Goal: Communication & Community: Answer question/provide support

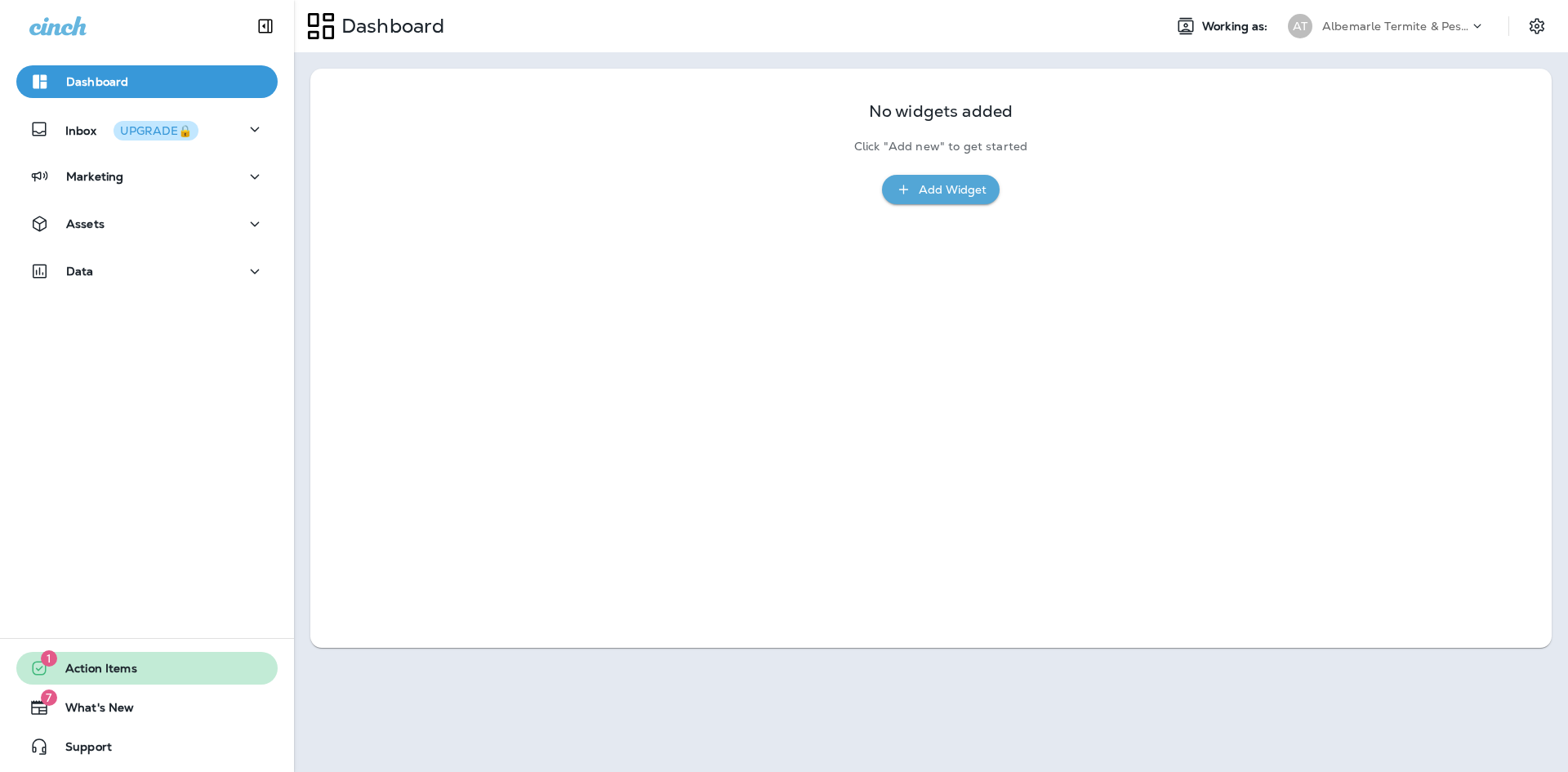
click at [92, 670] on span "Action Items" at bounding box center [93, 671] width 88 height 20
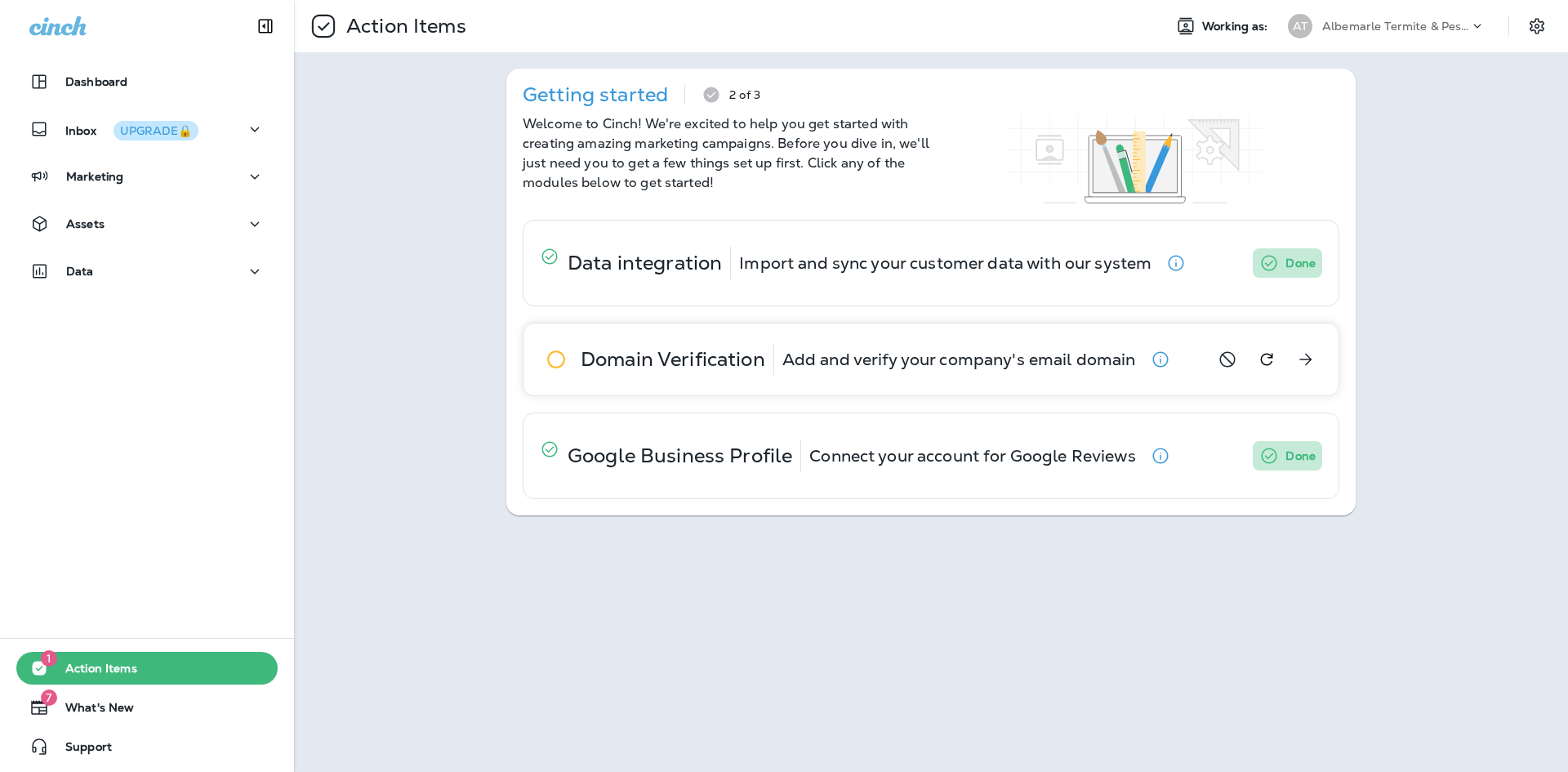
click at [558, 360] on icon at bounding box center [556, 359] width 33 height 33
click at [1312, 361] on icon "View details" at bounding box center [1305, 359] width 20 height 20
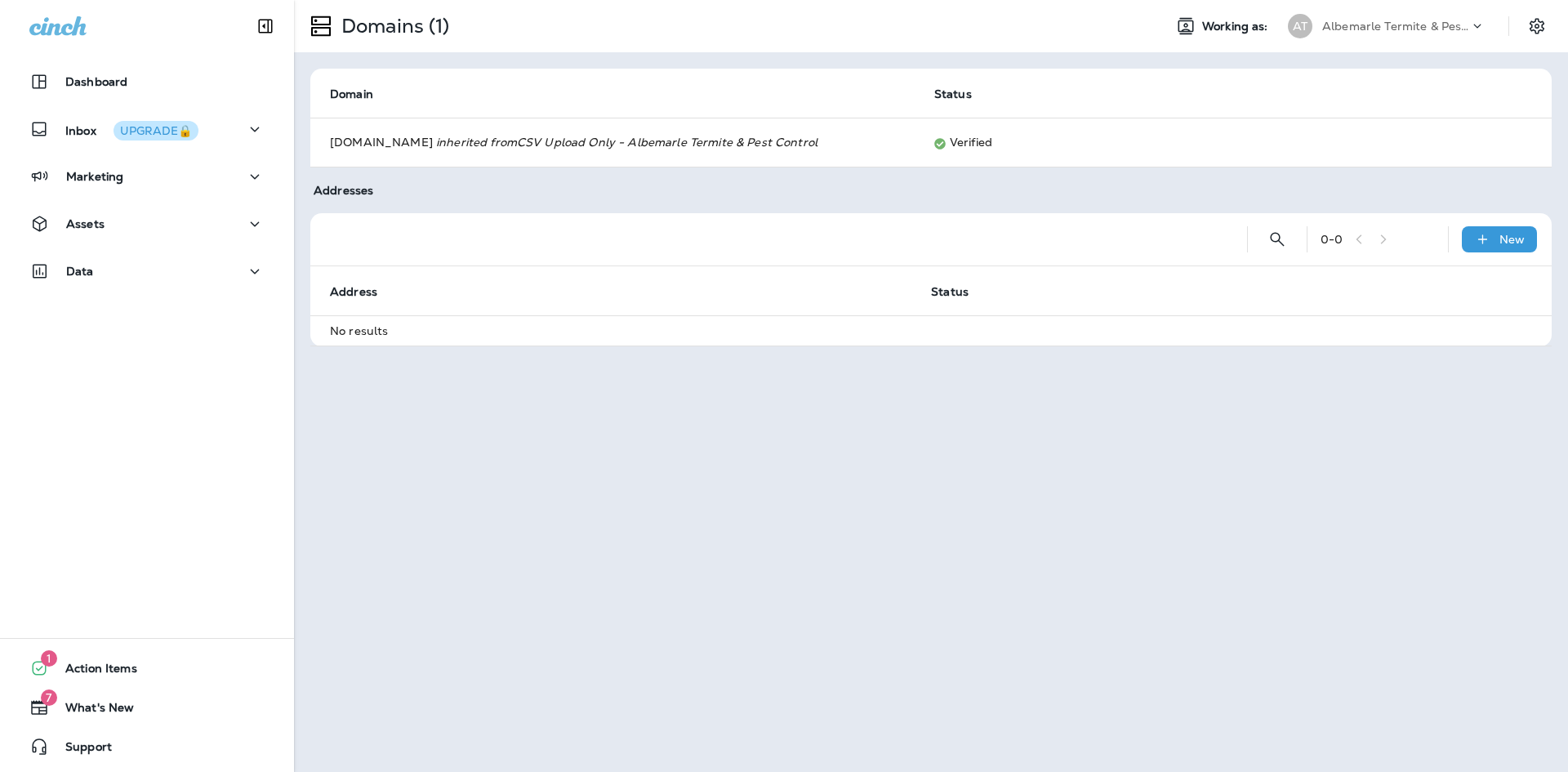
click at [1484, 32] on icon at bounding box center [1476, 25] width 16 height 16
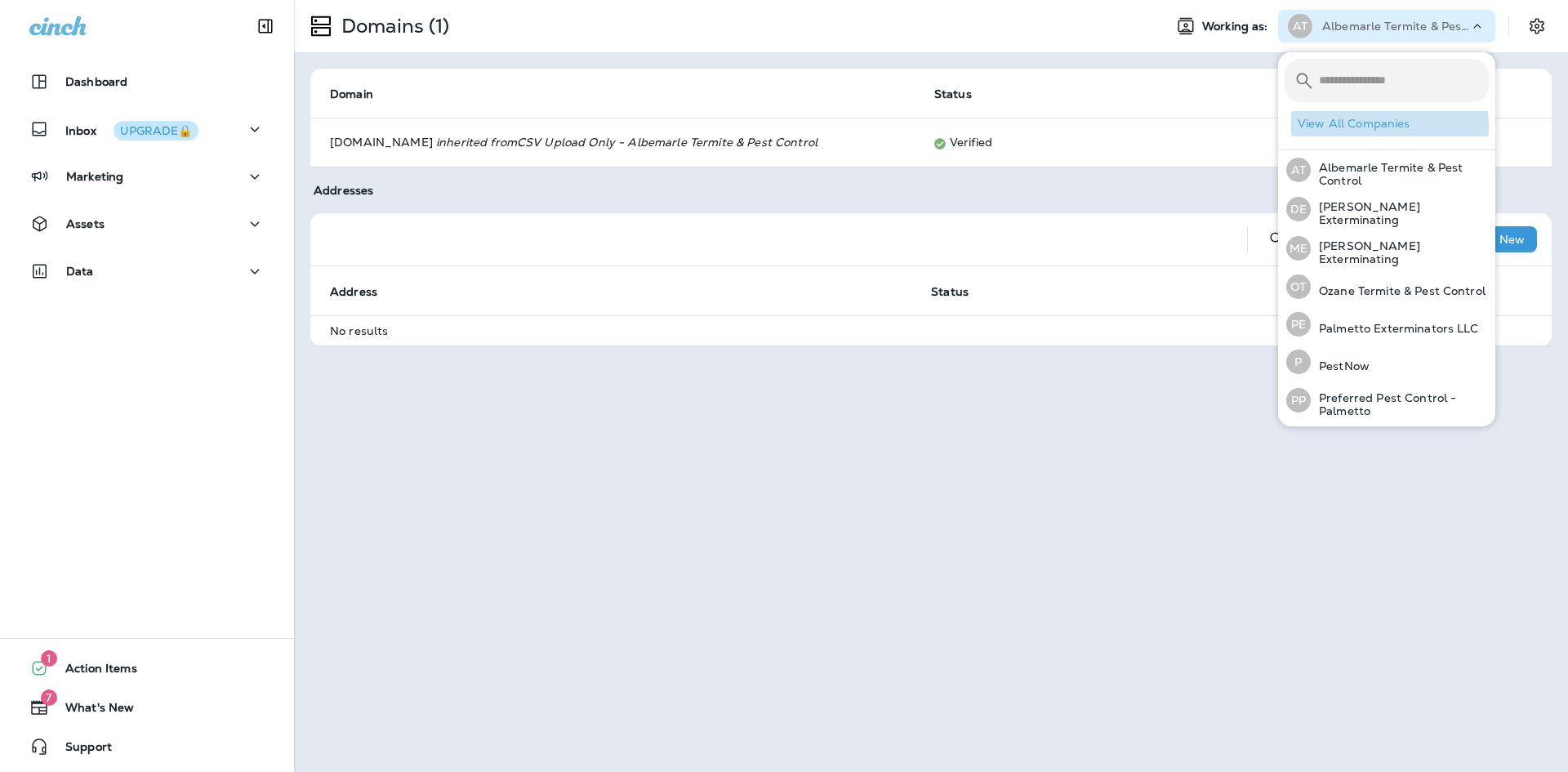
click at [1378, 126] on button "View All Companies" at bounding box center [1393, 123] width 205 height 25
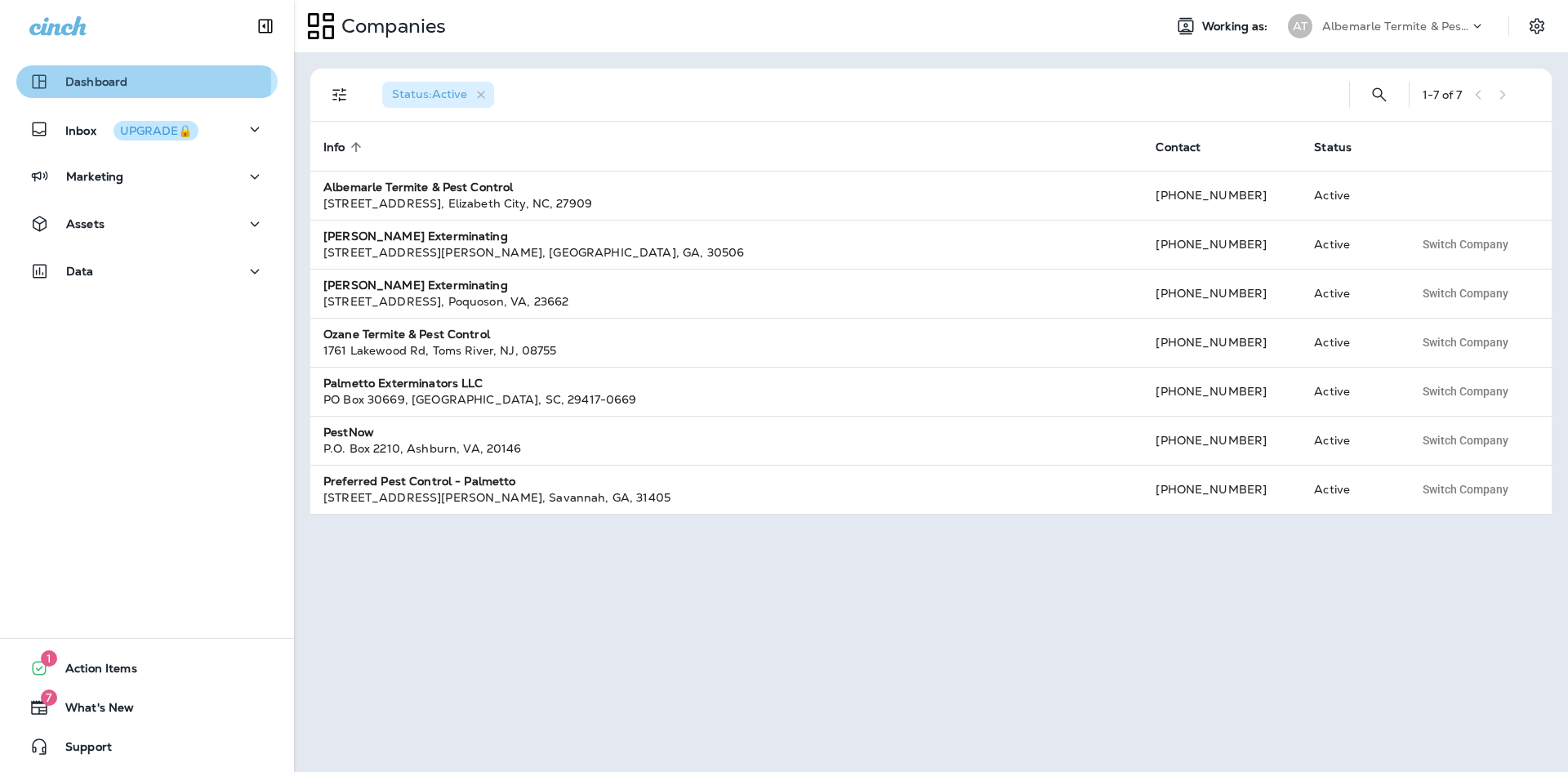
click at [97, 82] on p "Dashboard" at bounding box center [96, 81] width 62 height 13
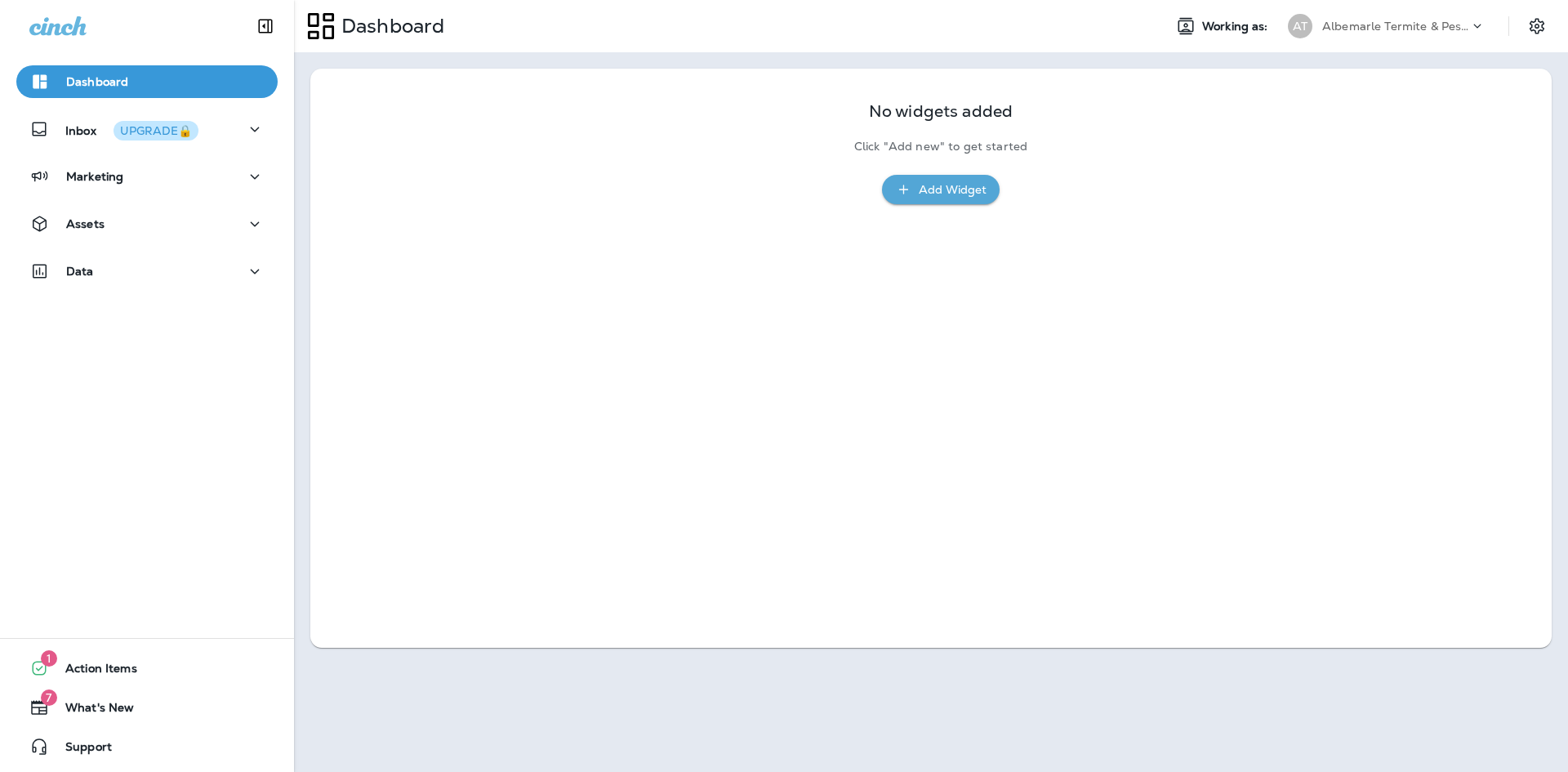
click at [944, 192] on div "Add Widget" at bounding box center [952, 190] width 68 height 21
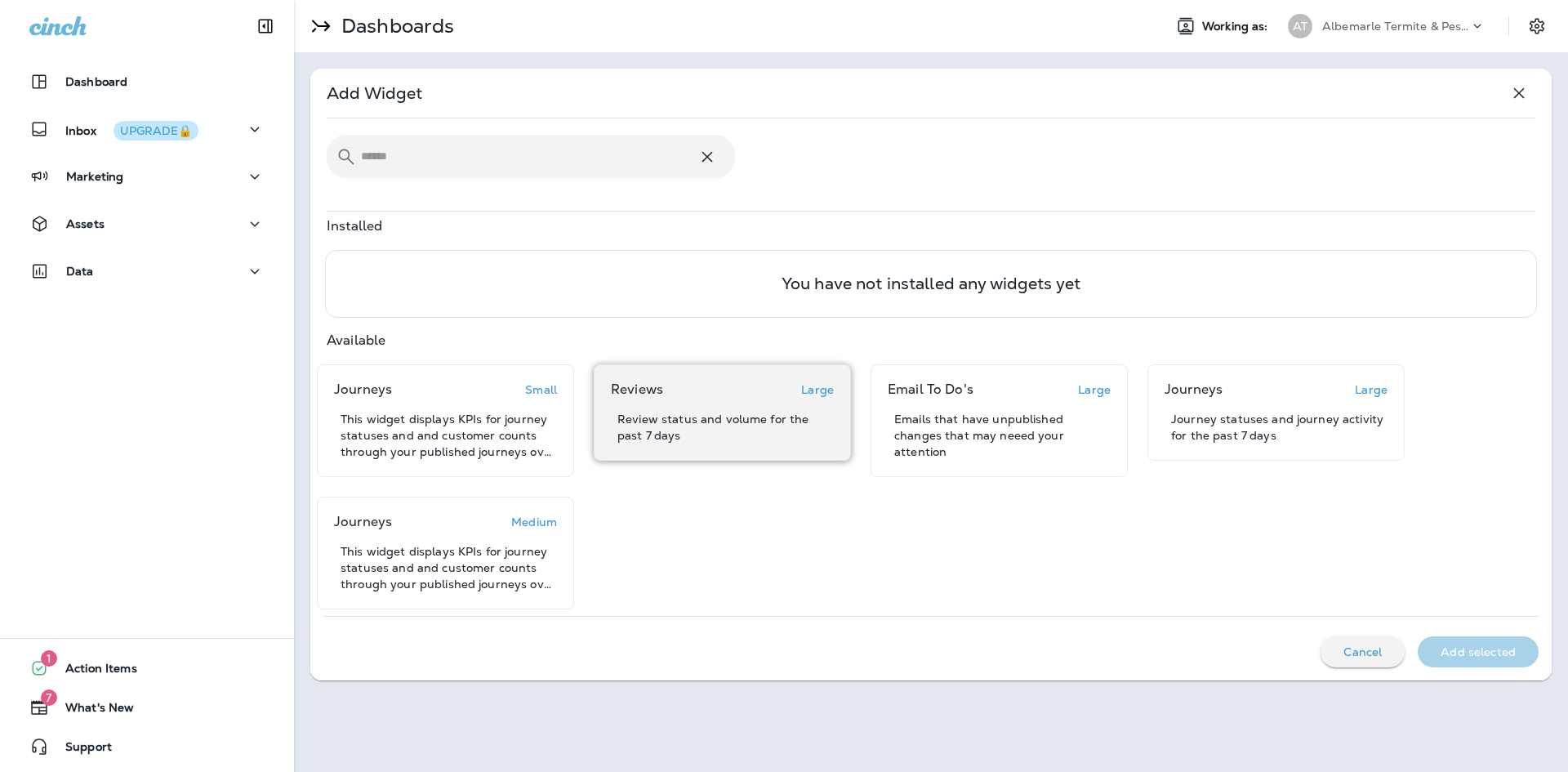
click at [742, 408] on div "Reviews Large Review status and volume for the past 7 days" at bounding box center [722, 412] width 223 height 62
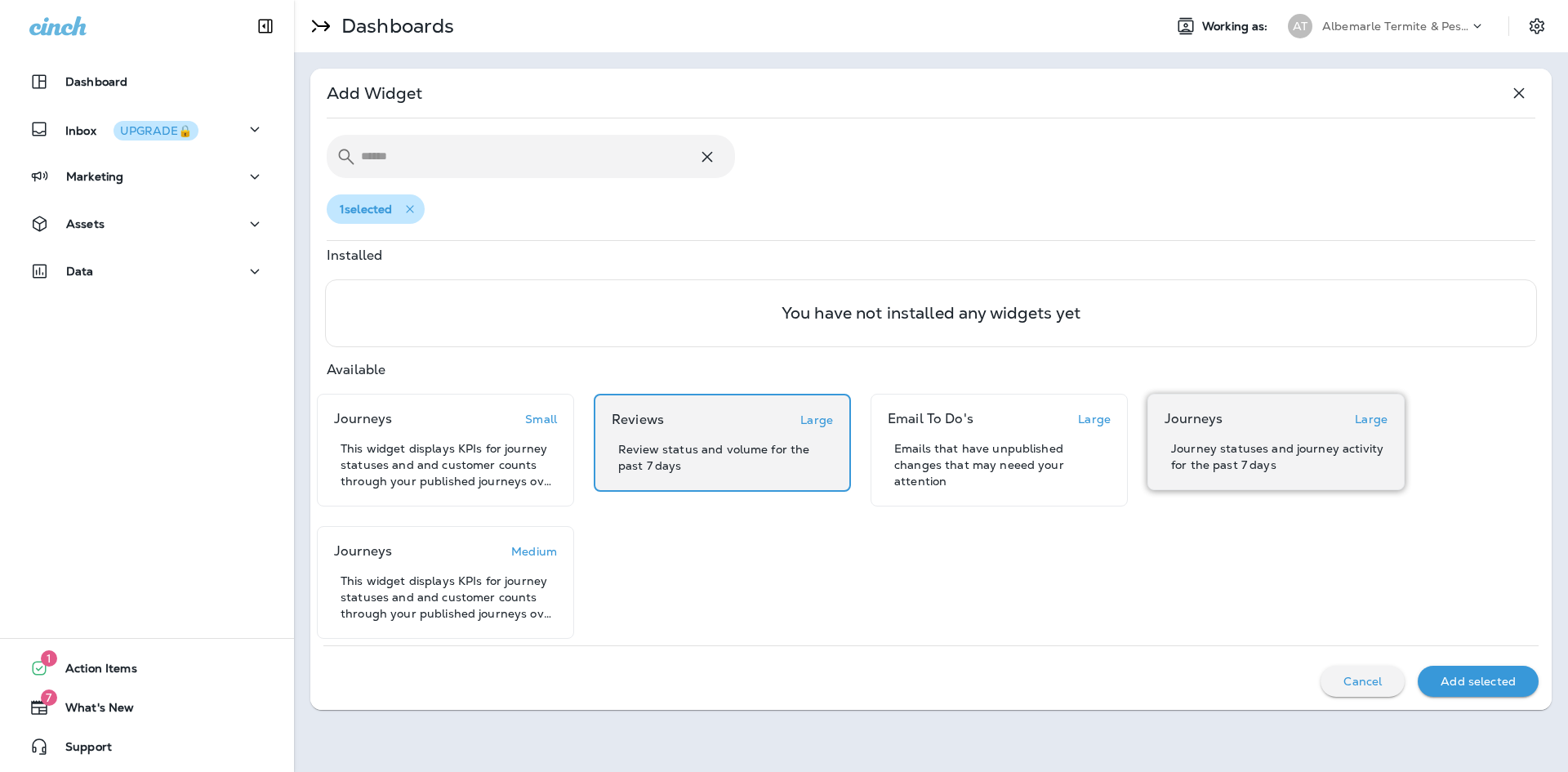
click at [1247, 432] on div "Journeys Large Journey statuses and journey activity for the past 7 days" at bounding box center [1276, 442] width 223 height 62
click at [1499, 684] on p "Add selected" at bounding box center [1478, 681] width 75 height 13
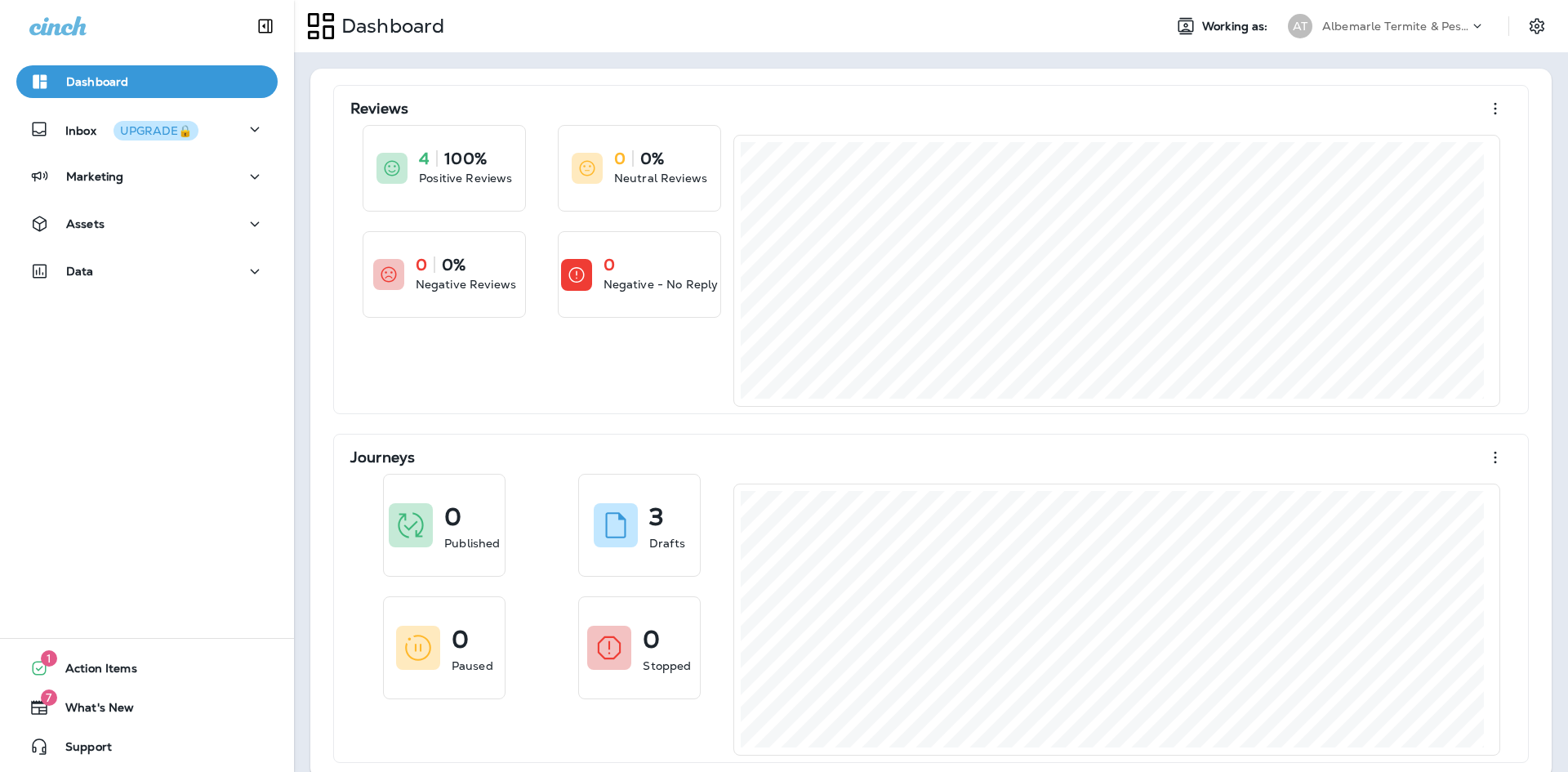
click at [1364, 33] on div "Albemarle Termite & Pest Control" at bounding box center [1395, 26] width 147 height 24
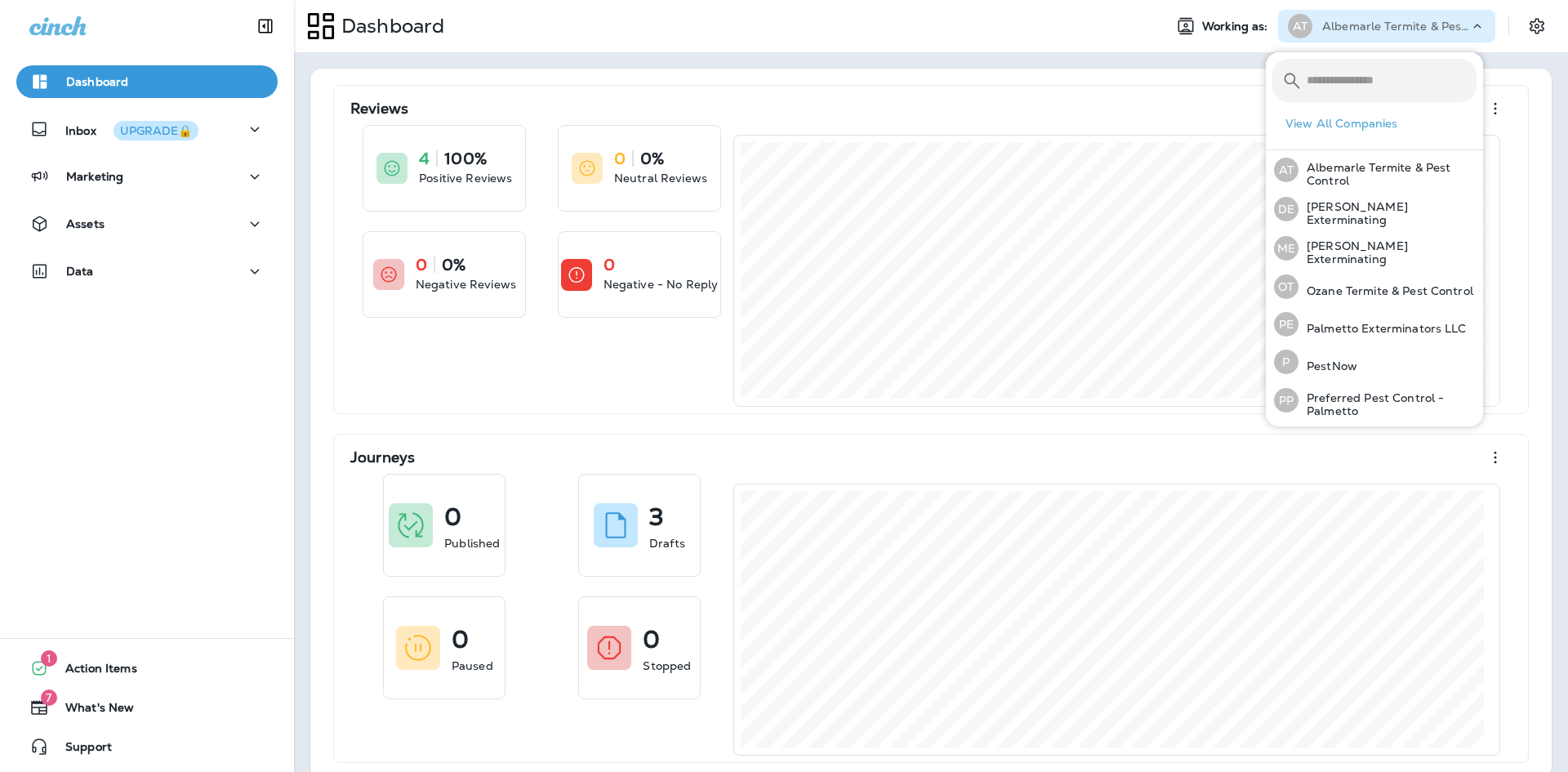
click at [1372, 120] on button "View All Companies" at bounding box center [1381, 123] width 205 height 25
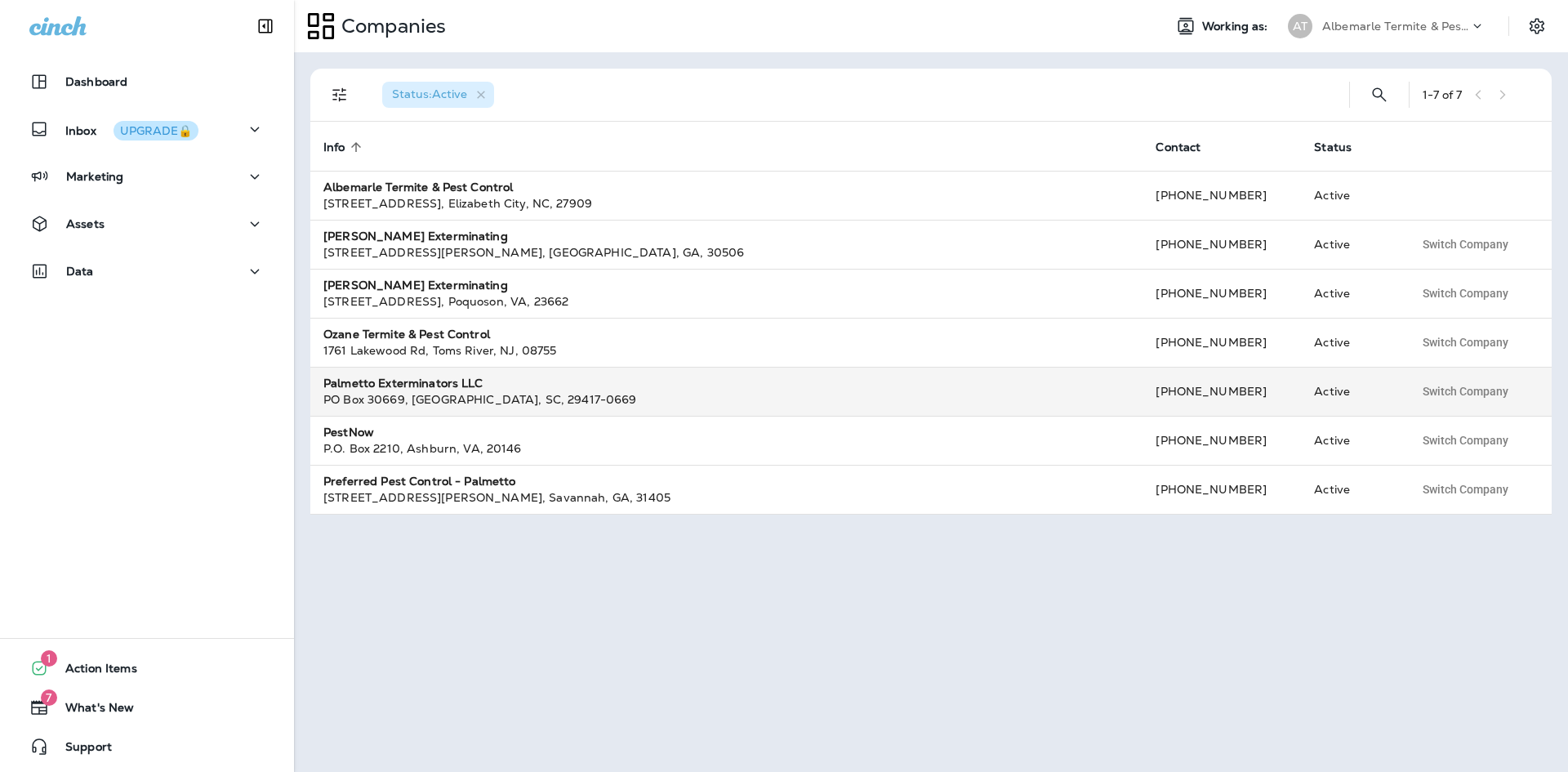
click at [591, 384] on div "Palmetto Exterminators LLC" at bounding box center [726, 382] width 806 height 16
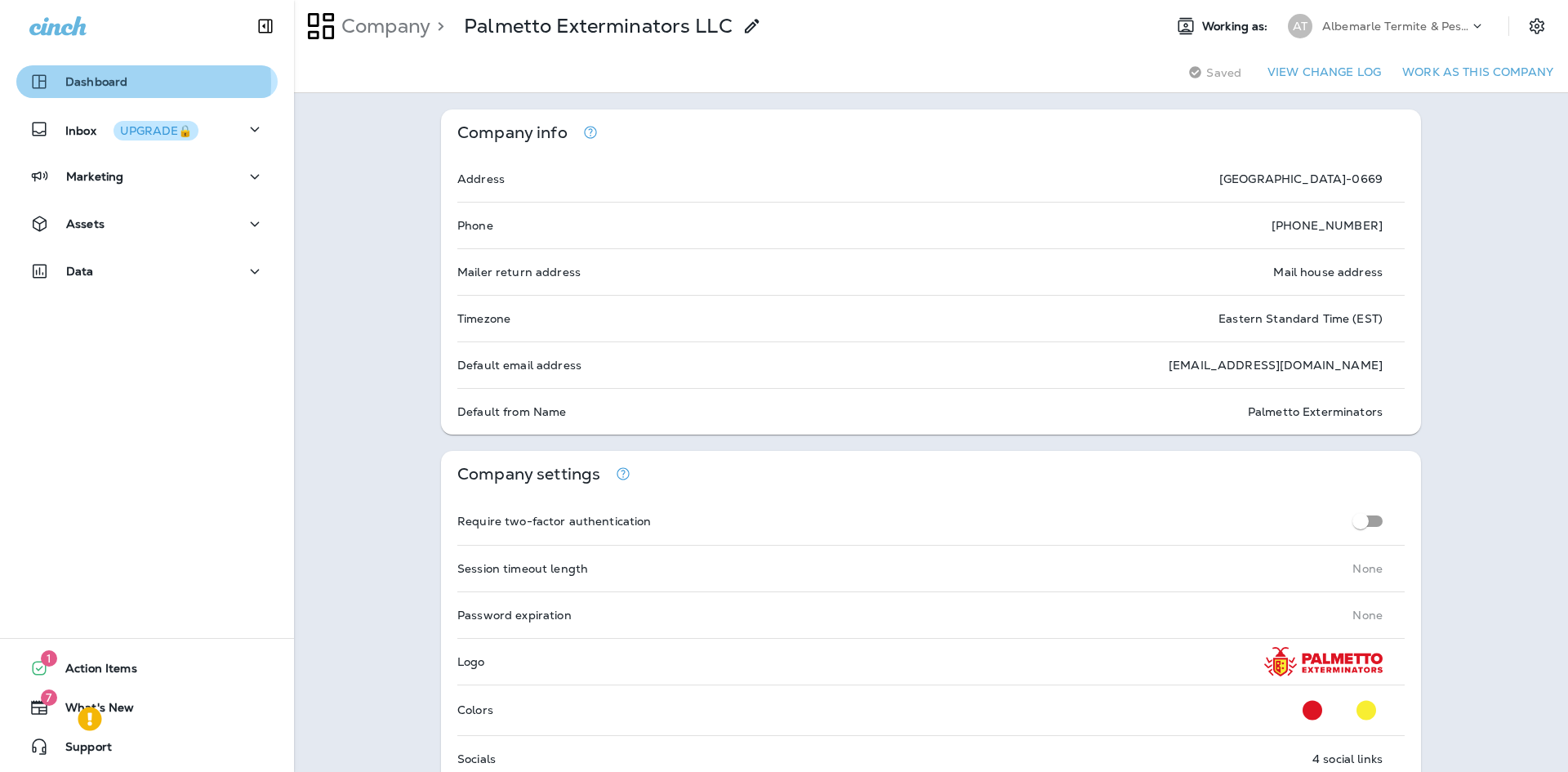
click at [111, 82] on p "Dashboard" at bounding box center [96, 81] width 62 height 13
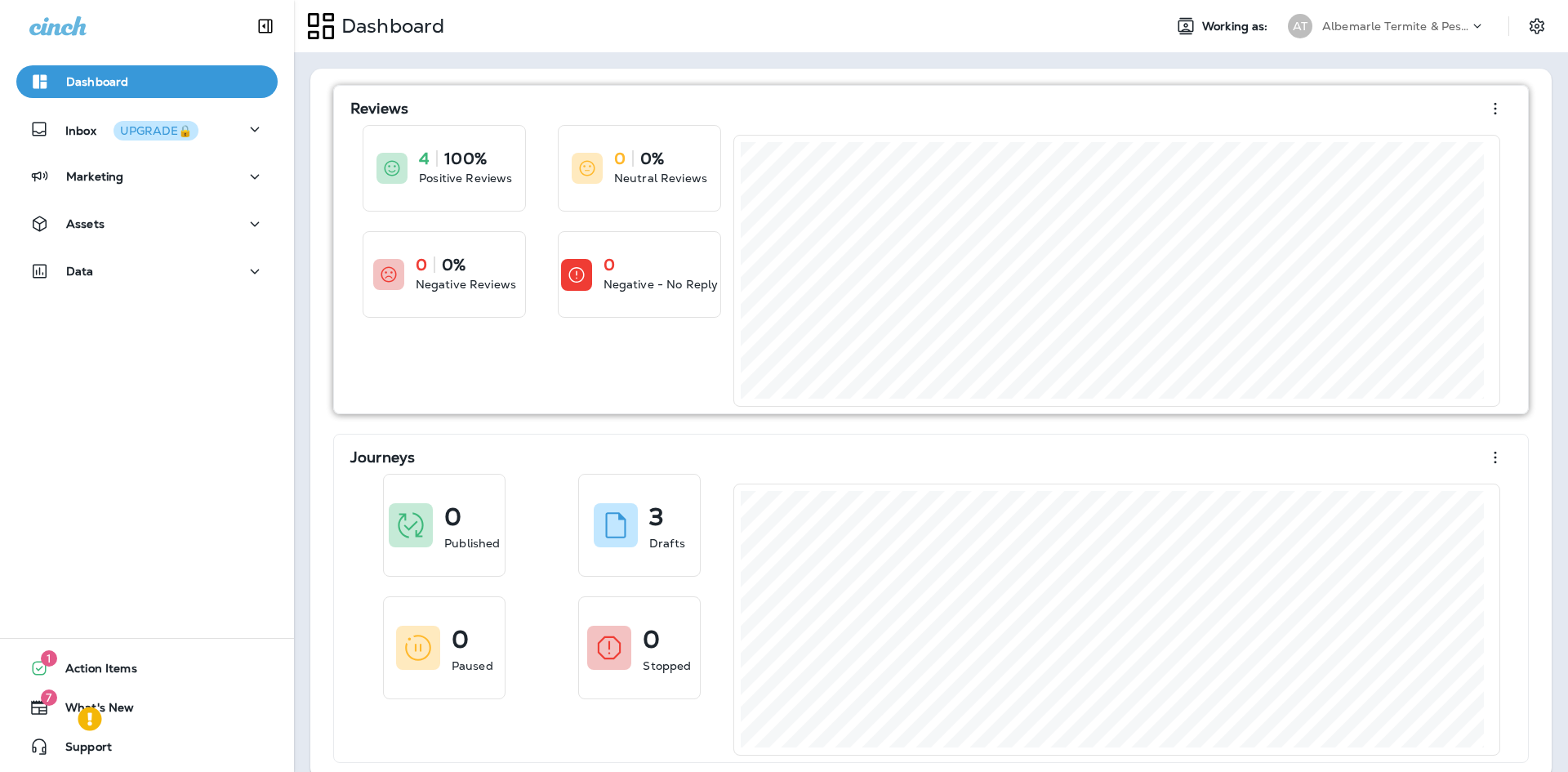
click at [1486, 105] on icon "button" at bounding box center [1495, 108] width 20 height 20
click at [1378, 36] on div "Albemarle Termite & Pest Control" at bounding box center [1395, 26] width 147 height 24
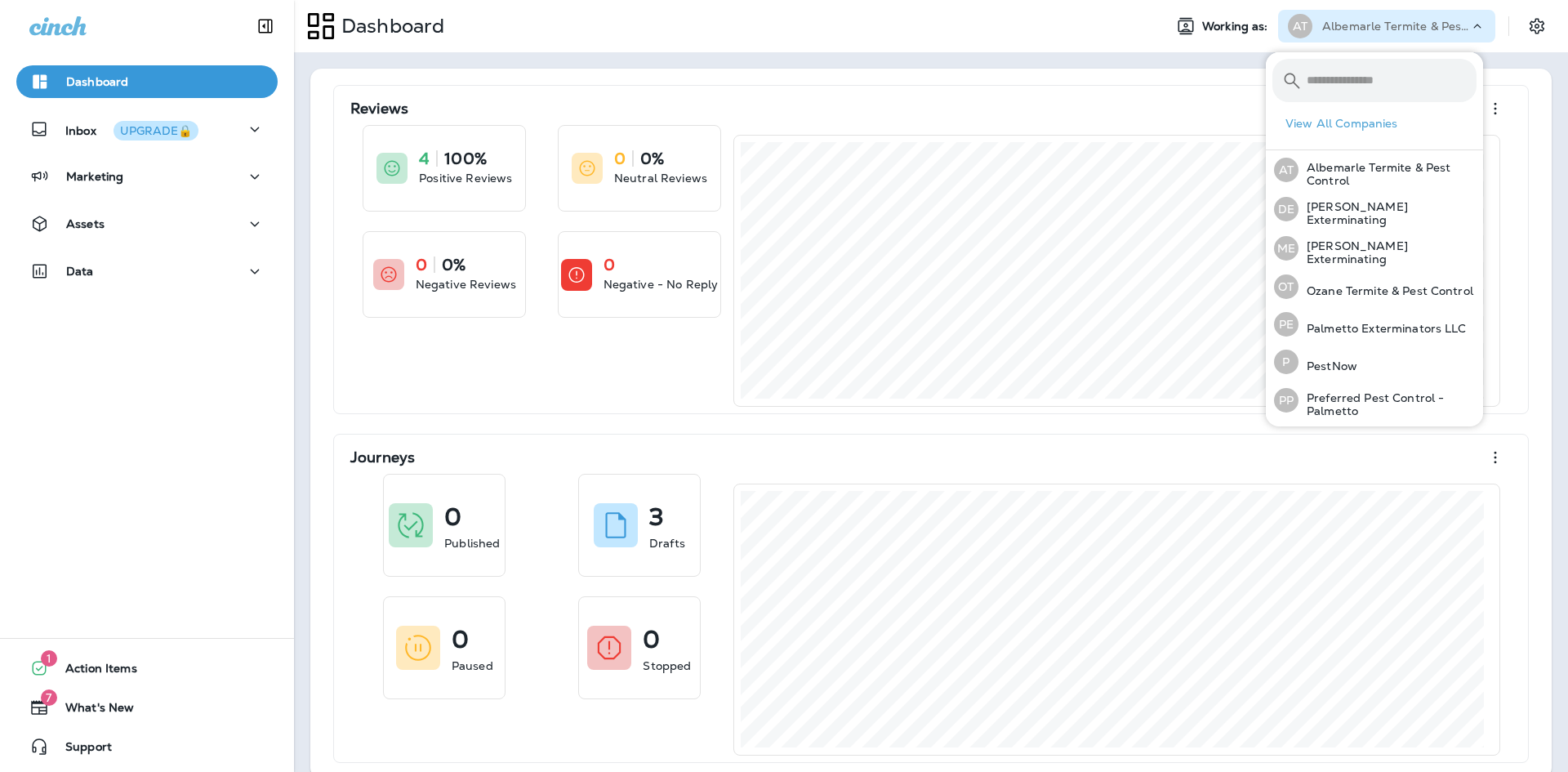
click at [1221, 24] on span "Working as:" at bounding box center [1237, 26] width 69 height 14
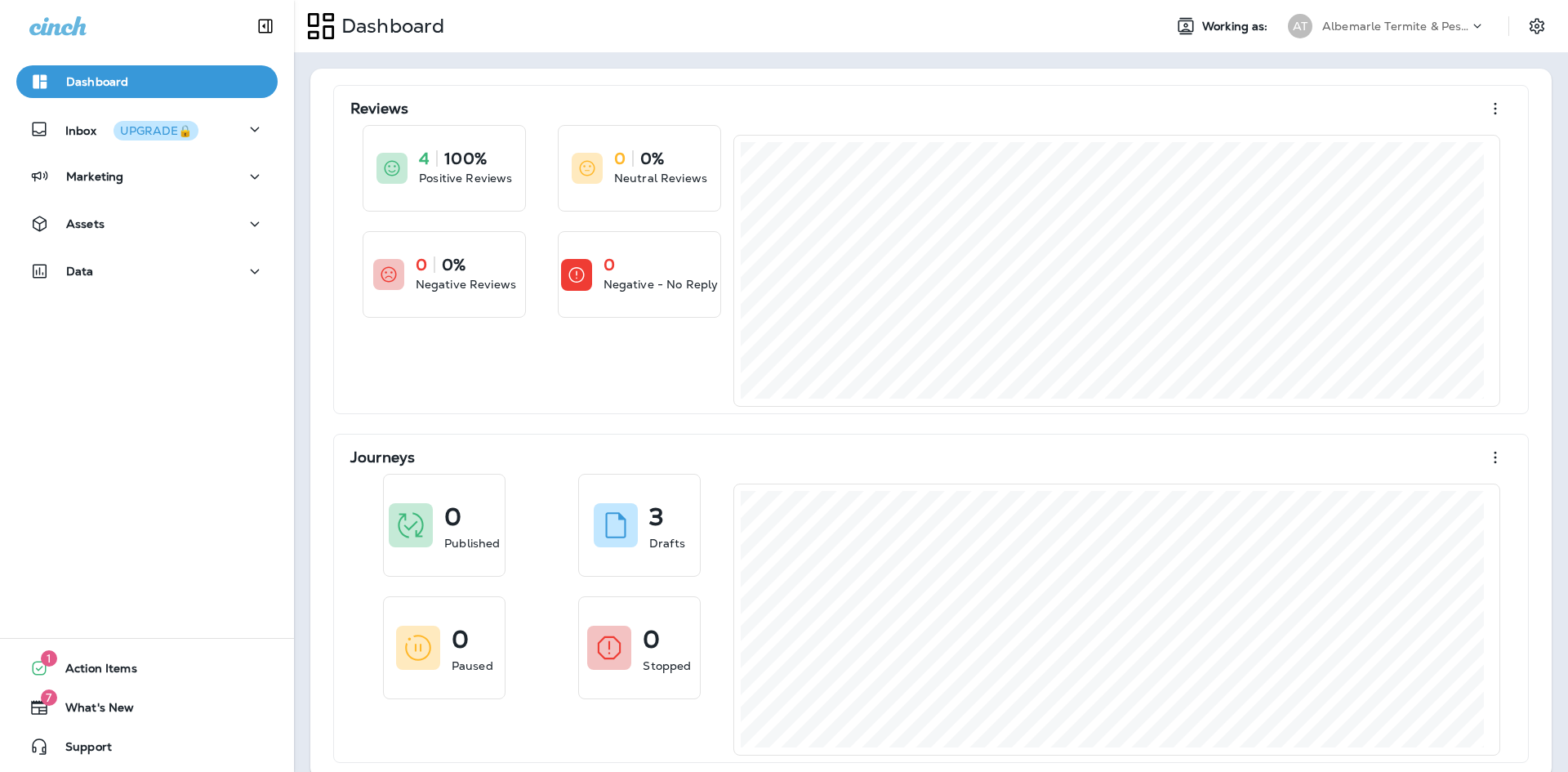
click at [1401, 24] on p "Albemarle Termite & Pest Control" at bounding box center [1395, 26] width 147 height 13
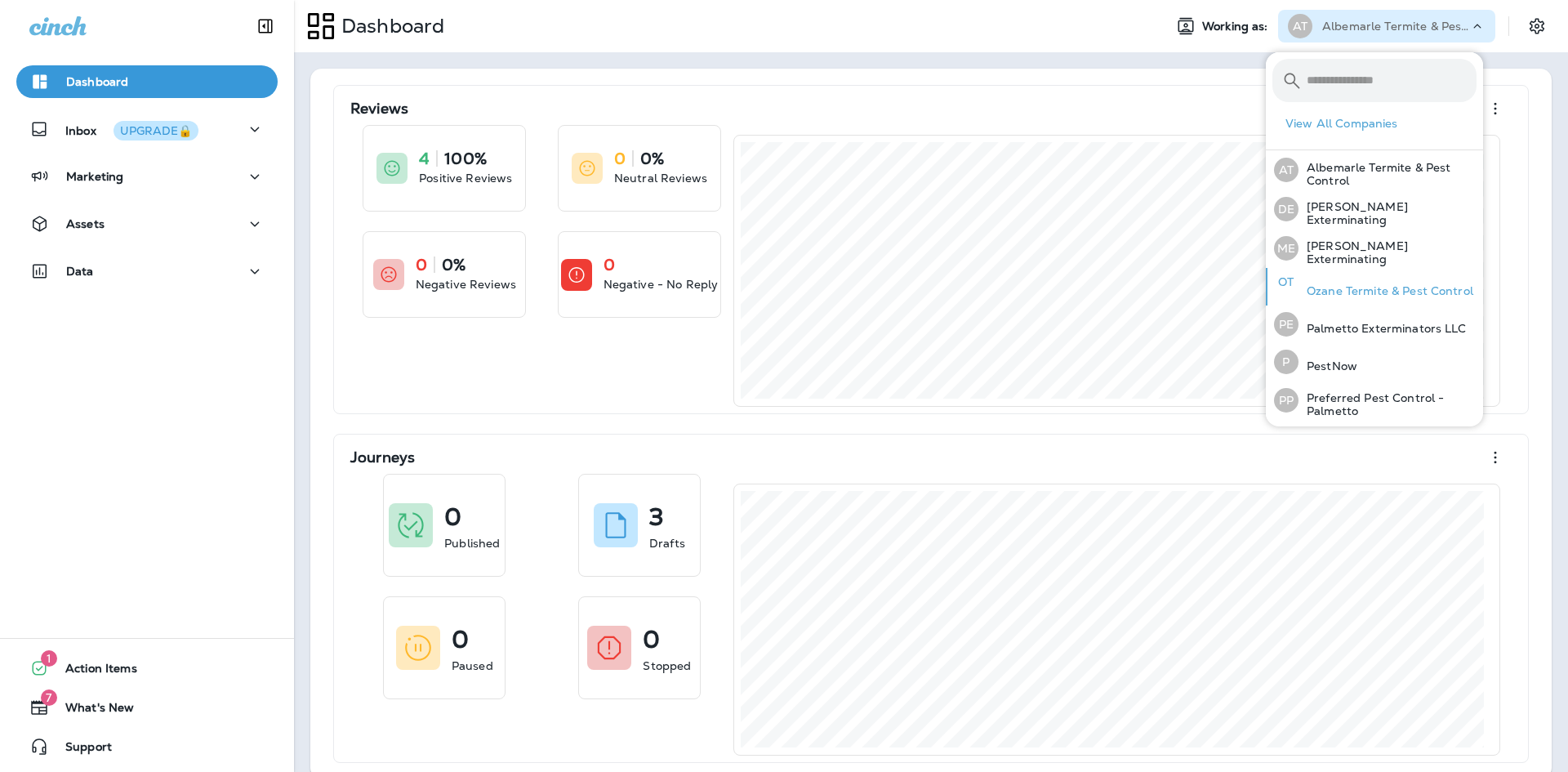
click at [1376, 284] on p "Ozane Termite & Pest Control" at bounding box center [1386, 291] width 175 height 13
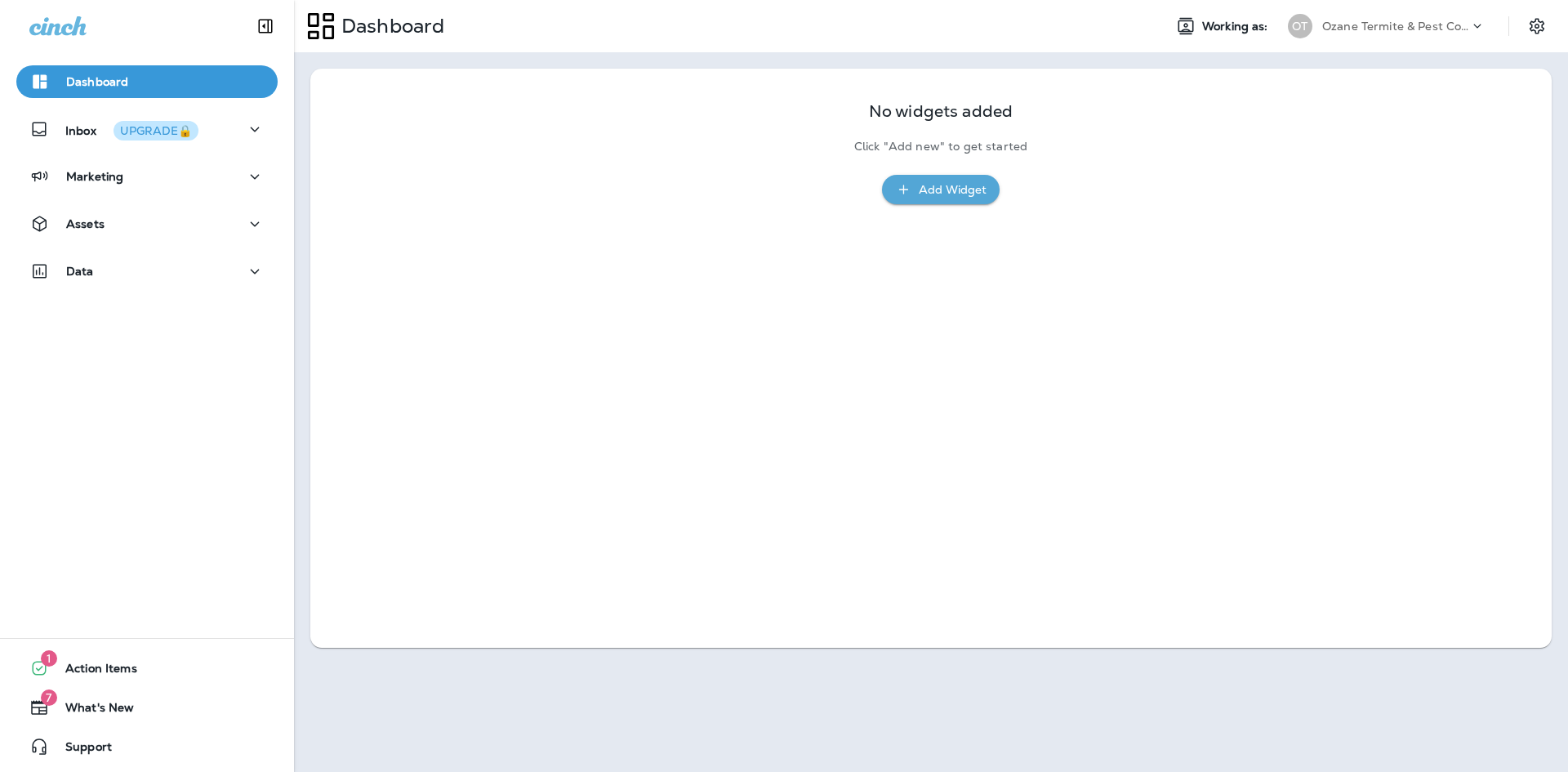
click at [939, 68] on div "You are now working as [PERSON_NAME] & Pest Control Continue to Dashboard" at bounding box center [784, 34] width 1568 height 68
click at [1398, 55] on p "Continue to Dashboard" at bounding box center [1479, 47] width 164 height 16
click at [937, 197] on div "Add Widget" at bounding box center [952, 190] width 68 height 21
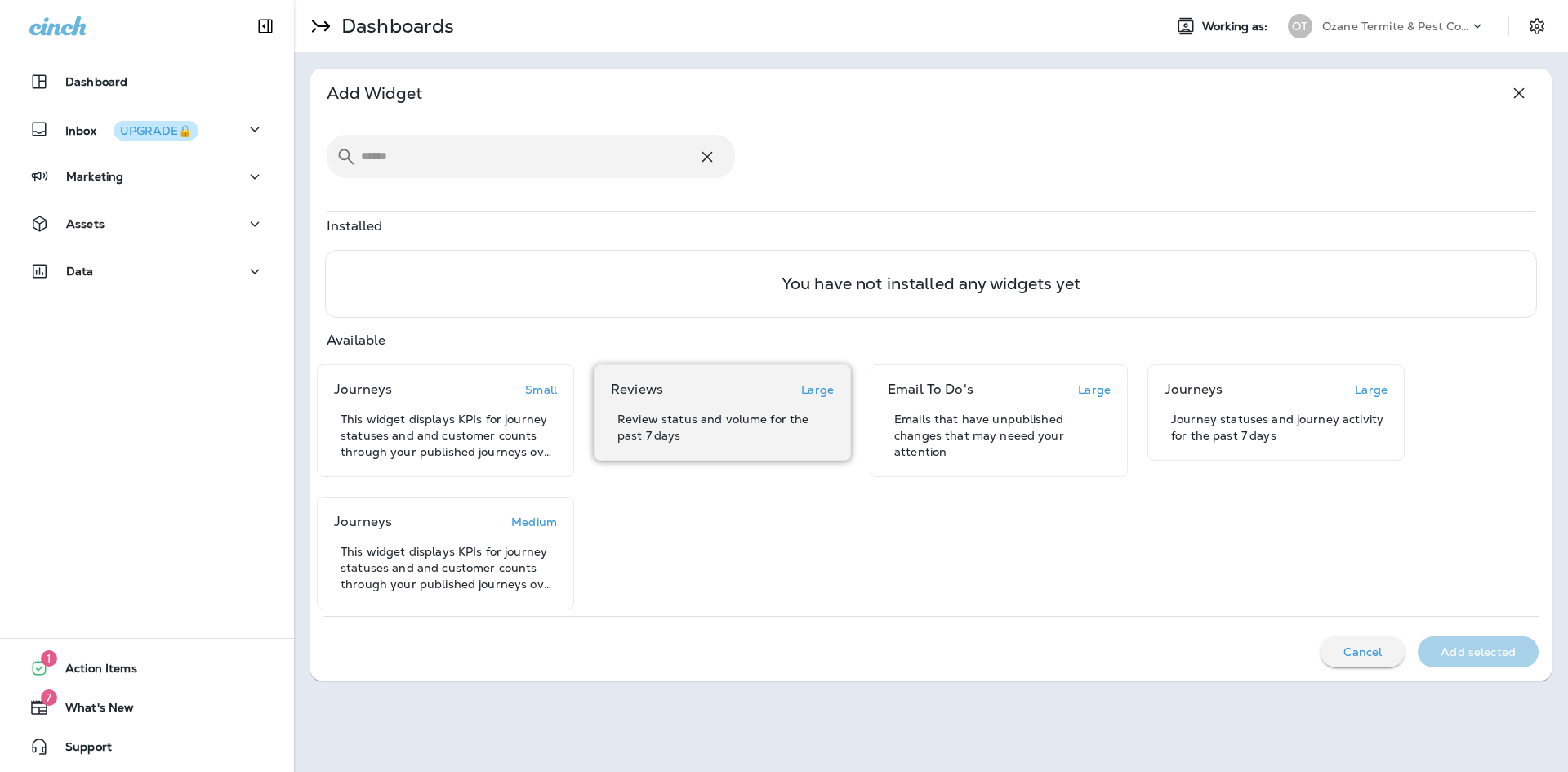
click at [730, 407] on div "Reviews Large Review status and volume for the past 7 days" at bounding box center [722, 412] width 223 height 62
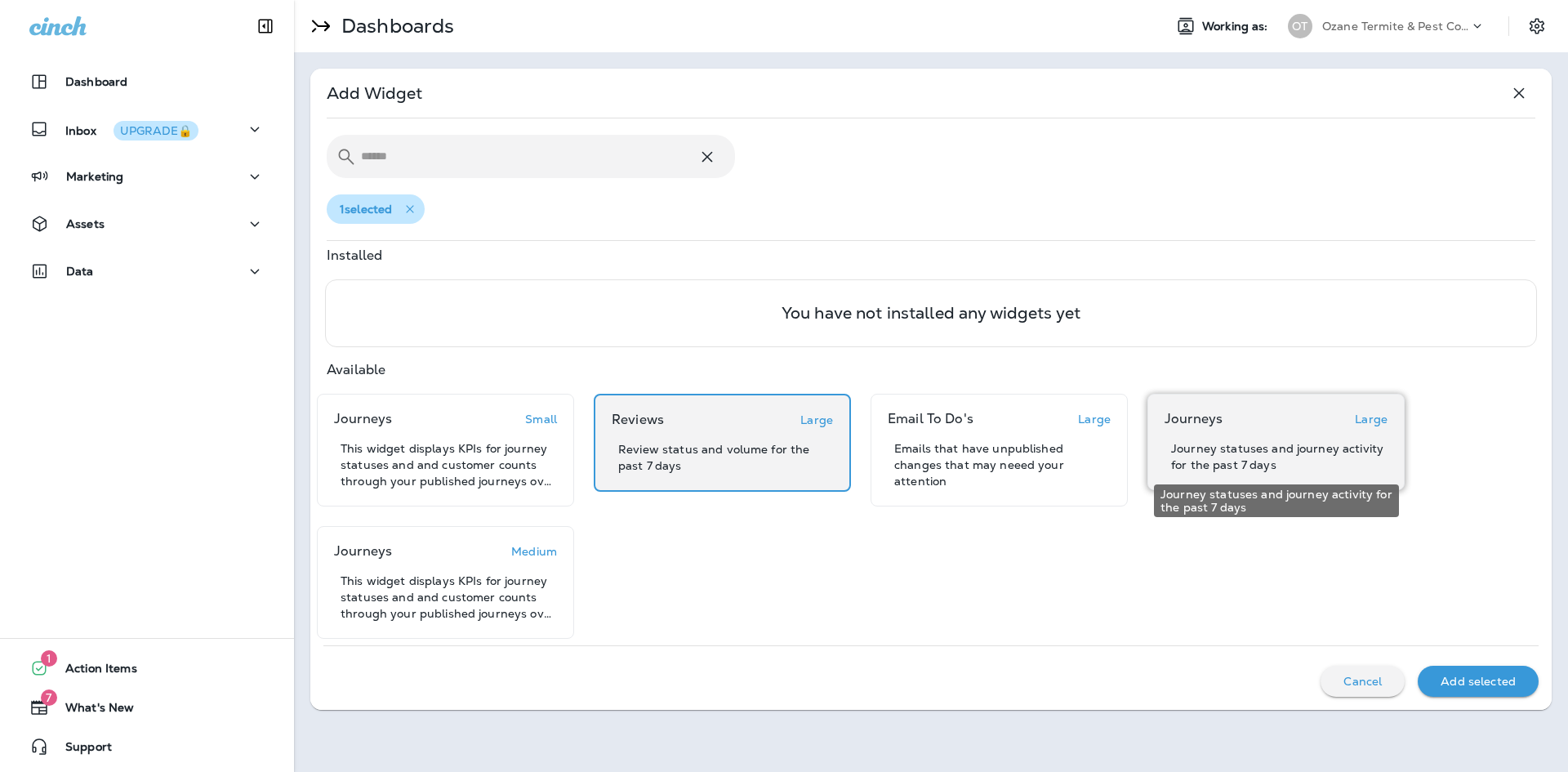
click at [1243, 440] on p "Journey statuses and journey activity for the past 7 days" at bounding box center [1279, 456] width 217 height 33
click at [1495, 684] on p "Add selected" at bounding box center [1478, 681] width 75 height 13
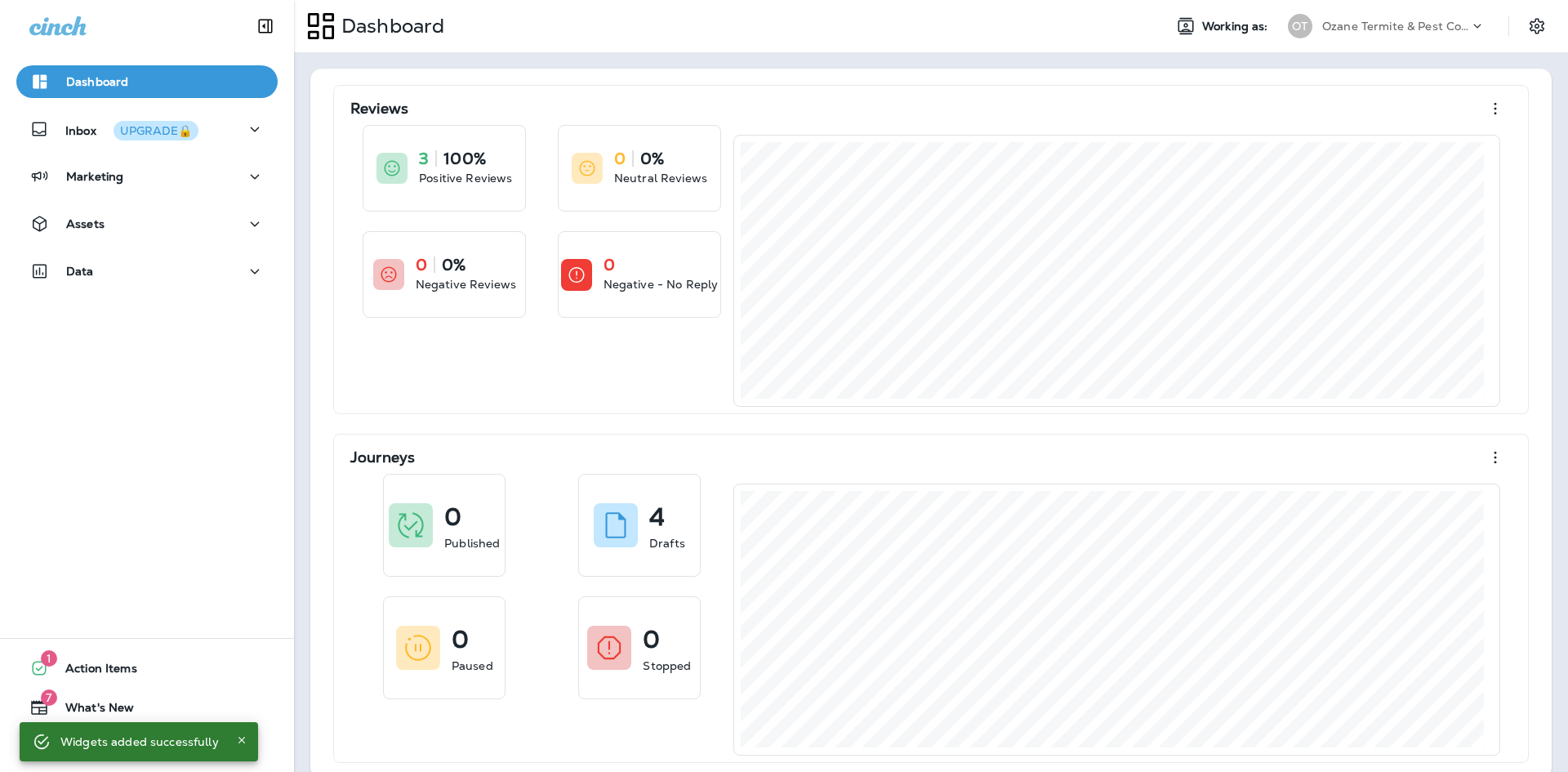
click at [1418, 24] on p "Ozane Termite & Pest Control" at bounding box center [1395, 26] width 147 height 13
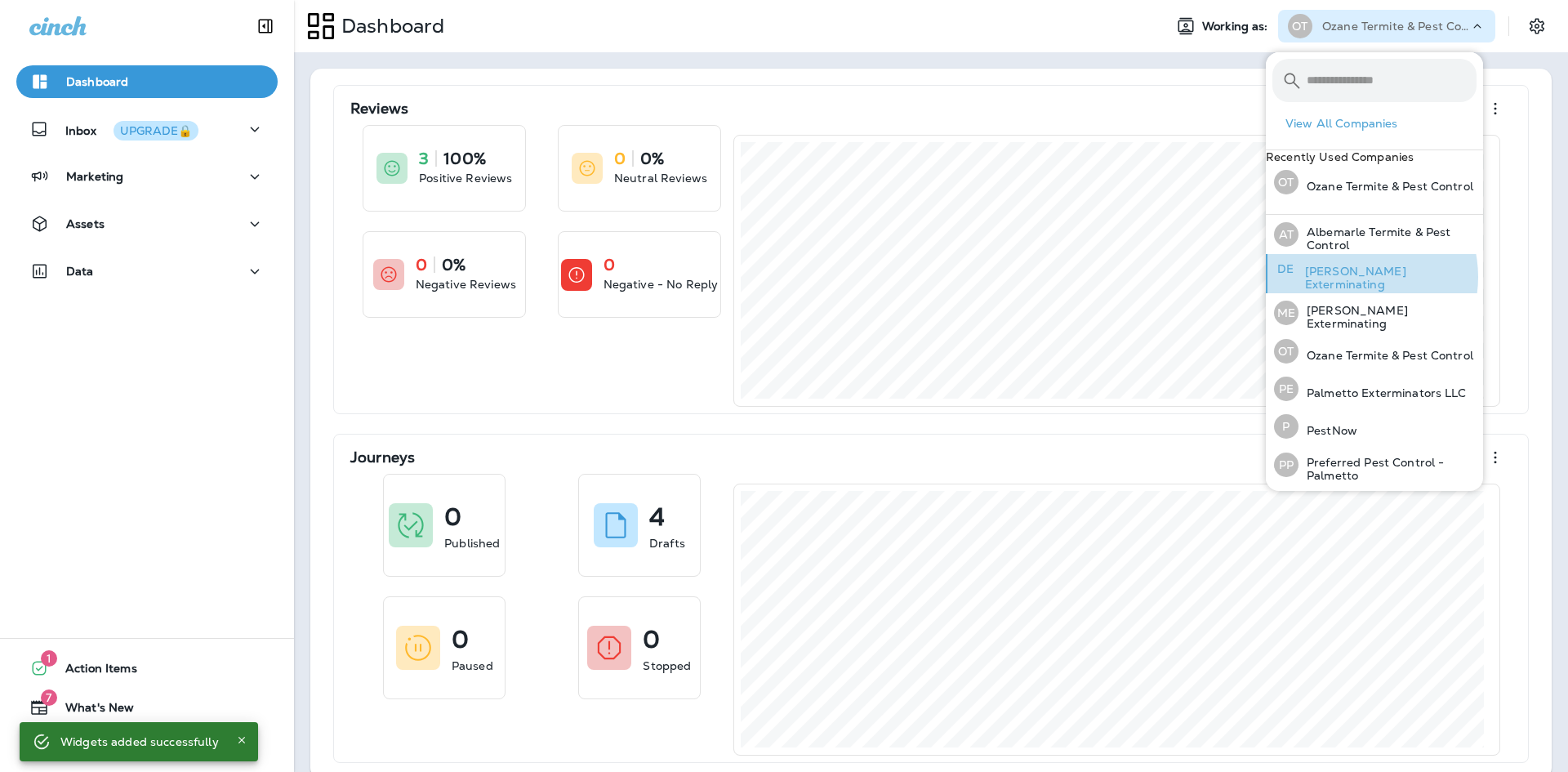
click at [1354, 291] on p "[PERSON_NAME] Exterminating" at bounding box center [1387, 278] width 179 height 26
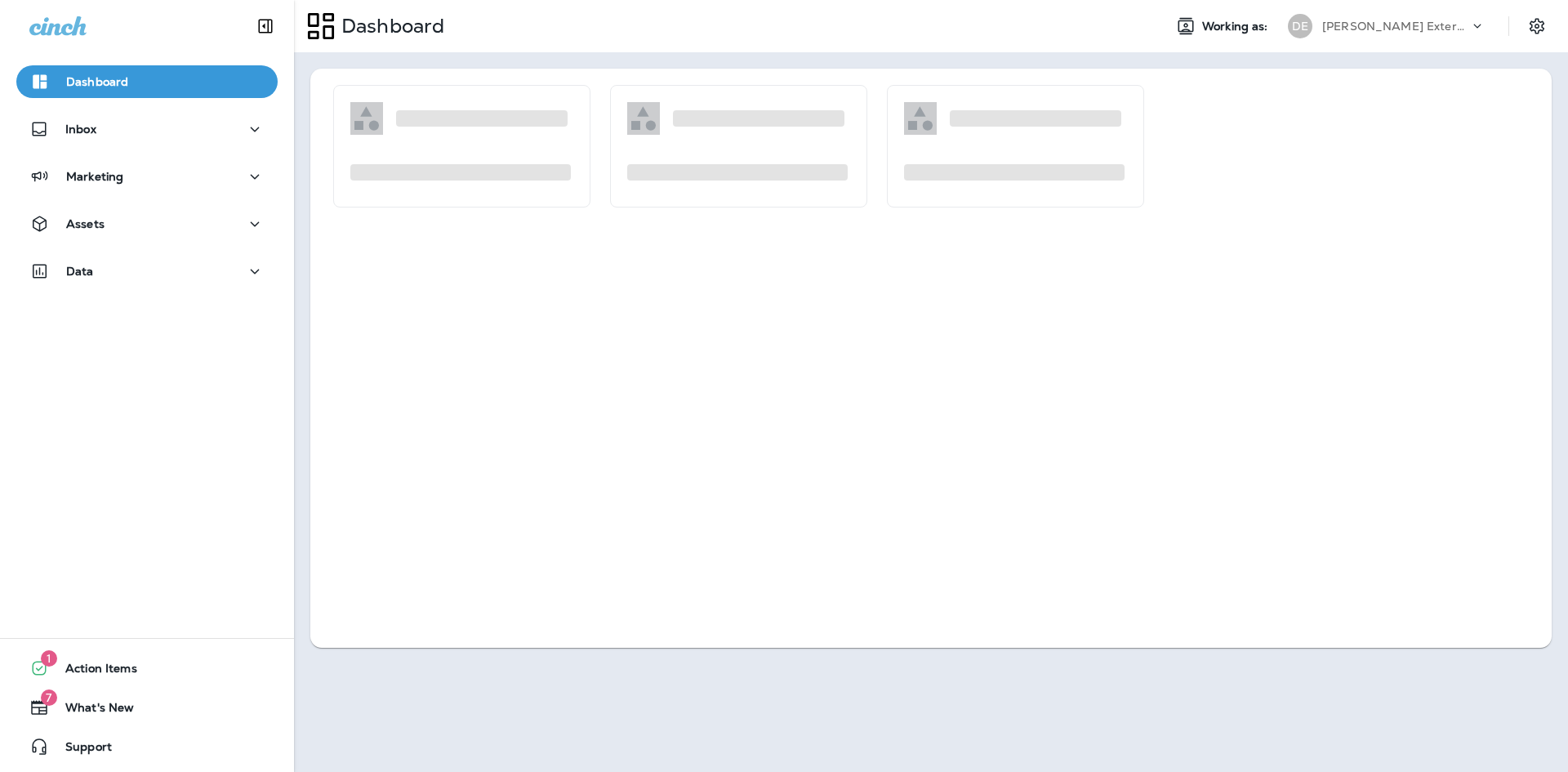
click at [1398, 55] on p "Continue to Dashboard" at bounding box center [1479, 47] width 164 height 16
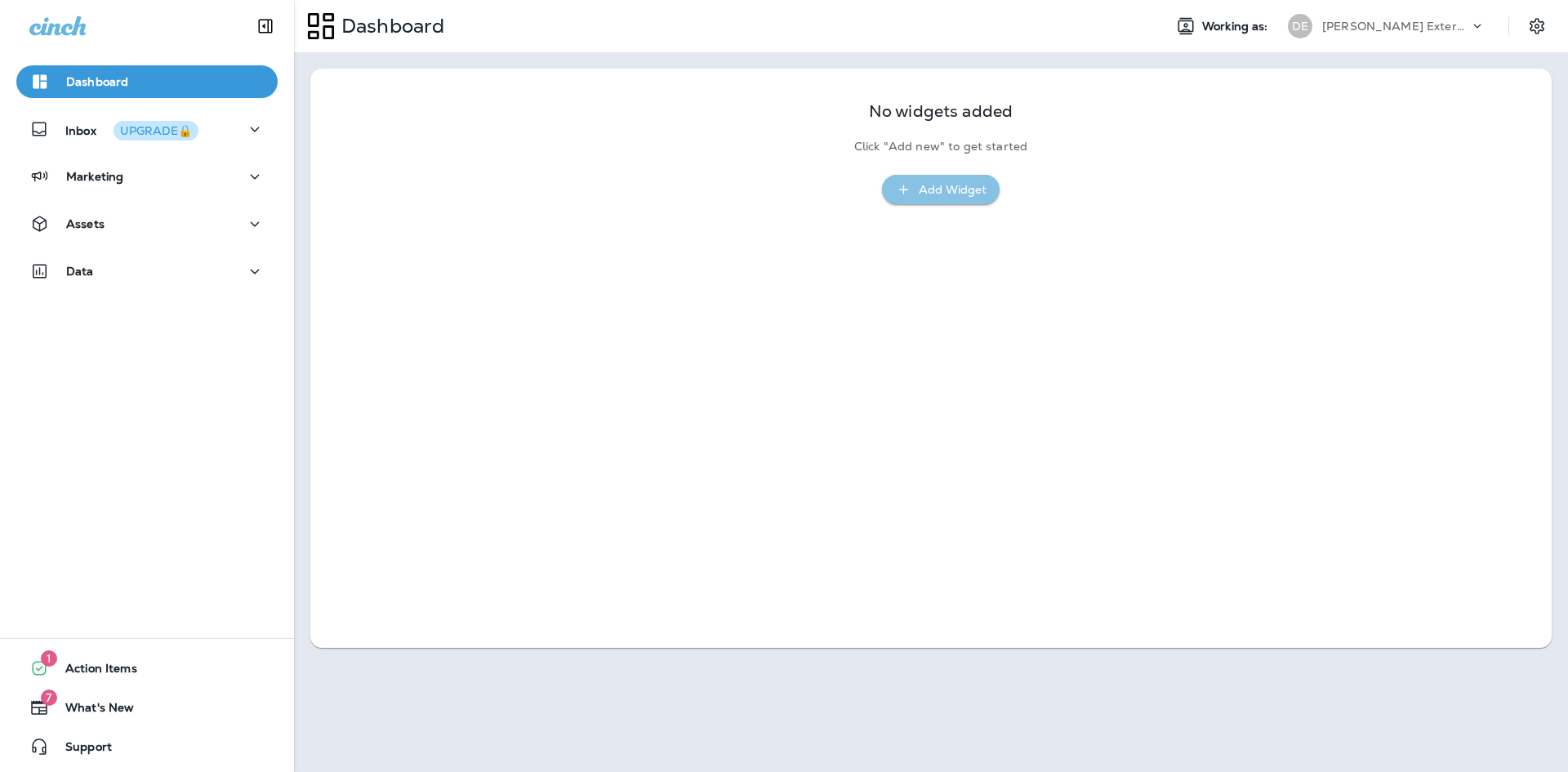
click at [921, 189] on div "Add Widget" at bounding box center [952, 190] width 68 height 21
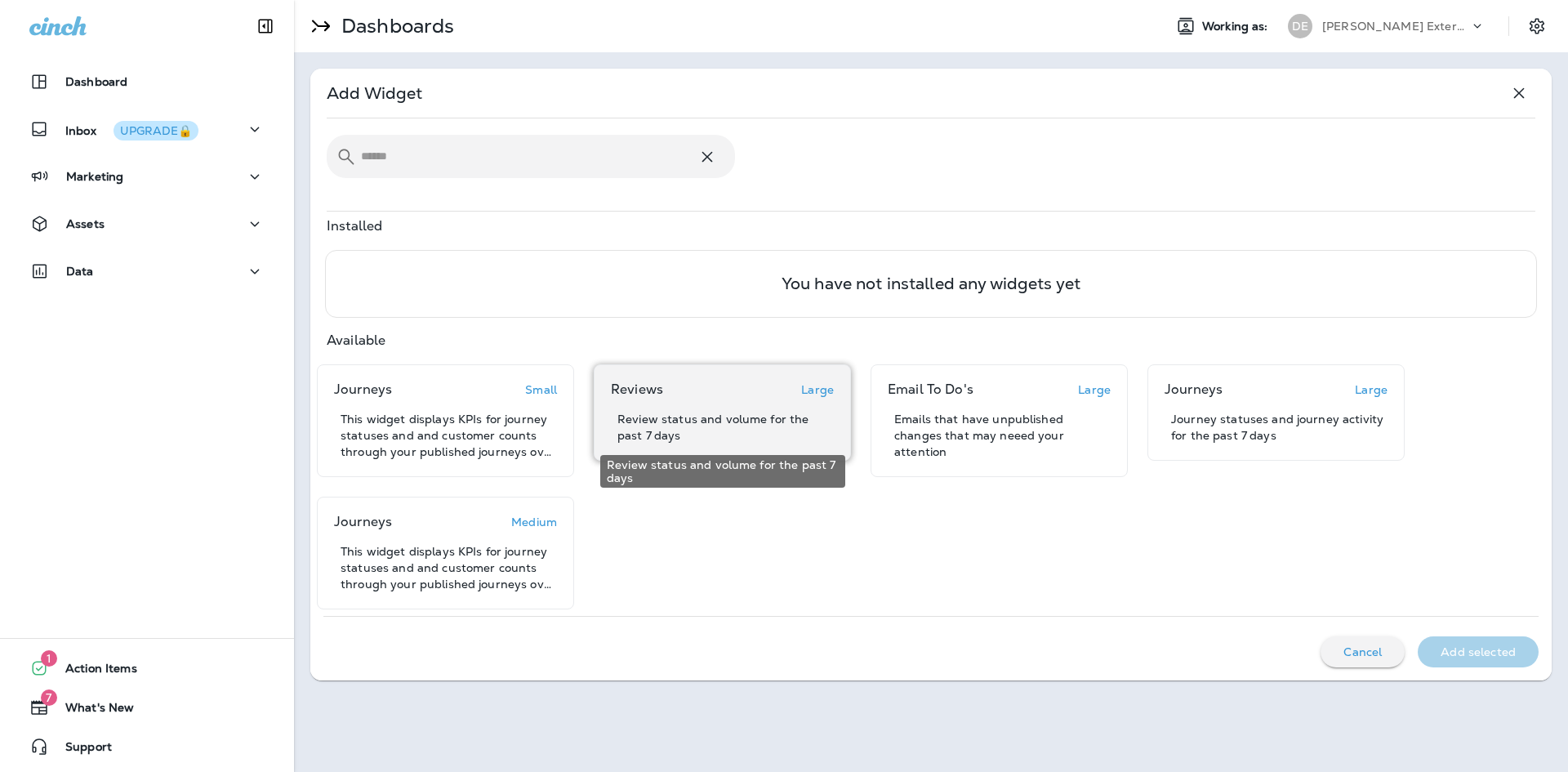
click at [756, 412] on p "Review status and volume for the past 7 days" at bounding box center [726, 427] width 217 height 33
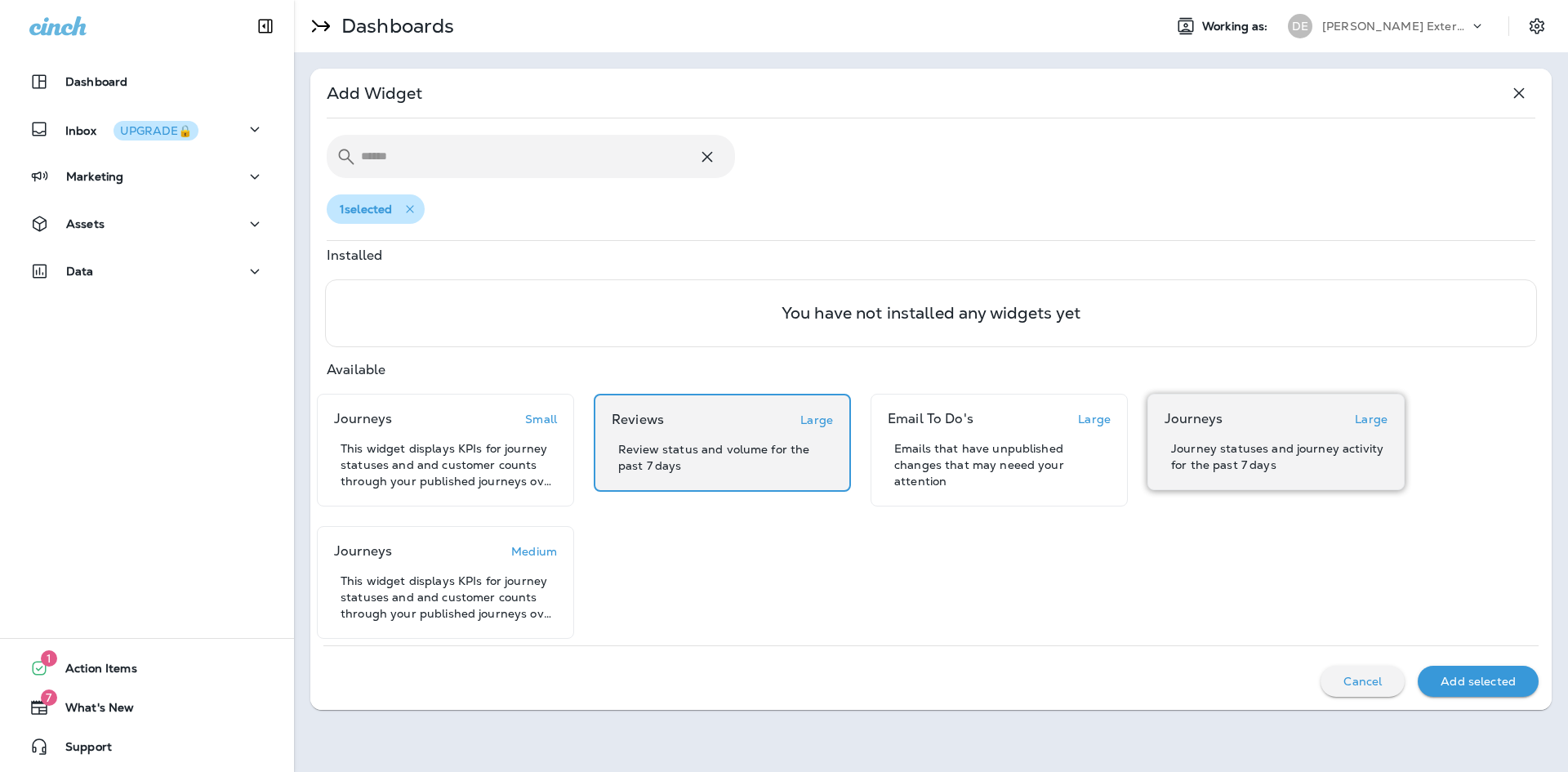
click at [1222, 420] on div "Journeys Large" at bounding box center [1276, 419] width 223 height 16
click at [1486, 684] on p "Add selected" at bounding box center [1478, 681] width 75 height 13
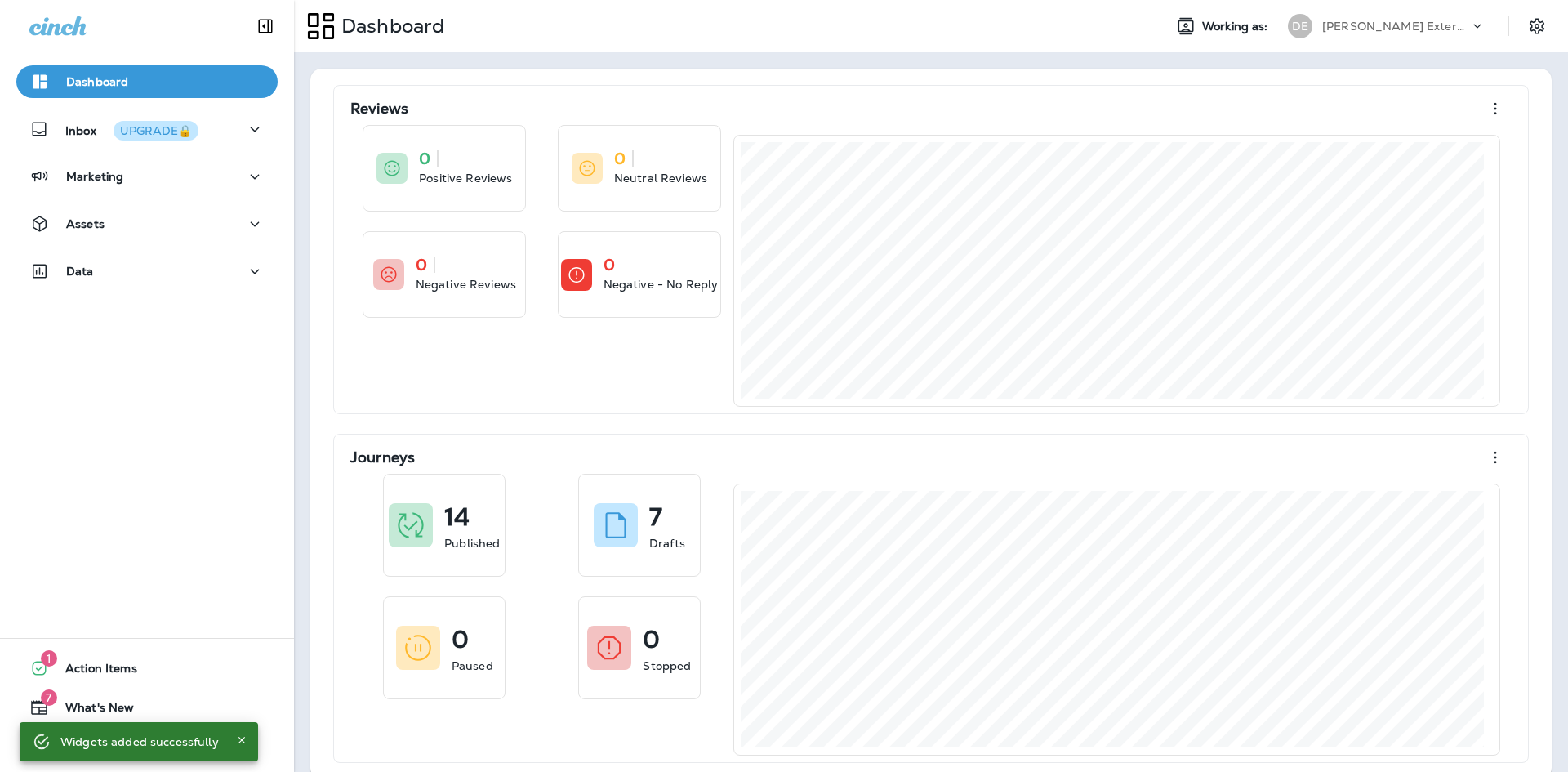
click at [1328, 23] on p "[PERSON_NAME] Exterminating" at bounding box center [1395, 26] width 147 height 13
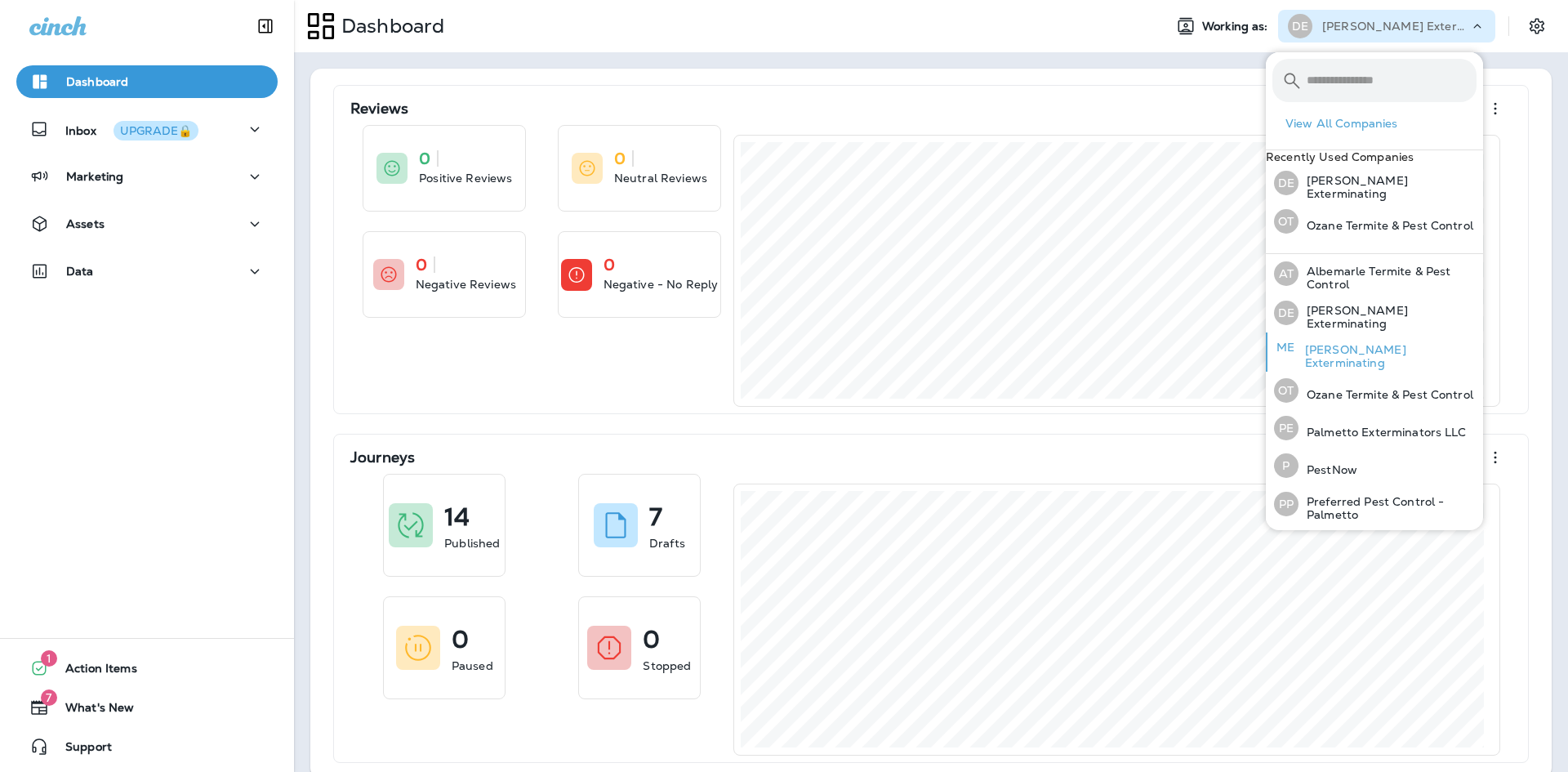
click at [1357, 369] on p "[PERSON_NAME] Exterminating" at bounding box center [1387, 356] width 179 height 26
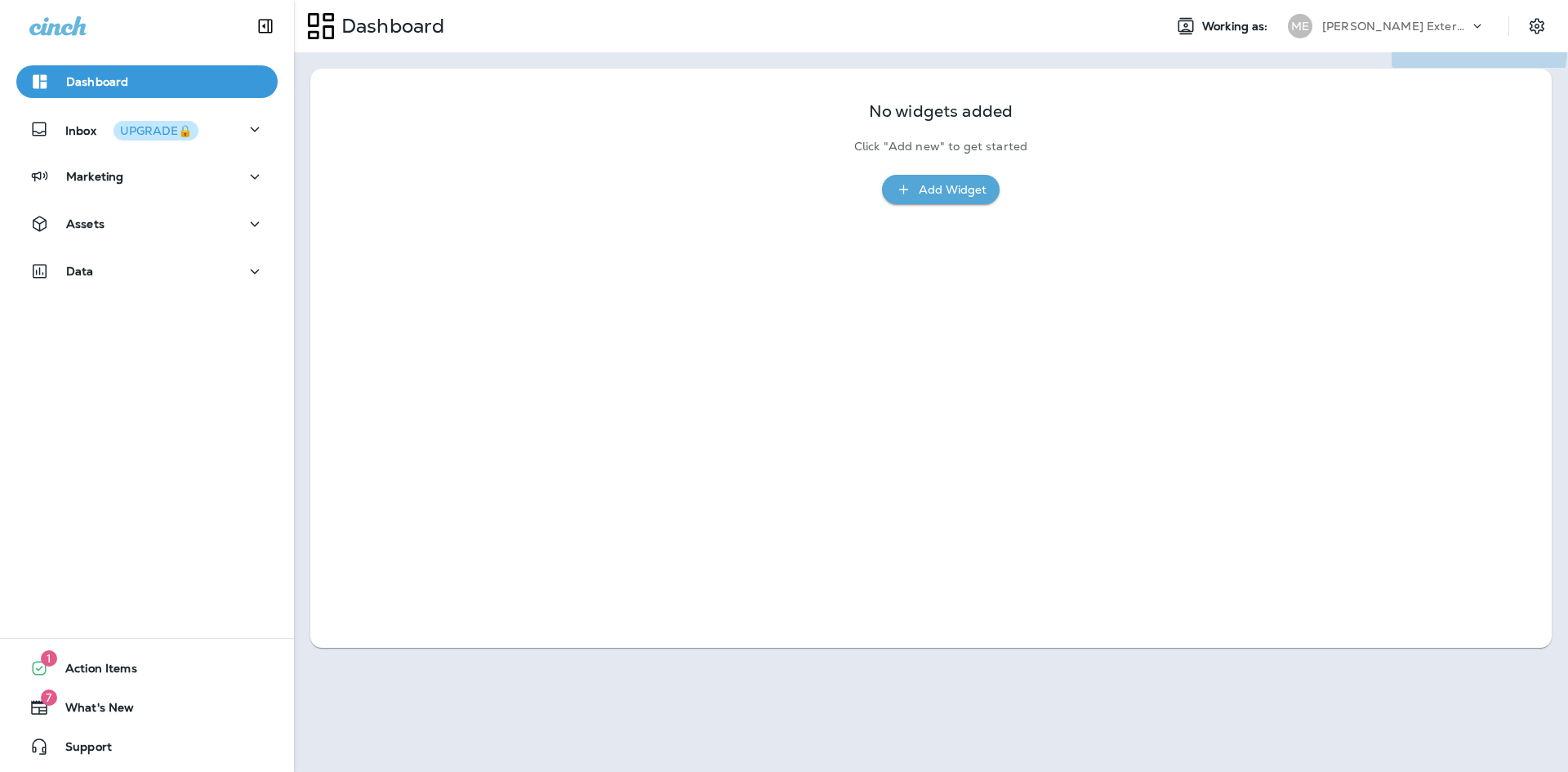
click at [1398, 55] on p "Continue to Dashboard" at bounding box center [1479, 47] width 164 height 16
click at [930, 152] on p "Click "Add new" to get started" at bounding box center [940, 146] width 173 height 14
click at [934, 183] on div "Add Widget" at bounding box center [952, 190] width 68 height 21
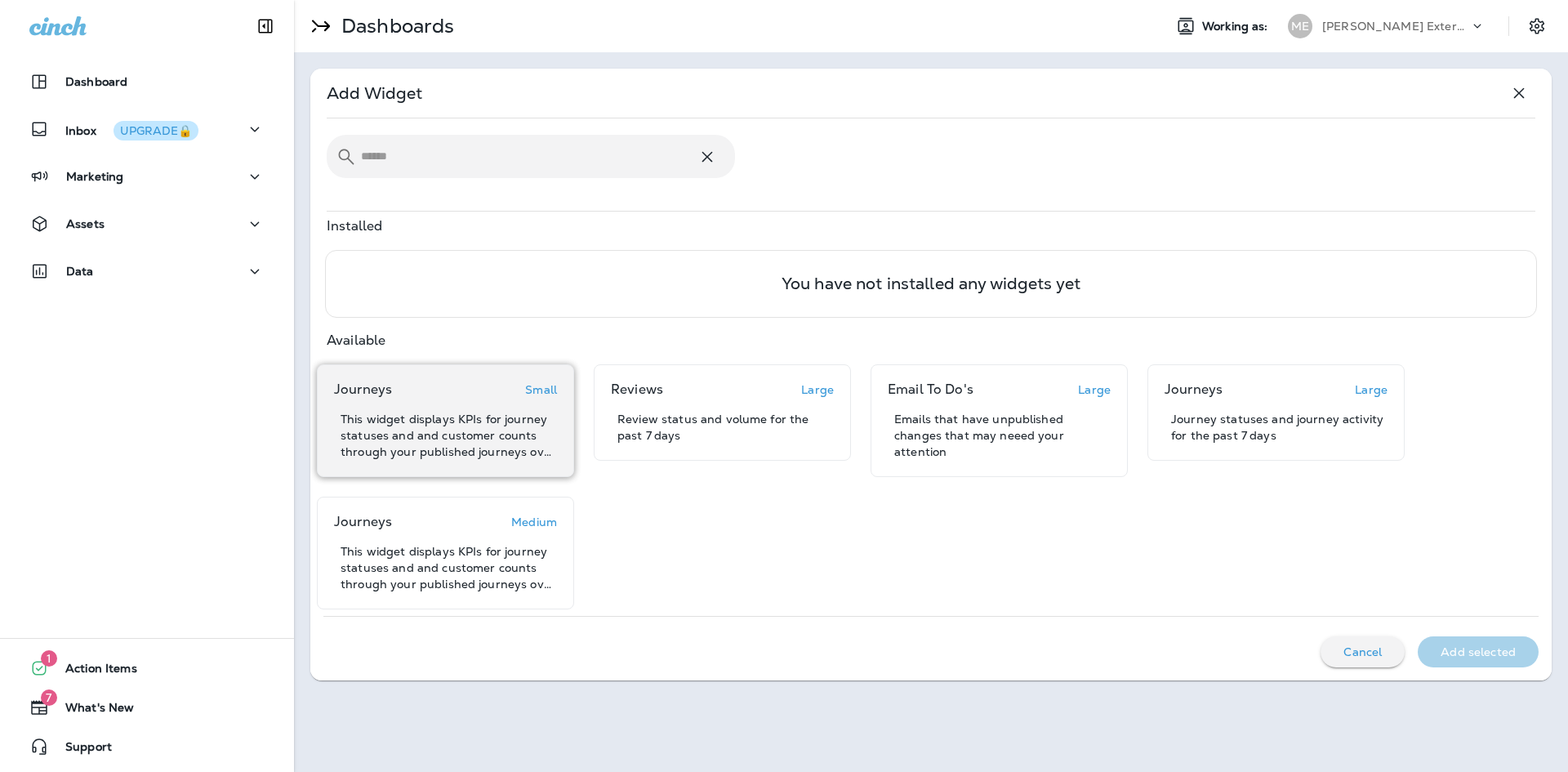
click at [483, 375] on div "Journeys Small This widget displays KPIs for journey statuses and and customer …" at bounding box center [445, 421] width 257 height 113
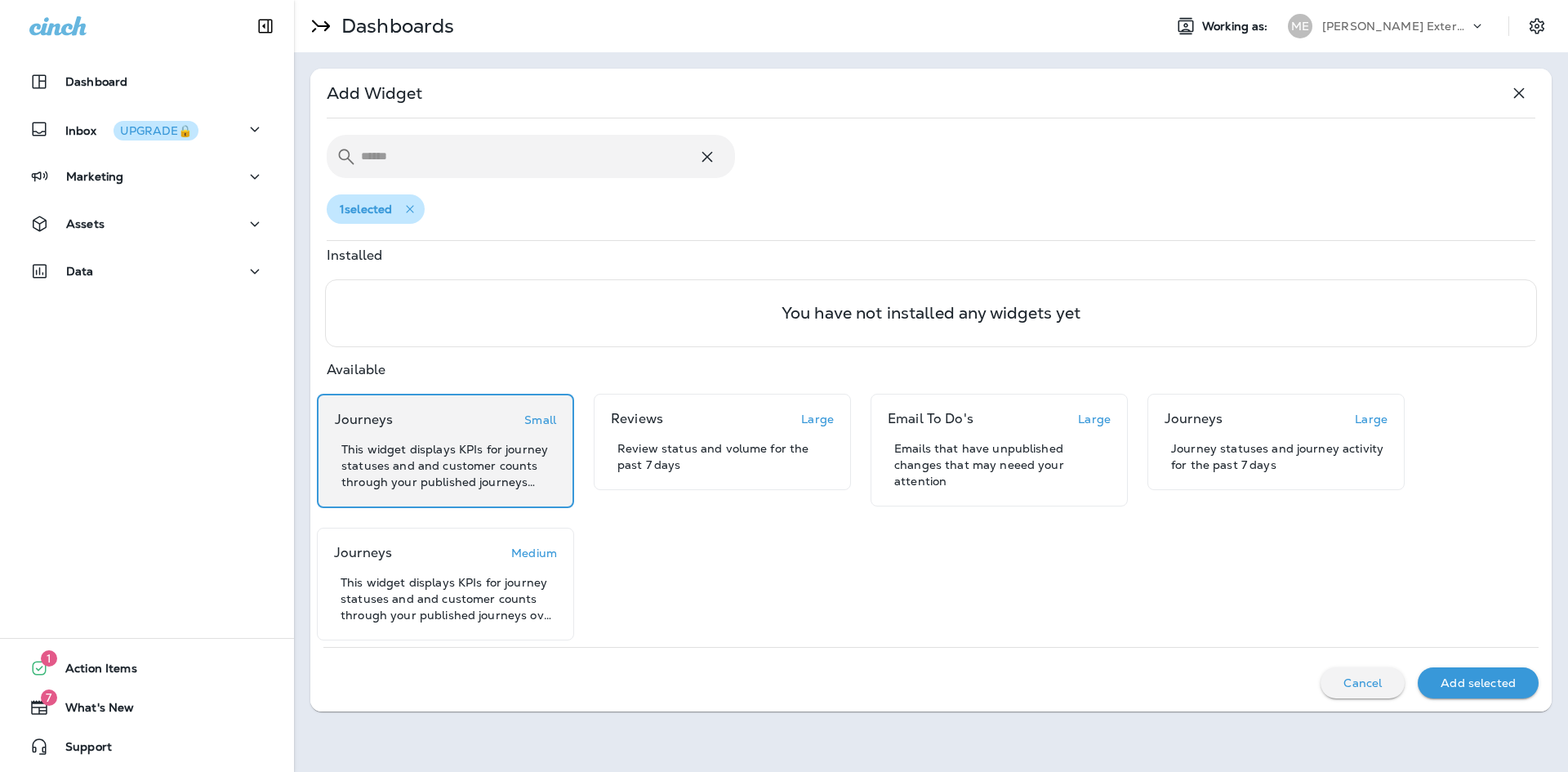
click at [410, 212] on icon "button" at bounding box center [409, 208] width 16 height 16
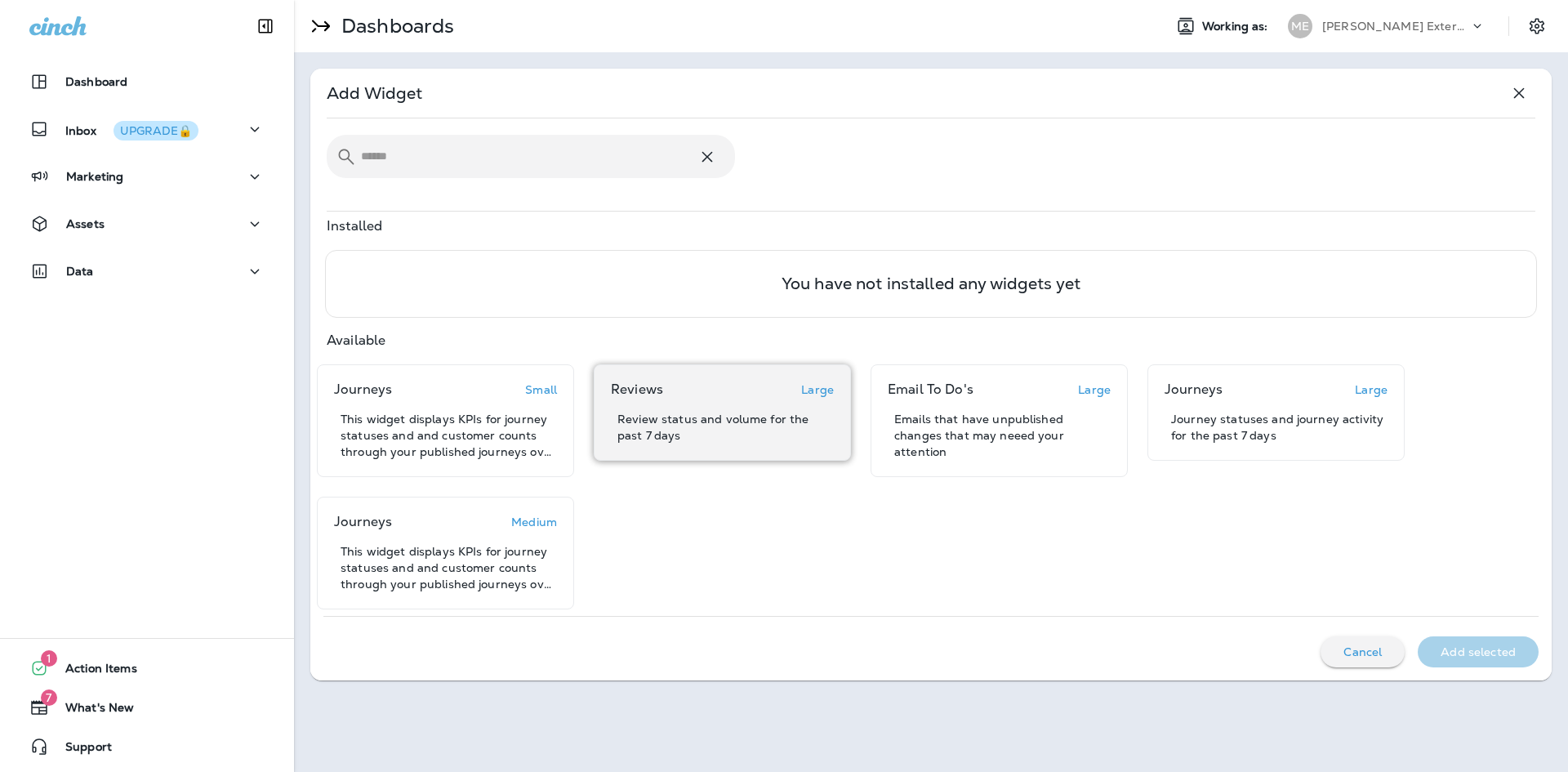
drag, startPoint x: 684, startPoint y: 400, endPoint x: 848, endPoint y: 402, distance: 164.0
click at [684, 400] on div "Reviews Large Review status and volume for the past 7 days" at bounding box center [722, 412] width 223 height 62
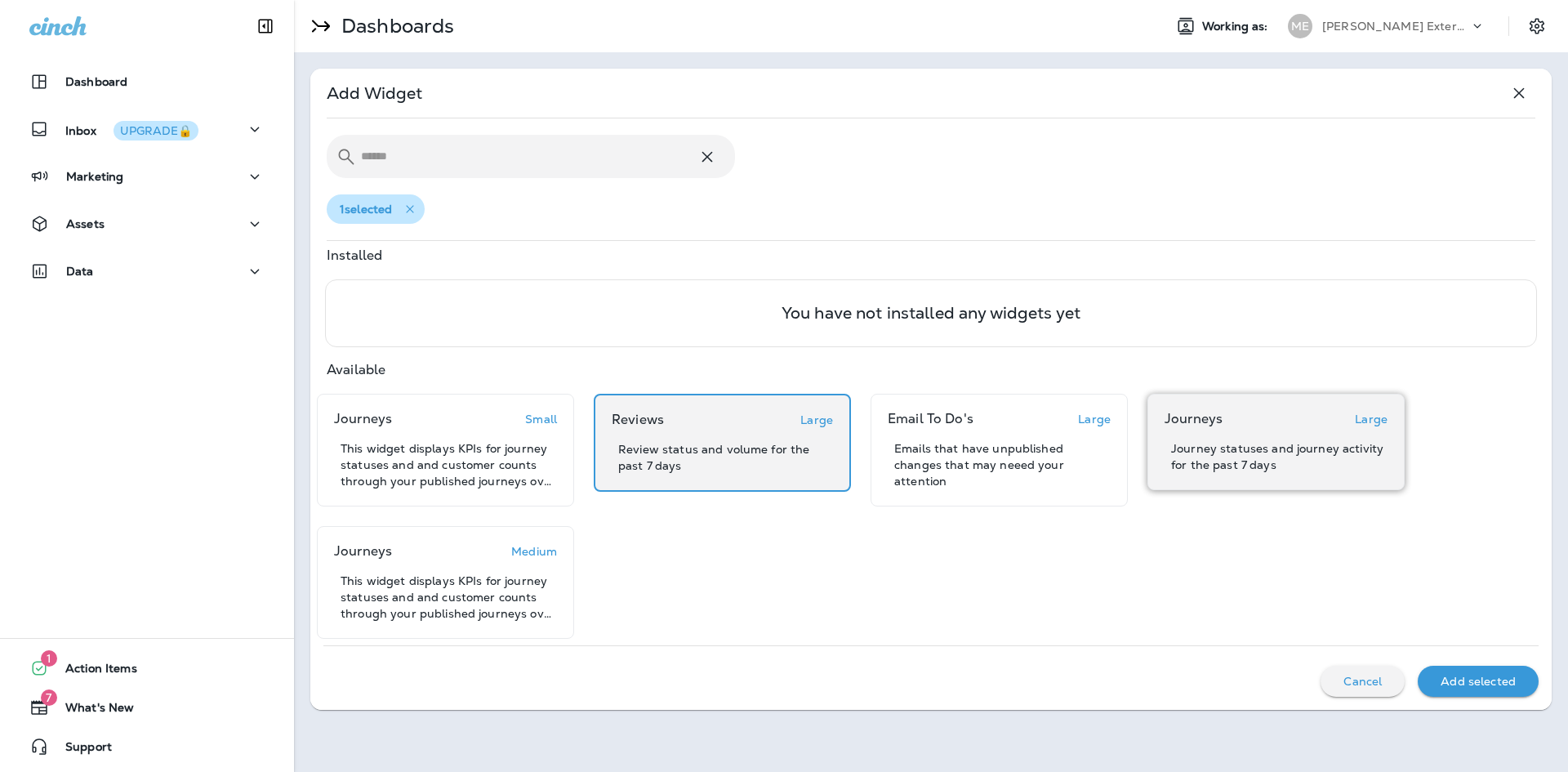
click at [1187, 420] on p "Journeys" at bounding box center [1193, 419] width 58 height 16
click at [1490, 683] on p "Add selected" at bounding box center [1478, 681] width 75 height 13
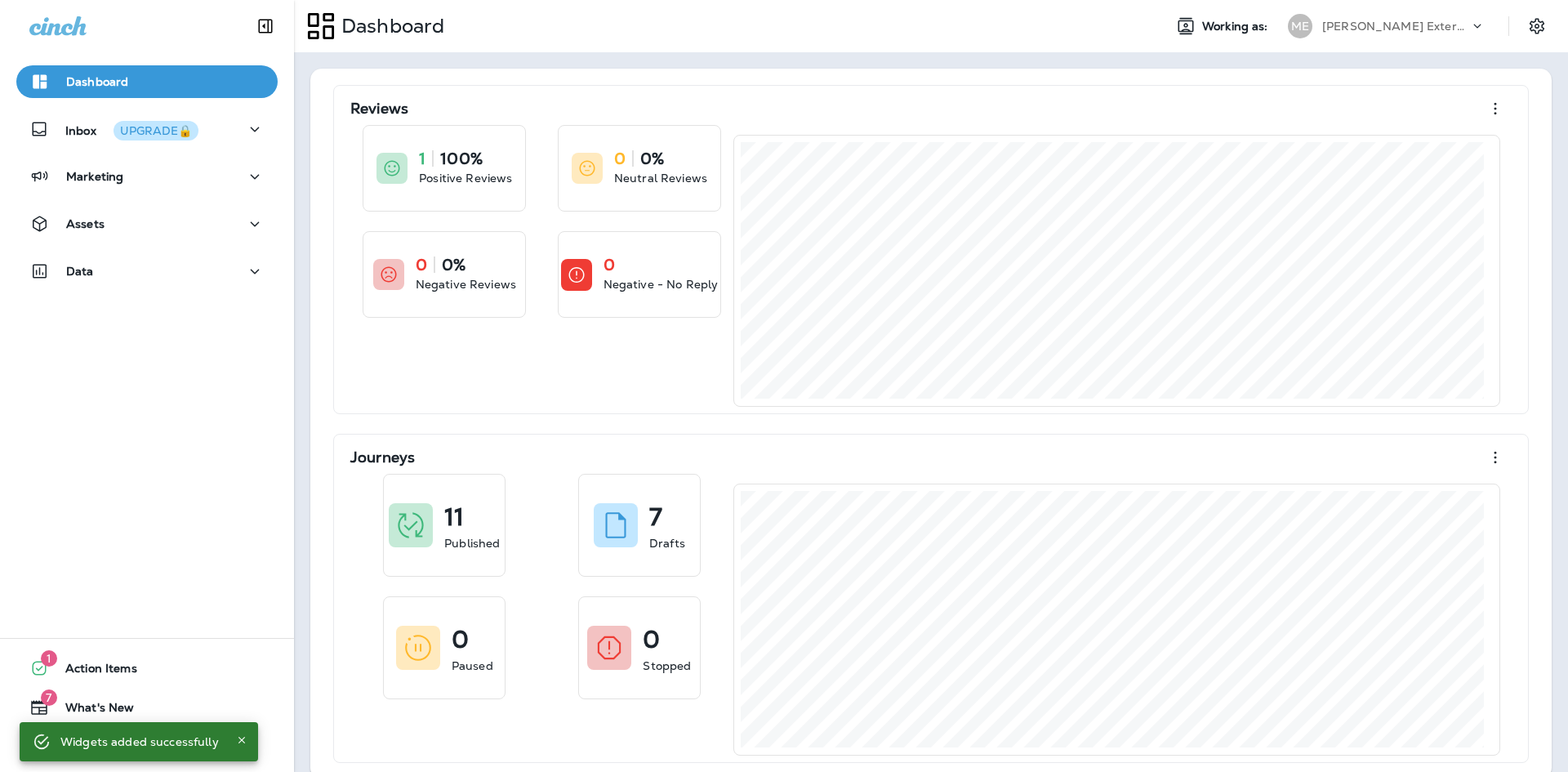
click at [1469, 28] on icon at bounding box center [1476, 25] width 16 height 16
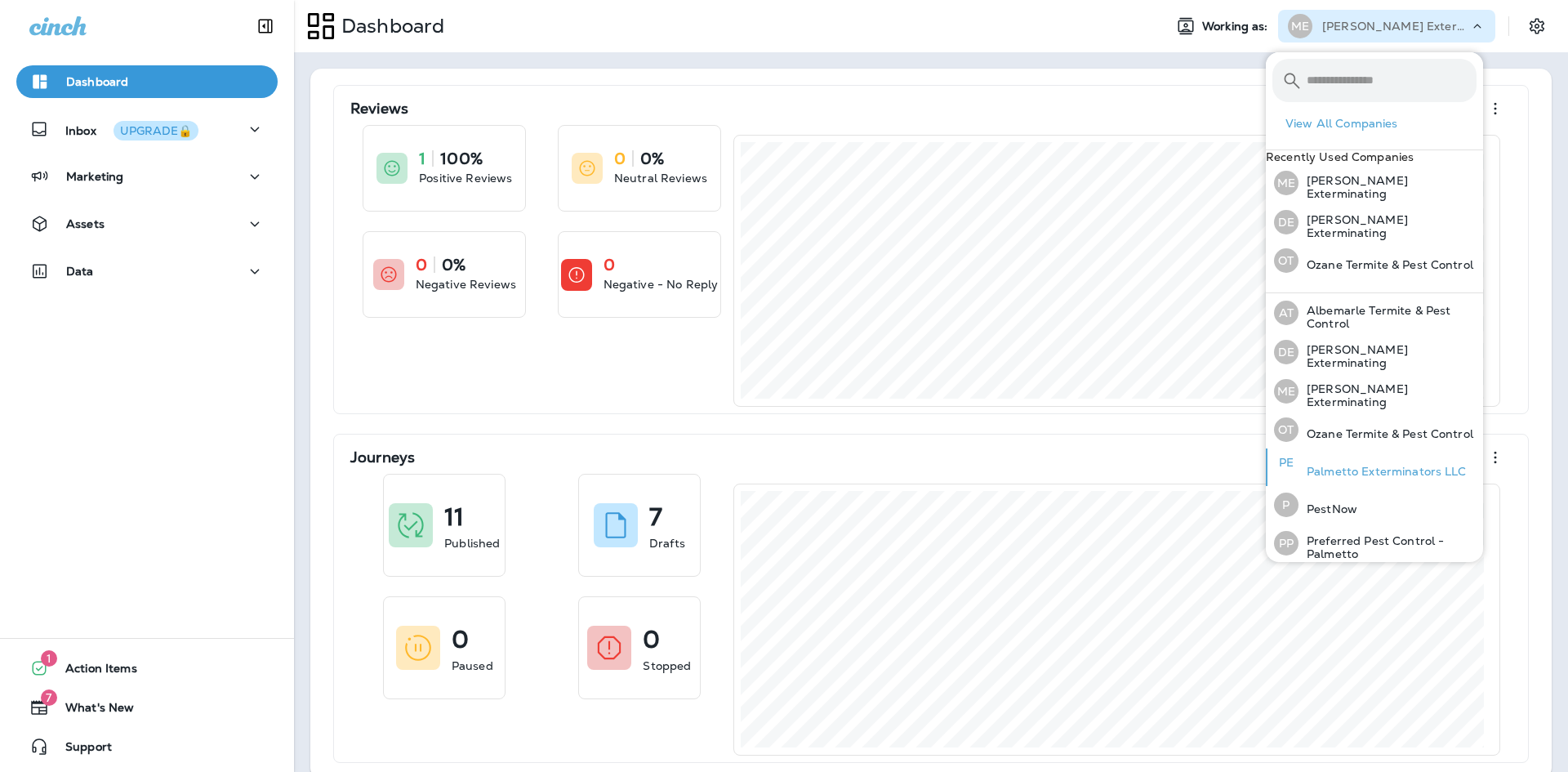
click at [1354, 478] on p "Palmetto Exterminators LLC" at bounding box center [1383, 471] width 168 height 13
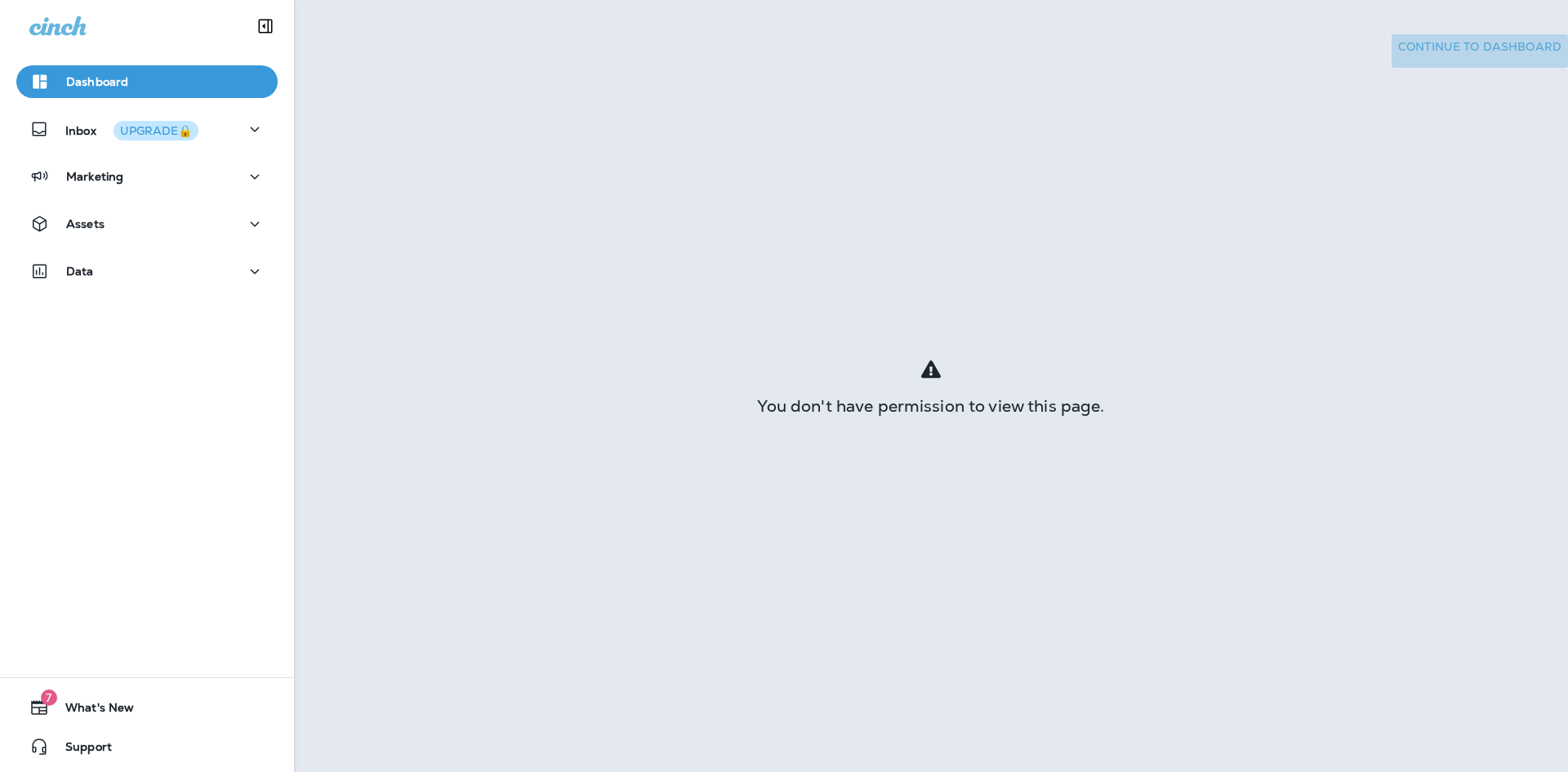
click at [1398, 55] on p "Continue to Dashboard" at bounding box center [1479, 47] width 164 height 16
click at [924, 399] on div "You don't have permission to view this page." at bounding box center [932, 406] width 1275 height 13
click at [94, 79] on p "Dashboard" at bounding box center [97, 81] width 62 height 13
click at [886, 436] on div "You don't have permission to view this page." at bounding box center [932, 386] width 1275 height 772
click at [121, 75] on p "Dashboard" at bounding box center [97, 81] width 62 height 13
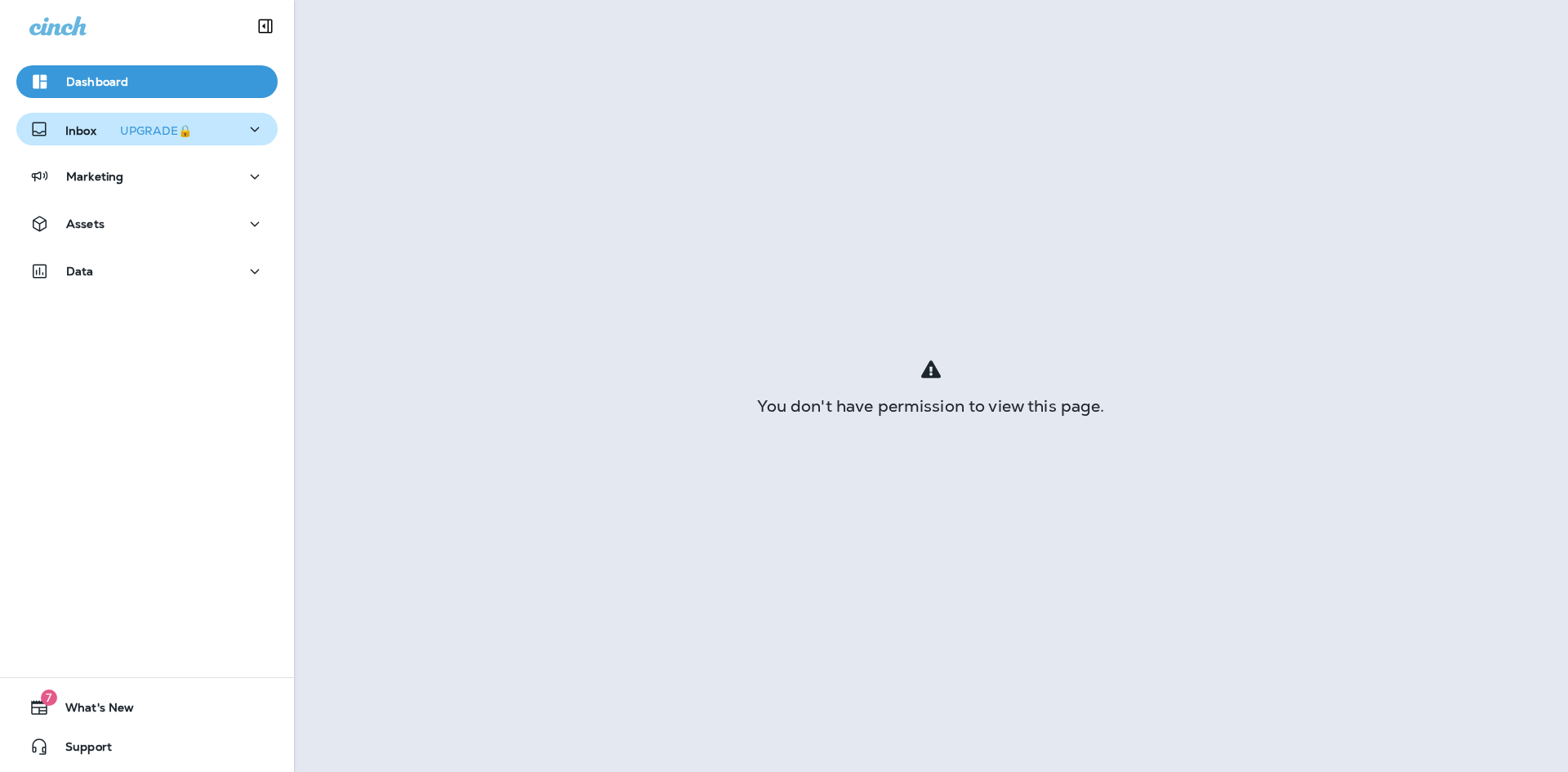
click at [80, 131] on p "Inbox UPGRADE🔒" at bounding box center [132, 129] width 133 height 17
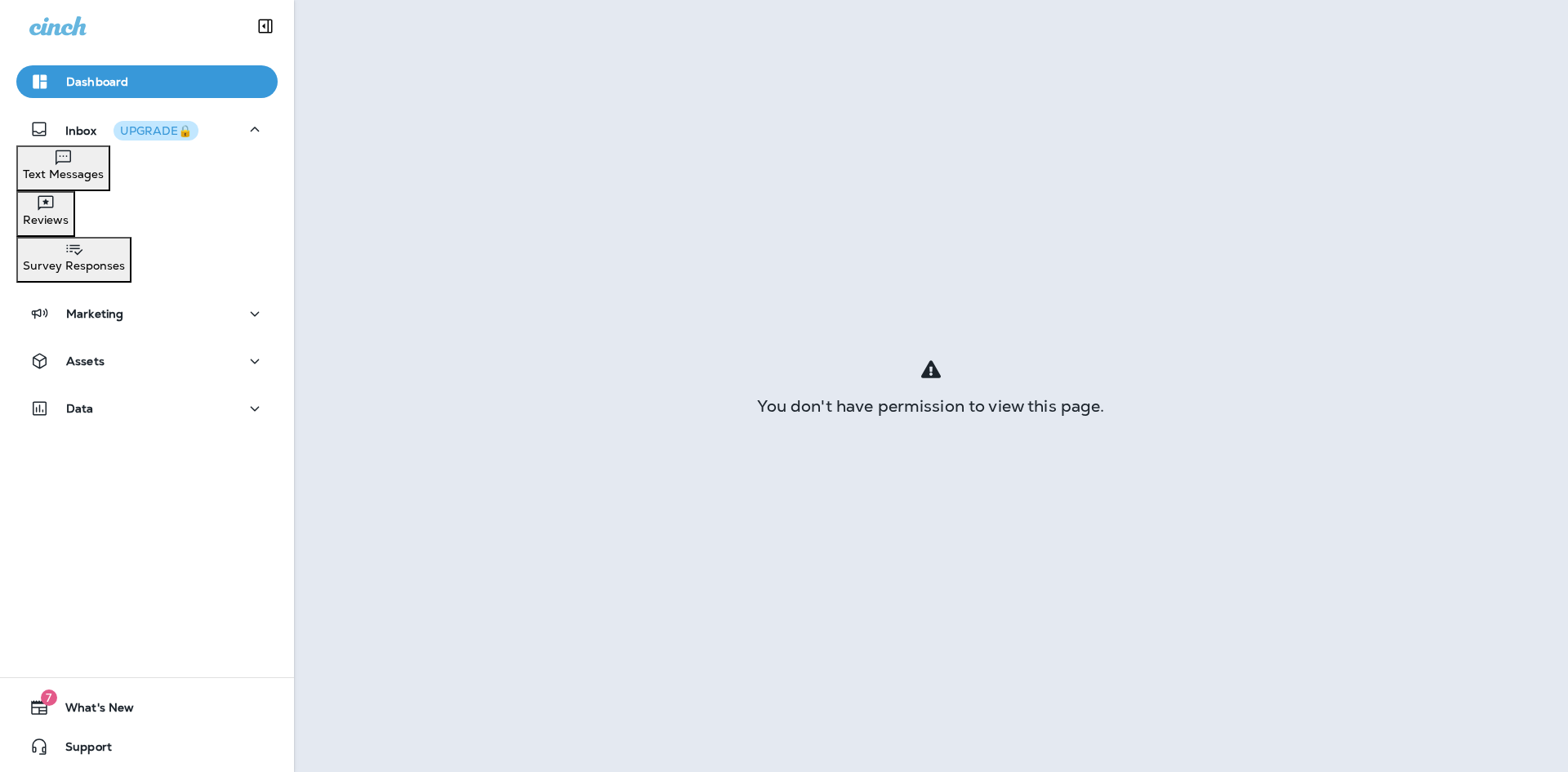
click at [104, 178] on p "Text Messages" at bounding box center [63, 174] width 81 height 13
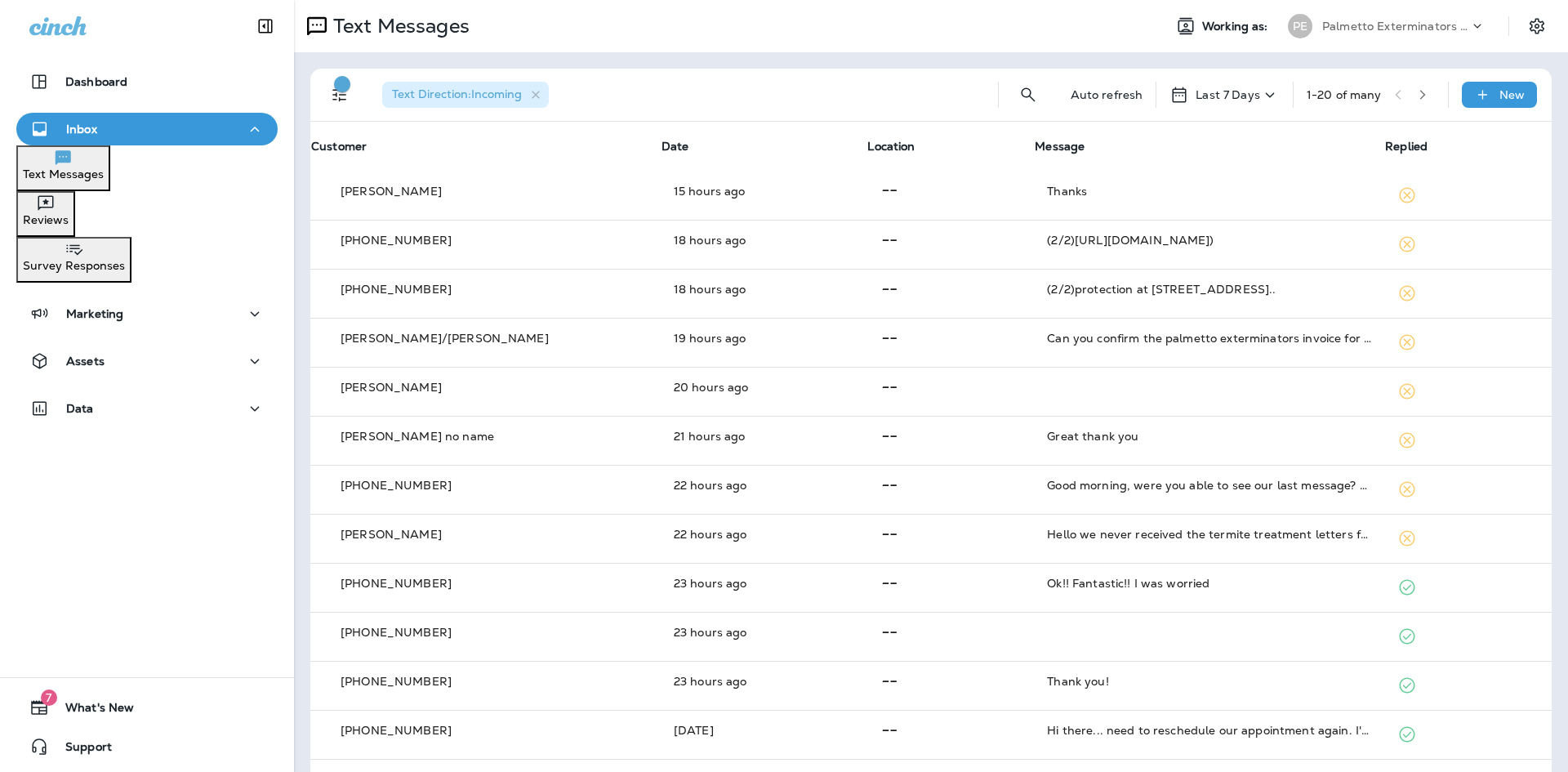
click at [68, 215] on p "Reviews" at bounding box center [45, 220] width 46 height 13
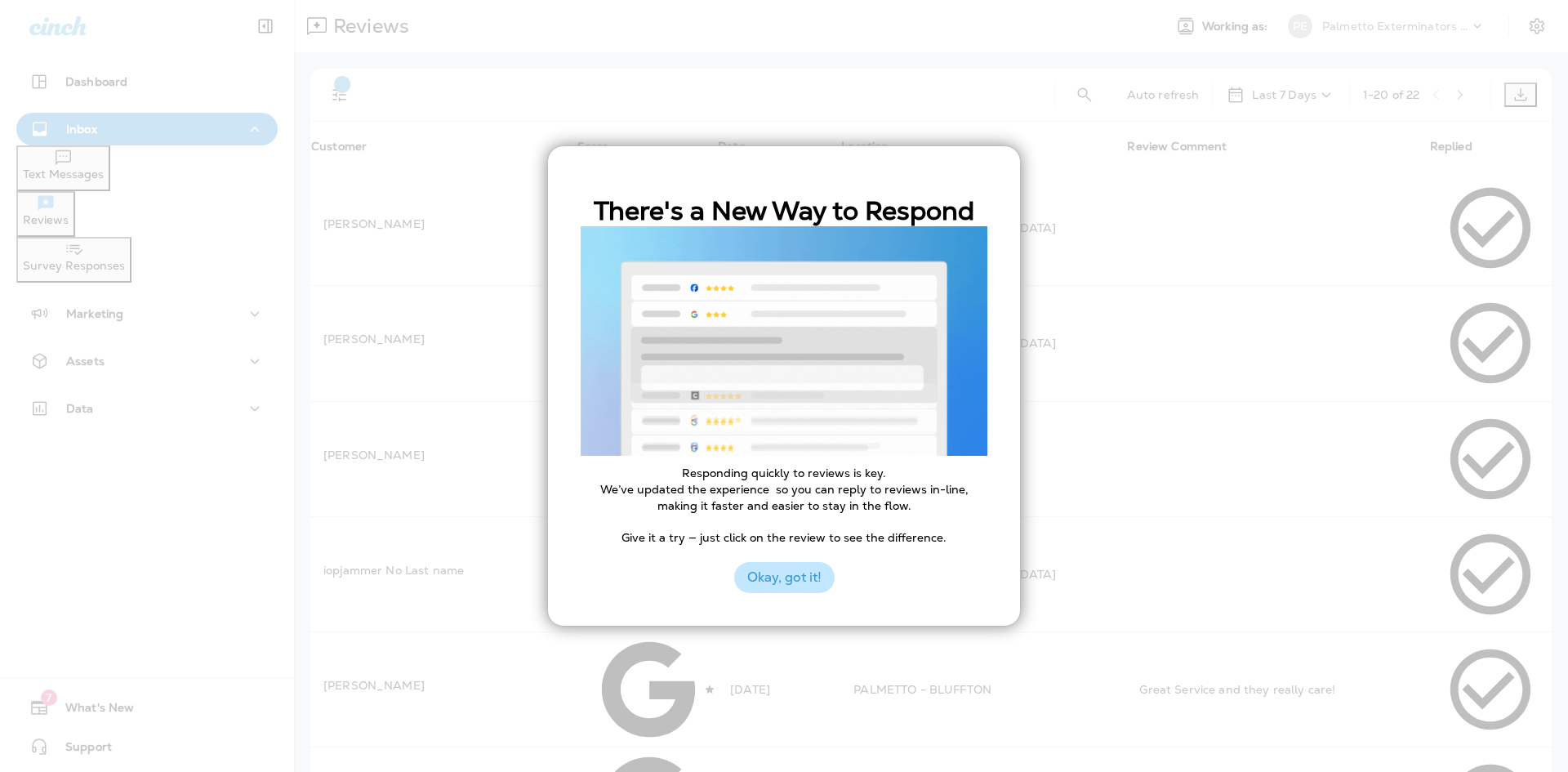
click at [784, 579] on button "Okay, got it!" at bounding box center [785, 577] width 101 height 31
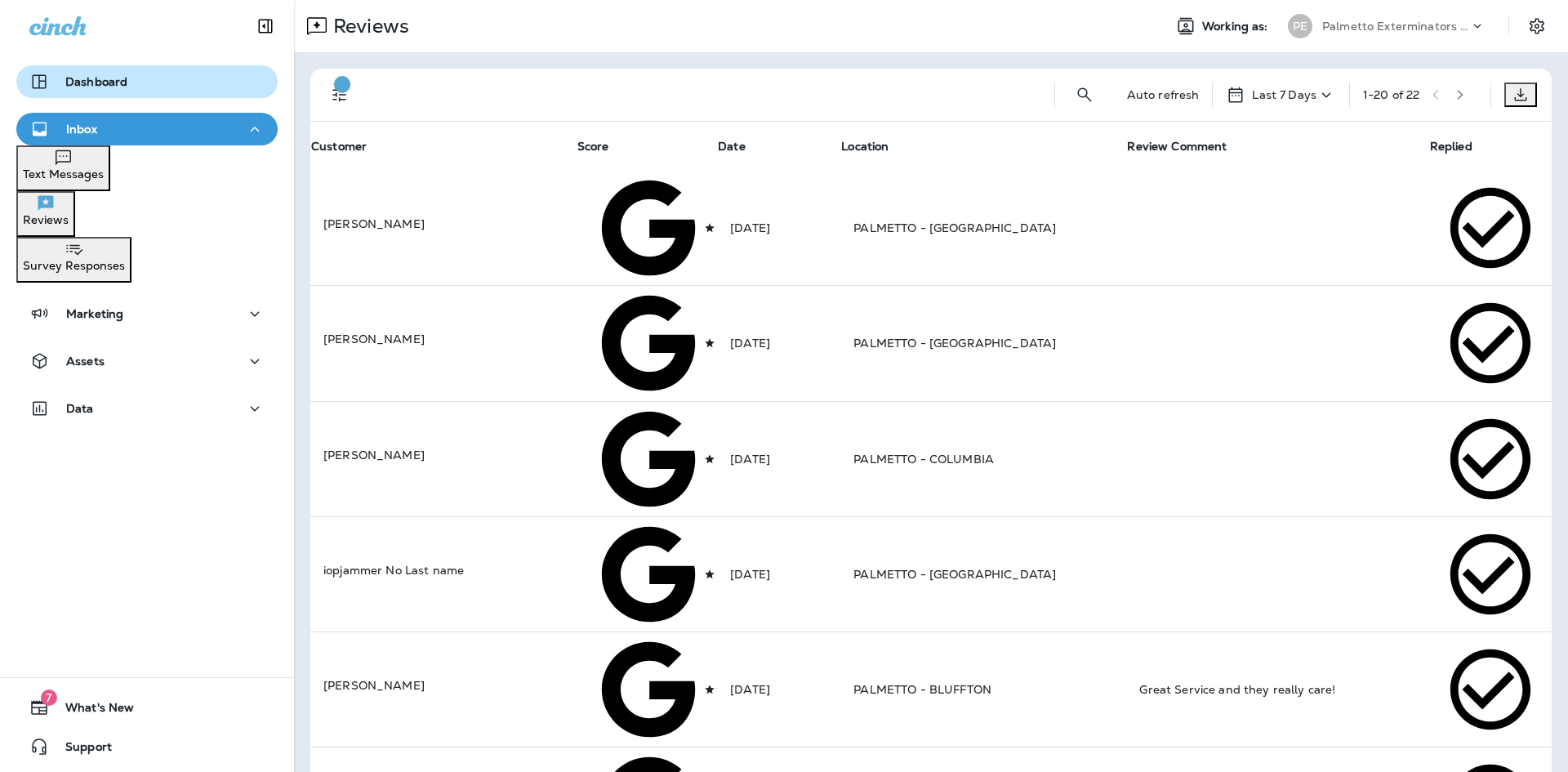
click at [94, 82] on p "Dashboard" at bounding box center [96, 81] width 62 height 13
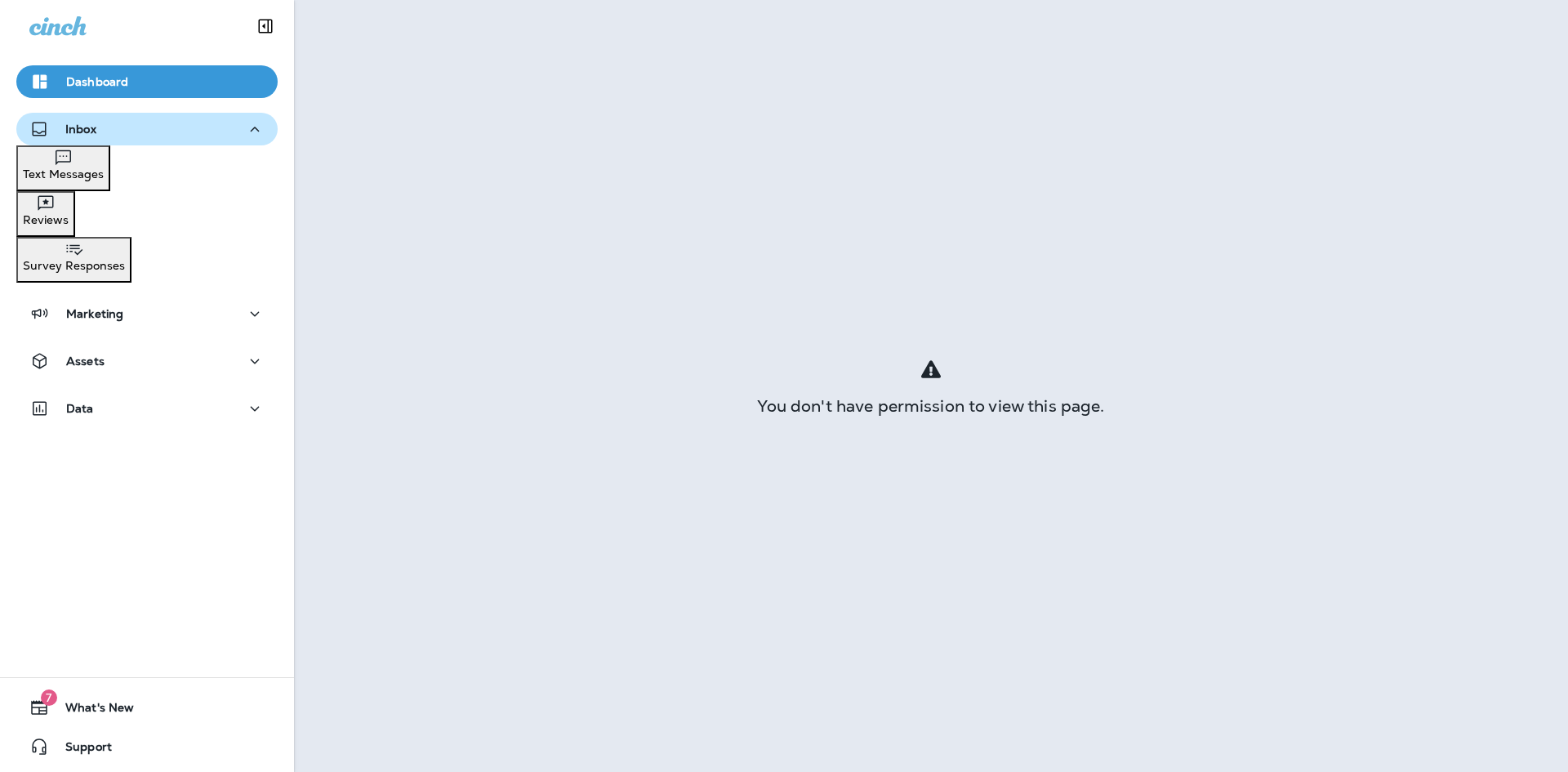
click at [79, 130] on p "Inbox" at bounding box center [80, 129] width 31 height 13
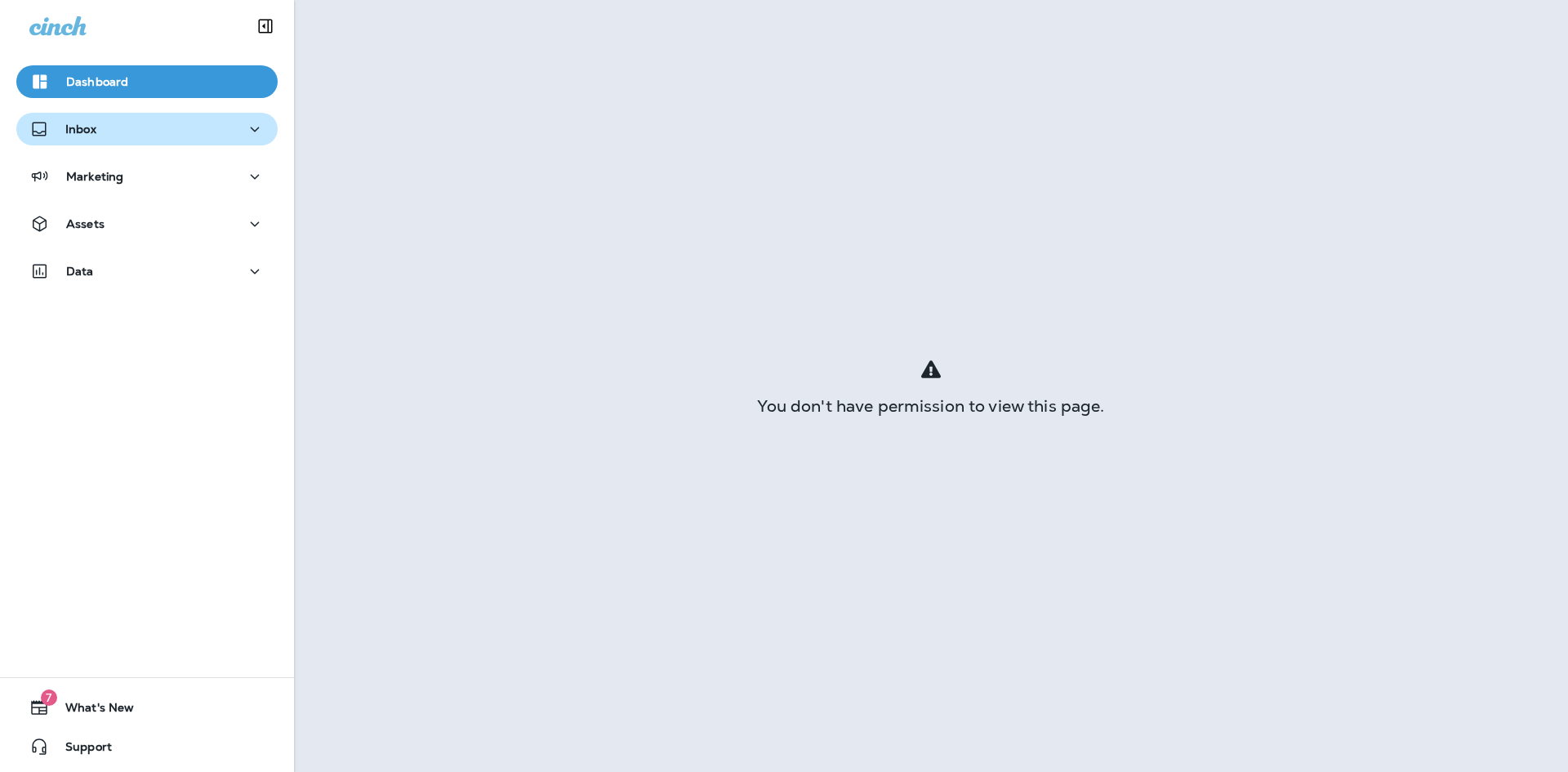
click at [78, 130] on p "Inbox" at bounding box center [80, 129] width 31 height 13
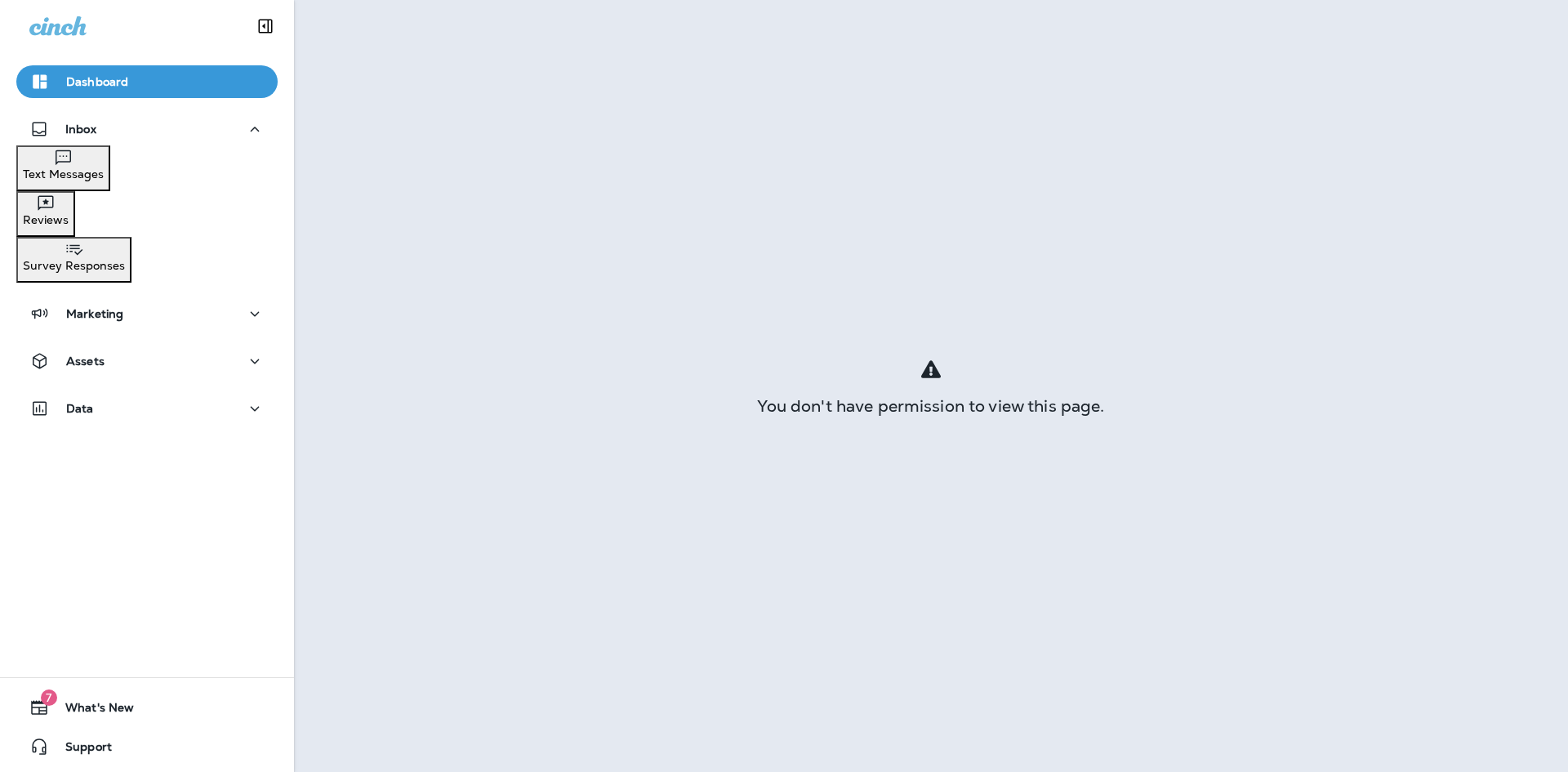
click at [101, 177] on p "Text Messages" at bounding box center [63, 174] width 81 height 13
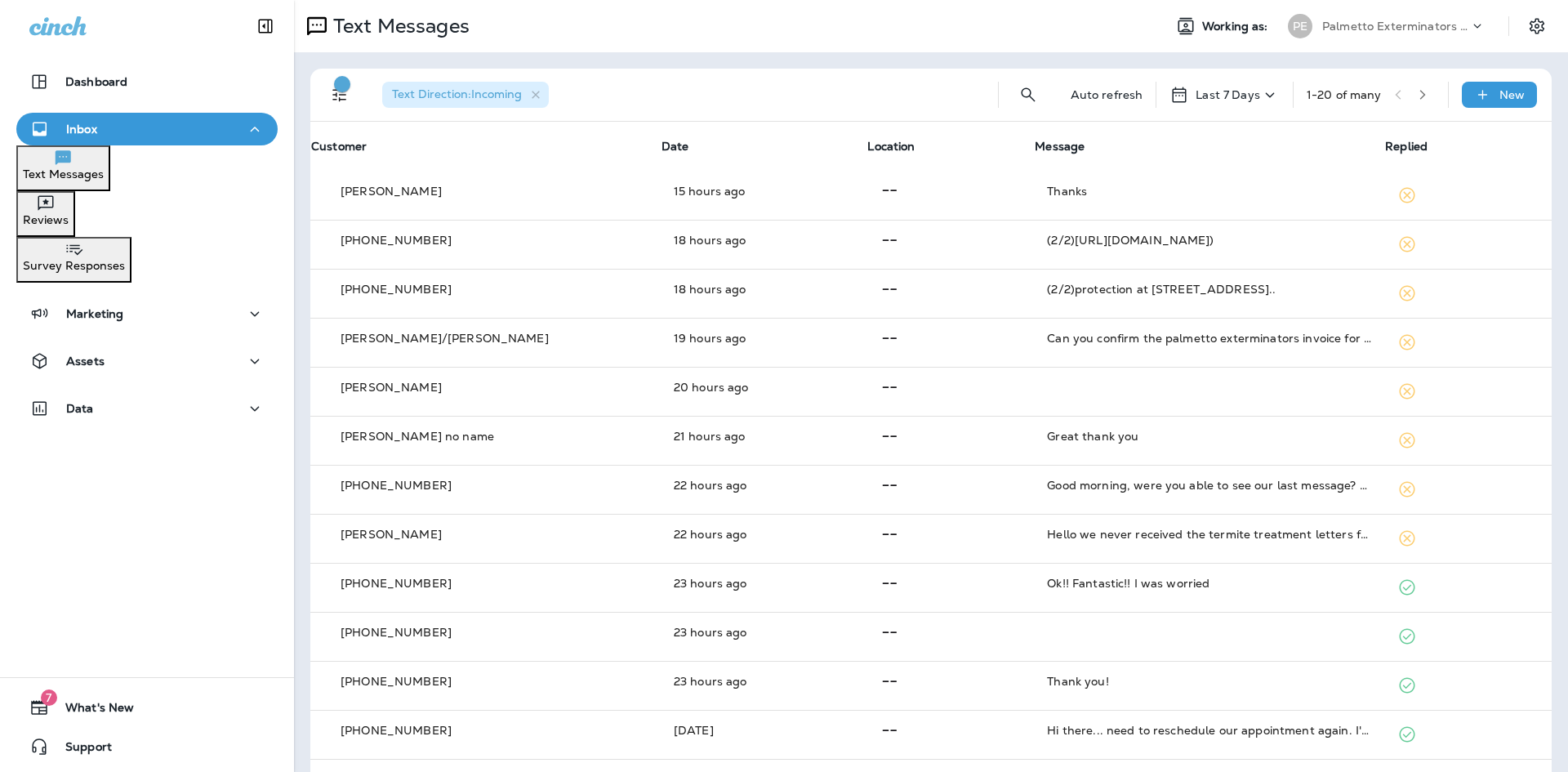
click at [1390, 25] on p "Palmetto Exterminators LLC" at bounding box center [1395, 26] width 147 height 13
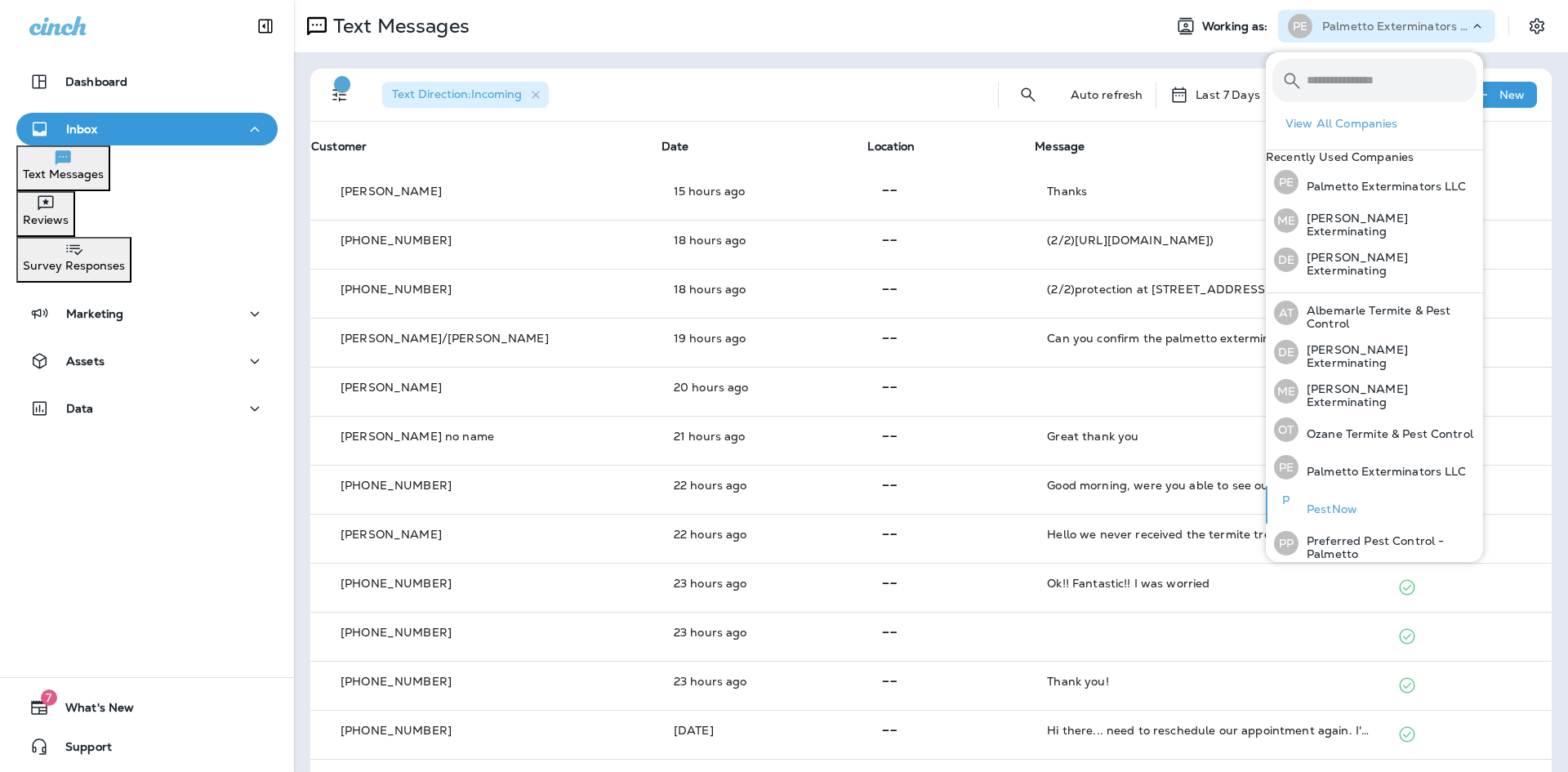
click at [1335, 516] on p "PestNow" at bounding box center [1328, 509] width 59 height 13
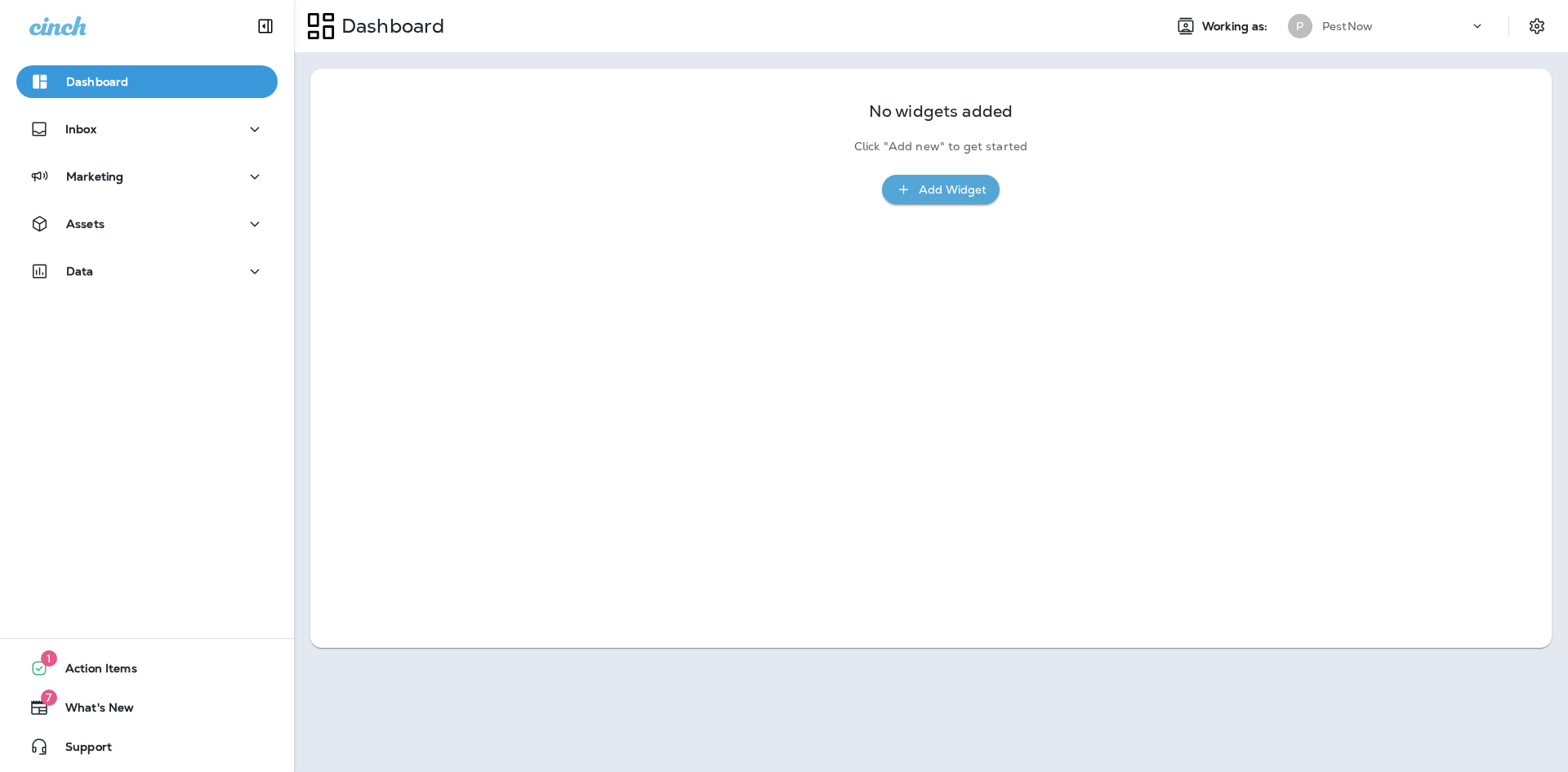
click at [1398, 55] on p "Continue to Dashboard" at bounding box center [1479, 47] width 164 height 16
click at [941, 193] on div "Add Widget" at bounding box center [952, 190] width 68 height 21
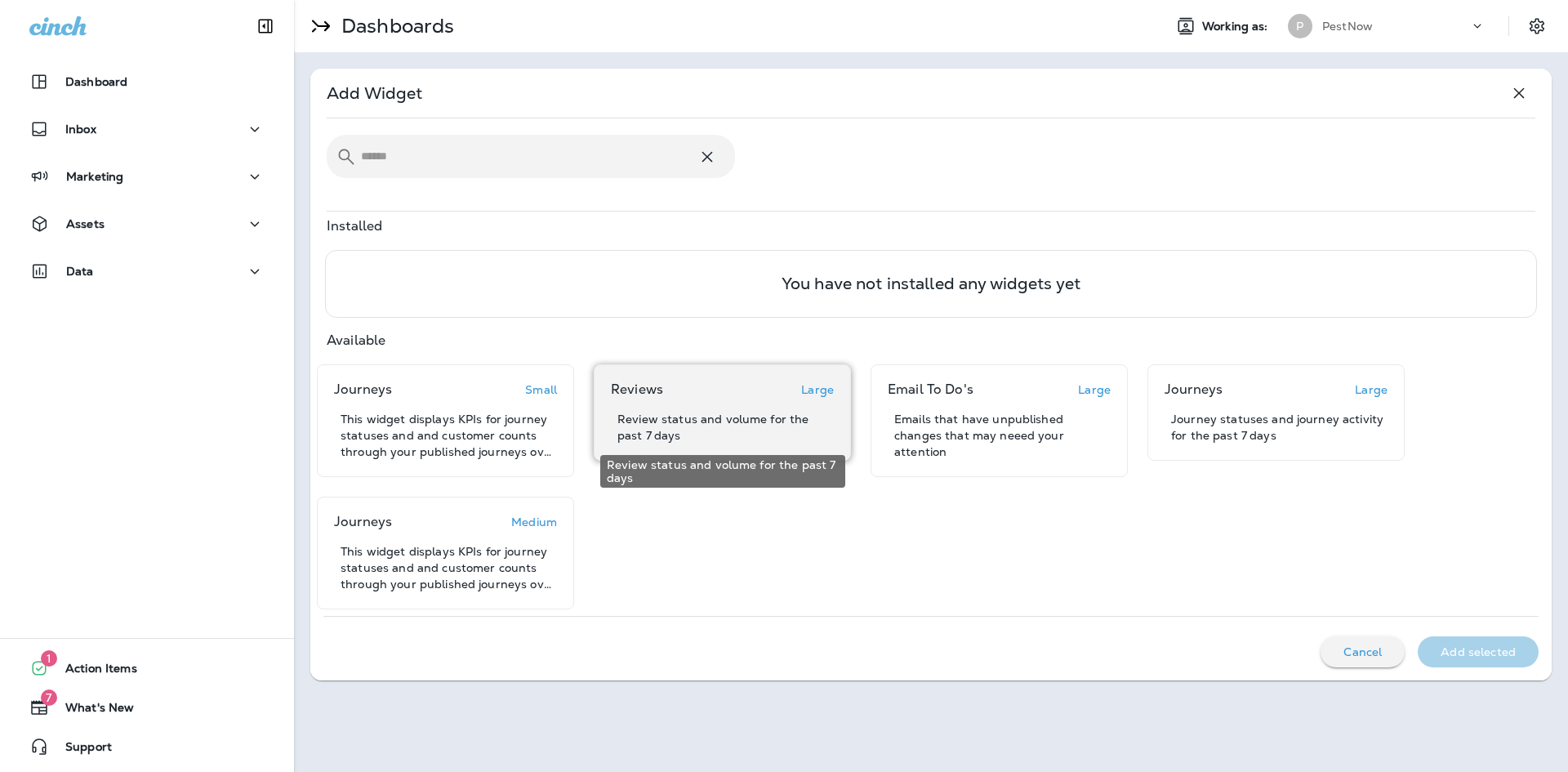
click at [734, 420] on p "Review status and volume for the past 7 days" at bounding box center [726, 427] width 217 height 33
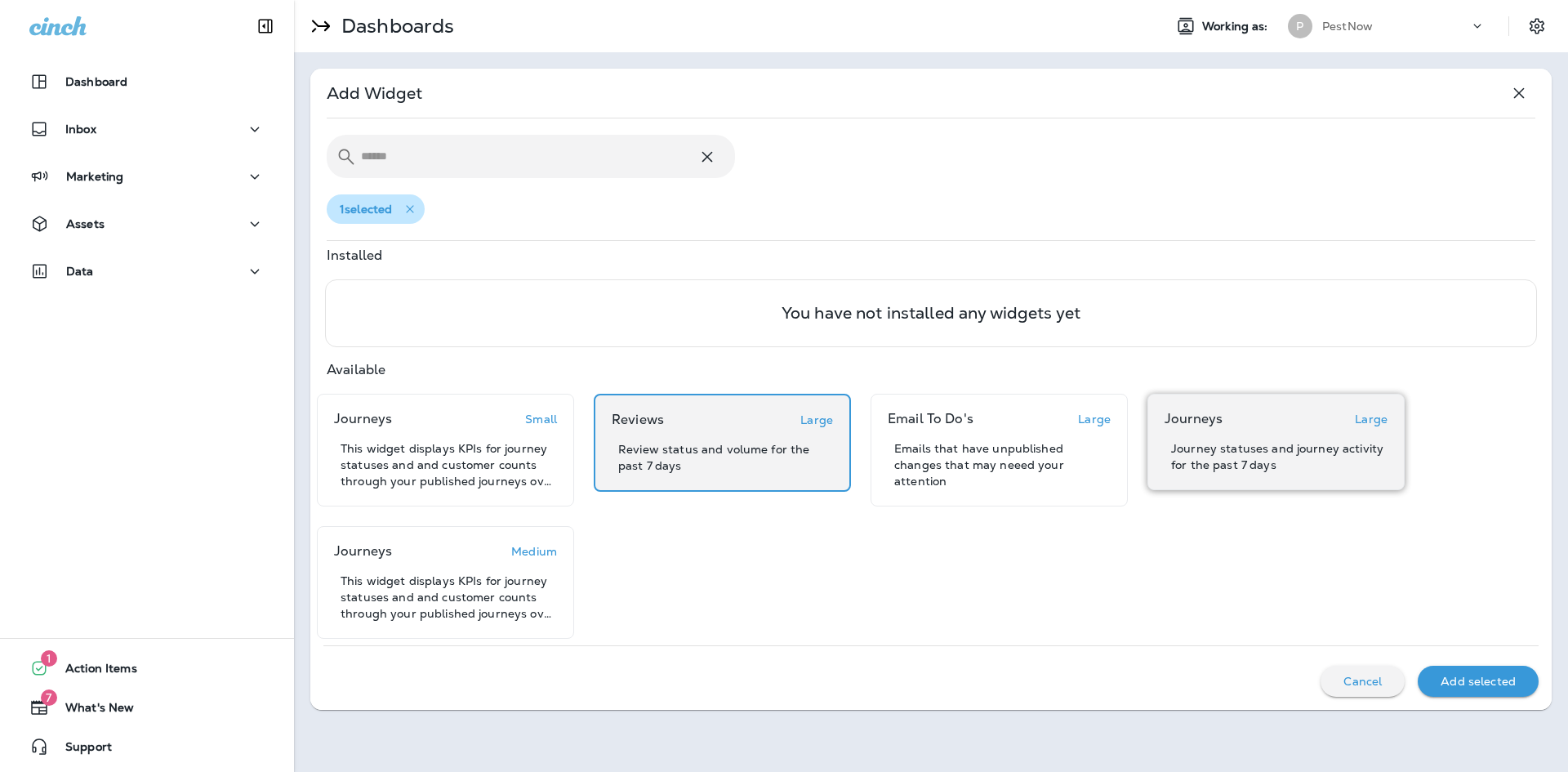
click at [1264, 436] on div "Journeys Large Journey statuses and journey activity for the past 7 days" at bounding box center [1276, 442] width 223 height 62
click at [1490, 679] on p "Add selected" at bounding box center [1478, 681] width 75 height 13
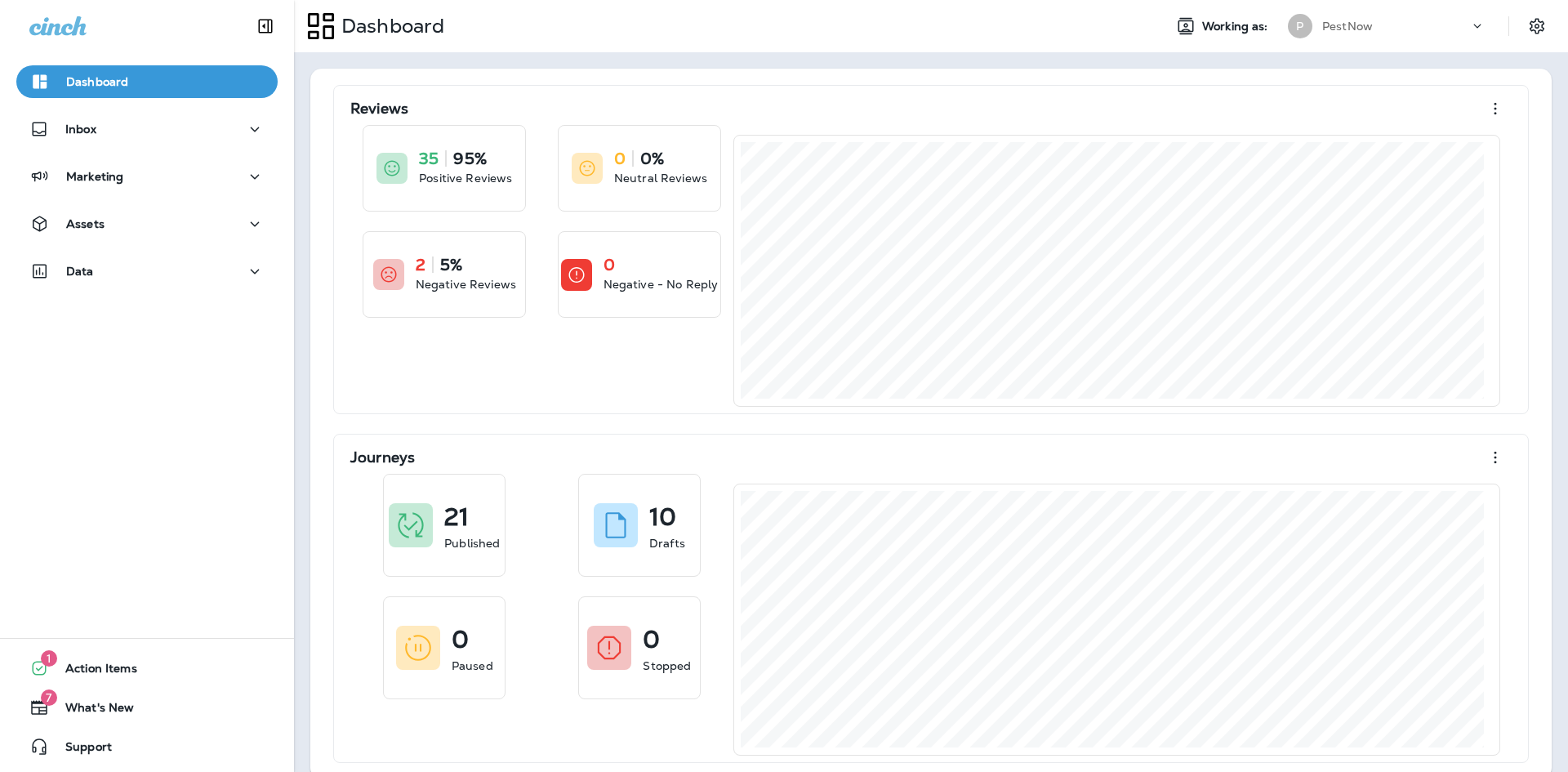
click at [1469, 31] on icon at bounding box center [1476, 25] width 16 height 16
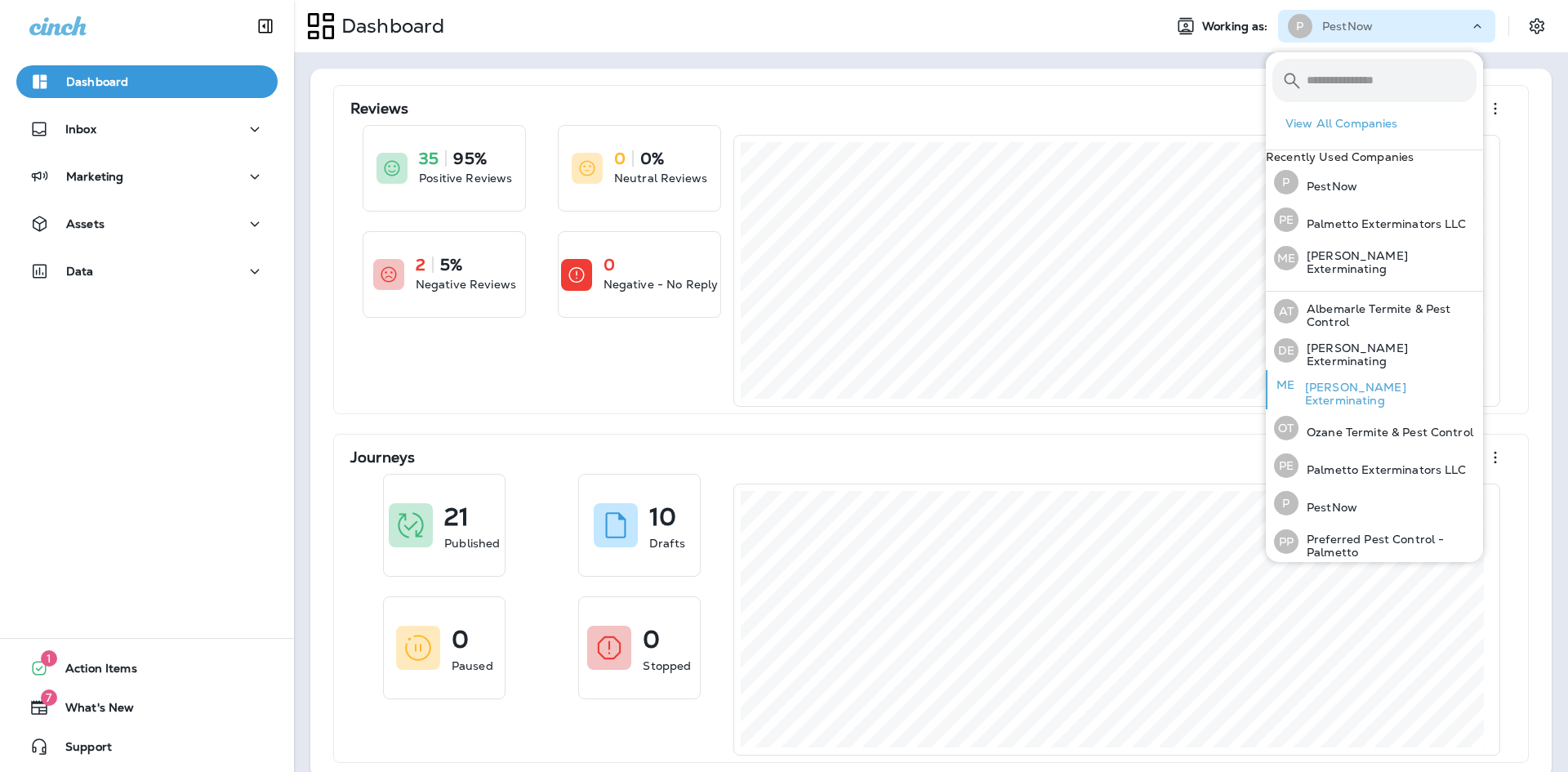
scroll to position [16, 0]
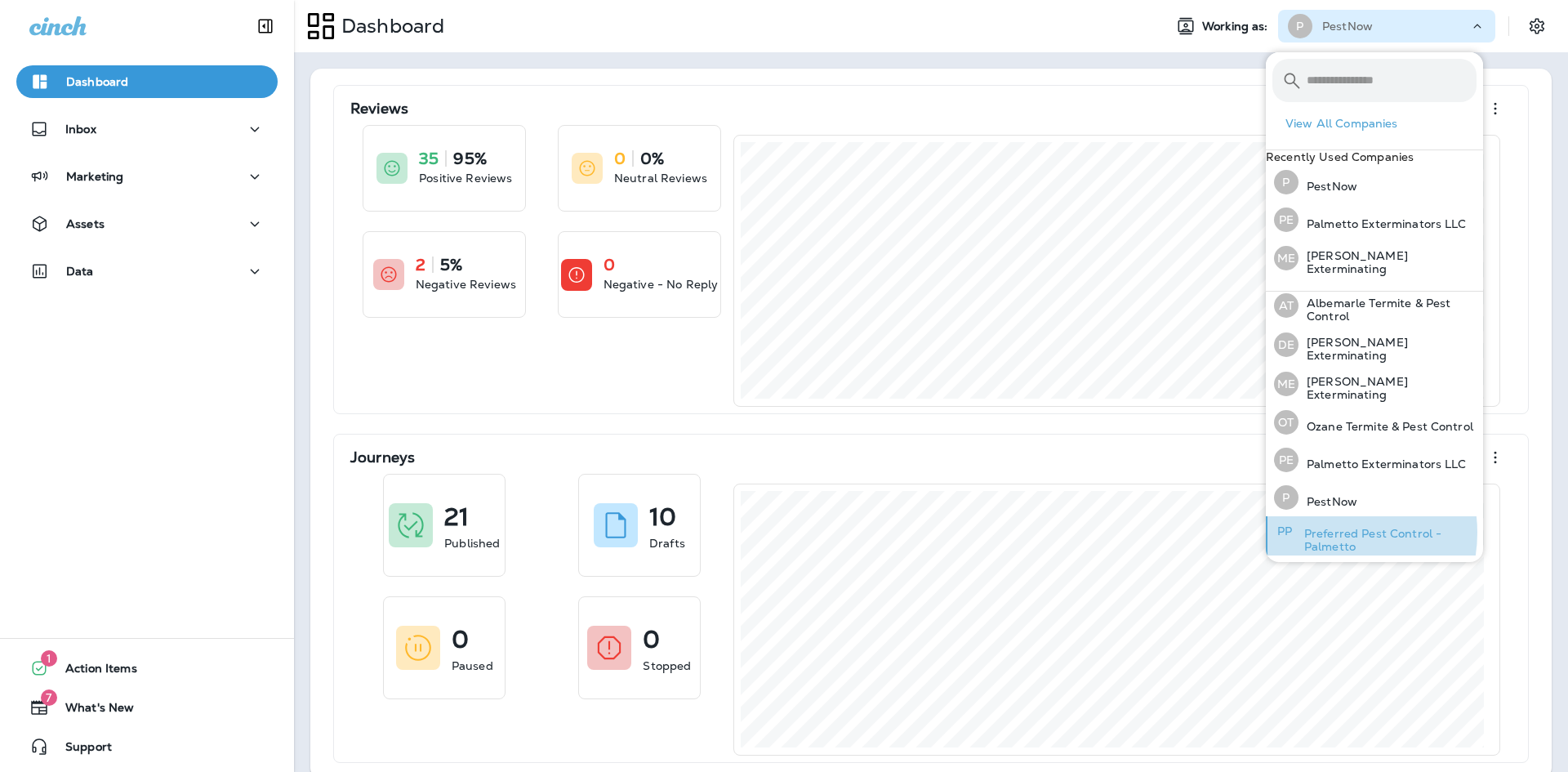
click at [1325, 533] on p "Preferred Pest Control - Palmetto" at bounding box center [1386, 540] width 180 height 26
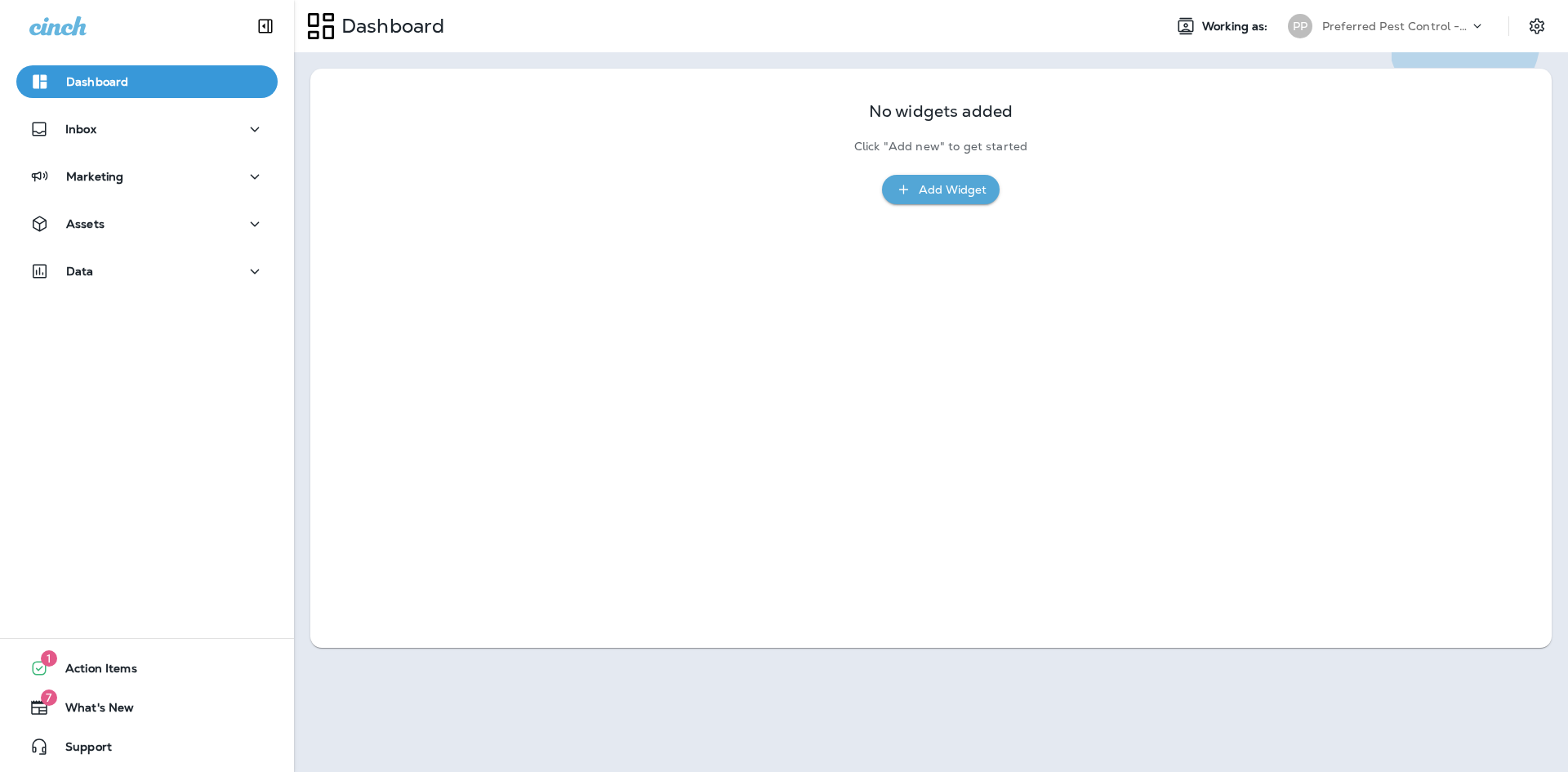
click at [1391, 68] on button "Continue to Dashboard" at bounding box center [1479, 51] width 177 height 34
click at [948, 189] on div "Add Widget" at bounding box center [952, 190] width 68 height 21
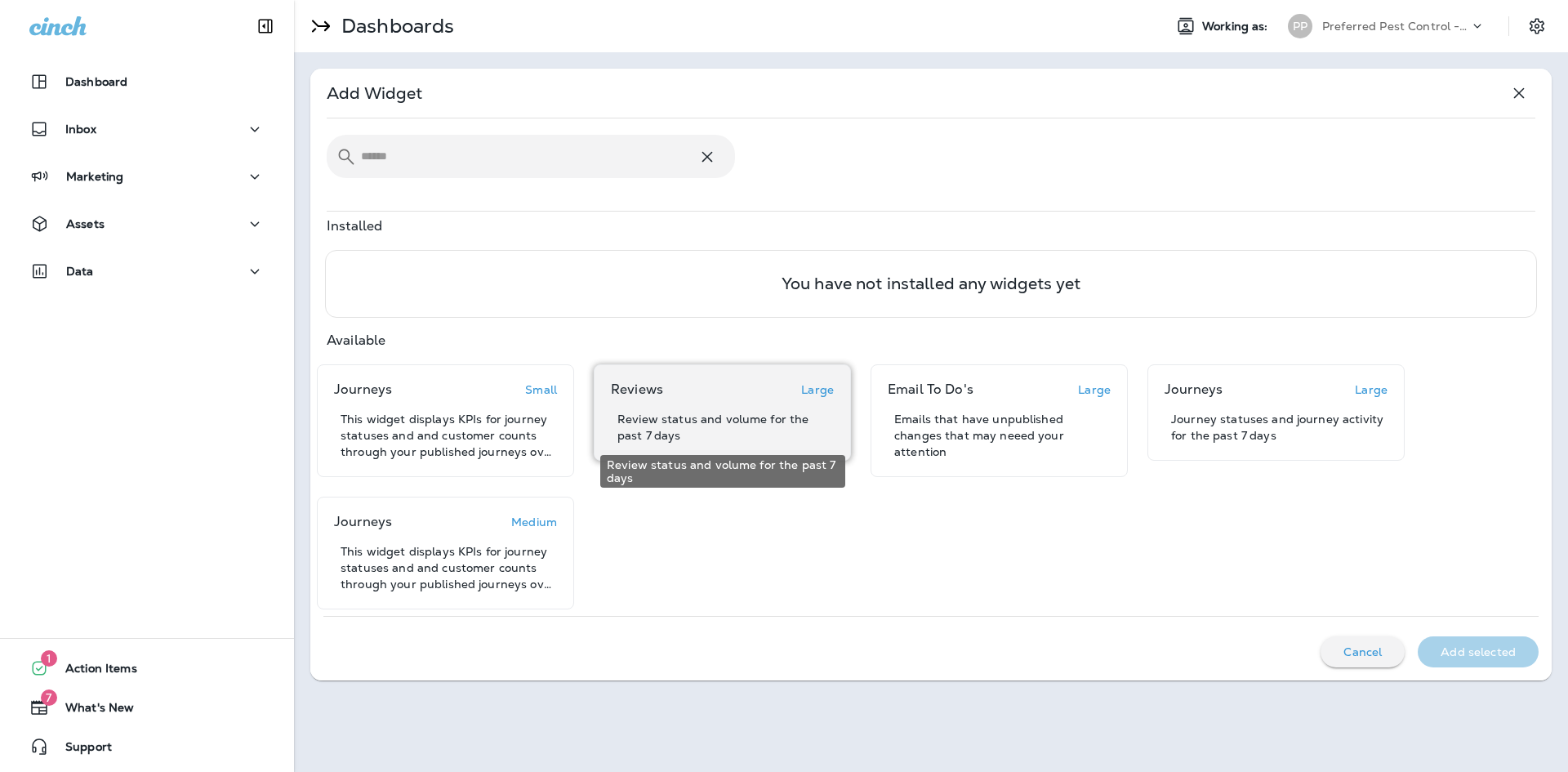
click at [784, 409] on div "Reviews Large Review status and volume for the past 7 days" at bounding box center [722, 412] width 223 height 62
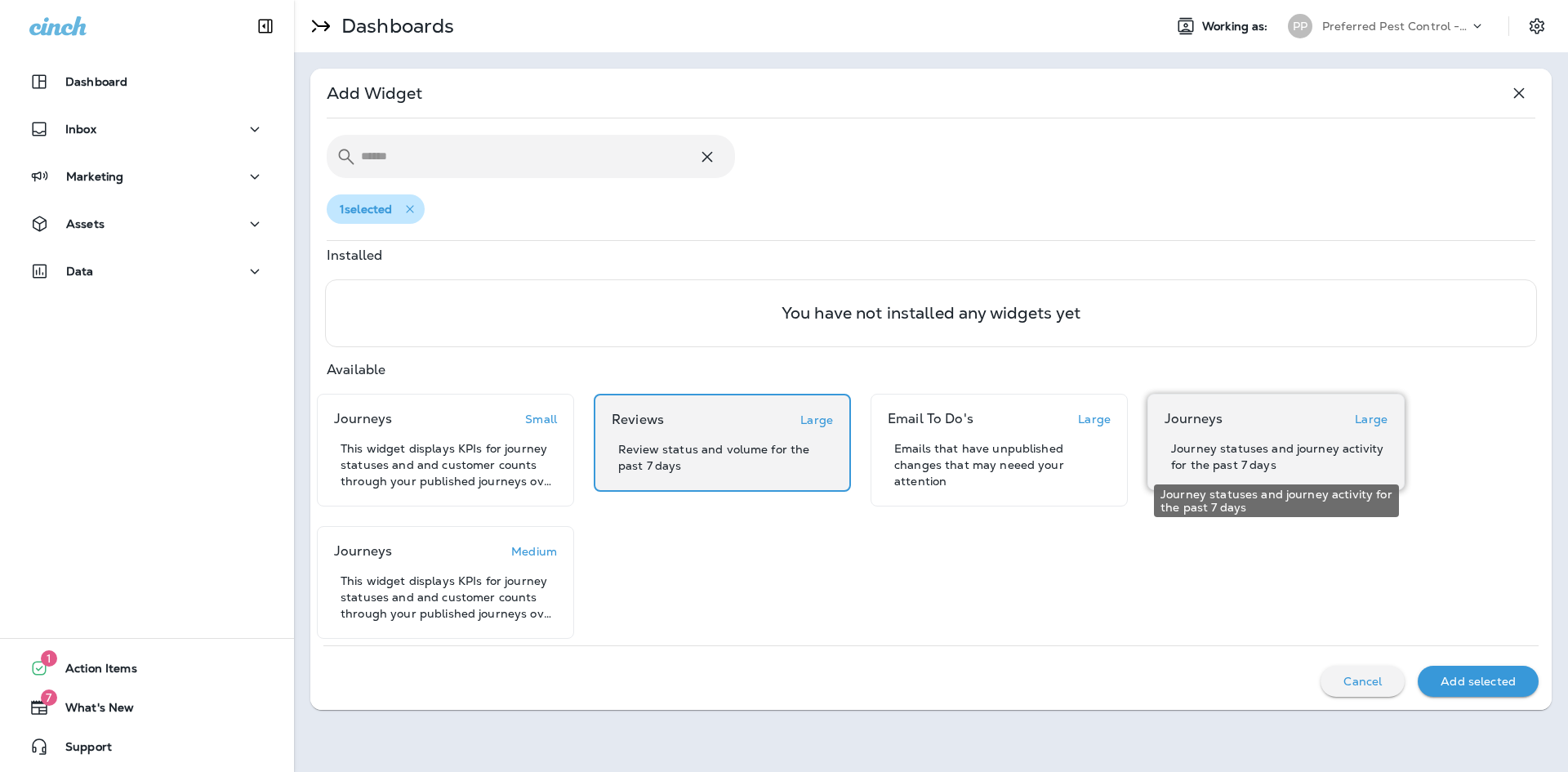
click at [1319, 447] on p "Journey statuses and journey activity for the past 7 days" at bounding box center [1279, 456] width 217 height 33
click at [1502, 688] on p "Add selected" at bounding box center [1478, 681] width 75 height 13
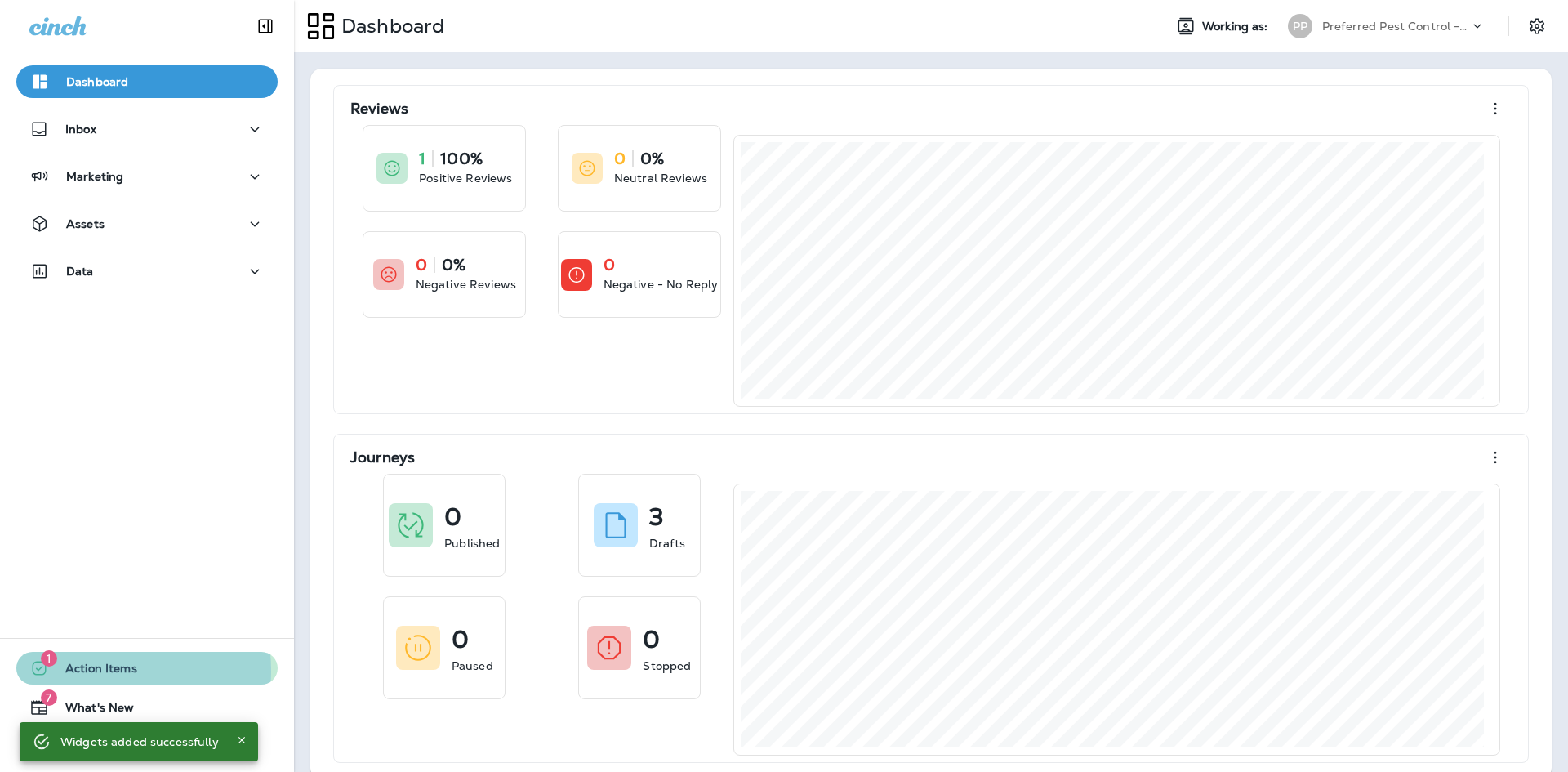
click at [94, 671] on span "Action Items" at bounding box center [93, 671] width 88 height 20
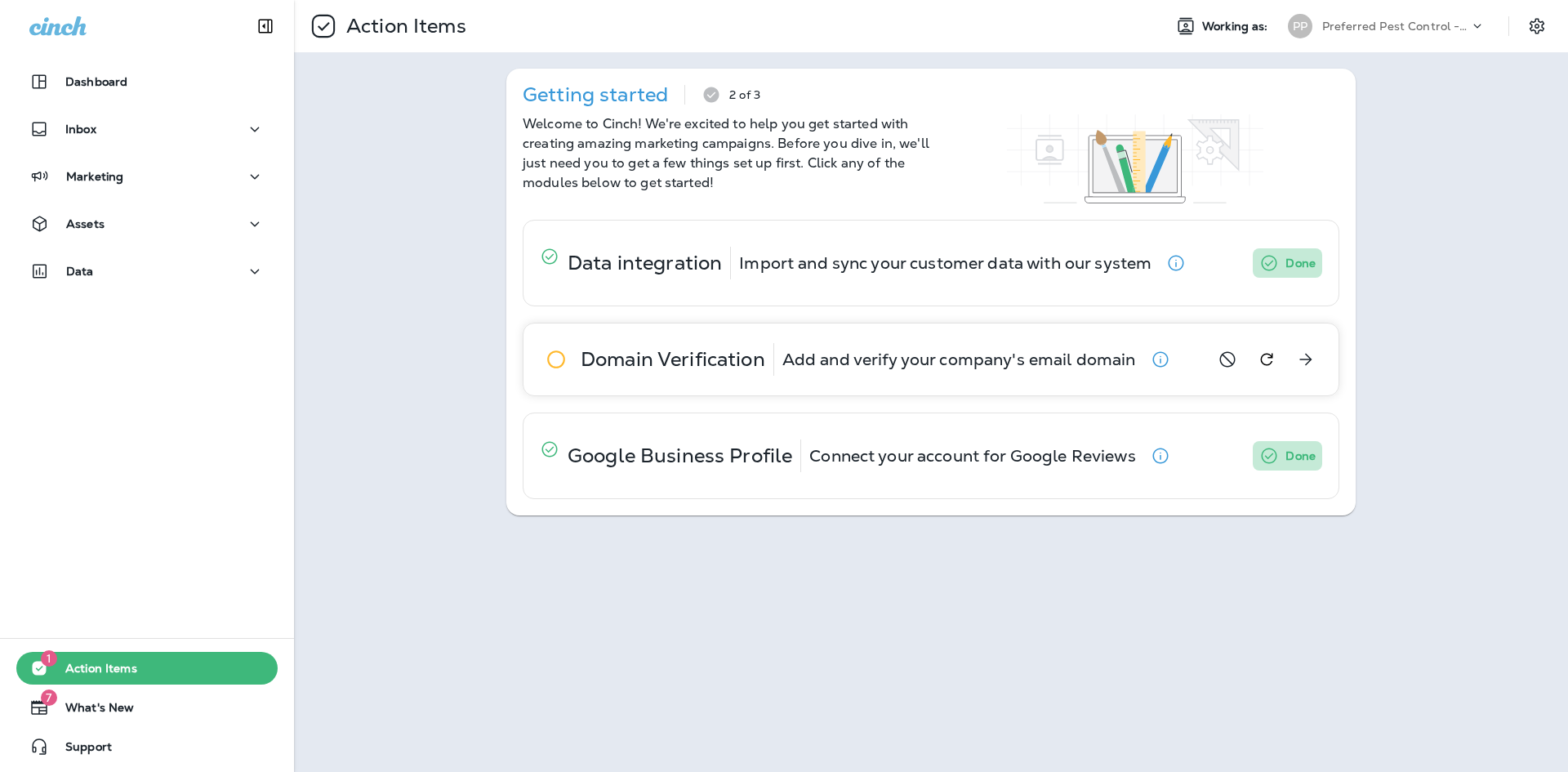
click at [558, 360] on icon at bounding box center [556, 359] width 33 height 33
click at [1307, 360] on icon "View details" at bounding box center [1305, 359] width 20 height 20
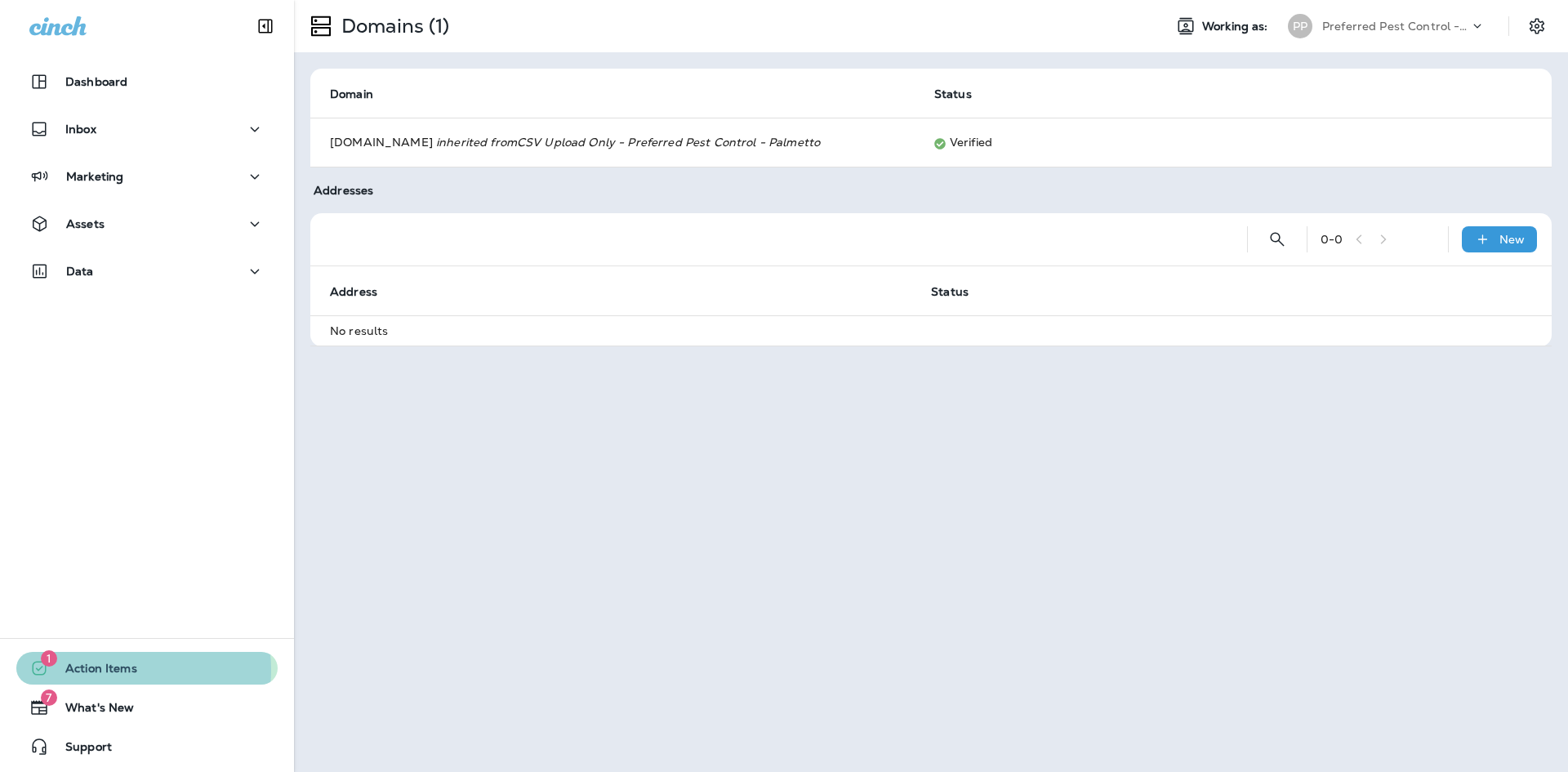
click at [119, 670] on span "Action Items" at bounding box center [93, 671] width 88 height 20
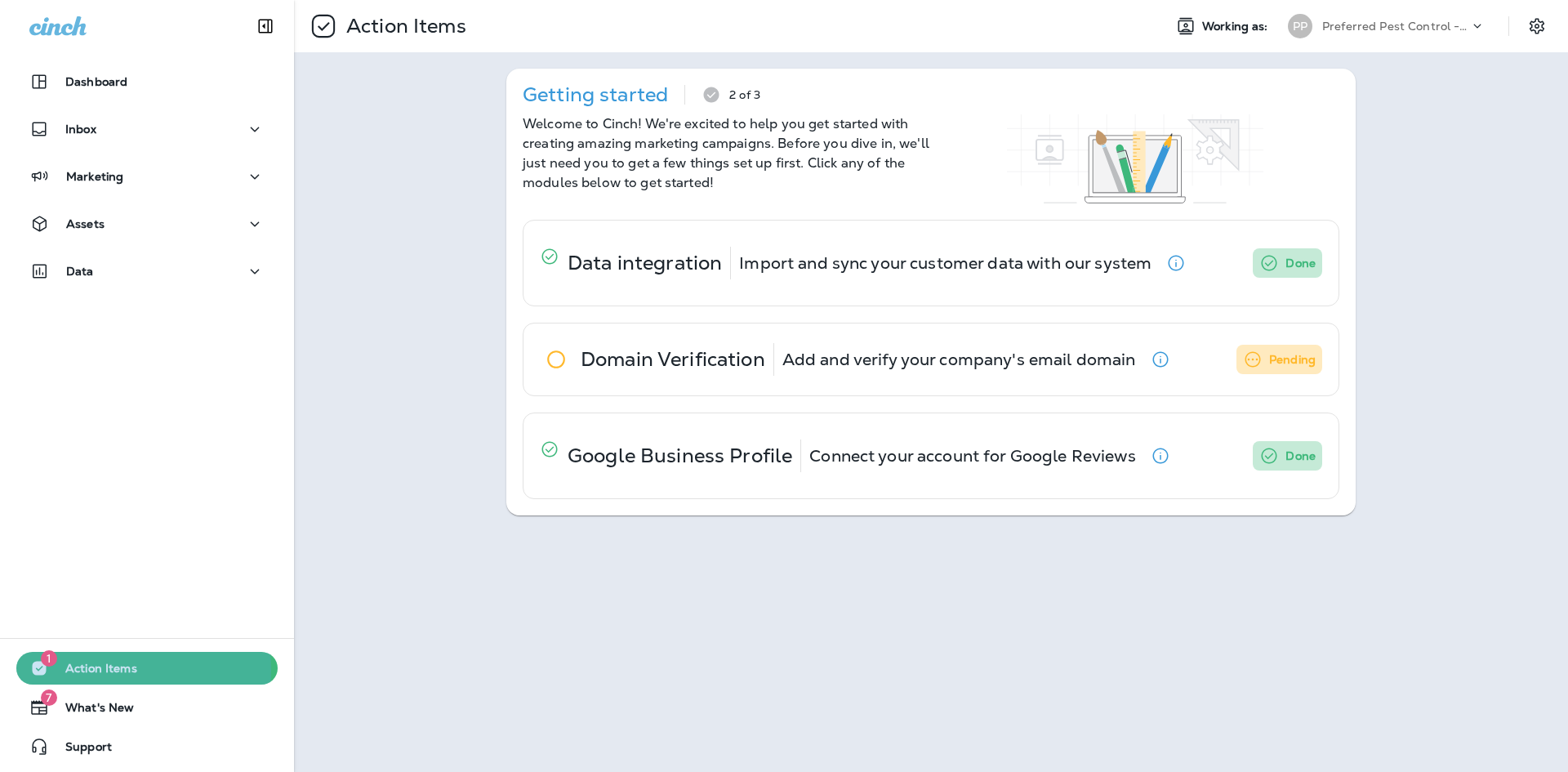
click at [119, 670] on span "Action Items" at bounding box center [93, 671] width 88 height 20
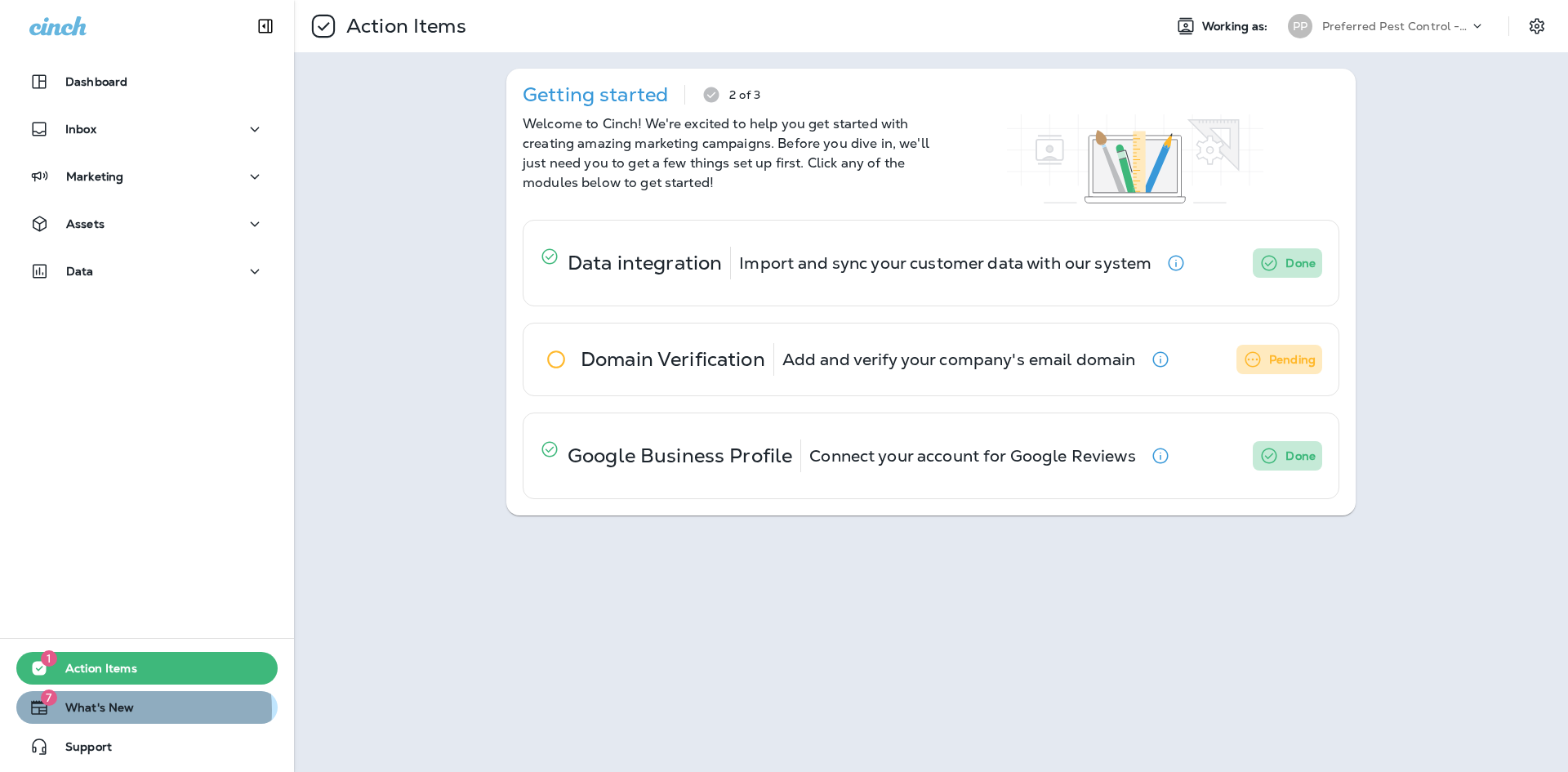
click at [113, 710] on span "What's New" at bounding box center [91, 710] width 85 height 20
click at [959, 96] on icon "button" at bounding box center [948, 86] width 20 height 21
click at [959, 157] on icon "button" at bounding box center [948, 147] width 20 height 21
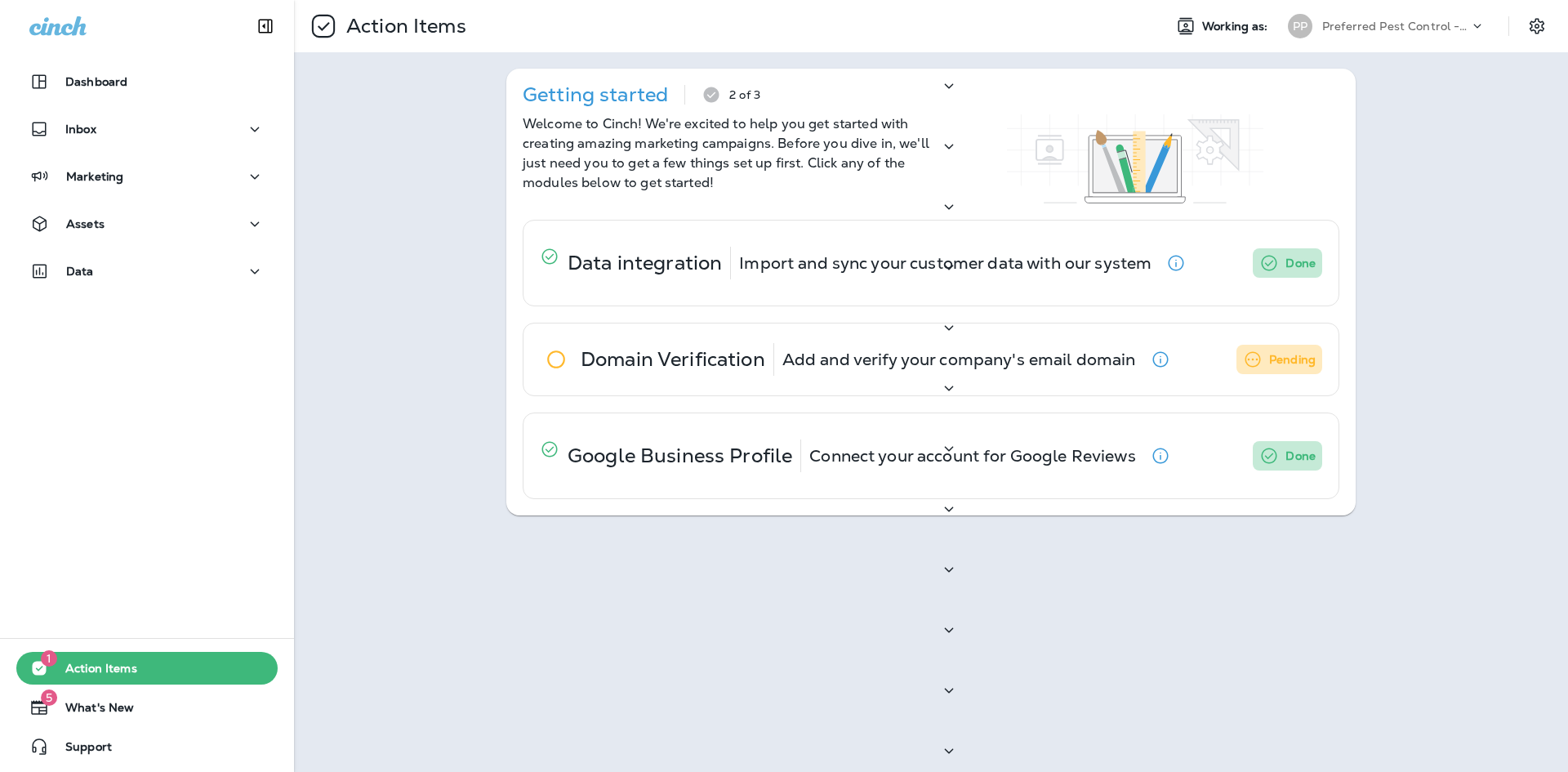
click at [965, 224] on button "button" at bounding box center [948, 207] width 33 height 34
click at [1006, 284] on div at bounding box center [969, 267] width 74 height 34
click at [1006, 345] on div at bounding box center [969, 328] width 74 height 34
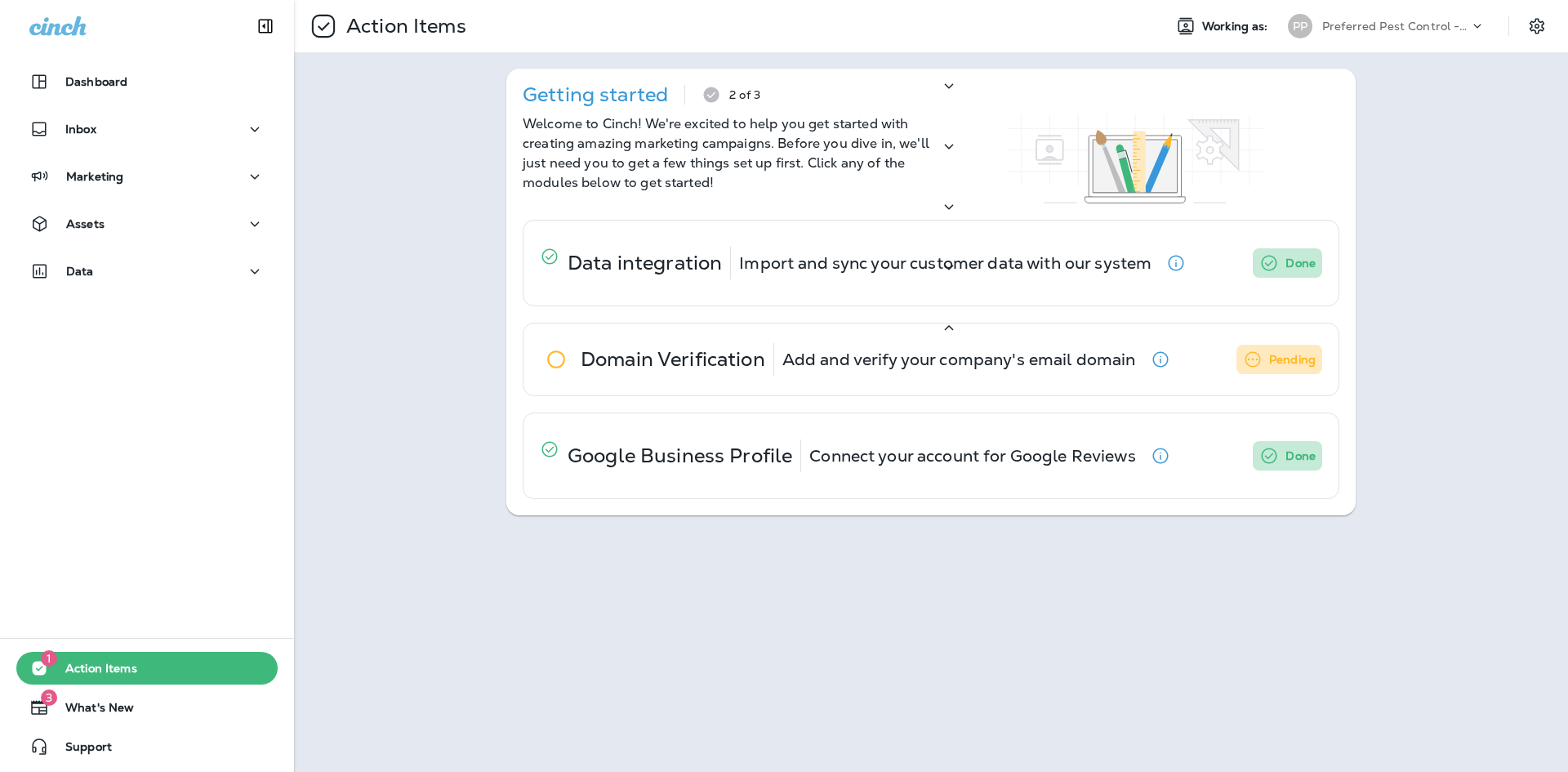
click at [1006, 345] on div at bounding box center [969, 328] width 74 height 34
click at [1006, 406] on div at bounding box center [969, 389] width 74 height 34
click at [1006, 465] on div at bounding box center [969, 449] width 74 height 34
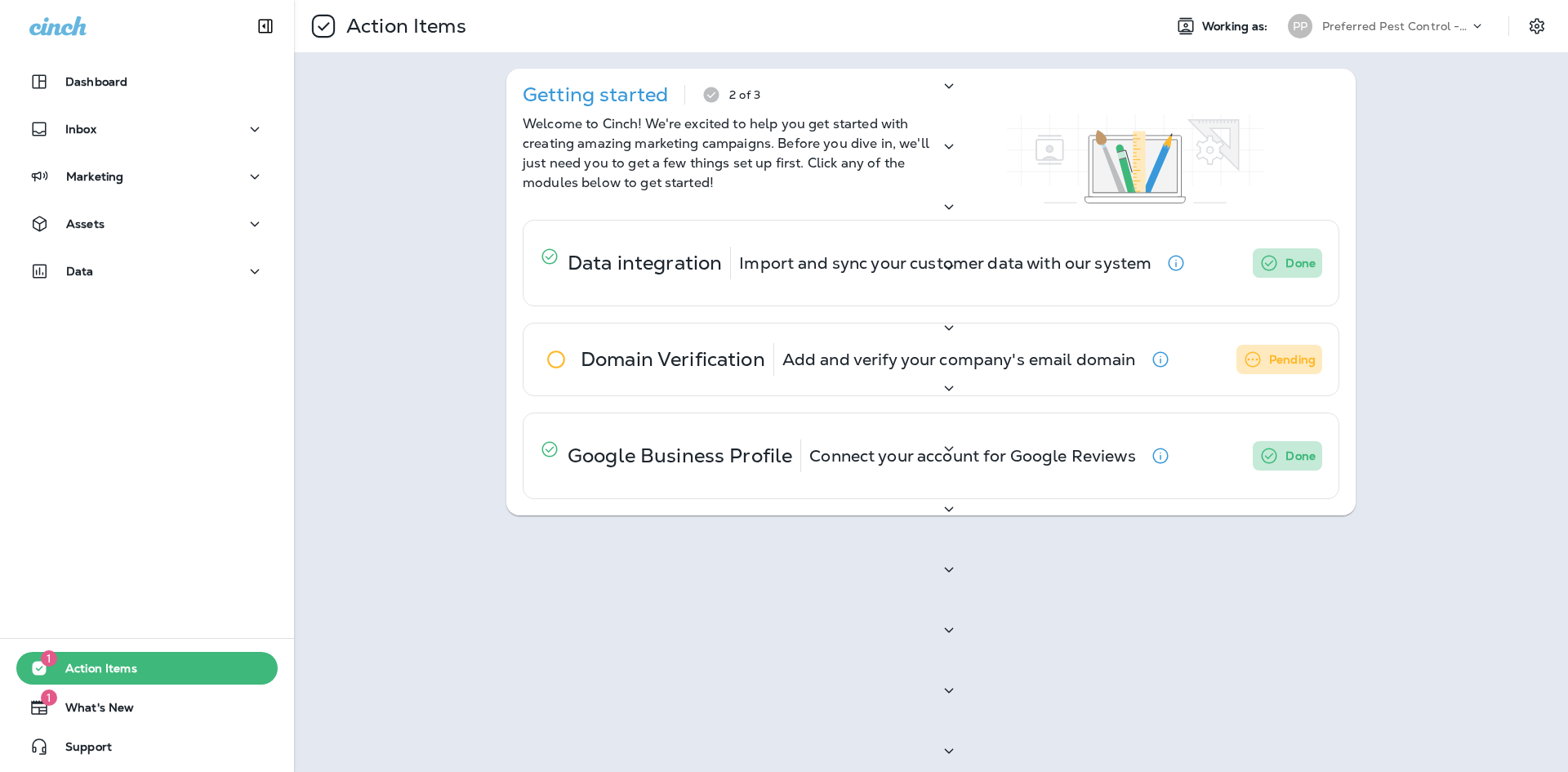
click at [959, 520] on icon "button" at bounding box center [948, 509] width 20 height 21
click at [962, 513] on p "Template Previews - Sort Through Multiple Customer Records" at bounding box center [663, 504] width 598 height 16
click at [1006, 674] on div at bounding box center [969, 691] width 74 height 34
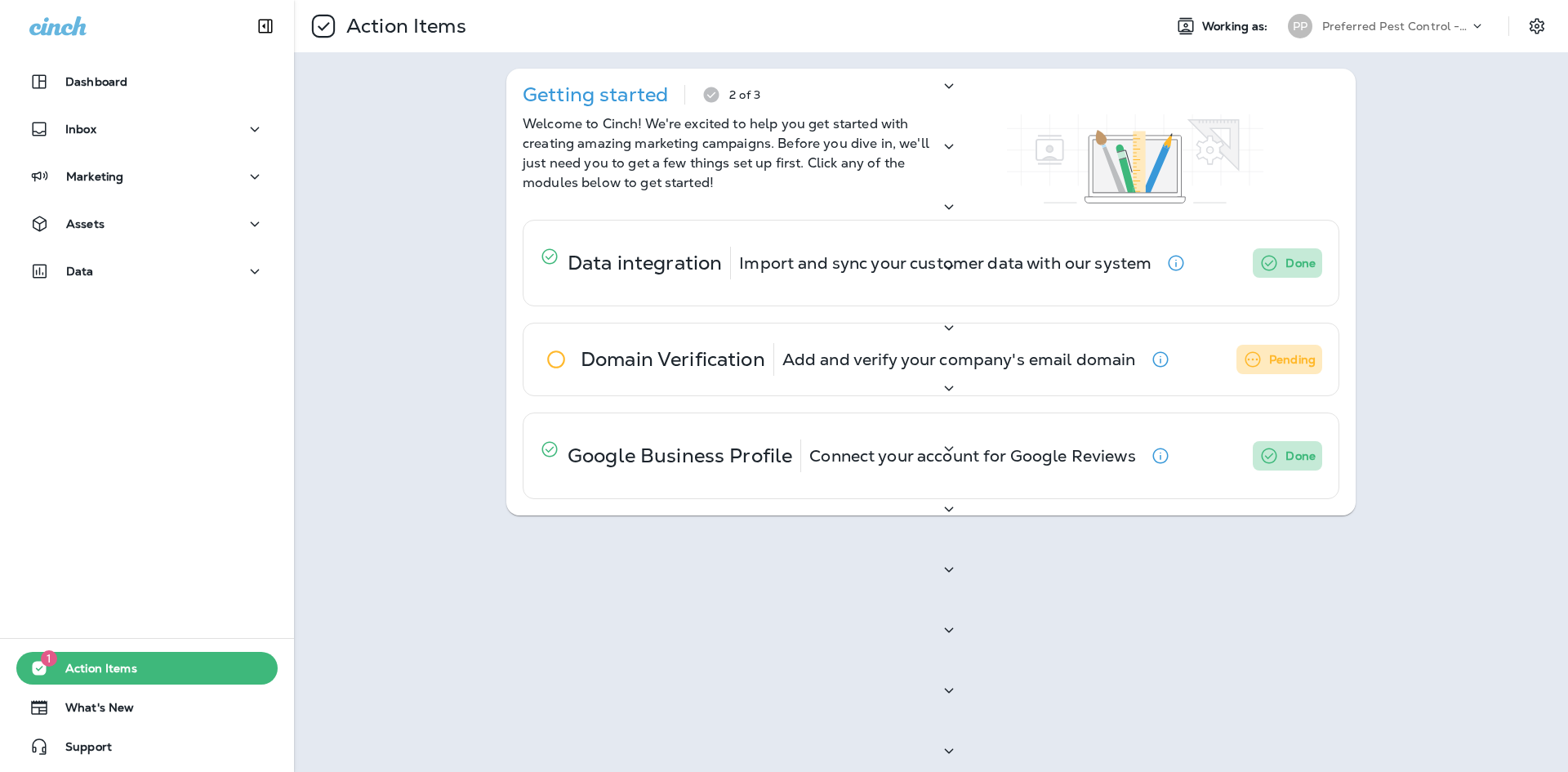
scroll to position [0, 0]
click at [1009, 22] on icon "button" at bounding box center [1003, 16] width 10 height 10
click at [99, 78] on p "Dashboard" at bounding box center [96, 81] width 62 height 13
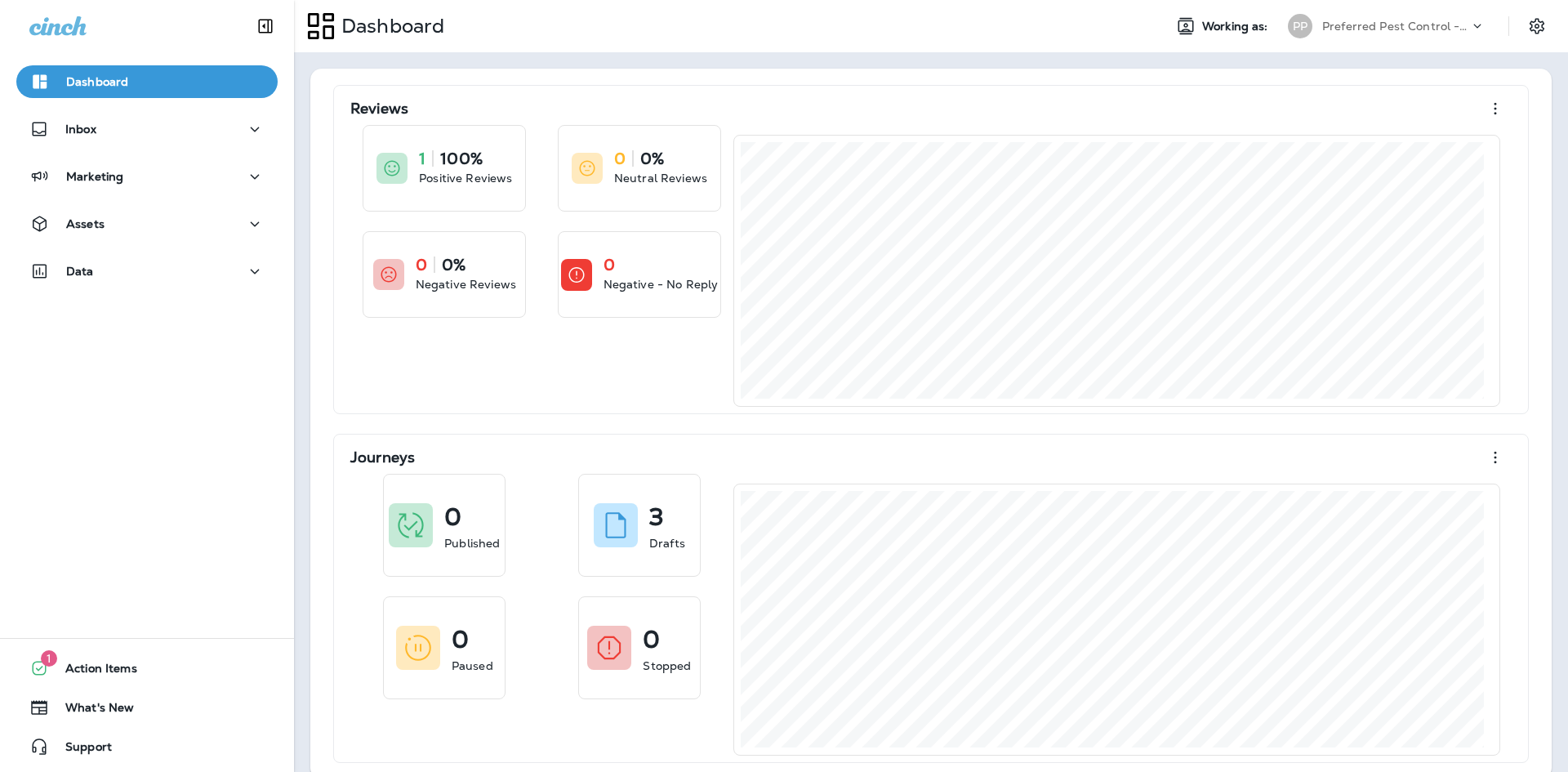
click at [1432, 29] on p "Preferred Pest Control - Palmetto" at bounding box center [1395, 26] width 147 height 13
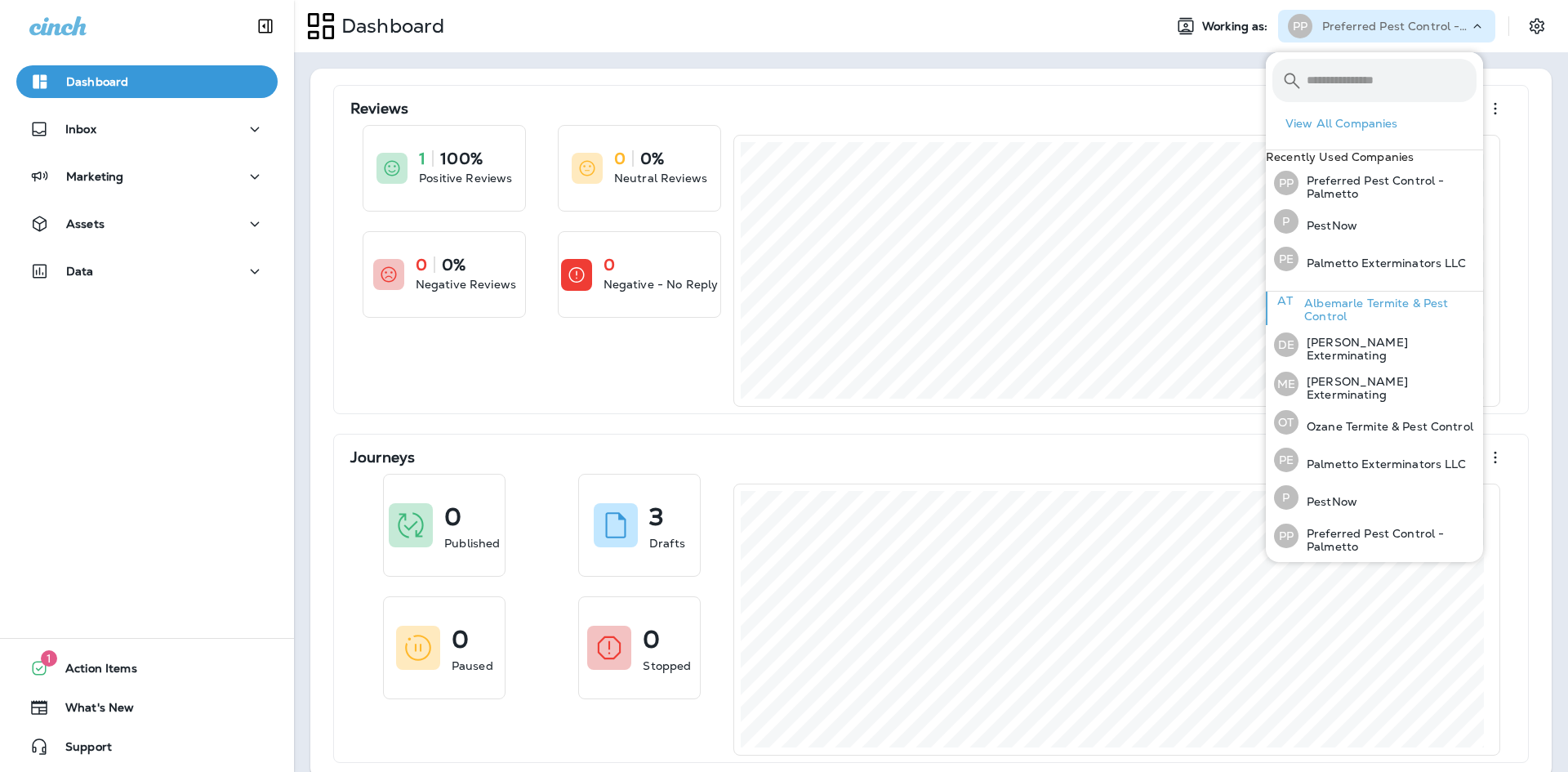
scroll to position [17, 0]
click at [1355, 457] on p "Palmetto Exterminators LLC" at bounding box center [1383, 464] width 168 height 13
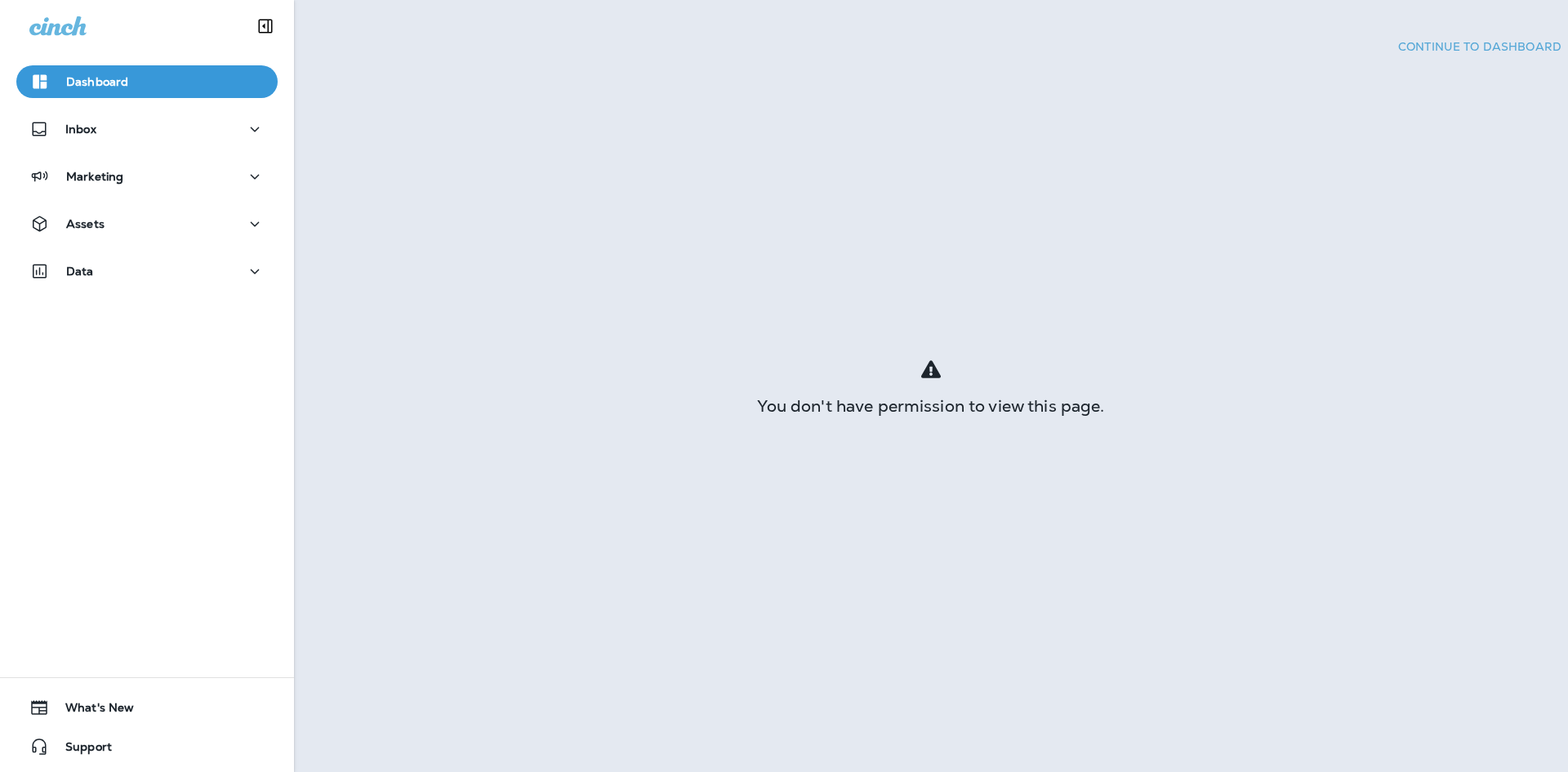
click at [1398, 55] on p "Continue to Dashboard" at bounding box center [1479, 47] width 164 height 16
click at [81, 127] on p "Inbox" at bounding box center [80, 129] width 31 height 13
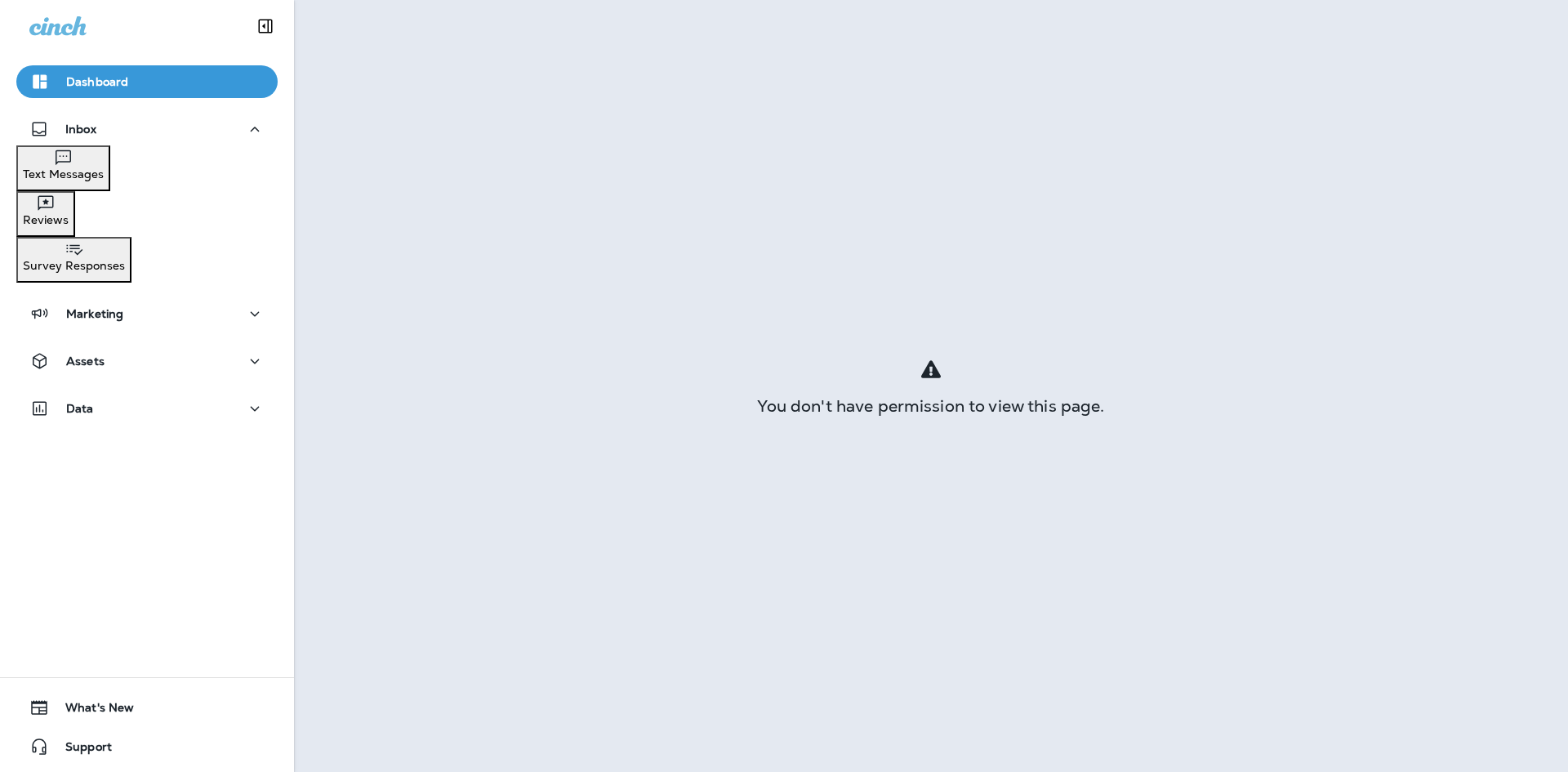
click at [104, 175] on p "Text Messages" at bounding box center [63, 174] width 81 height 13
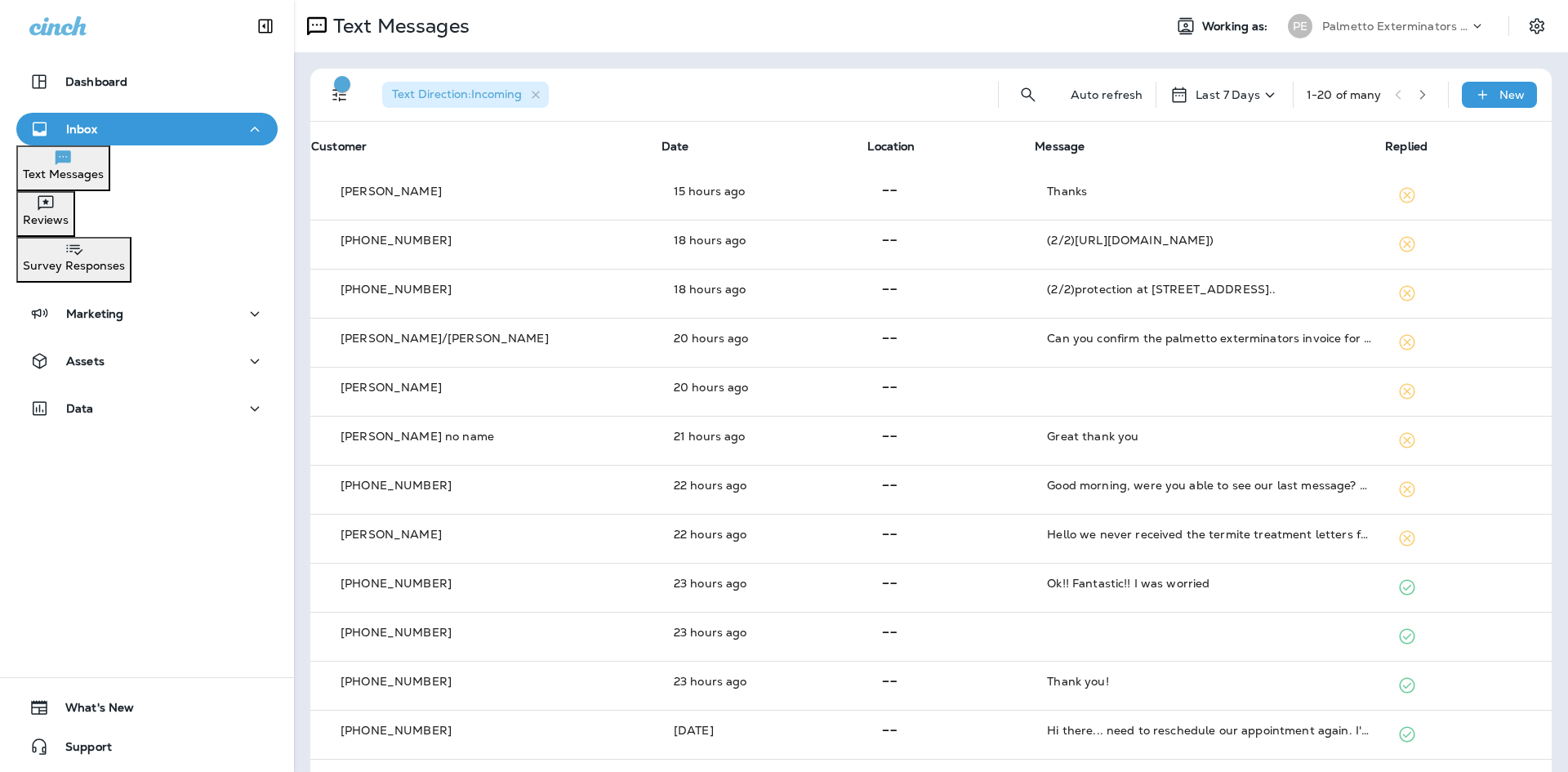
click at [1261, 92] on icon at bounding box center [1270, 95] width 20 height 21
click at [94, 80] on p "Dashboard" at bounding box center [96, 81] width 62 height 13
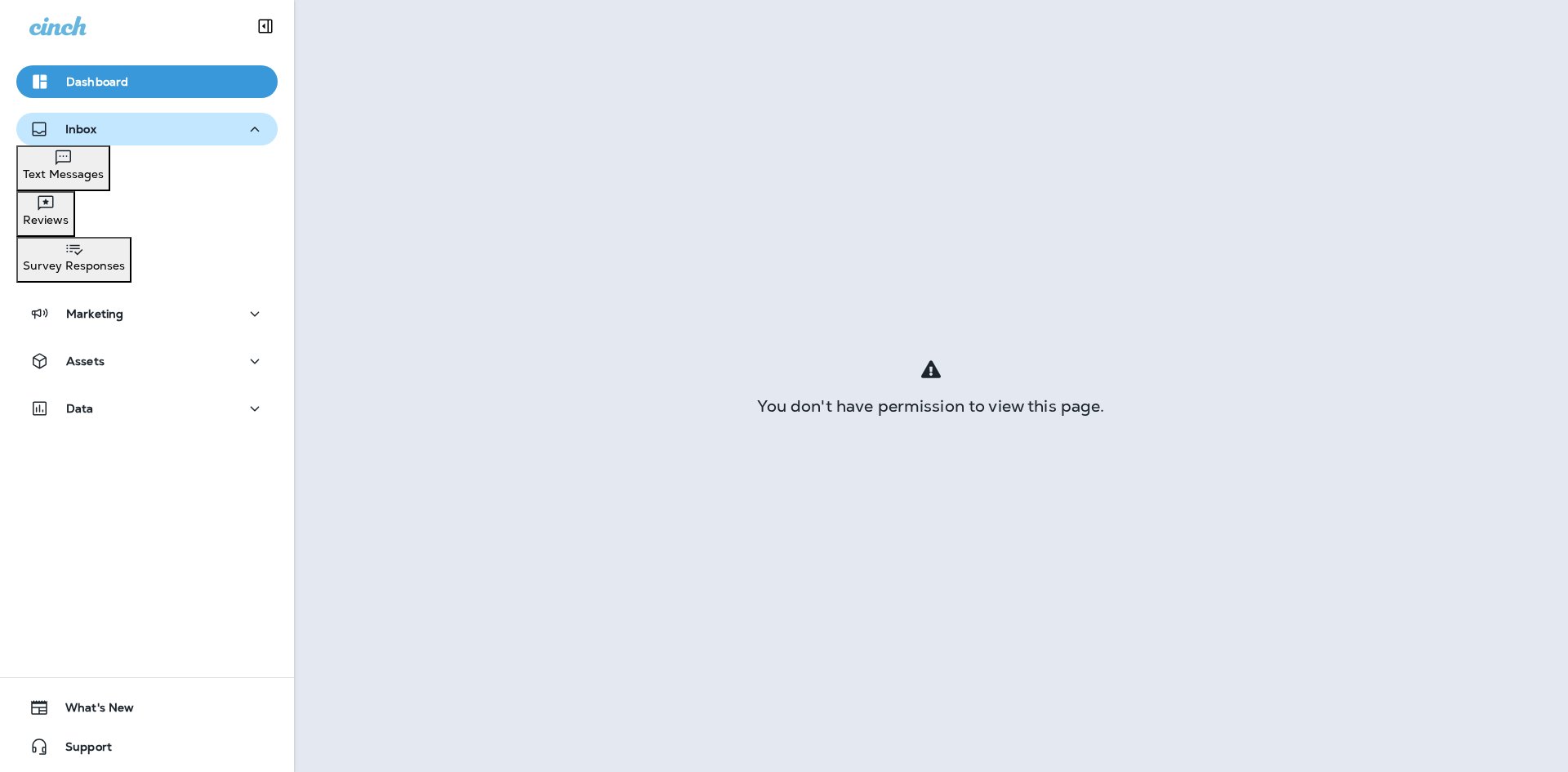
click at [94, 136] on div "Inbox" at bounding box center [63, 130] width 67 height 21
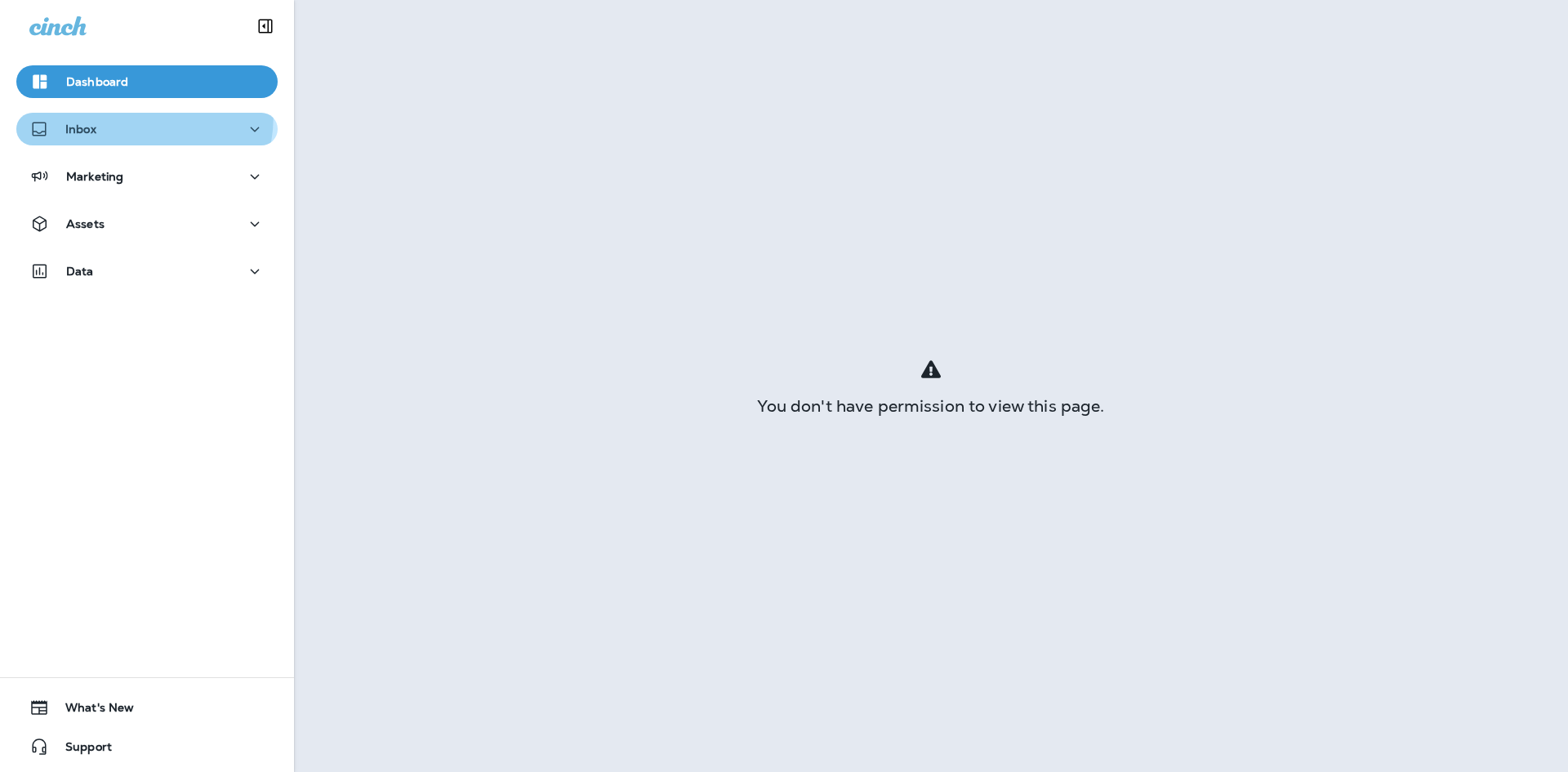
click at [86, 113] on button "Inbox" at bounding box center [147, 129] width 262 height 33
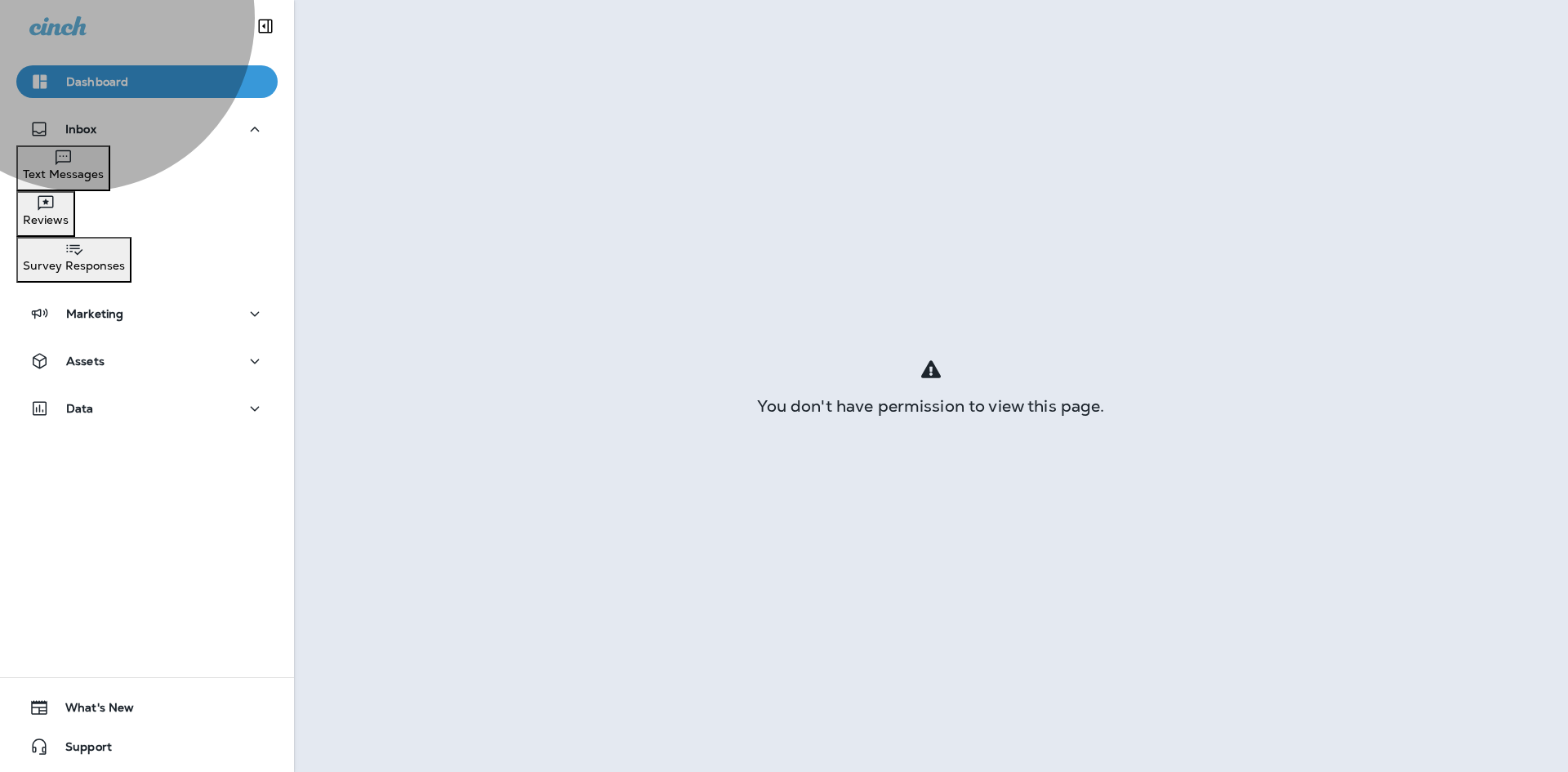
click at [68, 214] on p "Reviews" at bounding box center [45, 220] width 46 height 13
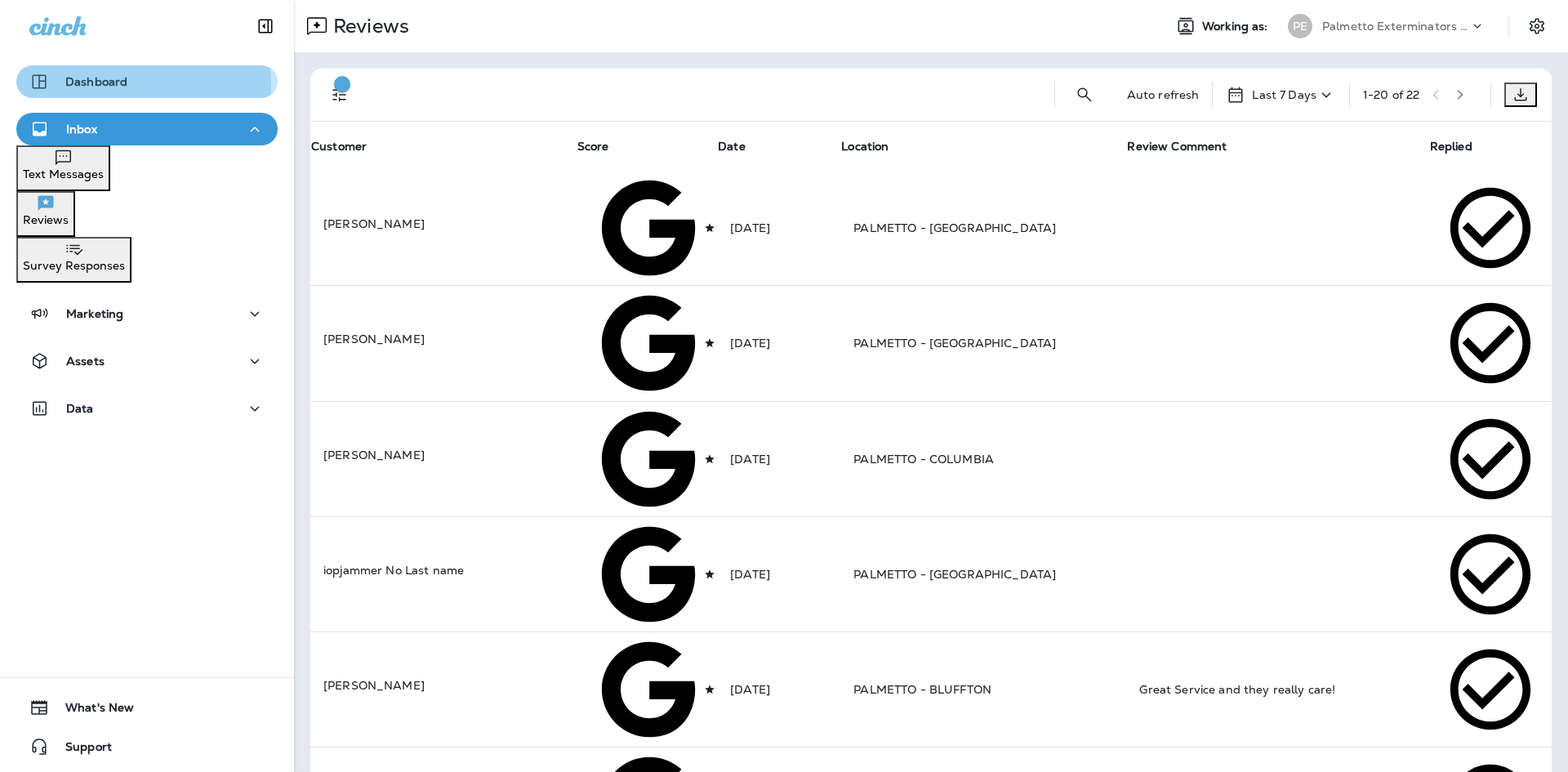
click at [95, 84] on p "Dashboard" at bounding box center [96, 81] width 62 height 13
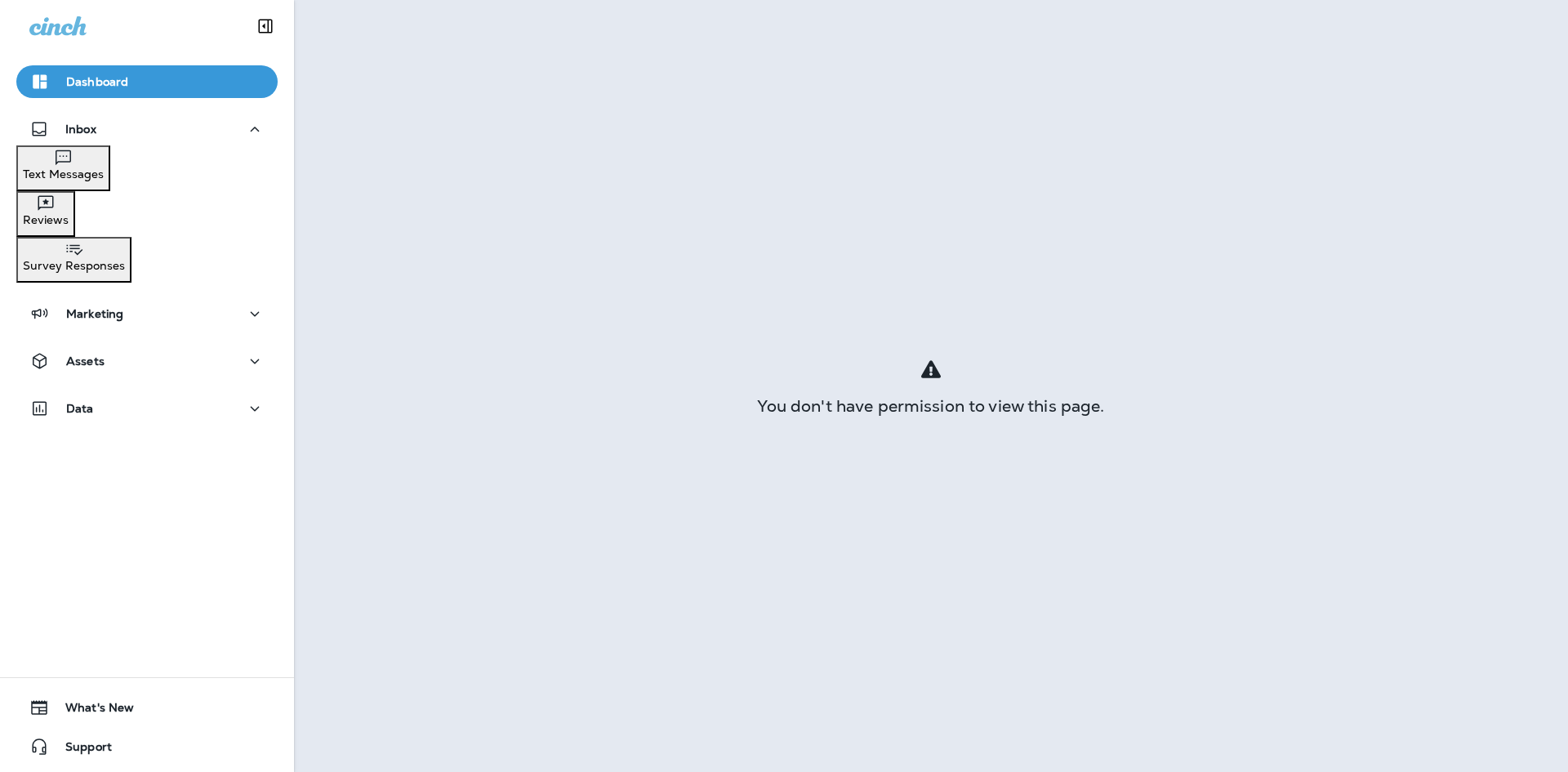
click at [134, 83] on div "Dashboard" at bounding box center [147, 81] width 235 height 20
click at [88, 135] on p "Inbox" at bounding box center [80, 129] width 31 height 13
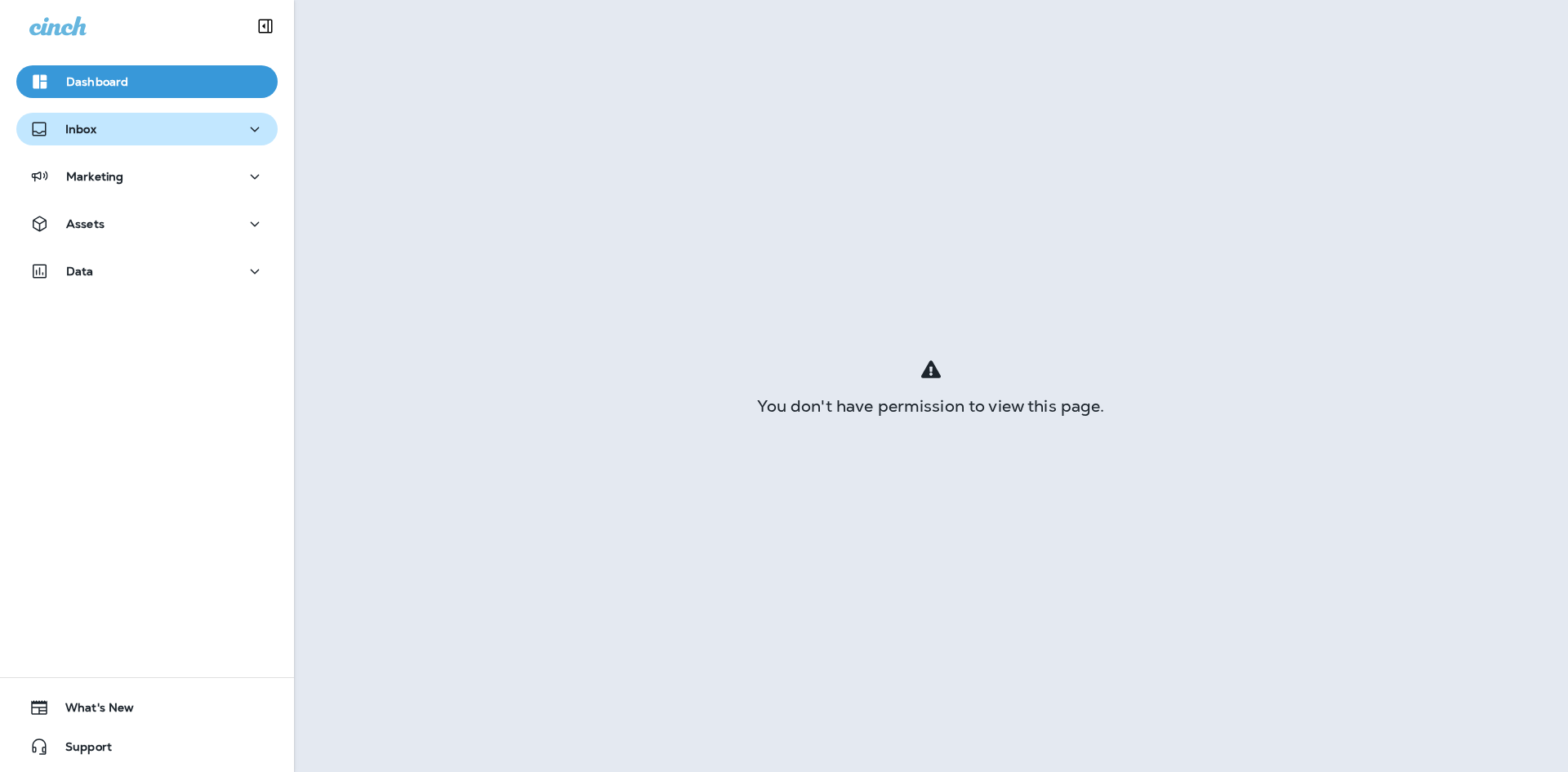
click at [100, 136] on div "Inbox" at bounding box center [147, 130] width 235 height 21
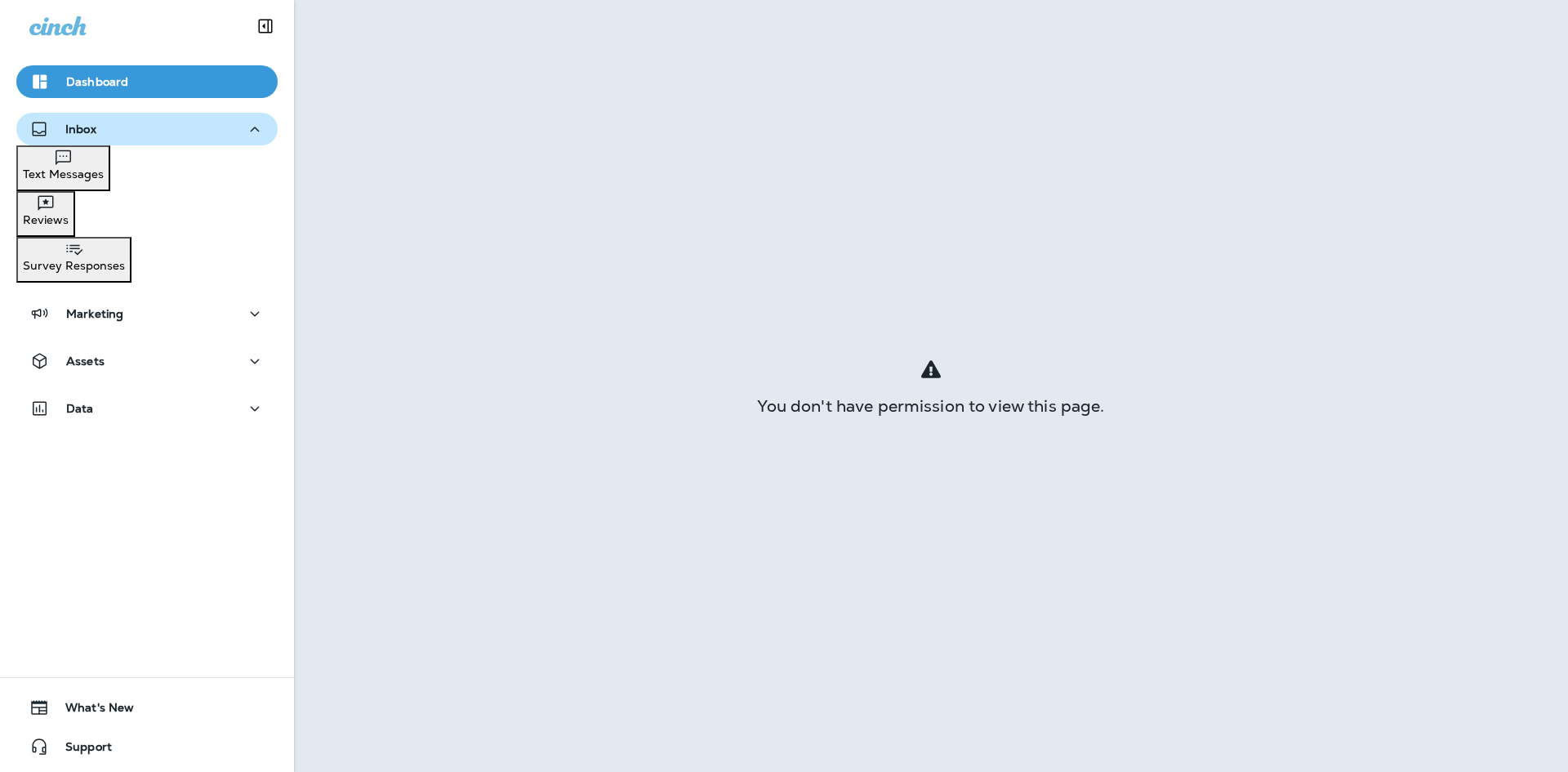
click at [84, 132] on p "Inbox" at bounding box center [80, 129] width 31 height 13
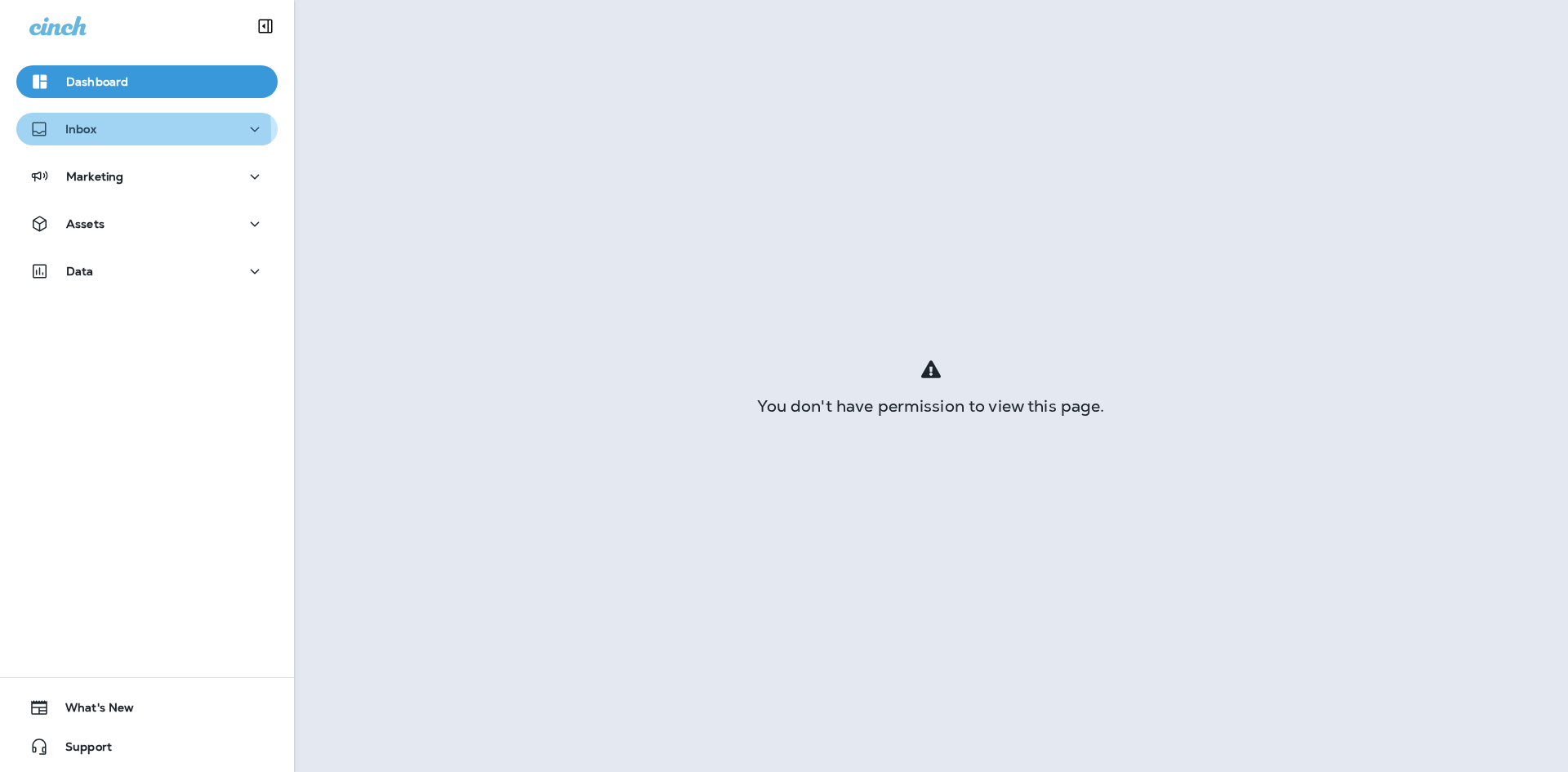
click at [92, 132] on p "Inbox" at bounding box center [80, 129] width 31 height 13
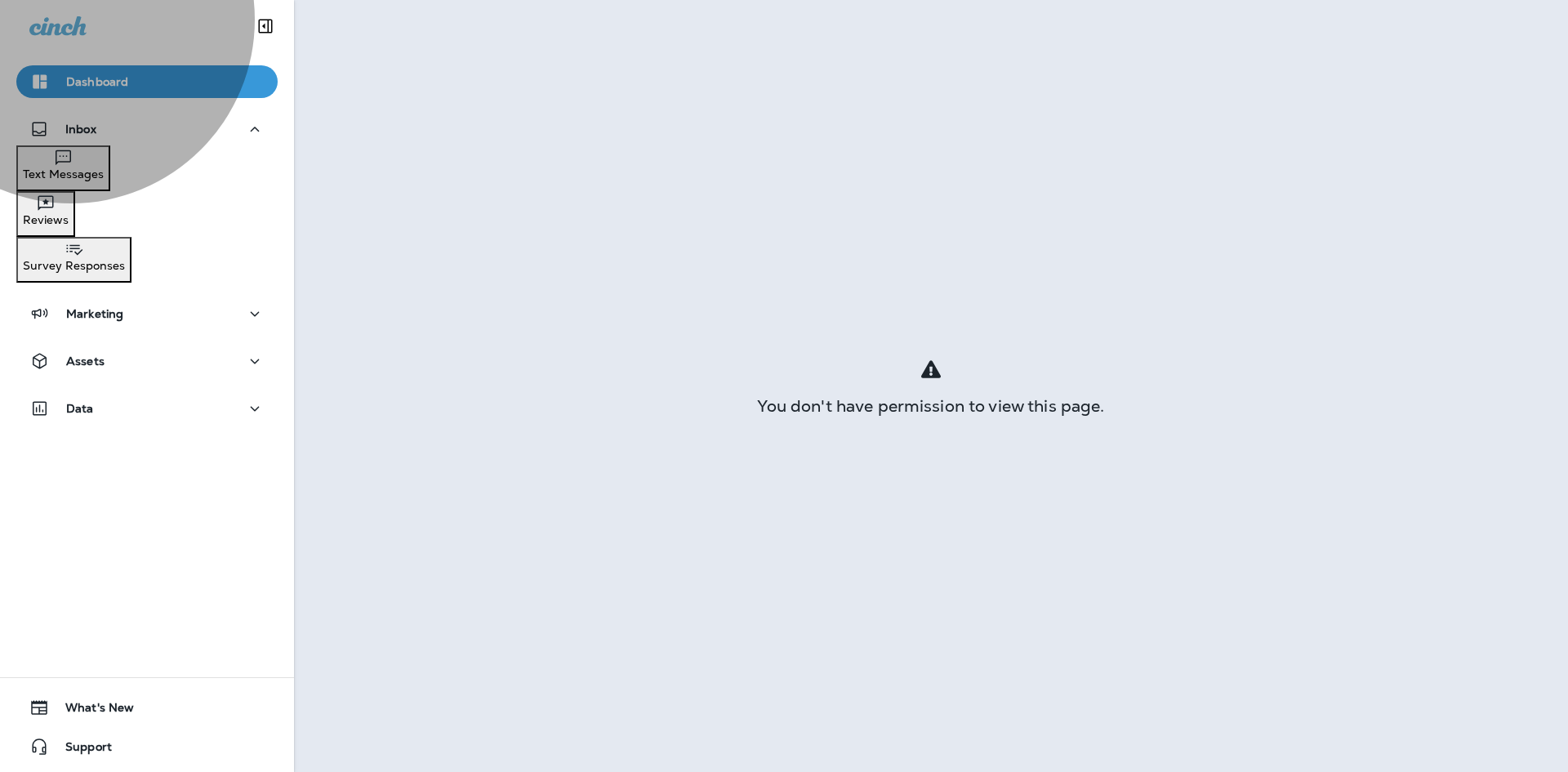
click at [88, 173] on p "Text Messages" at bounding box center [63, 174] width 81 height 13
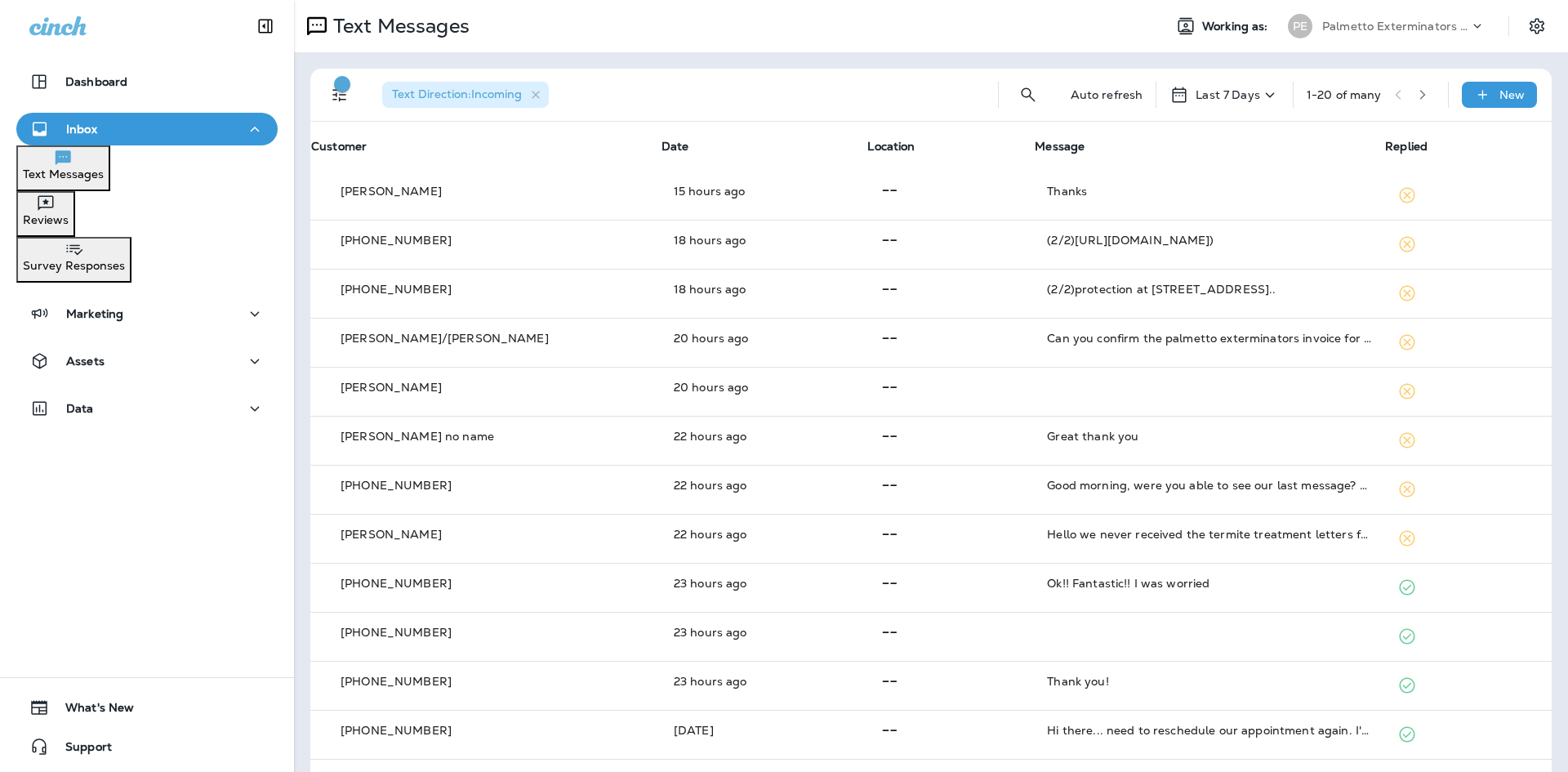
click at [1376, 41] on div "PE Palmetto Exterminators LLC" at bounding box center [1387, 25] width 218 height 33
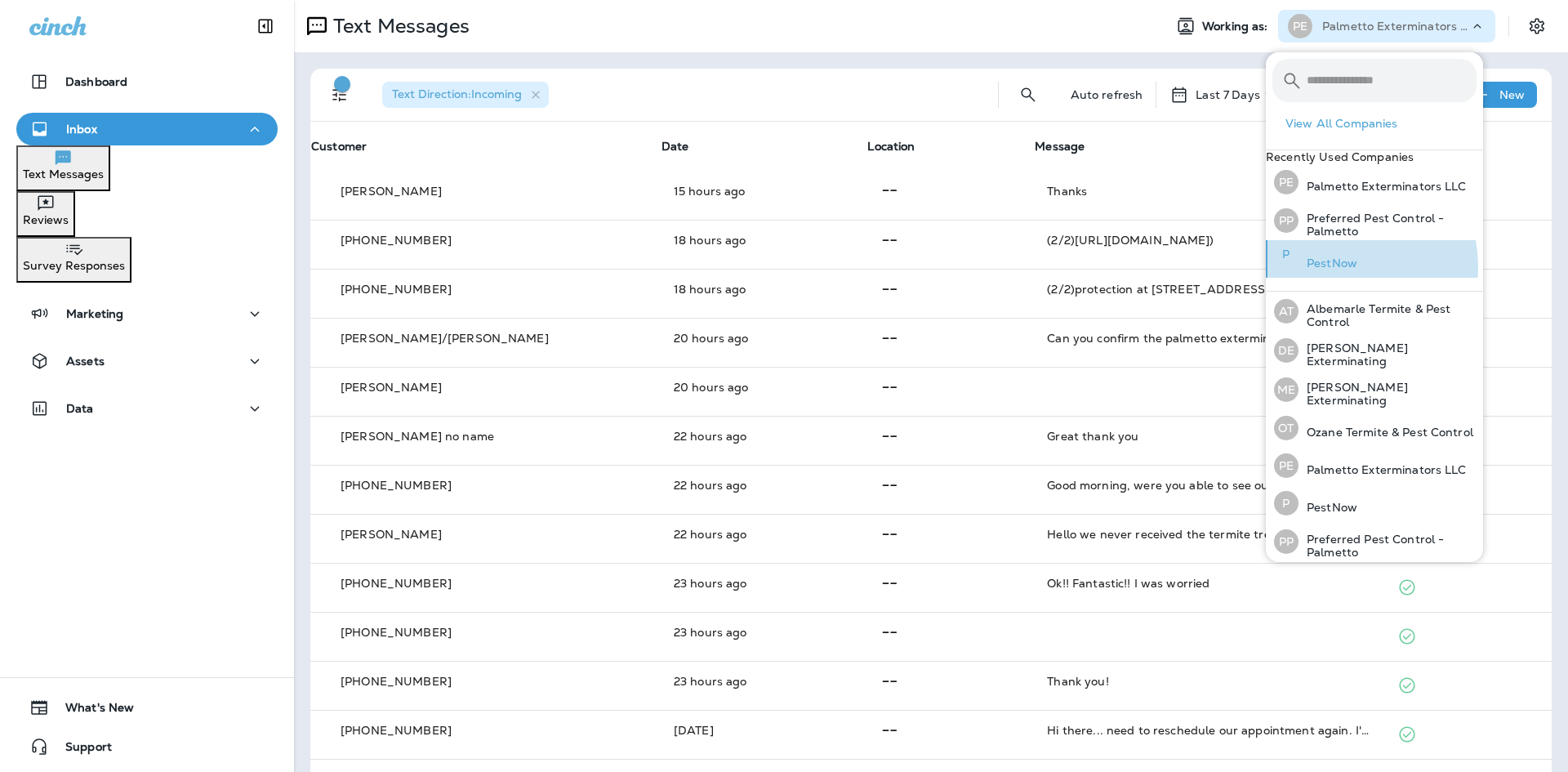
click at [1336, 269] on p "PestNow" at bounding box center [1328, 263] width 59 height 13
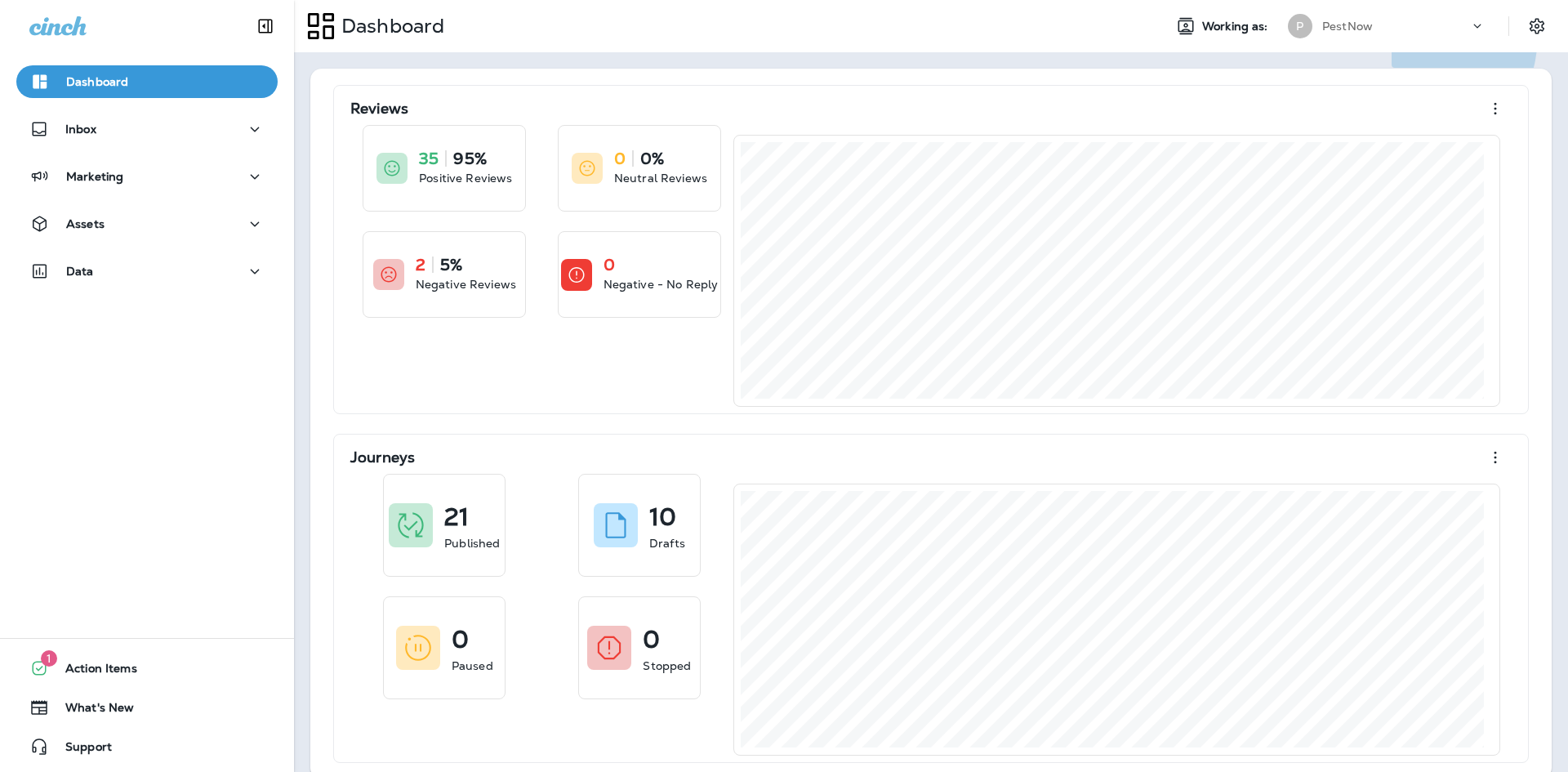
click at [1398, 55] on p "Continue to Dashboard" at bounding box center [1479, 47] width 164 height 16
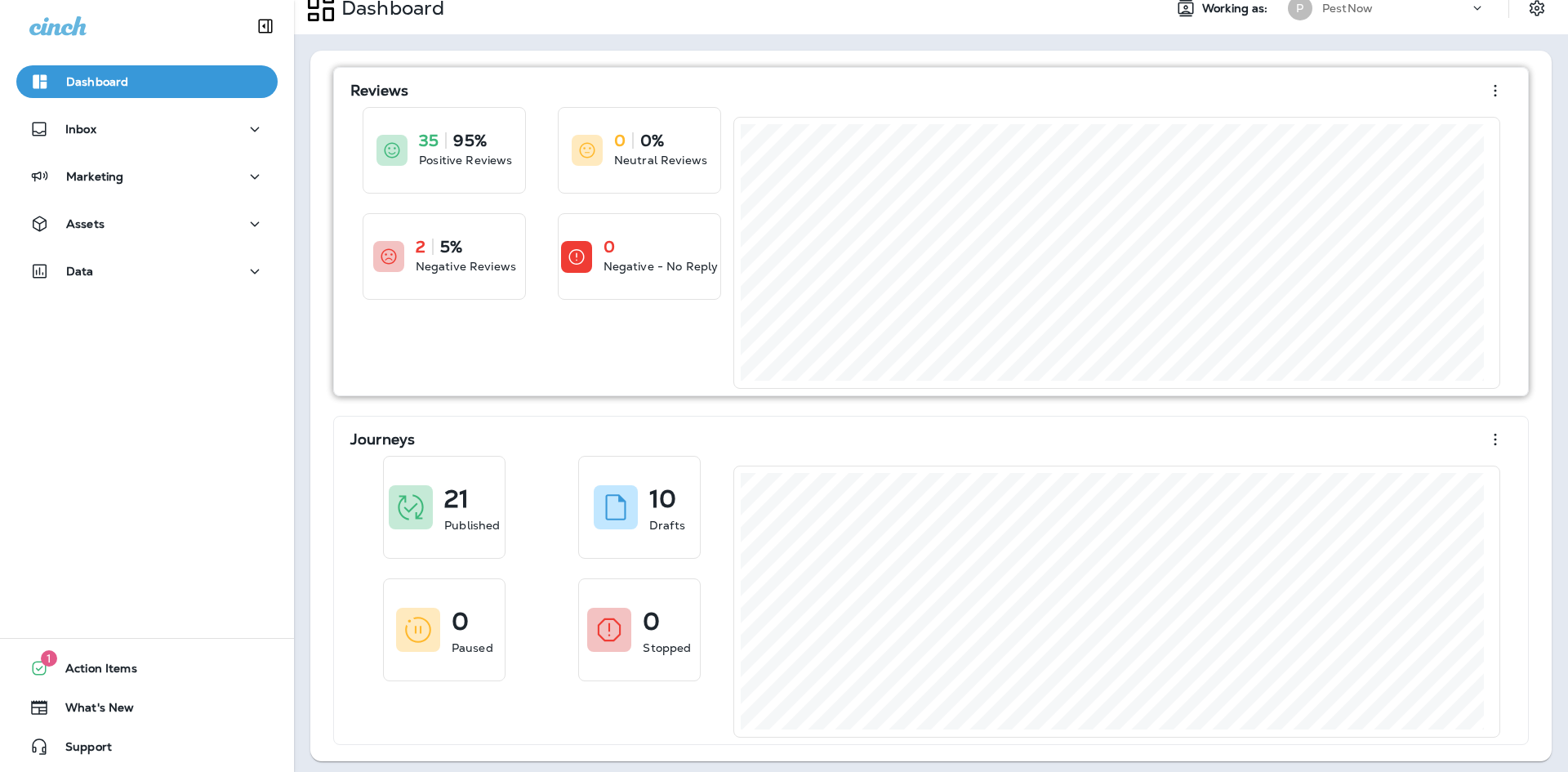
scroll to position [23, 0]
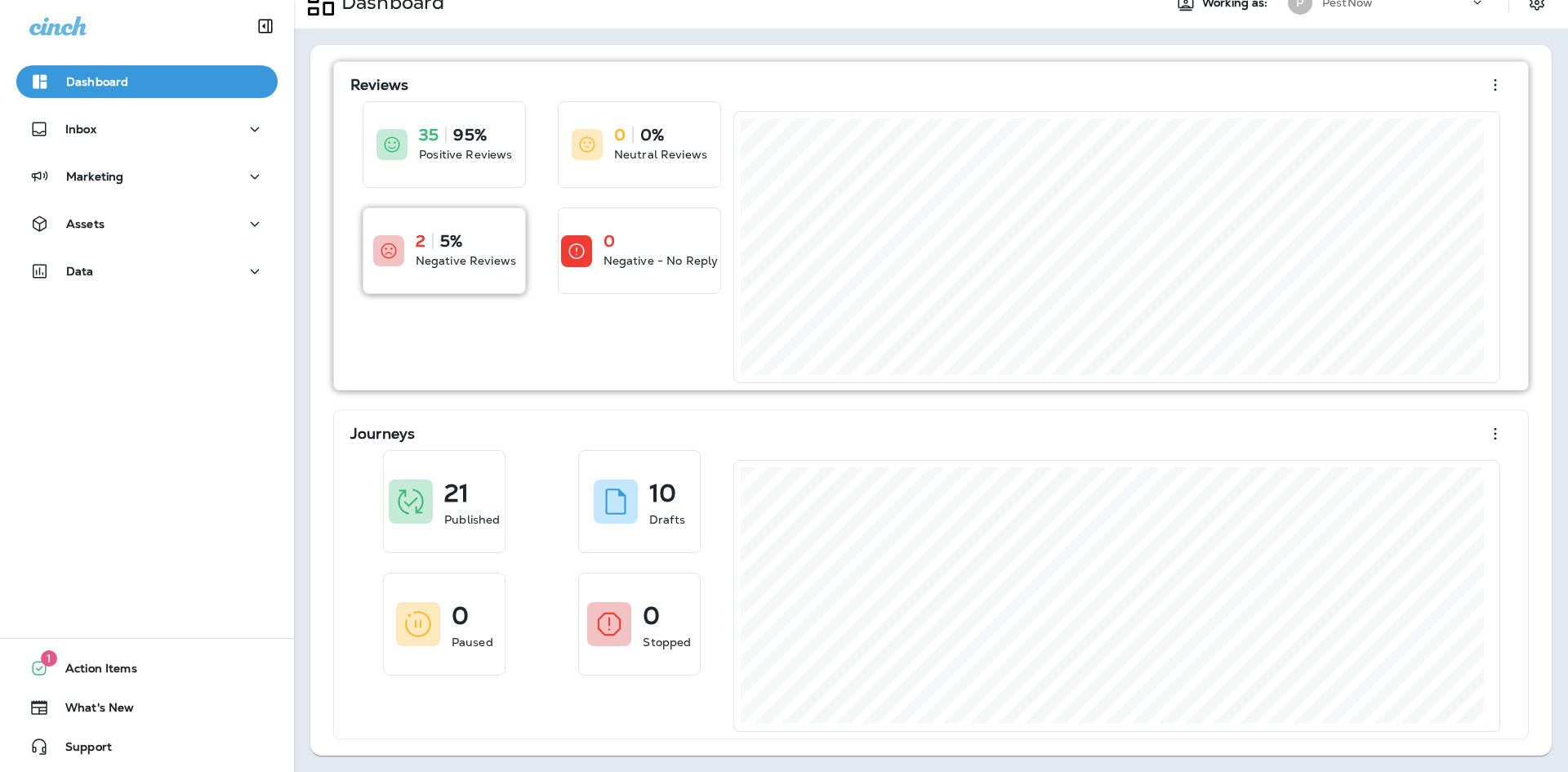
click at [456, 244] on p "5%" at bounding box center [451, 240] width 22 height 16
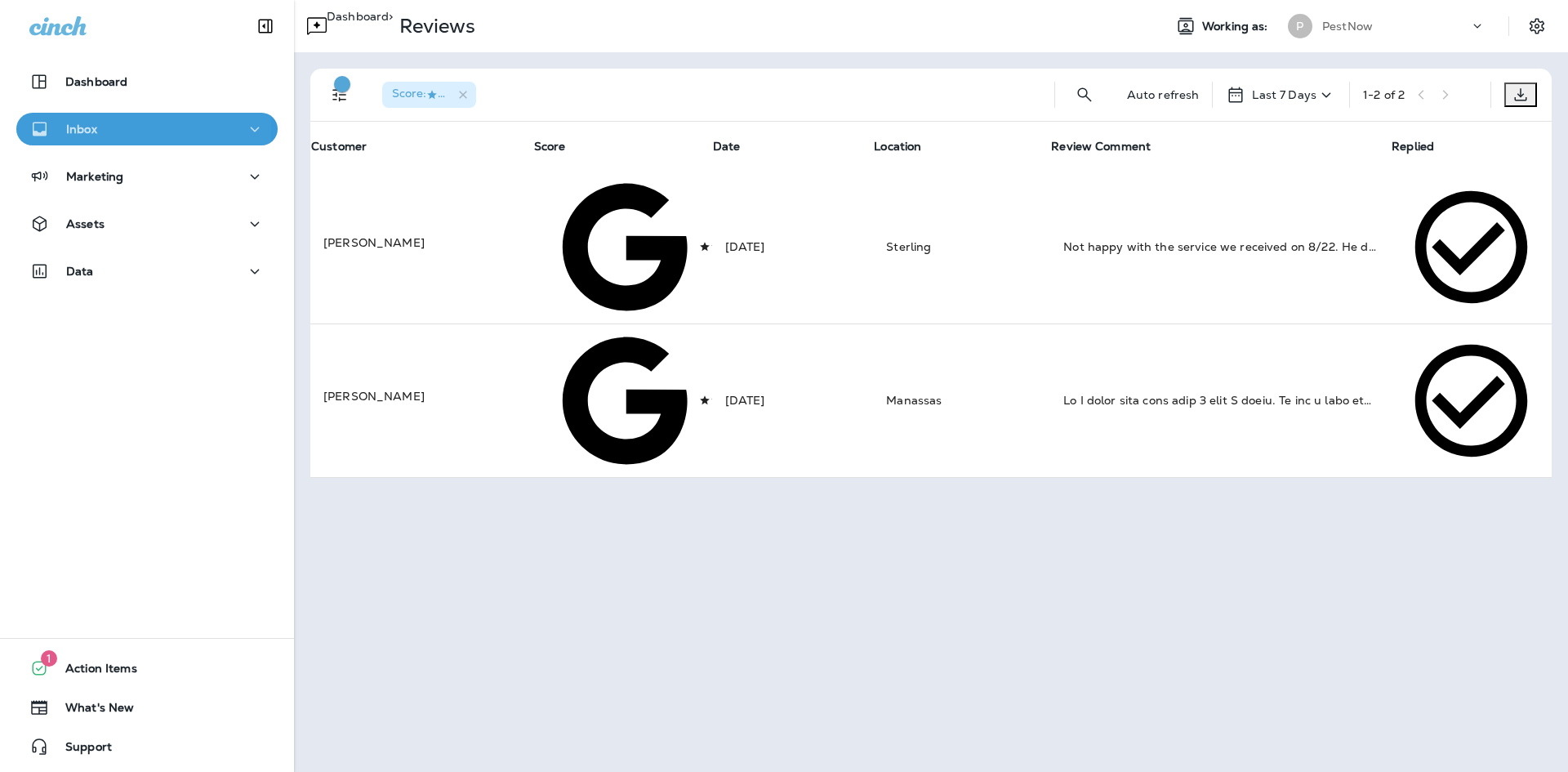
click at [73, 130] on p "Inbox" at bounding box center [81, 129] width 31 height 13
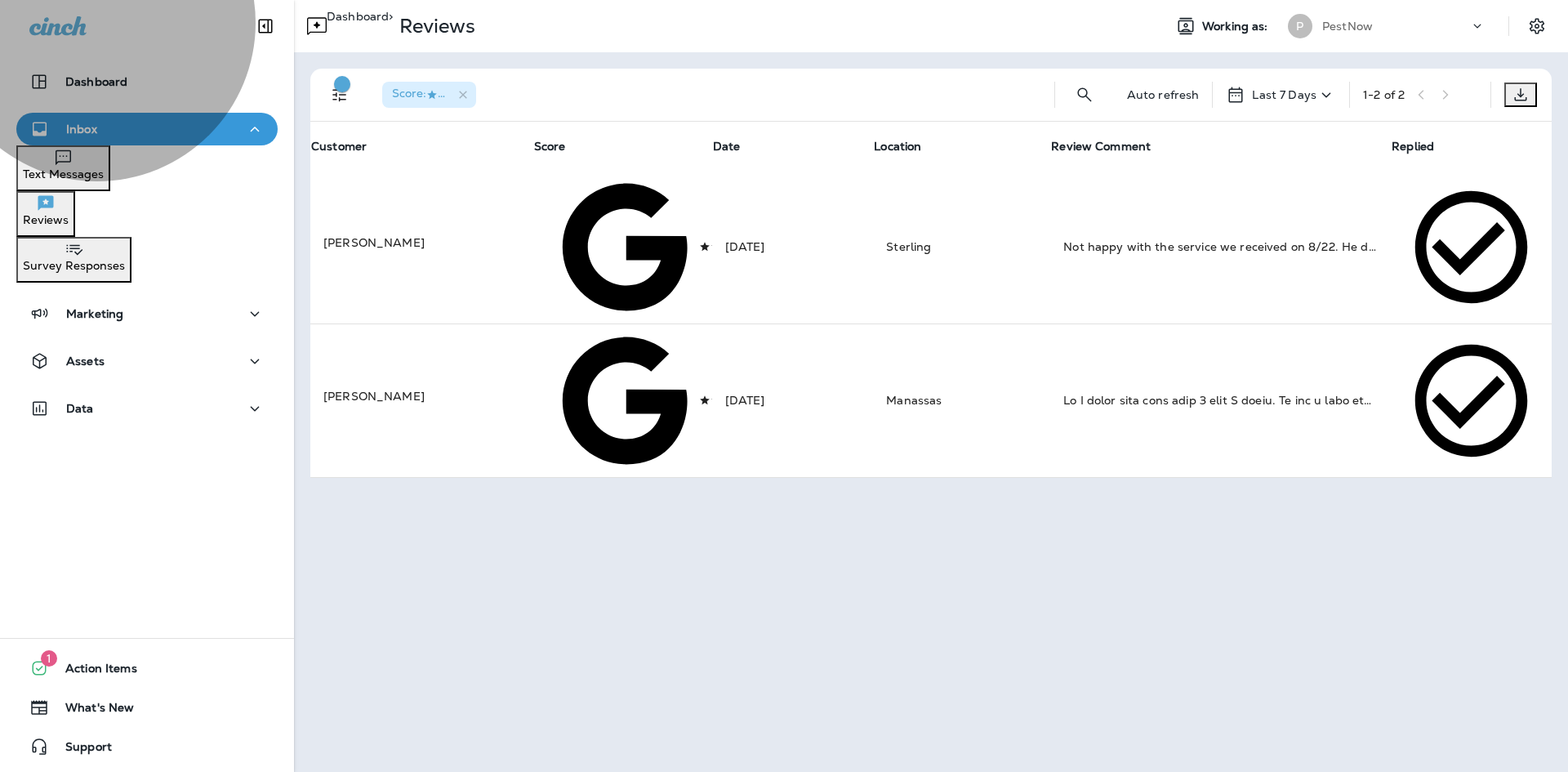
click at [104, 177] on p "Text Messages" at bounding box center [63, 174] width 81 height 13
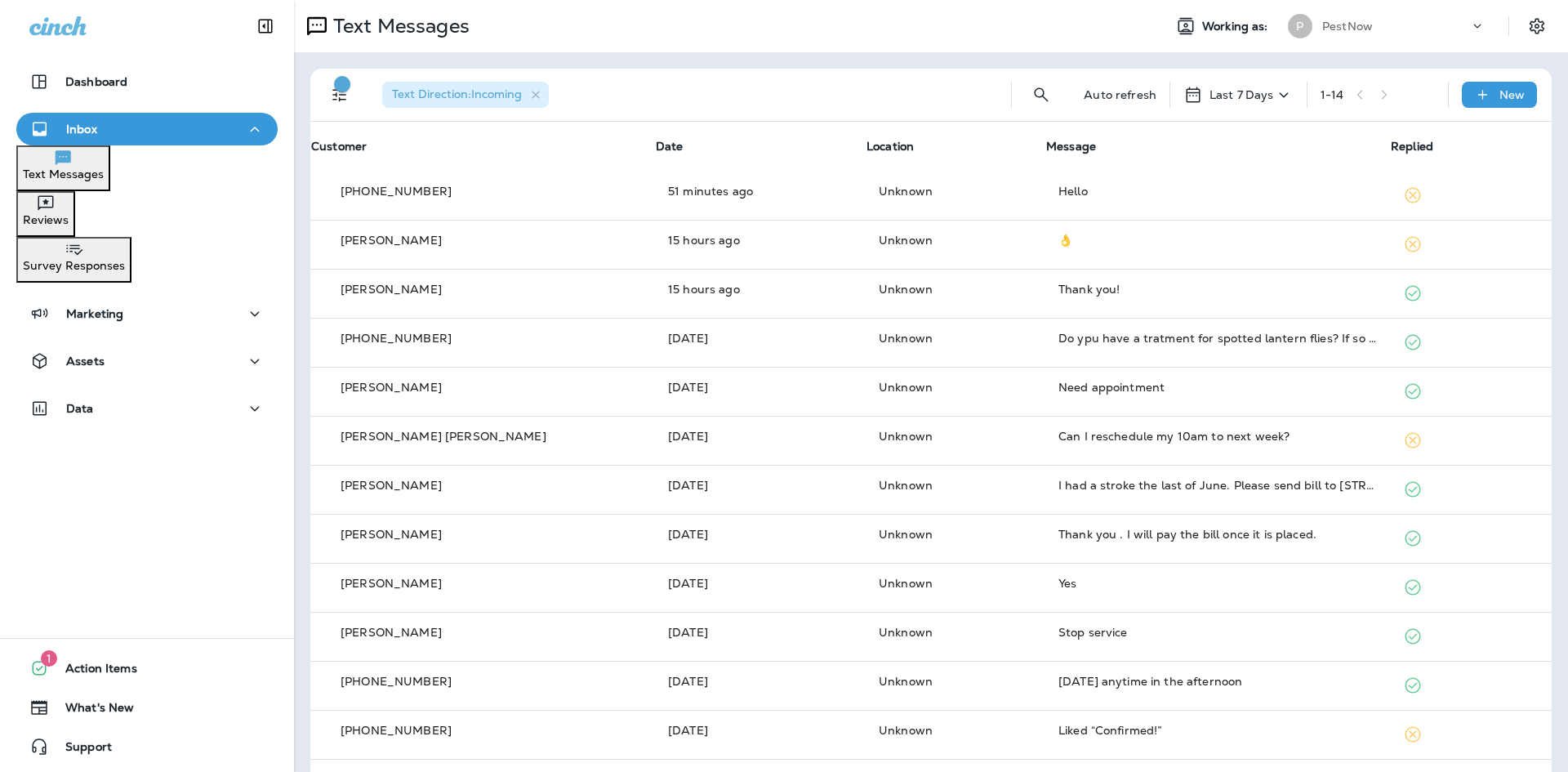
click at [82, 63] on div "Dashboard Inbox Text Messages Reviews Survey Responses Marketing Assets Data" at bounding box center [147, 248] width 294 height 399
click at [83, 76] on p "Dashboard" at bounding box center [96, 81] width 62 height 13
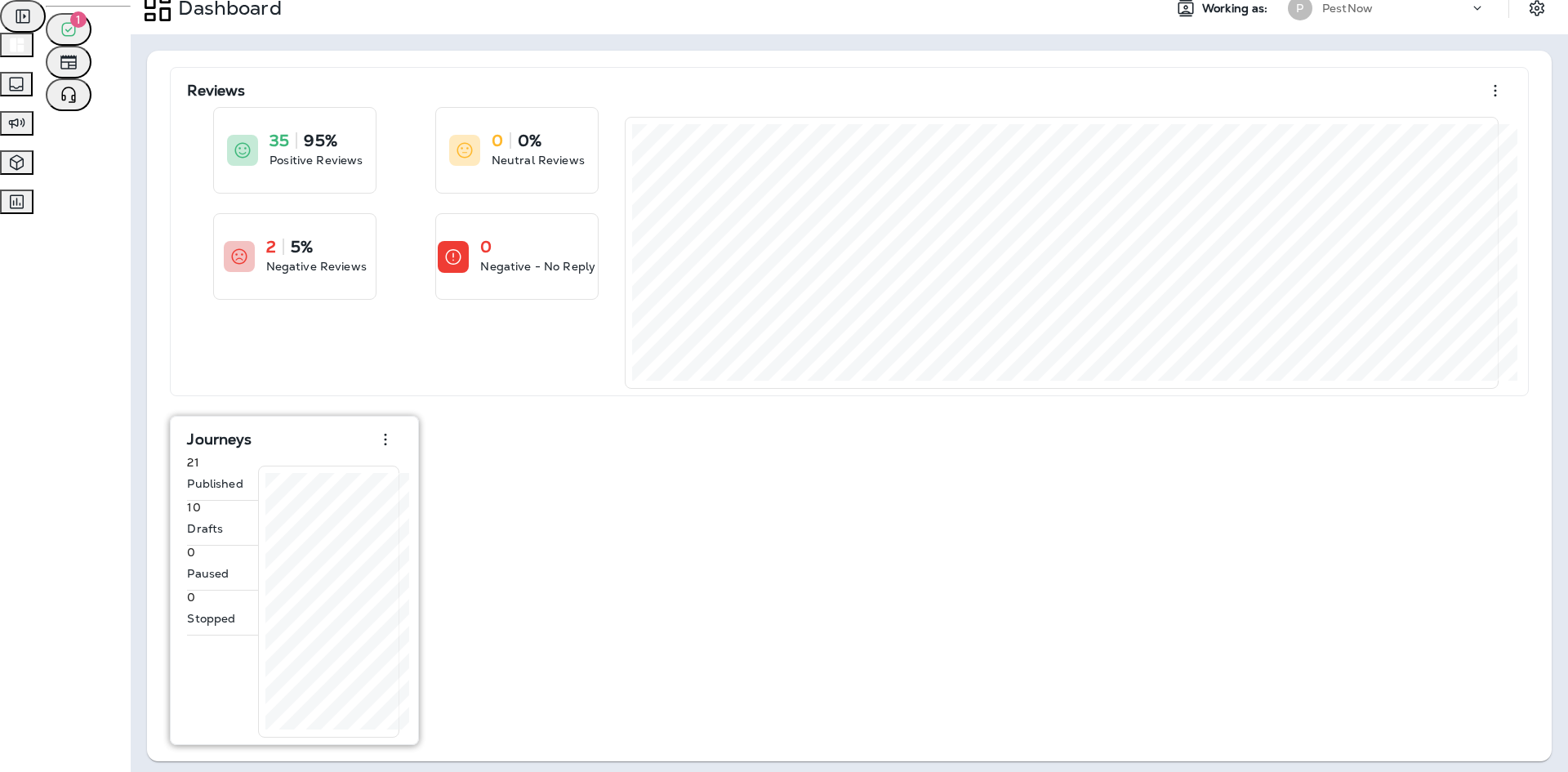
scroll to position [23, 0]
click at [376, 432] on icon "button" at bounding box center [385, 434] width 20 height 20
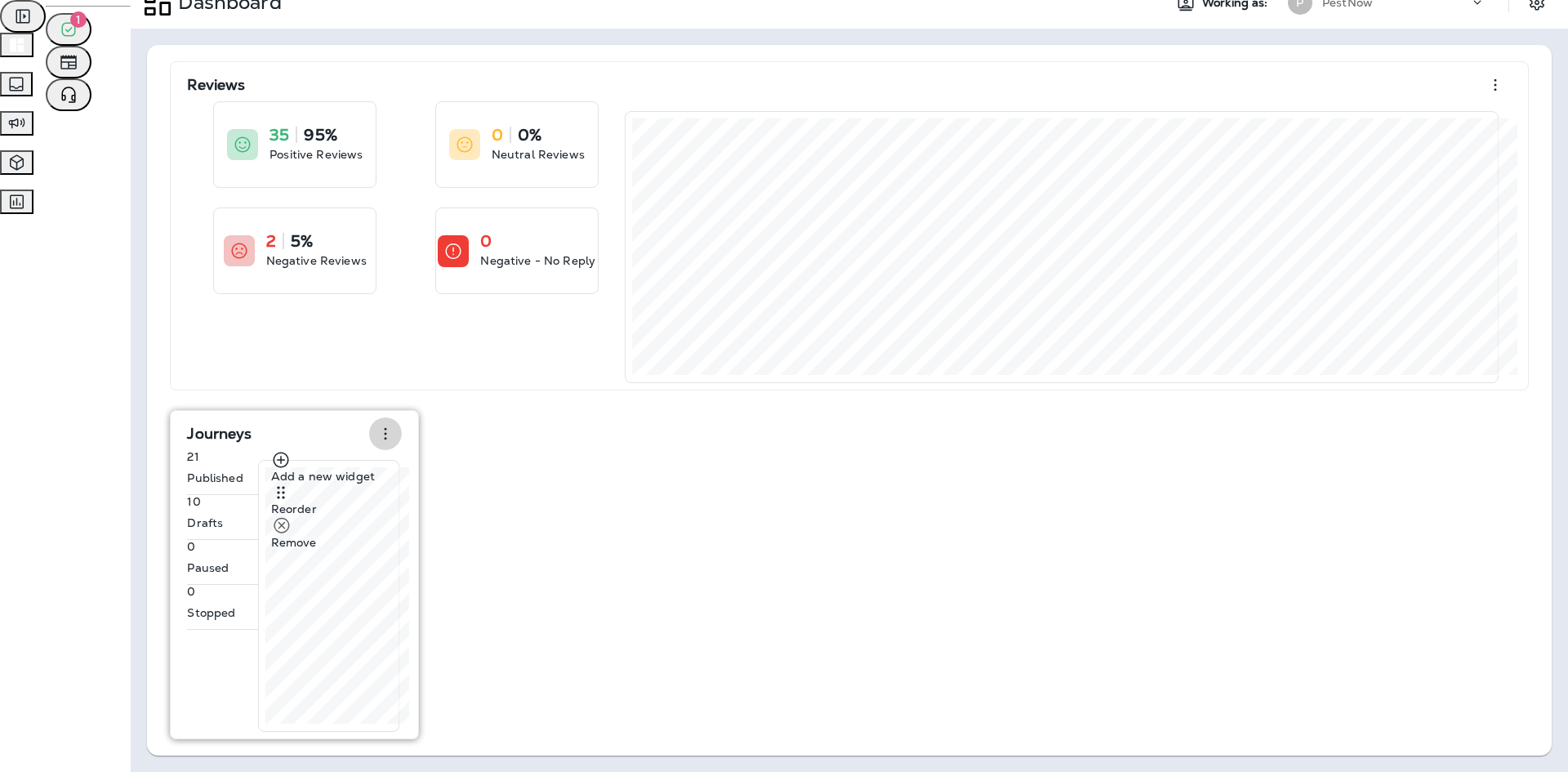
click at [376, 432] on icon "button" at bounding box center [385, 434] width 20 height 20
click at [376, 429] on icon "button" at bounding box center [385, 434] width 20 height 20
click at [271, 470] on icon at bounding box center [280, 460] width 20 height 20
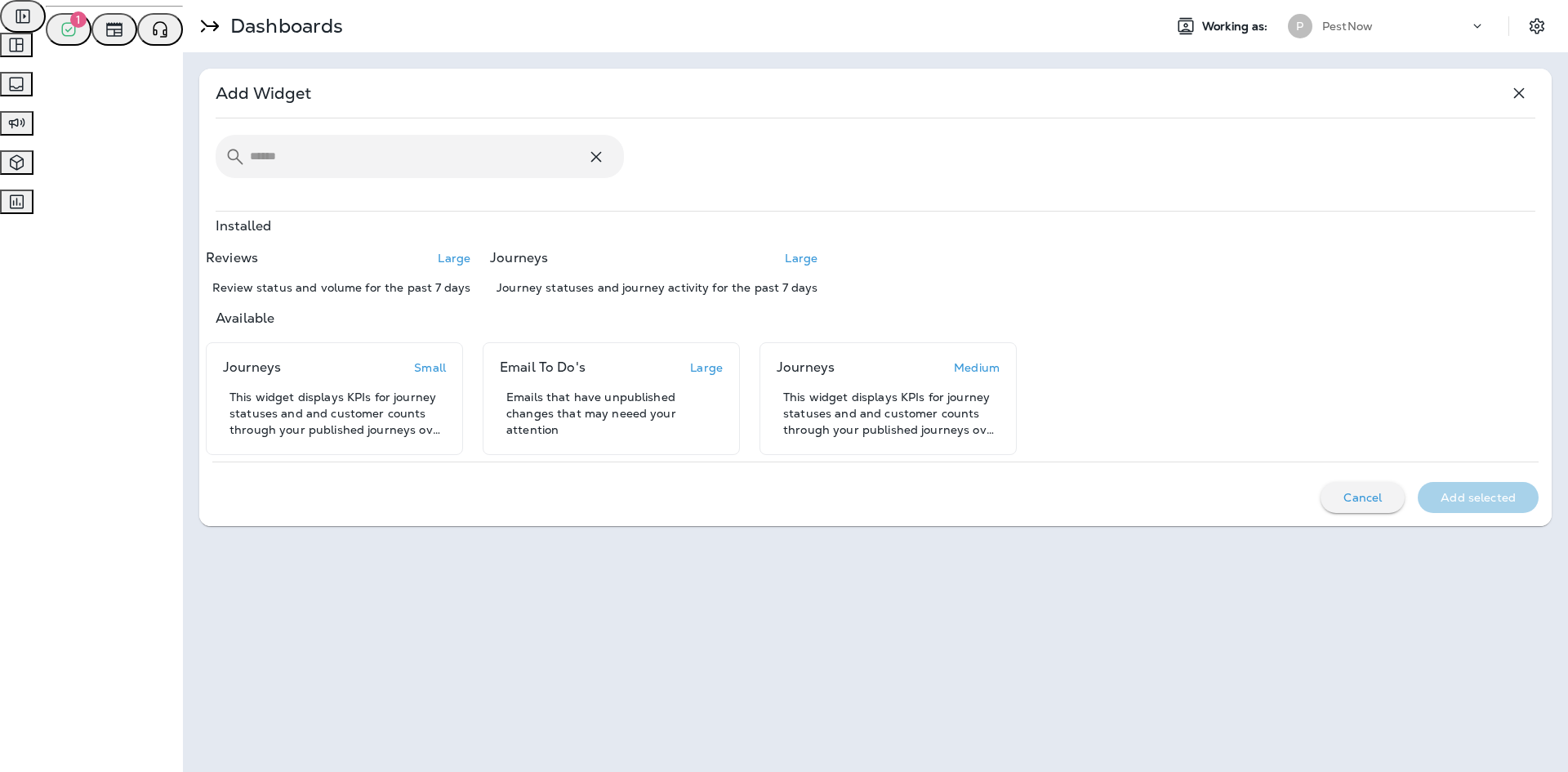
click at [1521, 89] on icon "button" at bounding box center [1518, 93] width 20 height 20
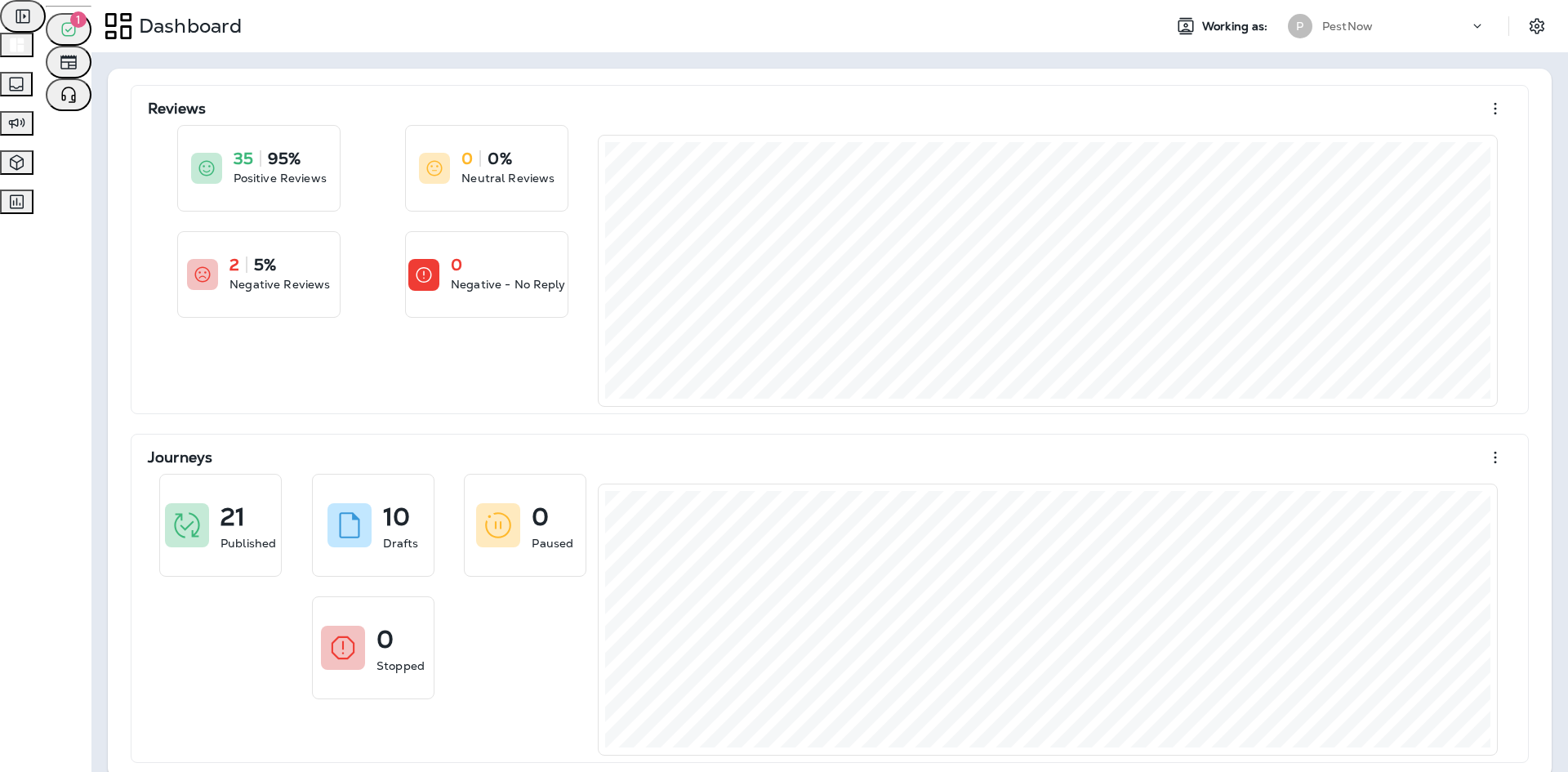
click at [1322, 21] on p "PestNow" at bounding box center [1347, 26] width 50 height 13
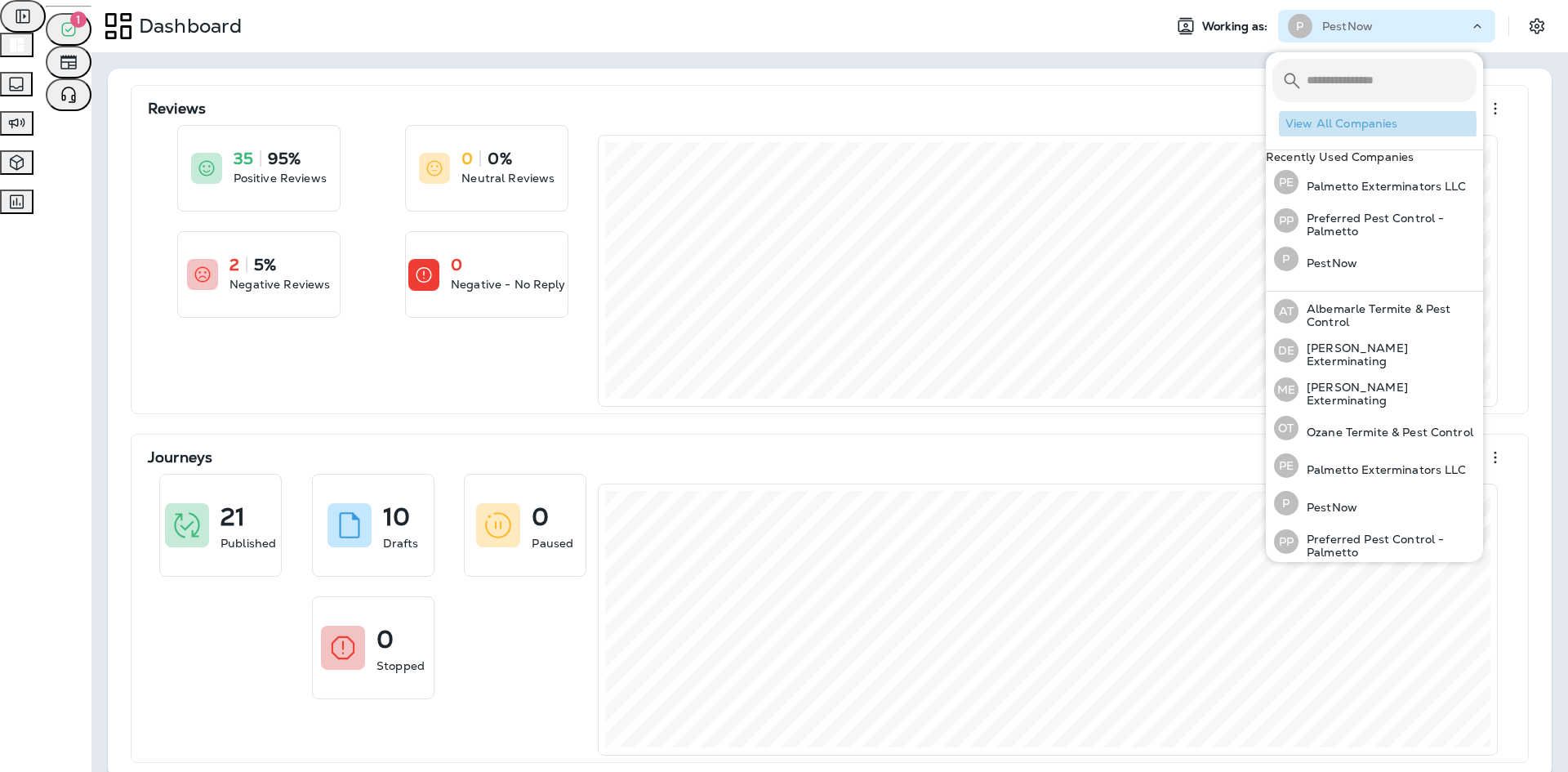
click at [1335, 124] on button "View All Companies" at bounding box center [1381, 123] width 205 height 25
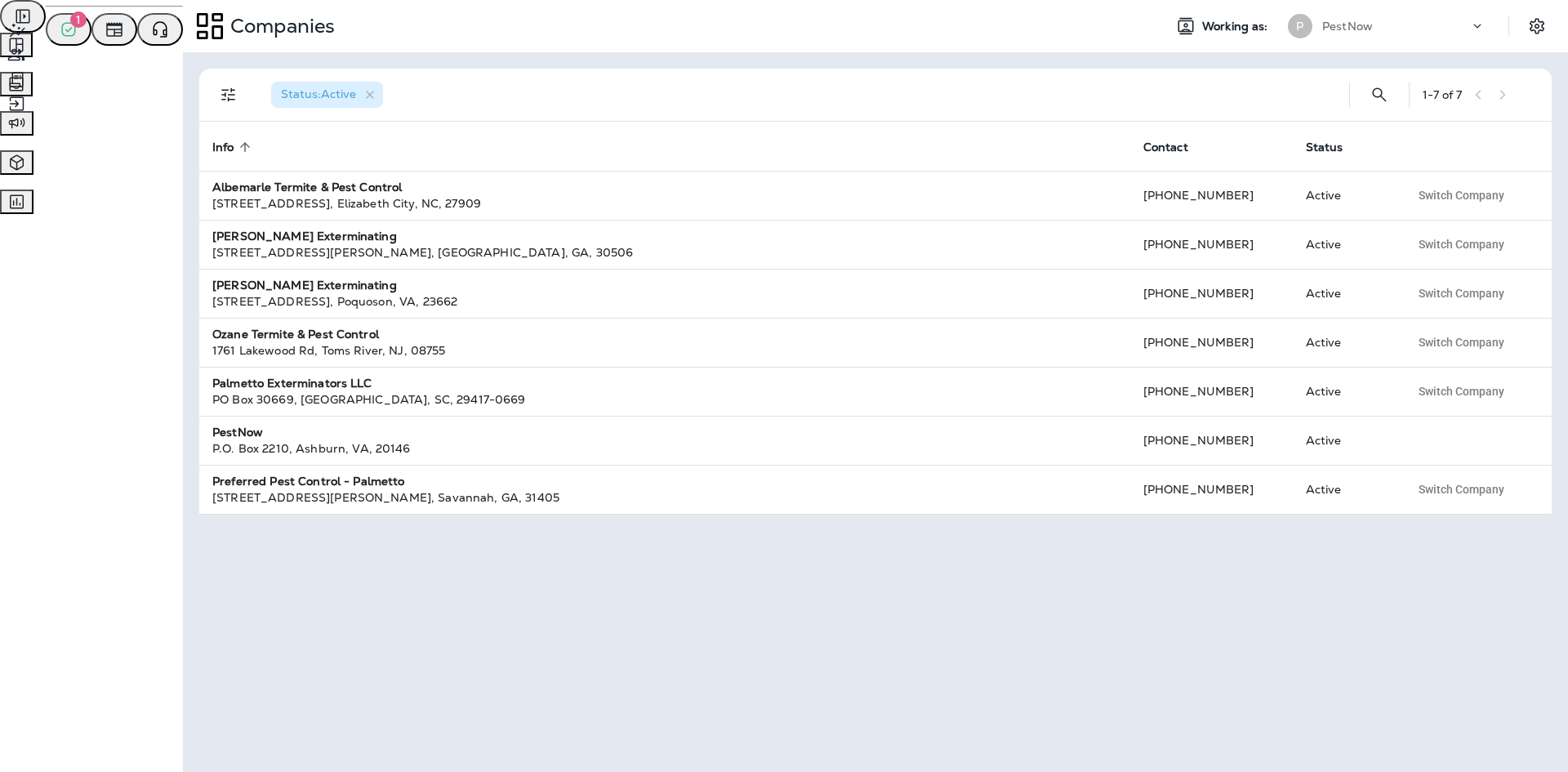
click at [78, 36] on span "Analytics" at bounding box center [52, 29] width 51 height 15
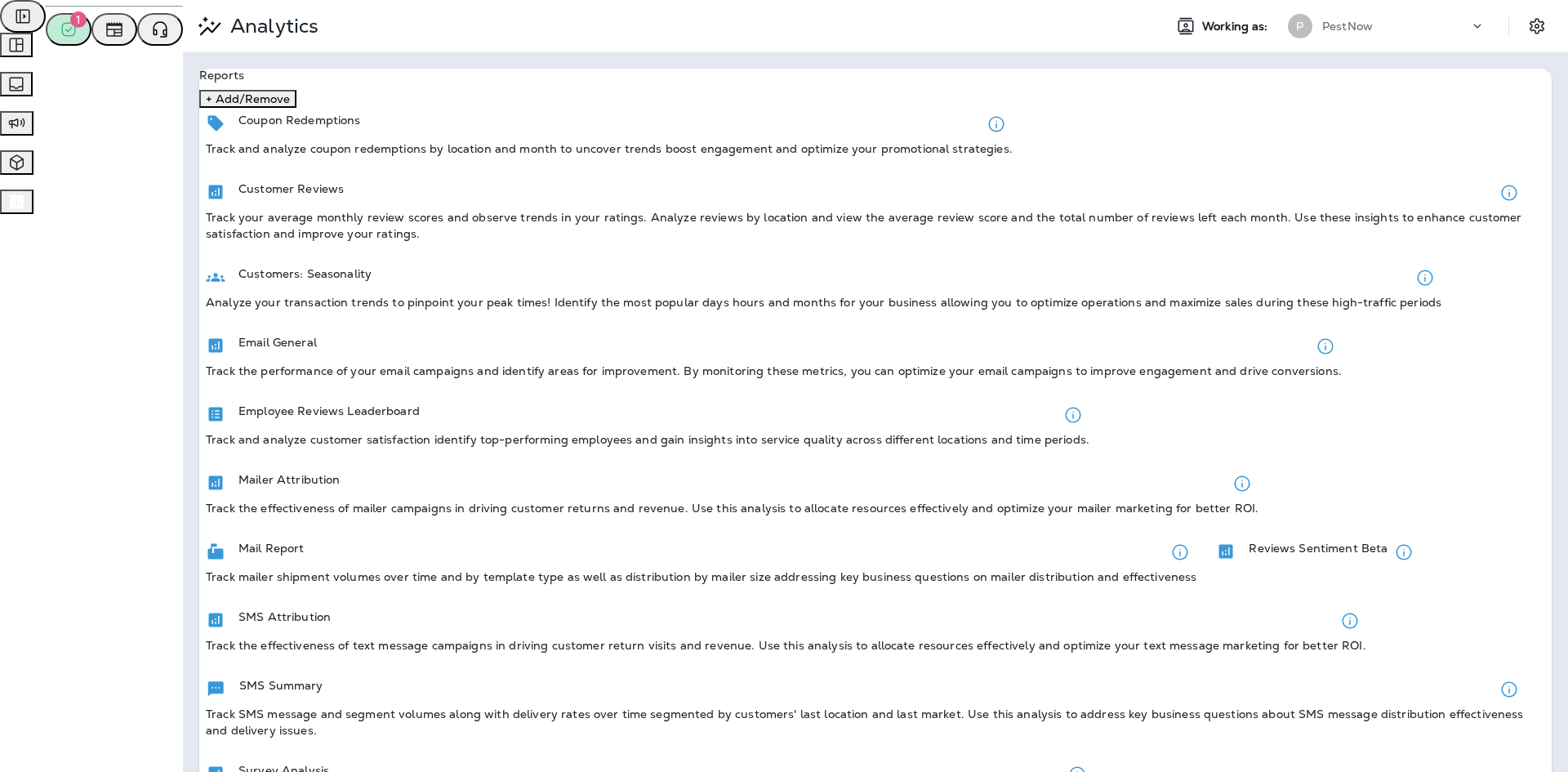
click at [59, 39] on icon "button" at bounding box center [68, 29] width 20 height 20
click at [22, 52] on icon "button" at bounding box center [16, 45] width 14 height 14
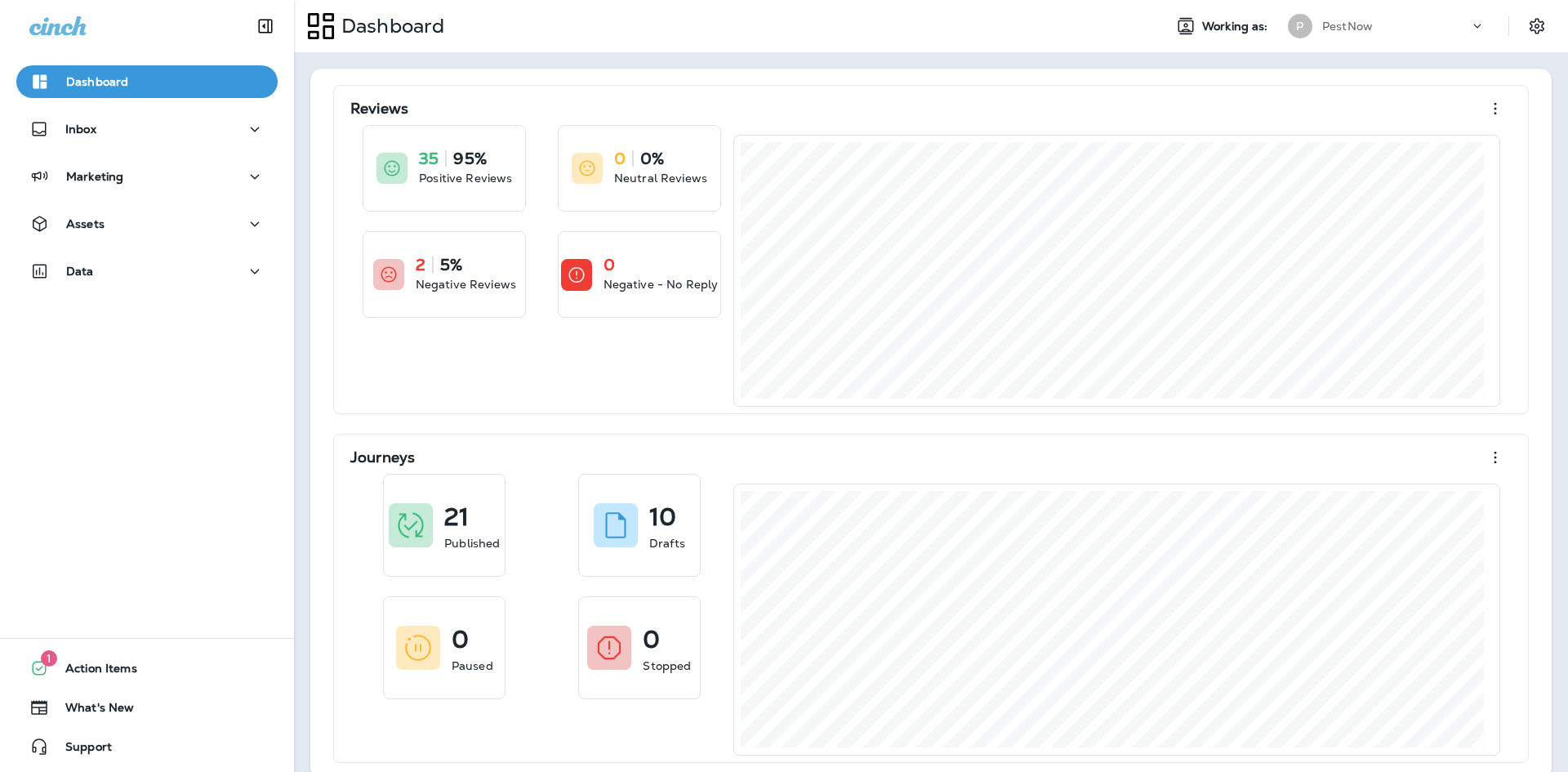
click at [1327, 30] on p "PestNow" at bounding box center [1347, 26] width 50 height 13
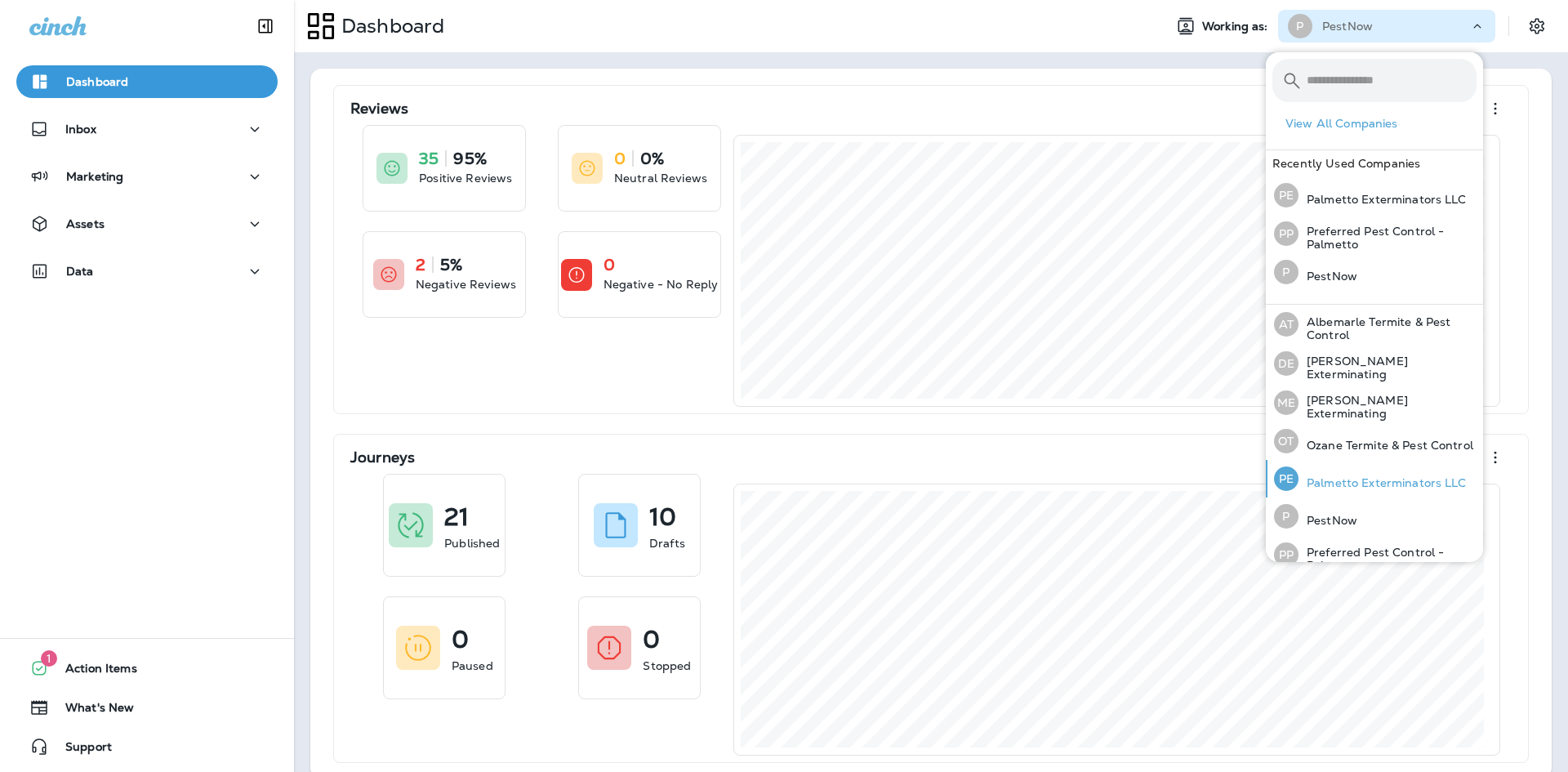
click at [1385, 484] on p "Palmetto Exterminators LLC" at bounding box center [1383, 483] width 168 height 13
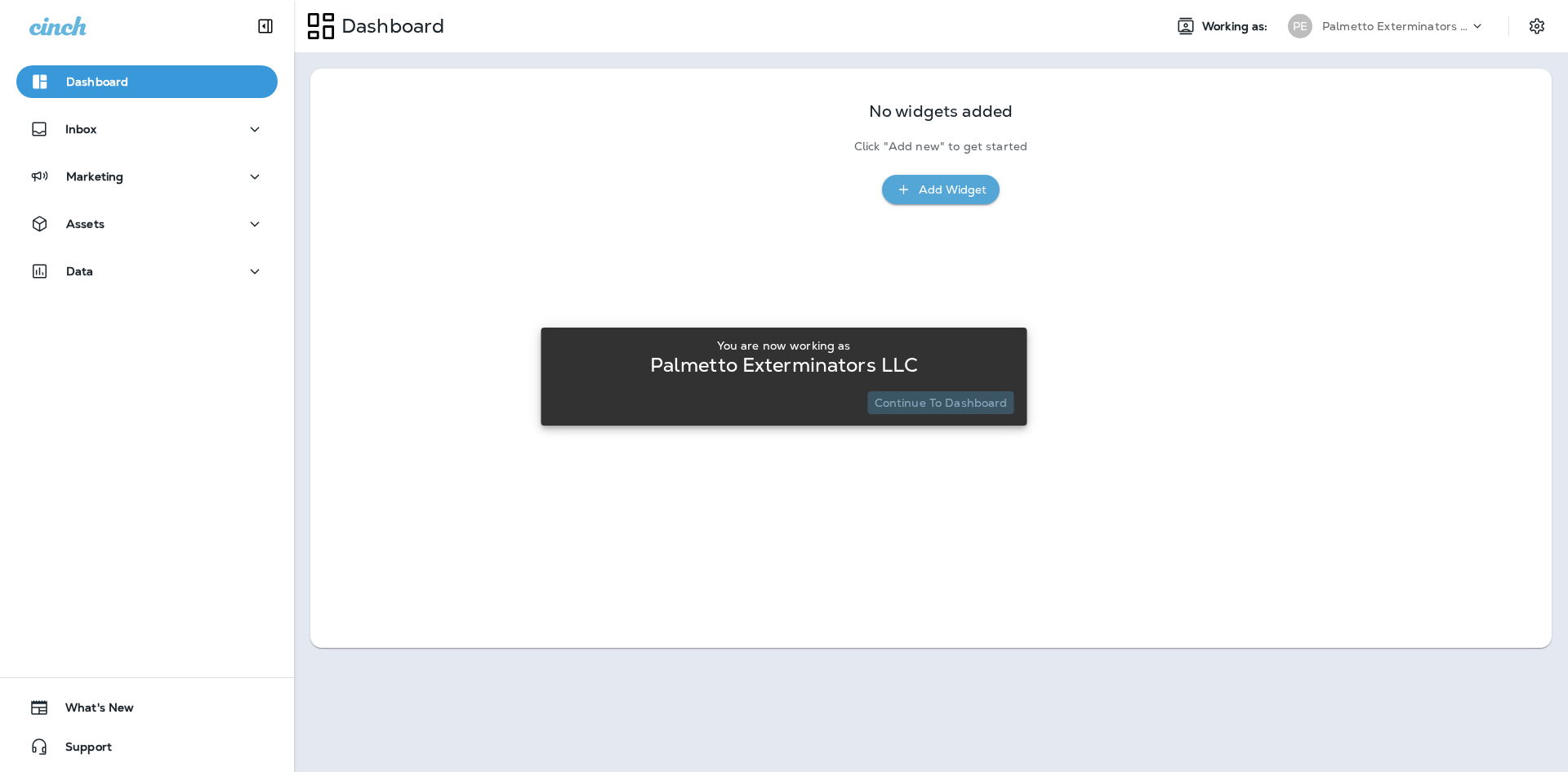
click at [960, 404] on p "Continue to Dashboard" at bounding box center [941, 403] width 133 height 13
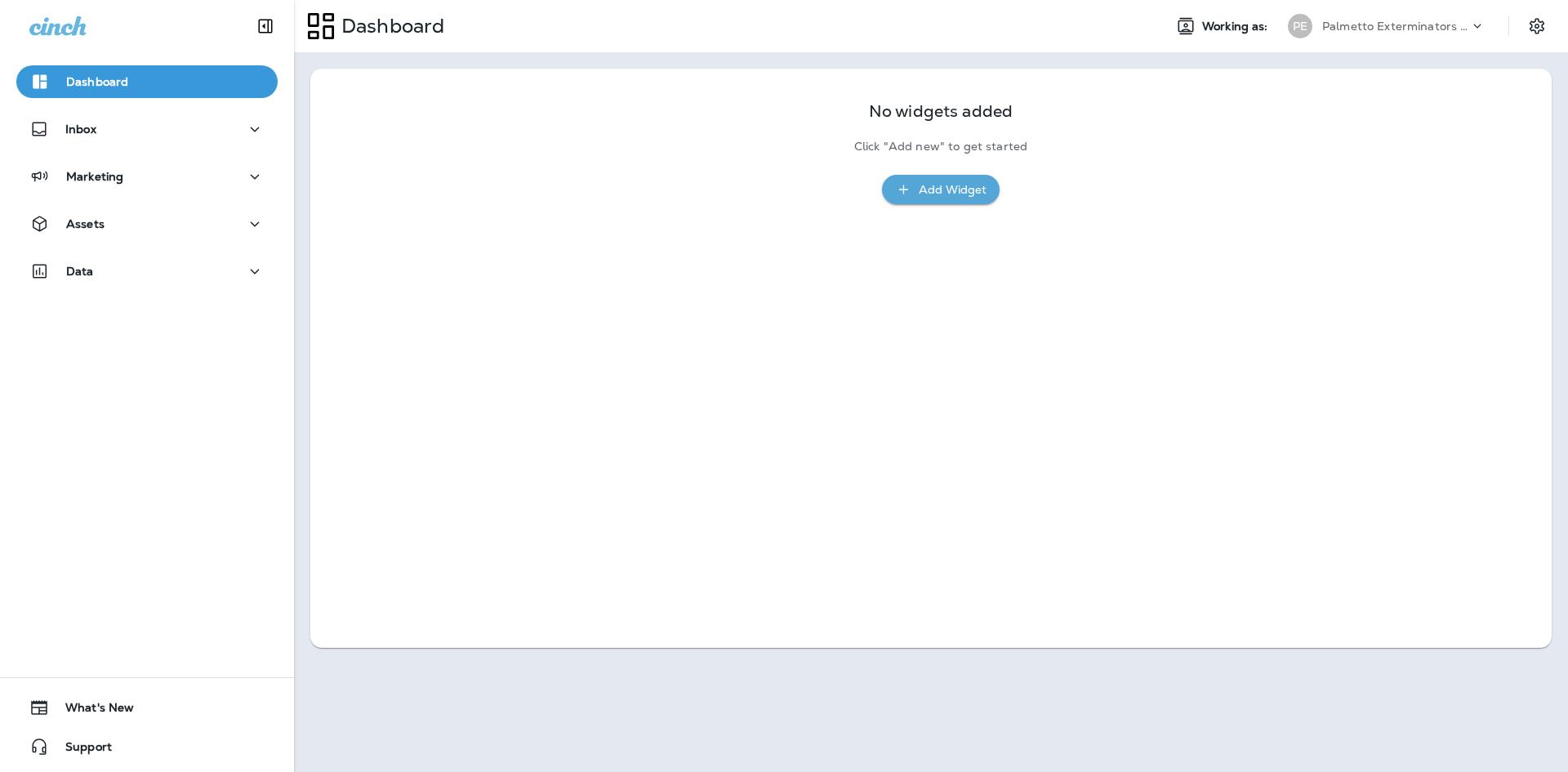
click at [948, 179] on div "Add Widget" at bounding box center [952, 190] width 68 height 21
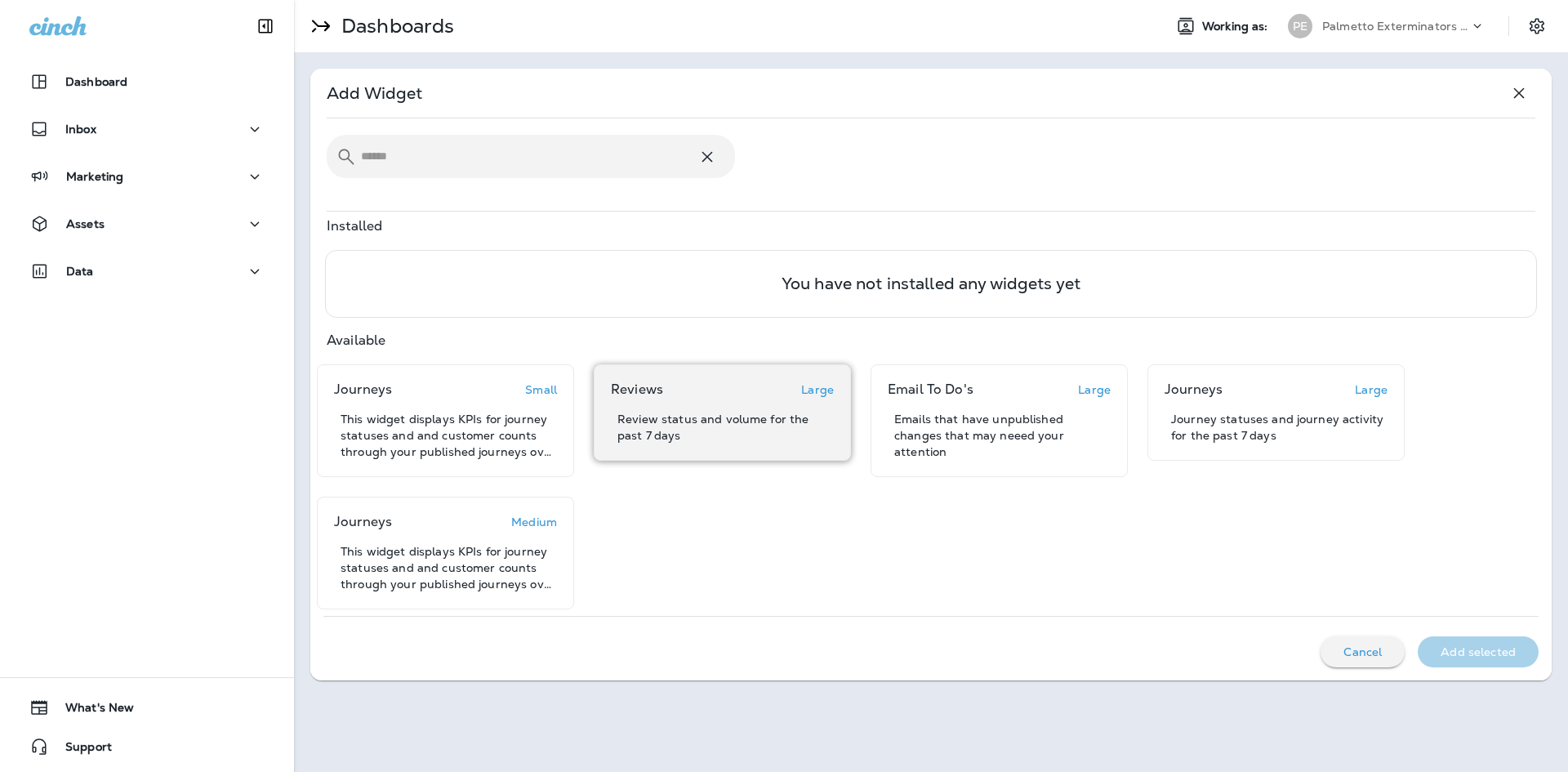
click at [683, 397] on div "Reviews Large" at bounding box center [722, 389] width 223 height 16
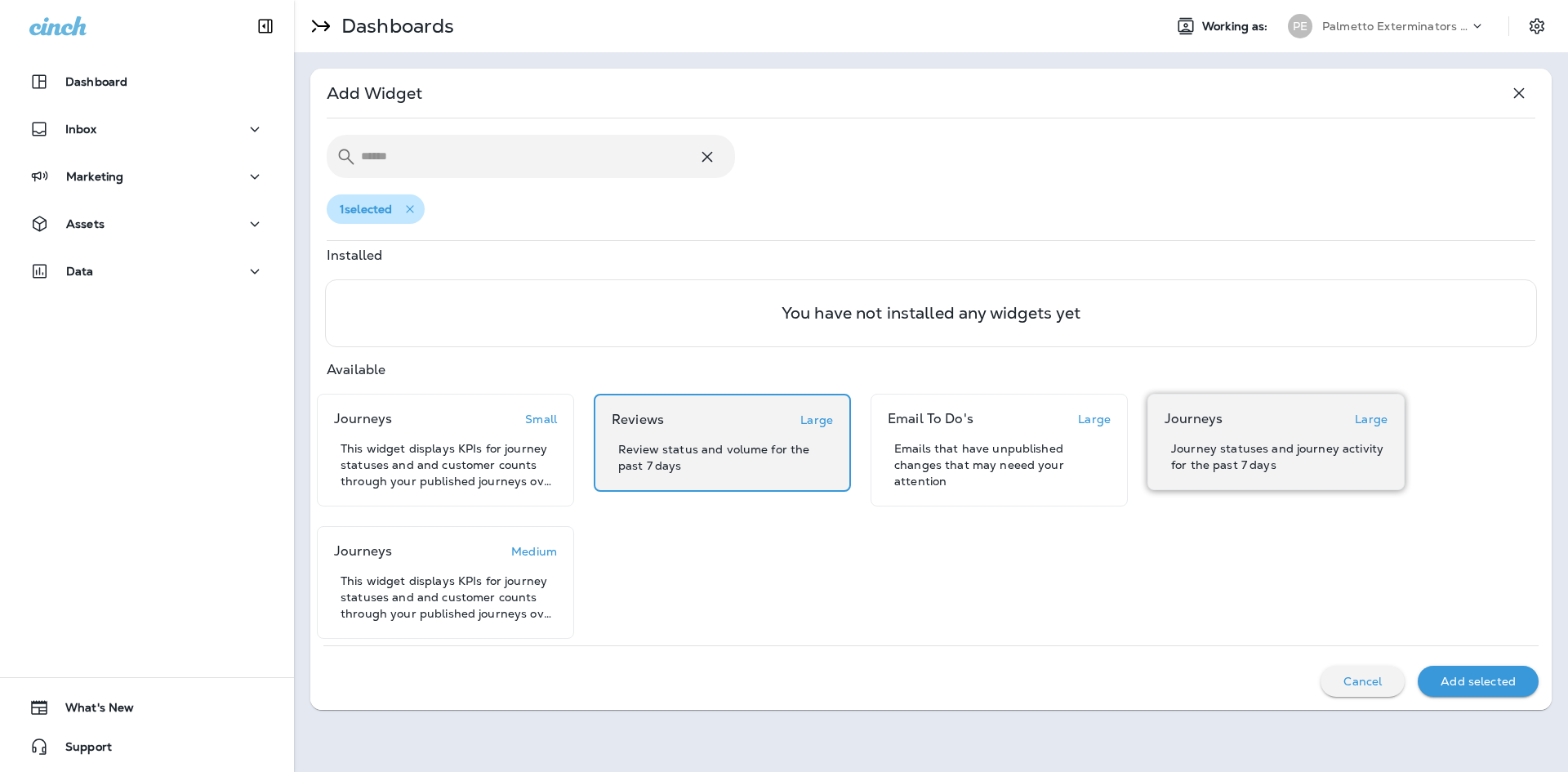
click at [1360, 416] on p "Large" at bounding box center [1371, 419] width 33 height 13
click at [1495, 686] on p "Add selected" at bounding box center [1478, 681] width 75 height 13
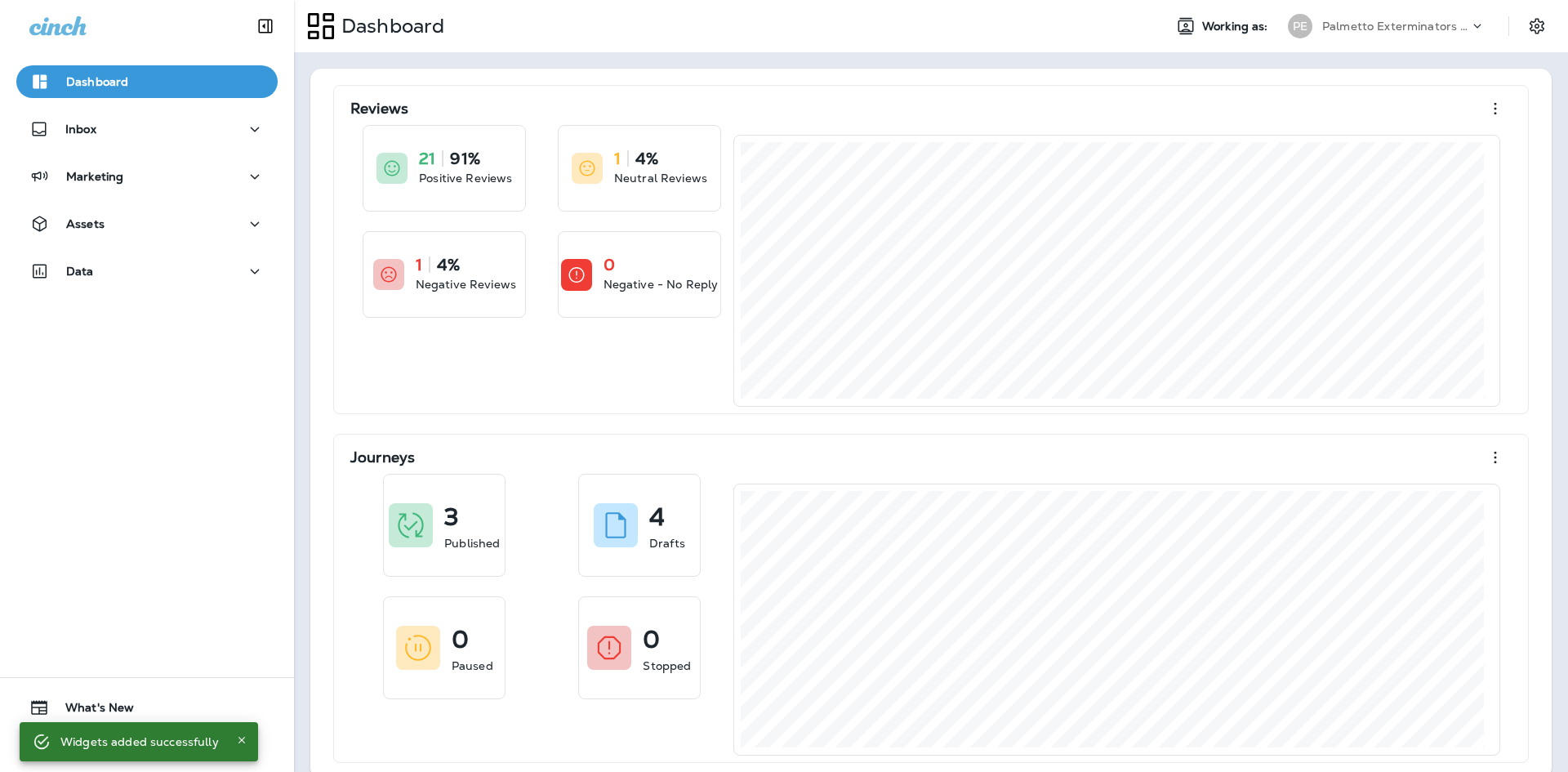
click at [1356, 11] on div "PE Palmetto Exterminators LLC" at bounding box center [1387, 25] width 218 height 33
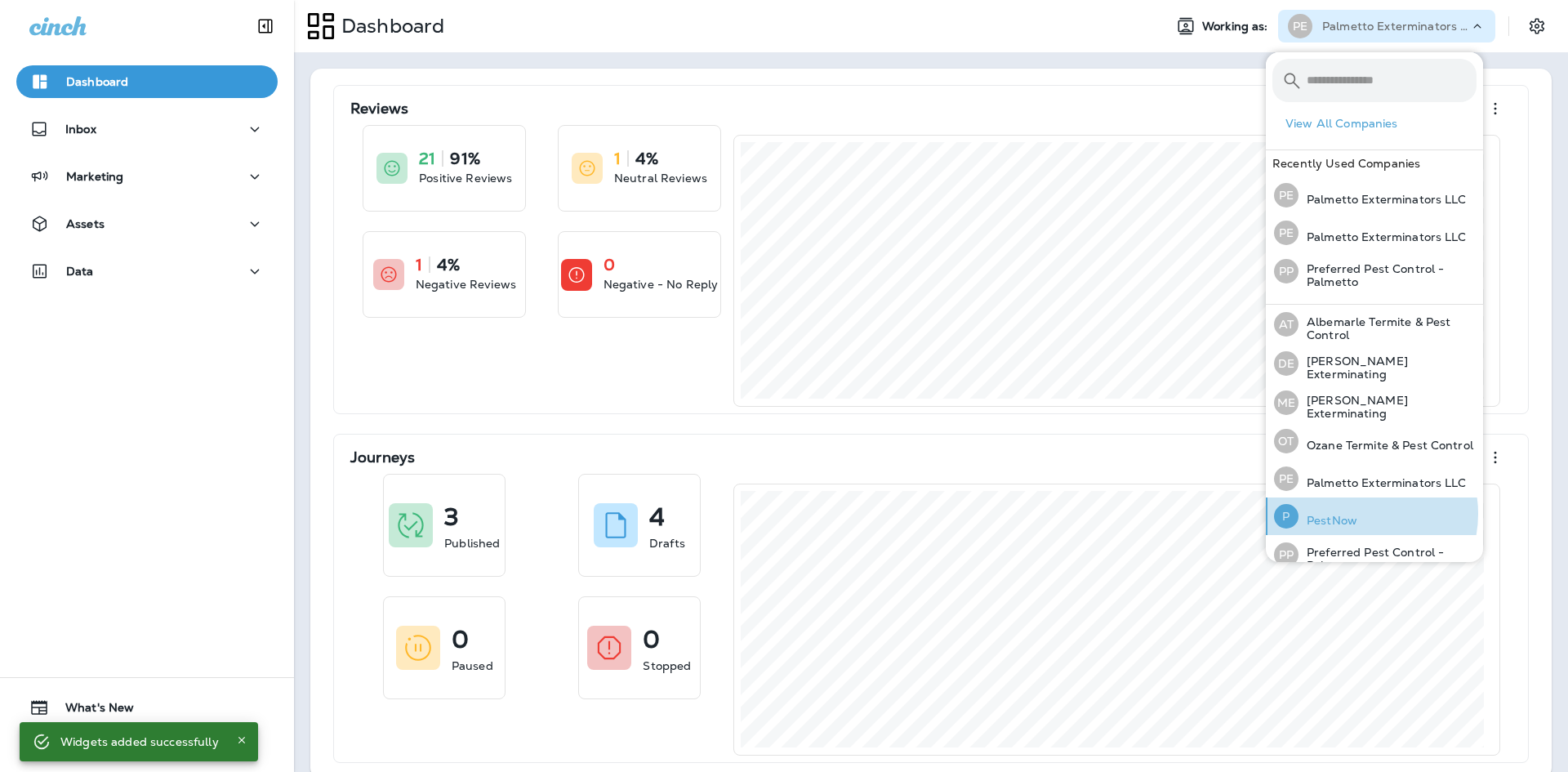
click at [1361, 512] on div "P PestNow" at bounding box center [1316, 516] width 96 height 37
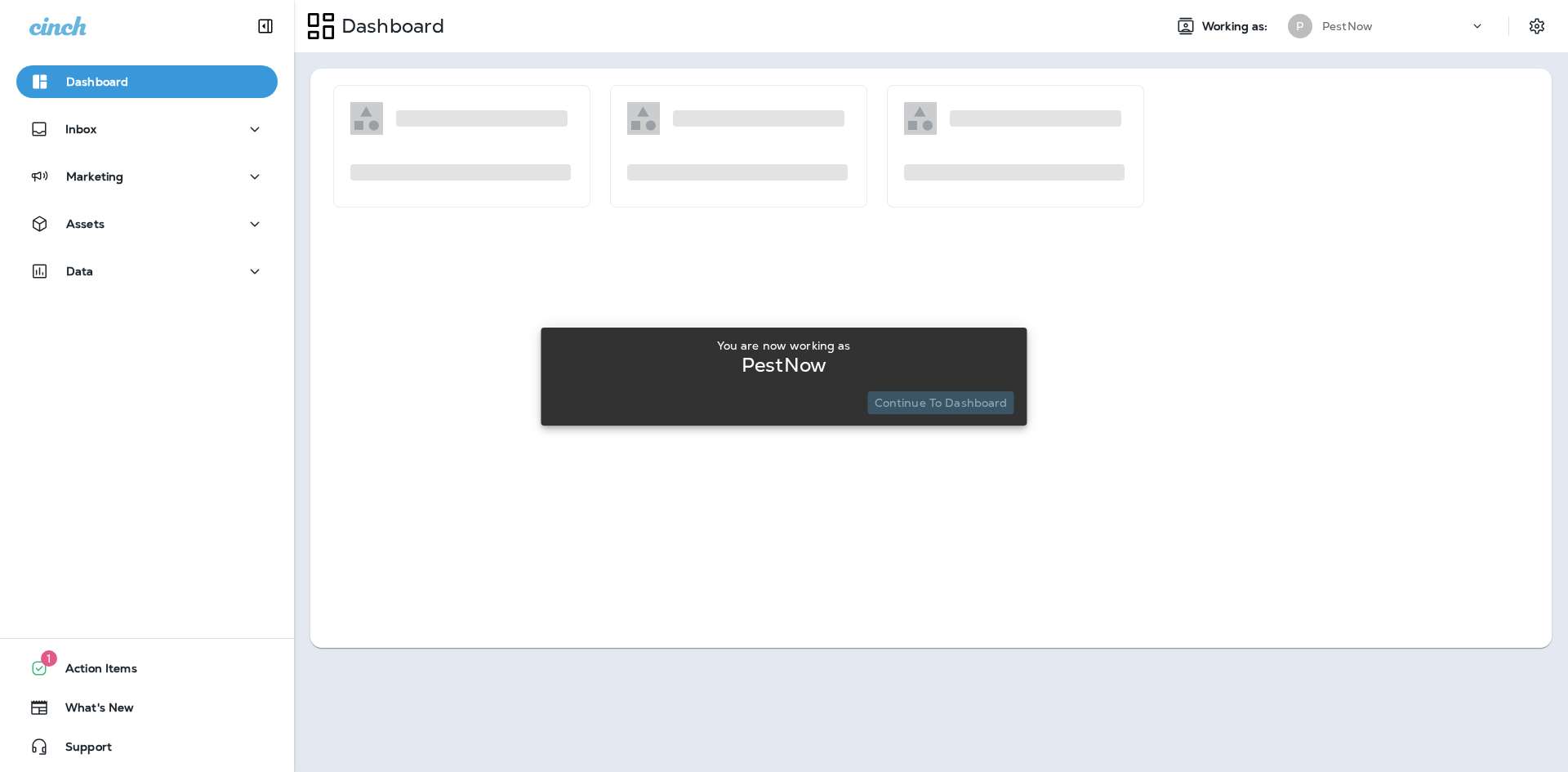
click at [948, 411] on button "Continue to Dashboard" at bounding box center [941, 403] width 146 height 22
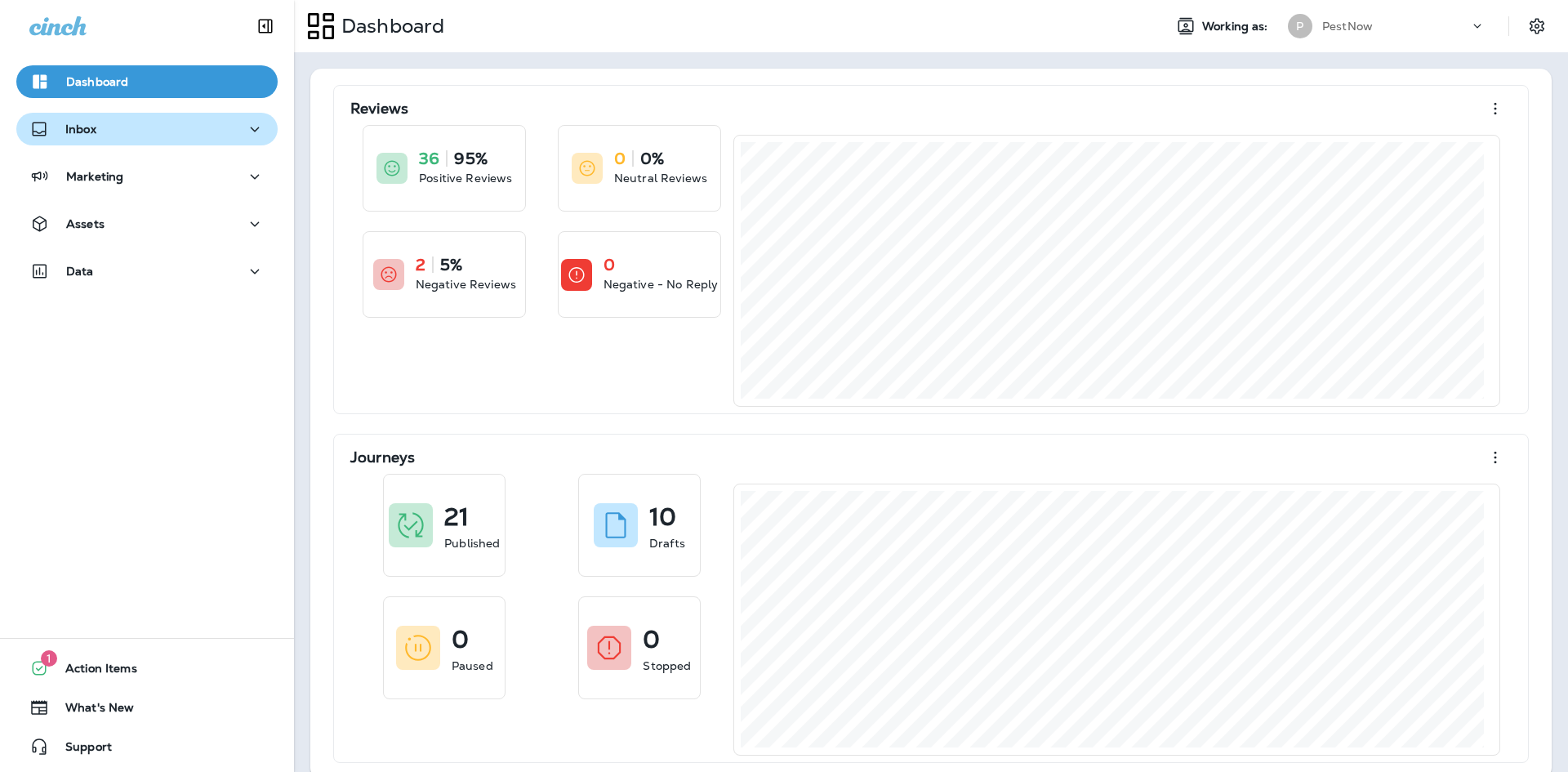
click at [62, 125] on div "Inbox" at bounding box center [63, 130] width 67 height 21
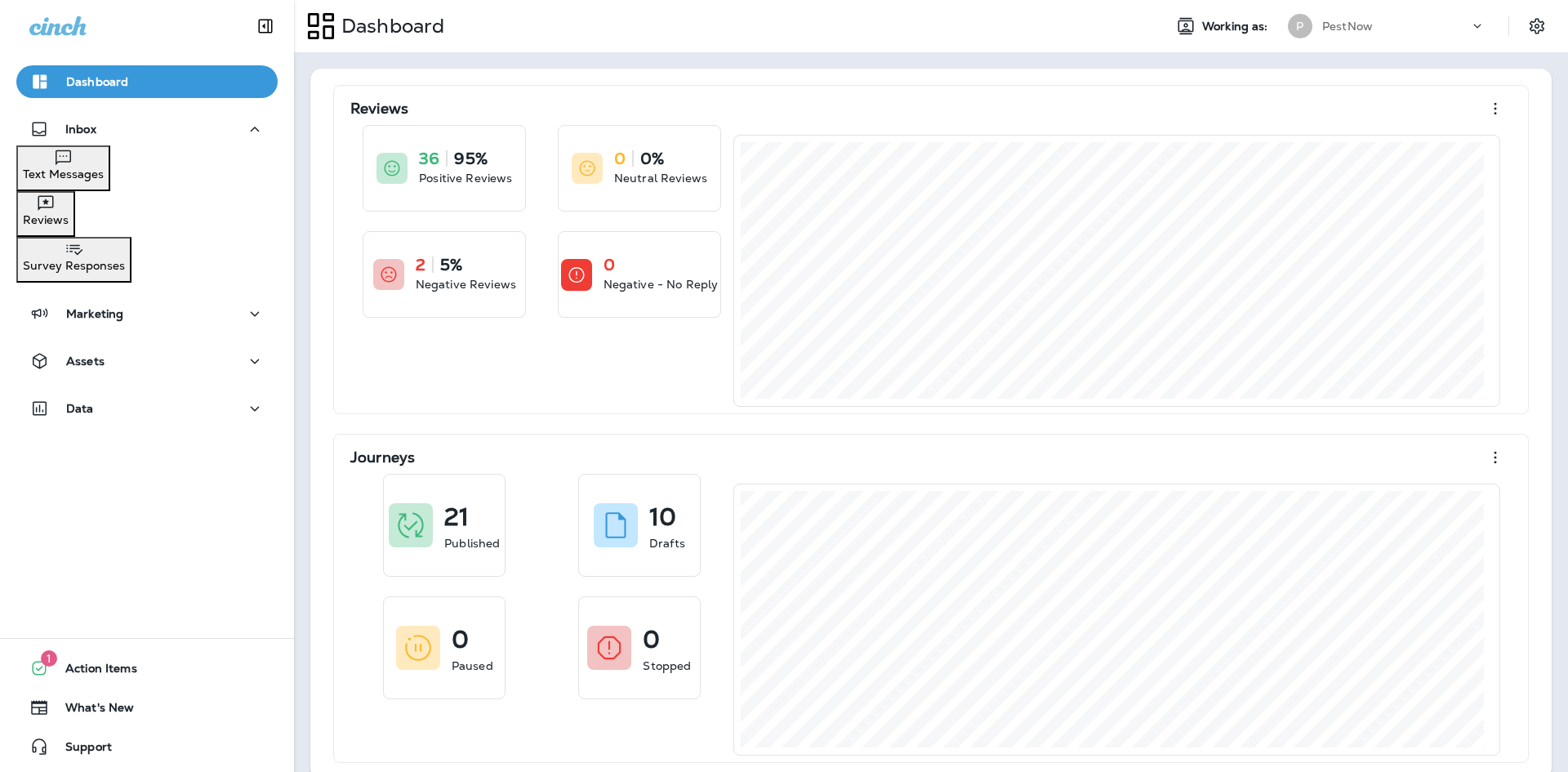
click at [101, 178] on p "Text Messages" at bounding box center [63, 174] width 81 height 13
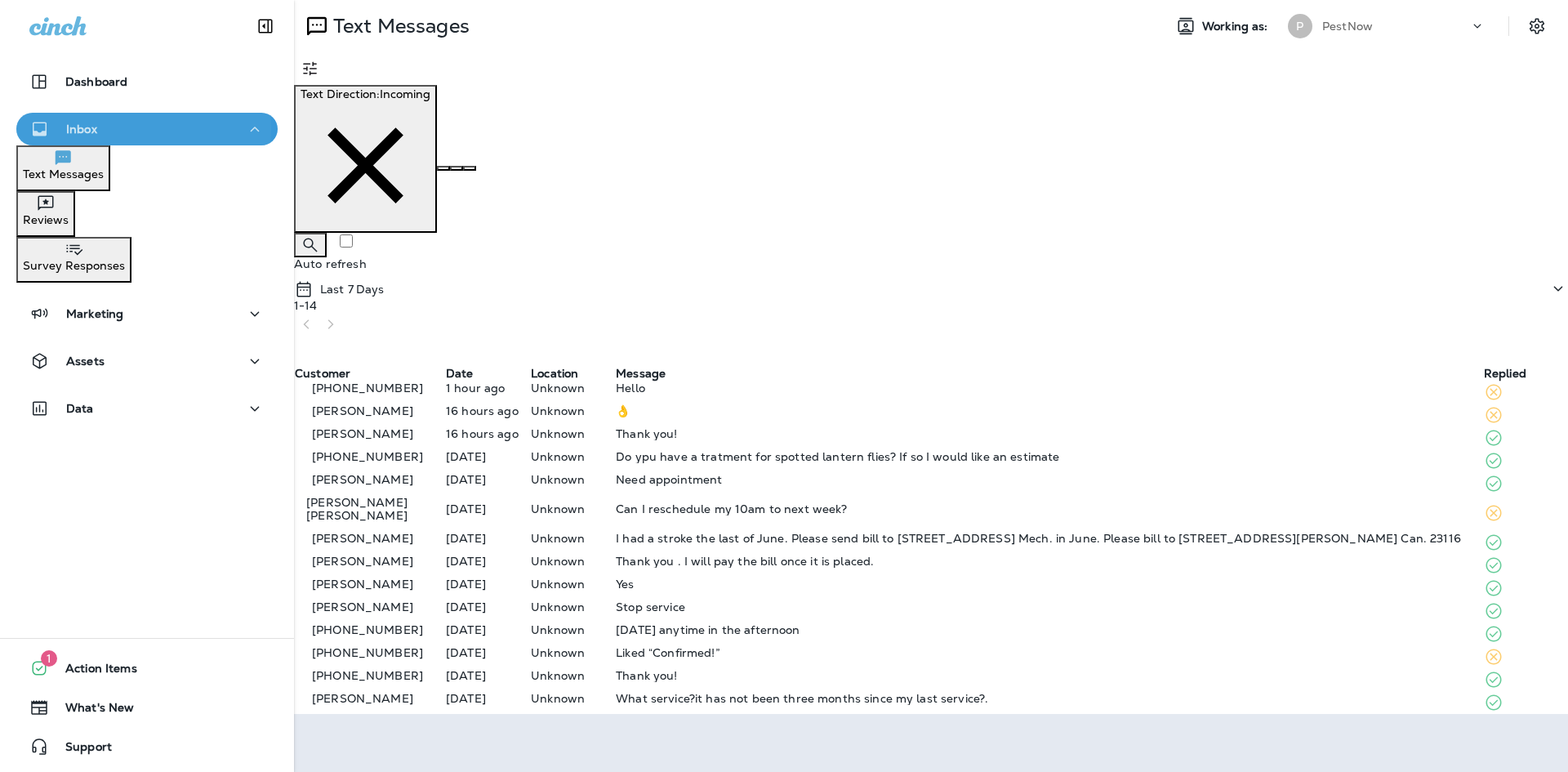
click at [81, 128] on p "Inbox" at bounding box center [81, 129] width 31 height 13
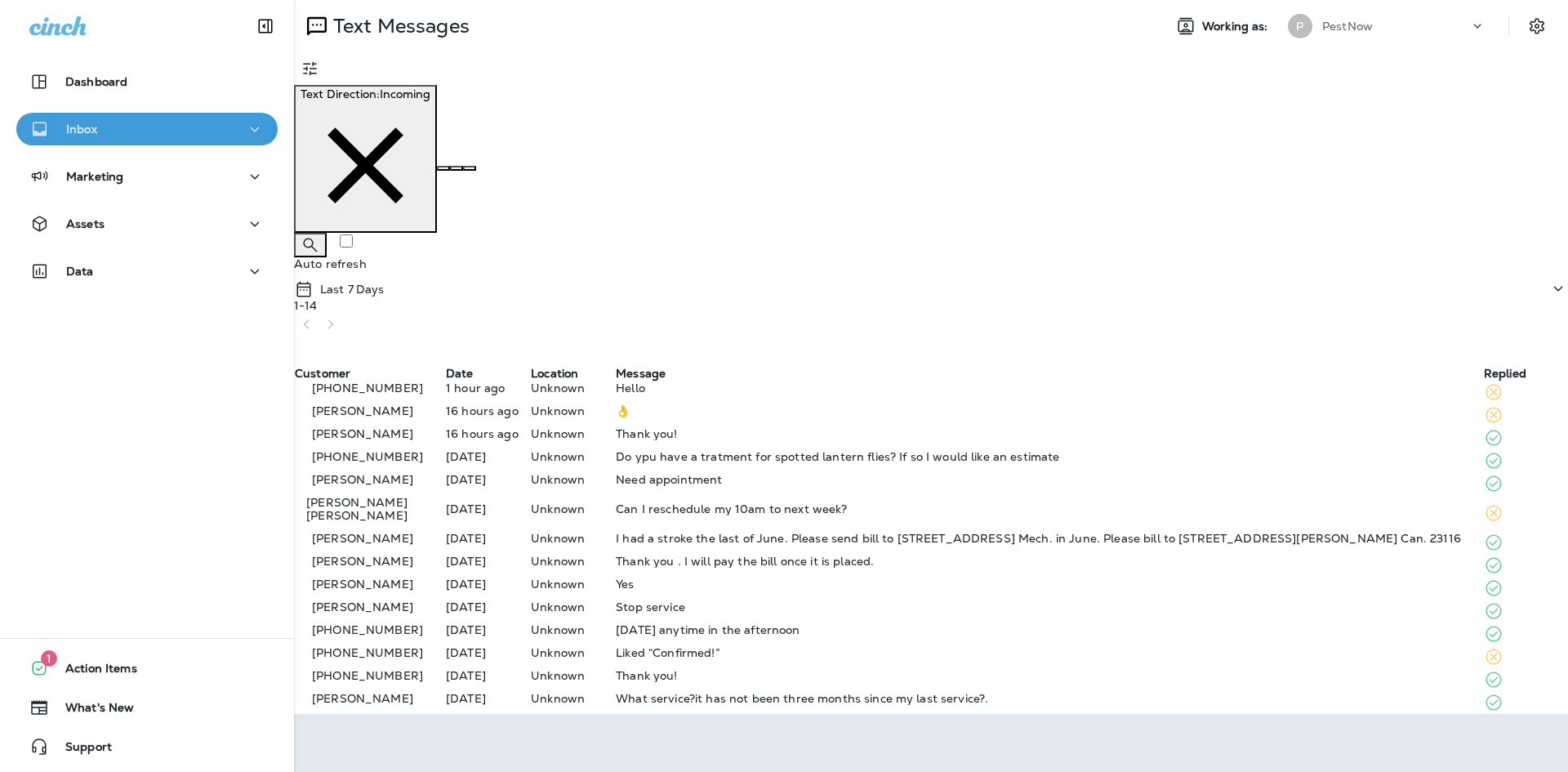
click at [81, 128] on p "Inbox" at bounding box center [81, 129] width 31 height 13
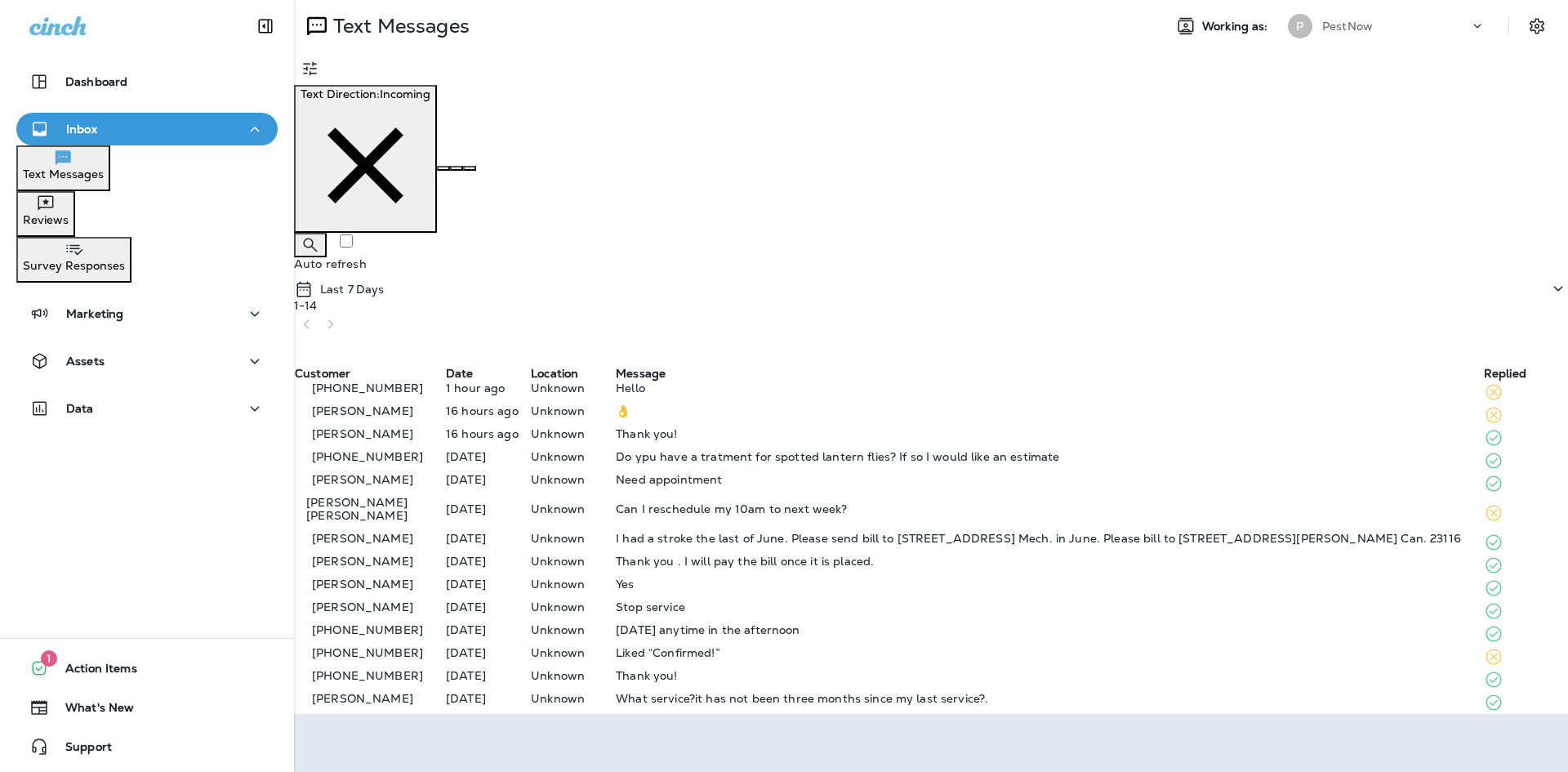
click at [445, 405] on div "[PERSON_NAME]" at bounding box center [370, 415] width 150 height 21
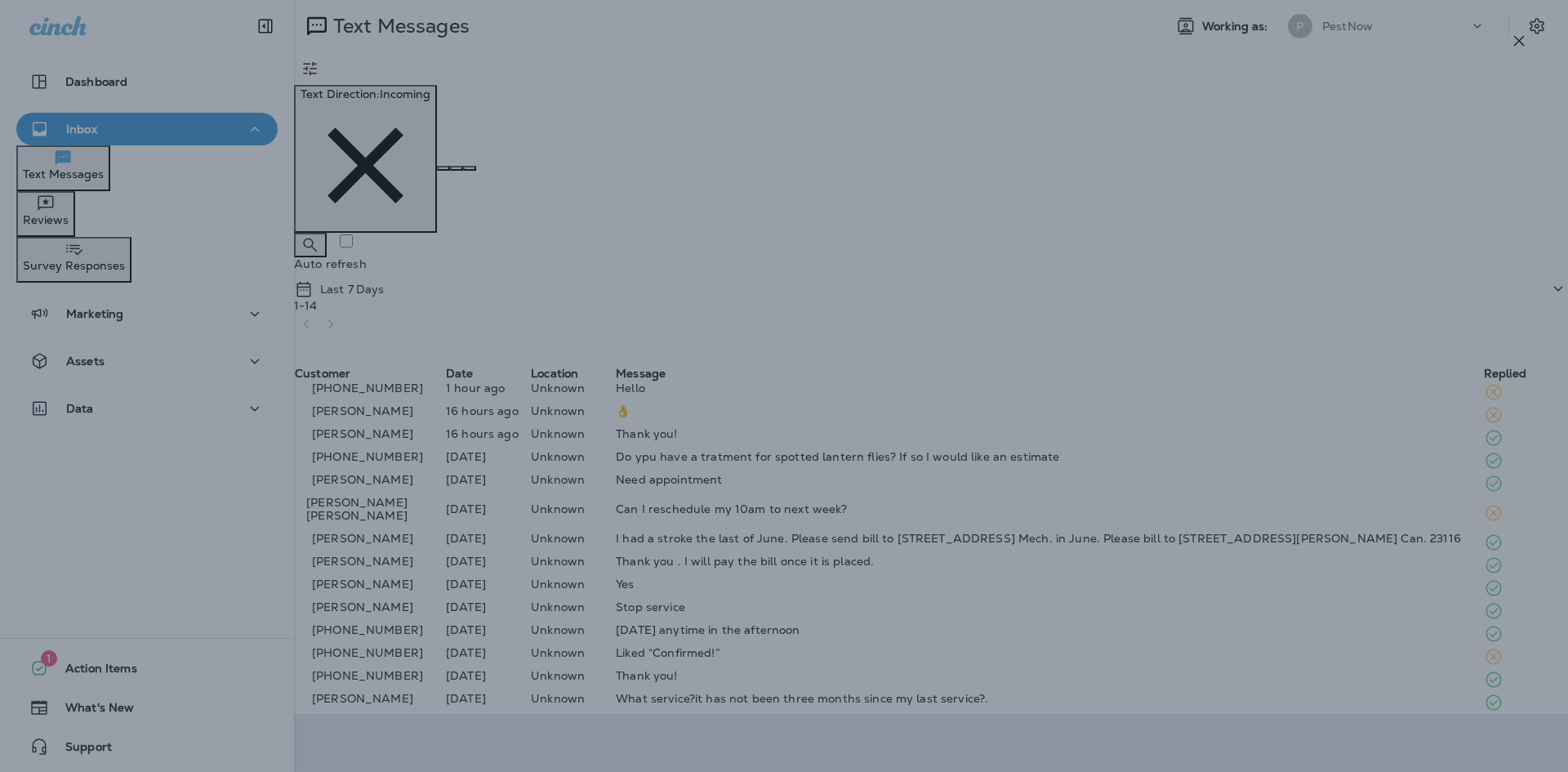
click at [493, 245] on div at bounding box center [784, 386] width 1568 height 772
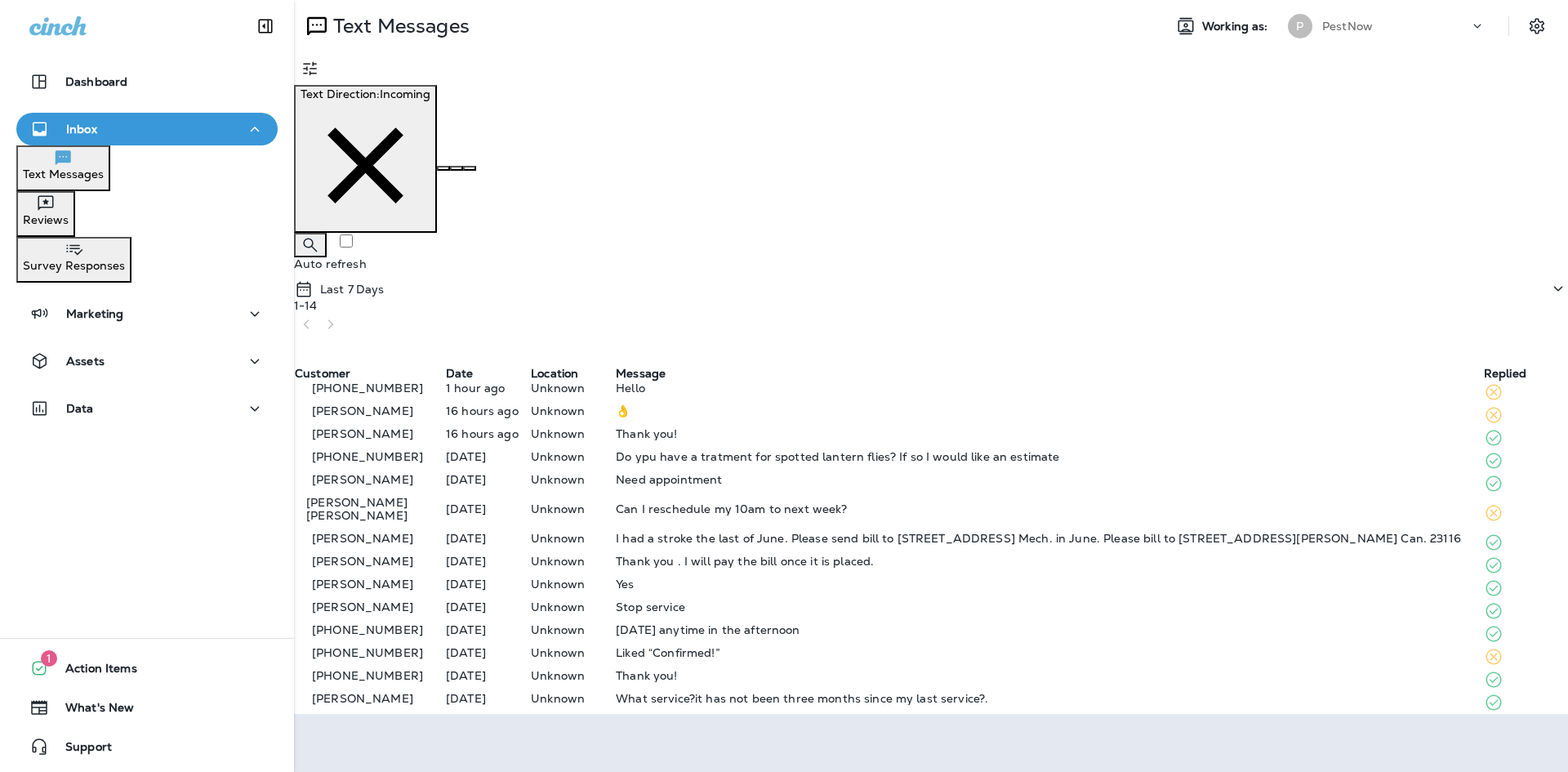
click at [445, 381] on div "[PHONE_NUMBER]" at bounding box center [370, 392] width 150 height 21
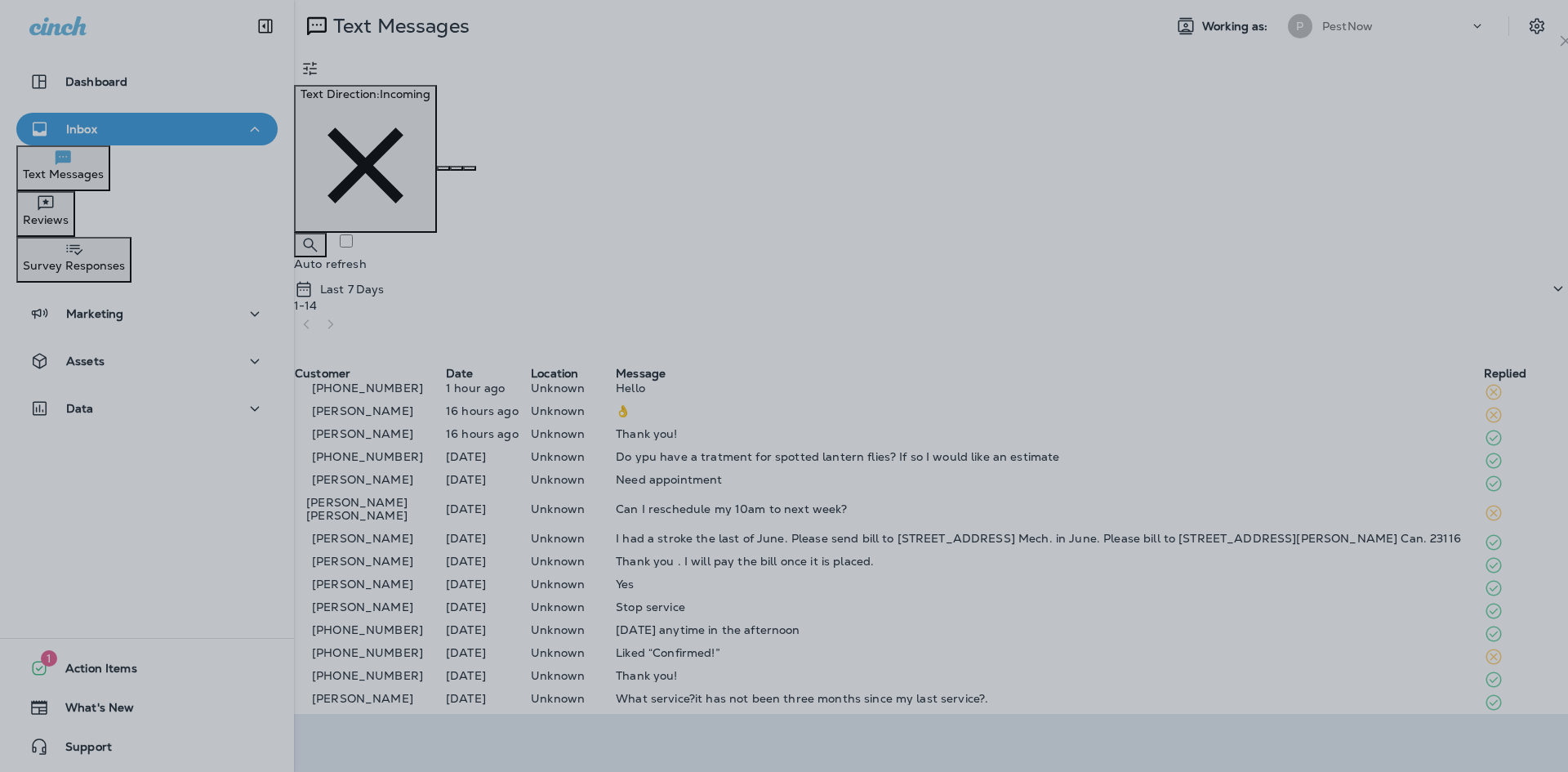
click at [510, 197] on div at bounding box center [831, 386] width 1568 height 772
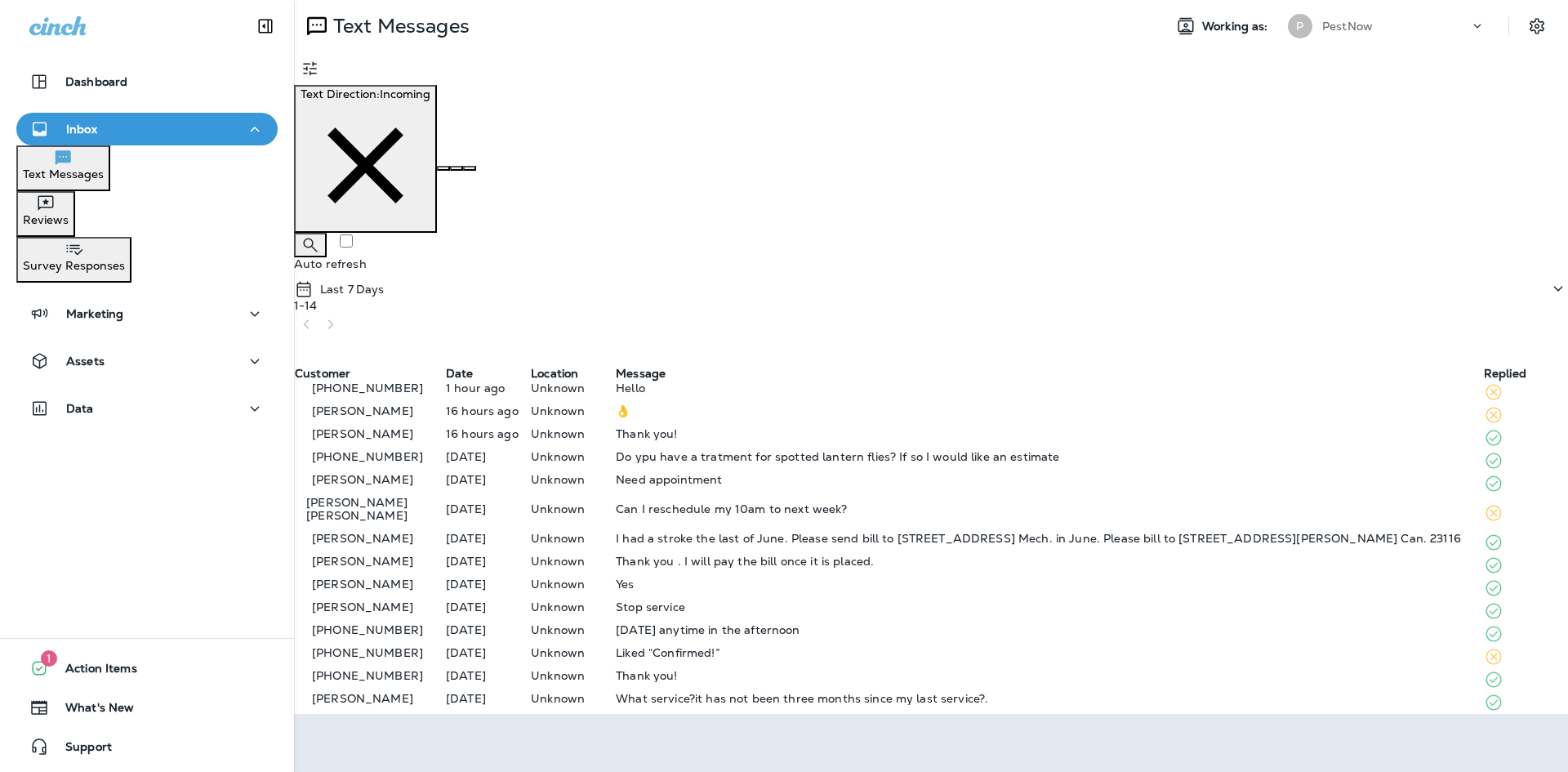
click at [445, 427] on div "[PERSON_NAME]" at bounding box center [370, 437] width 150 height 21
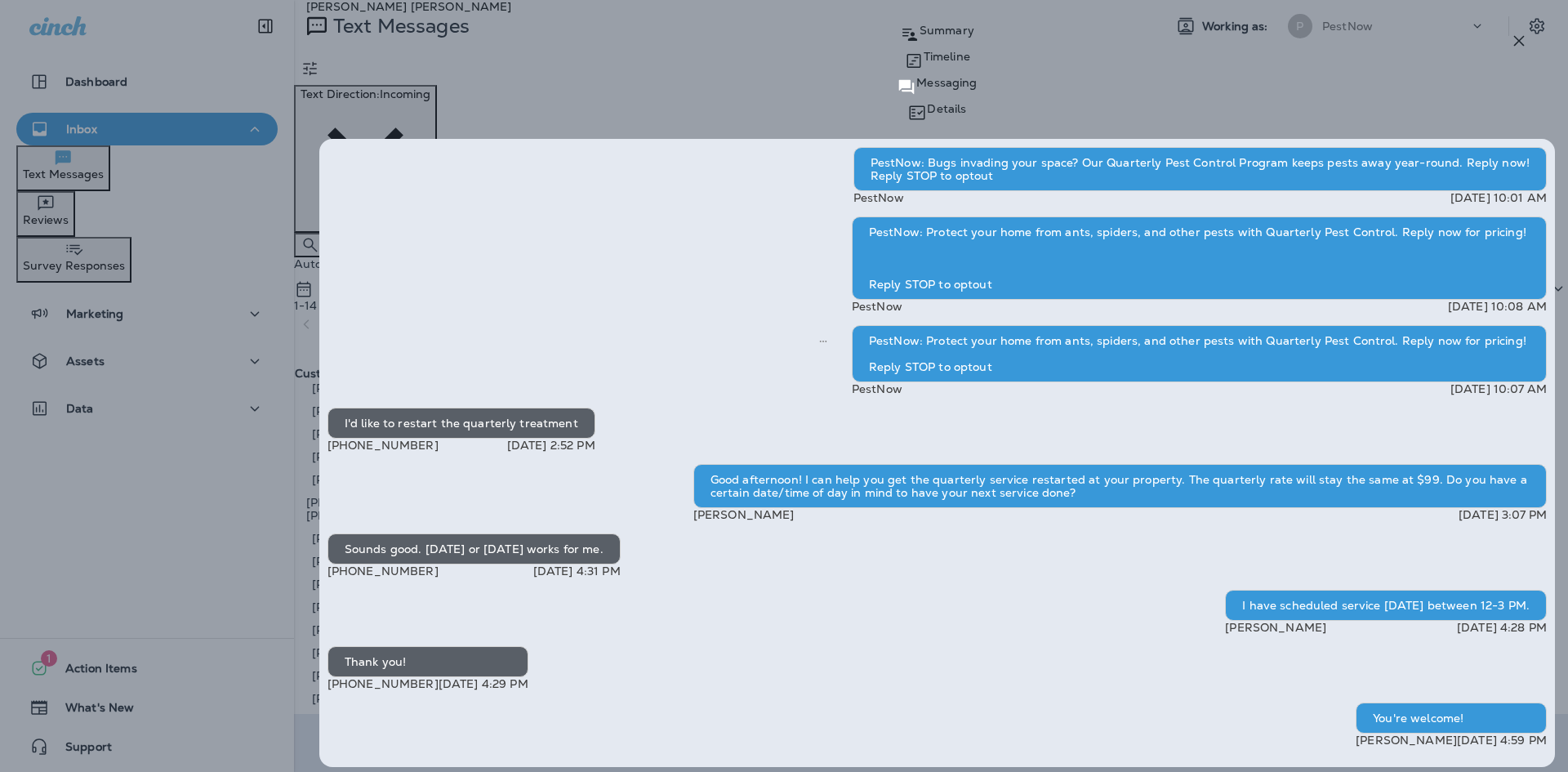
click at [194, 89] on div "MCKINLEY McKinley Summary Timeline Messaging Details PestNow: Bugs invading you…" at bounding box center [784, 386] width 1568 height 772
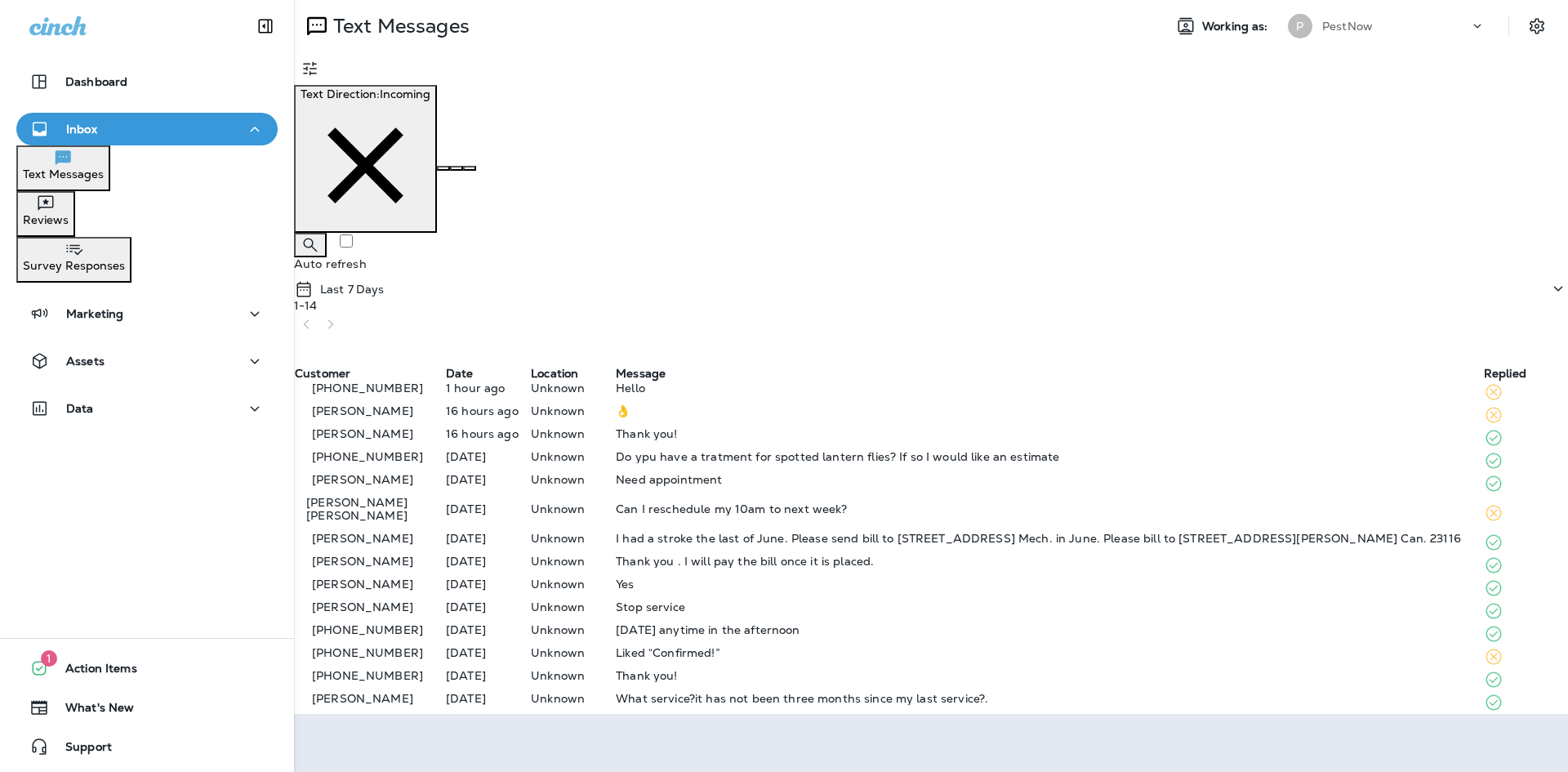
click at [1469, 26] on icon at bounding box center [1476, 25] width 16 height 16
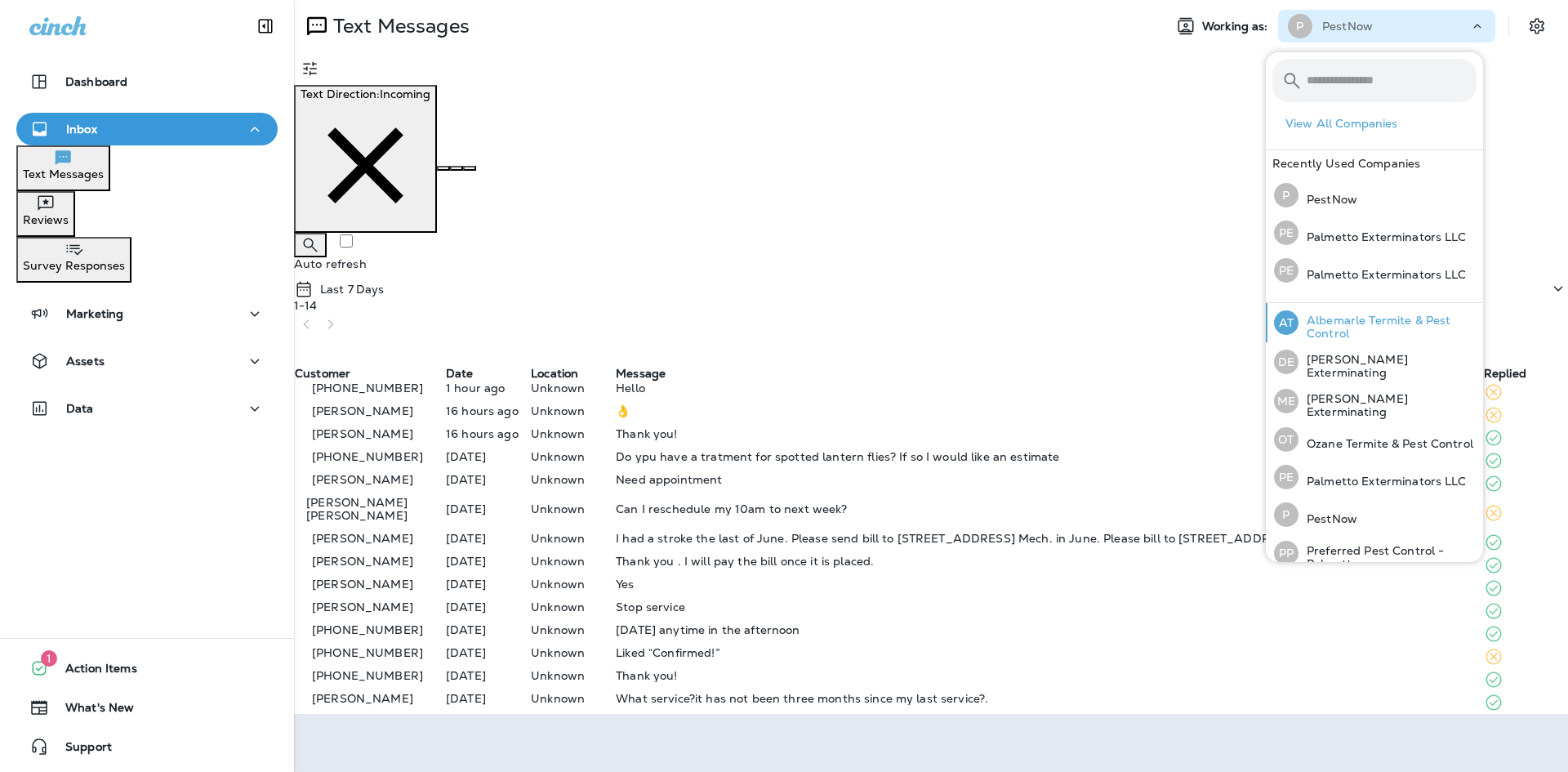
click at [1337, 326] on p "Albemarle Termite & Pest Control" at bounding box center [1388, 327] width 178 height 26
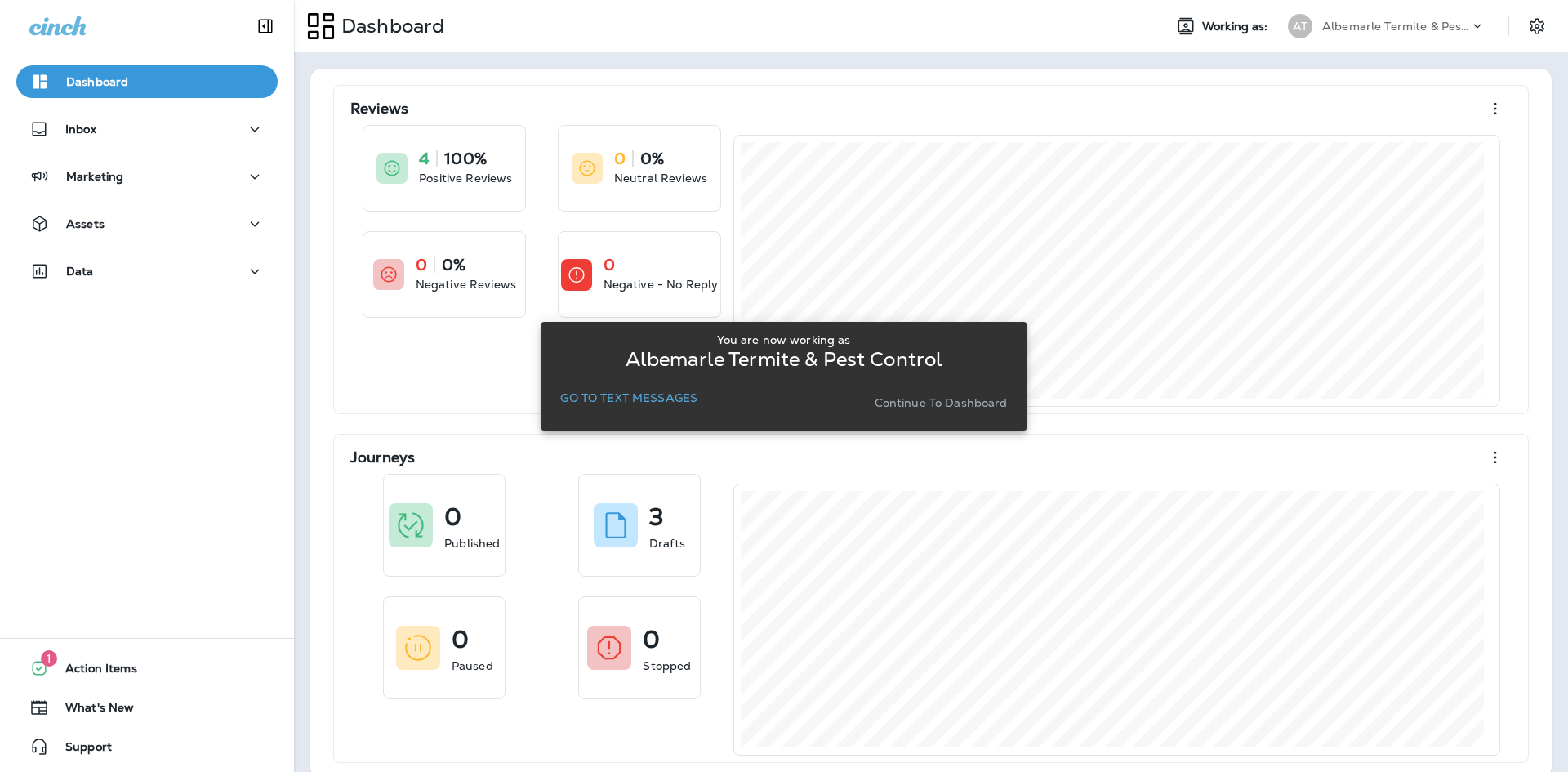
click at [976, 407] on p "Continue to Dashboard" at bounding box center [941, 403] width 133 height 13
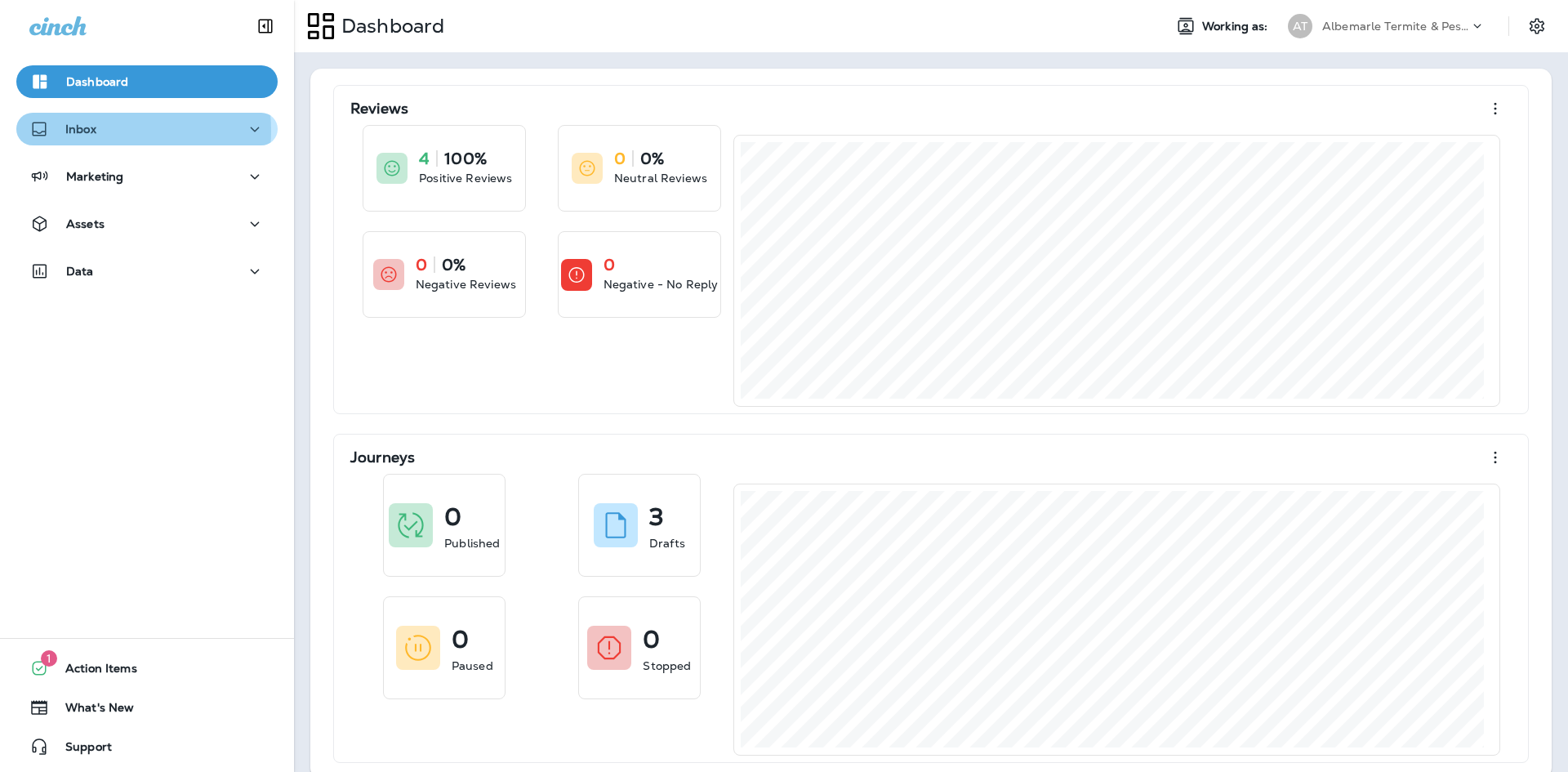
click at [94, 131] on p "Inbox" at bounding box center [80, 129] width 31 height 13
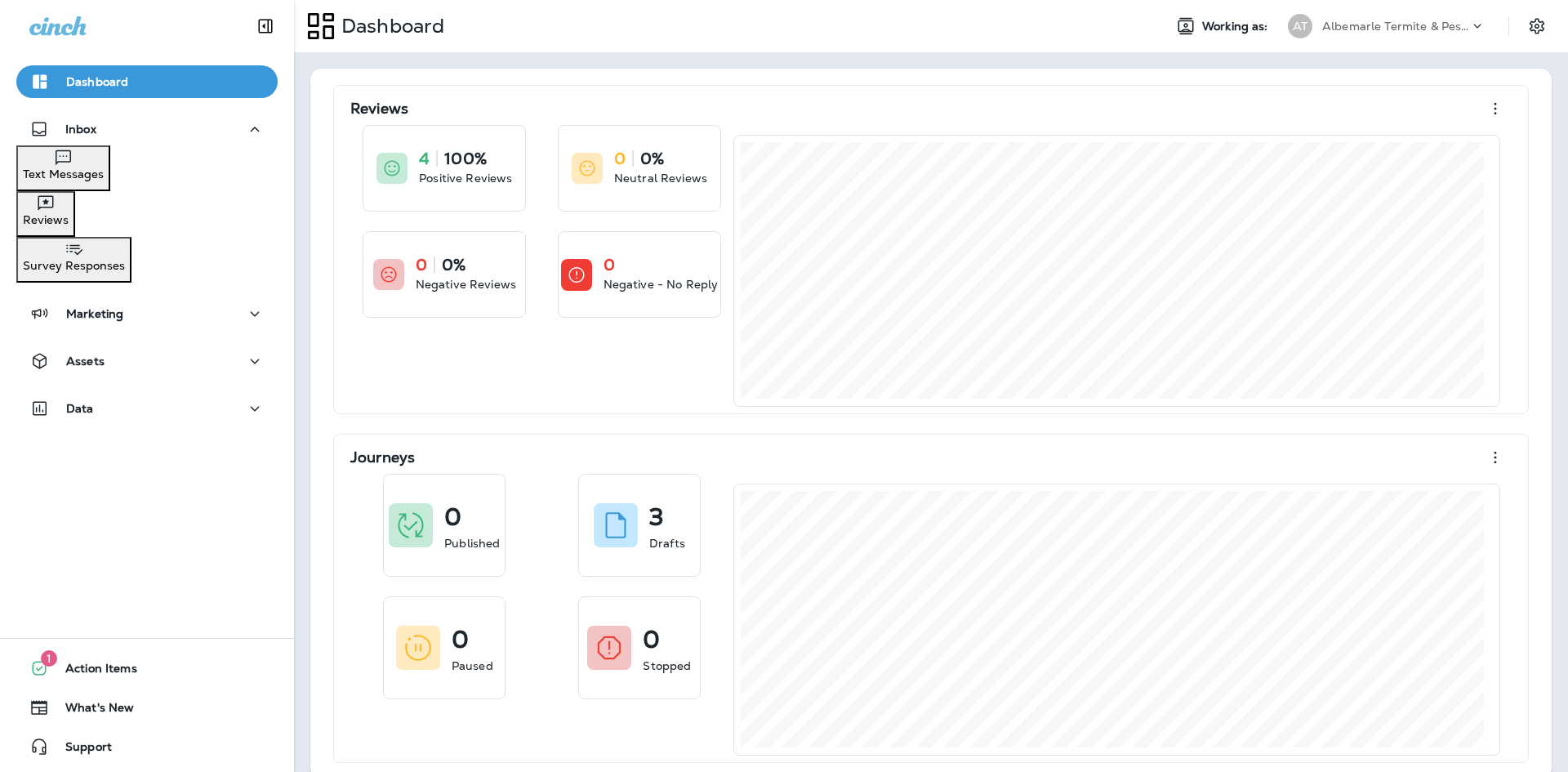
click at [100, 176] on p "Text Messages" at bounding box center [63, 174] width 81 height 13
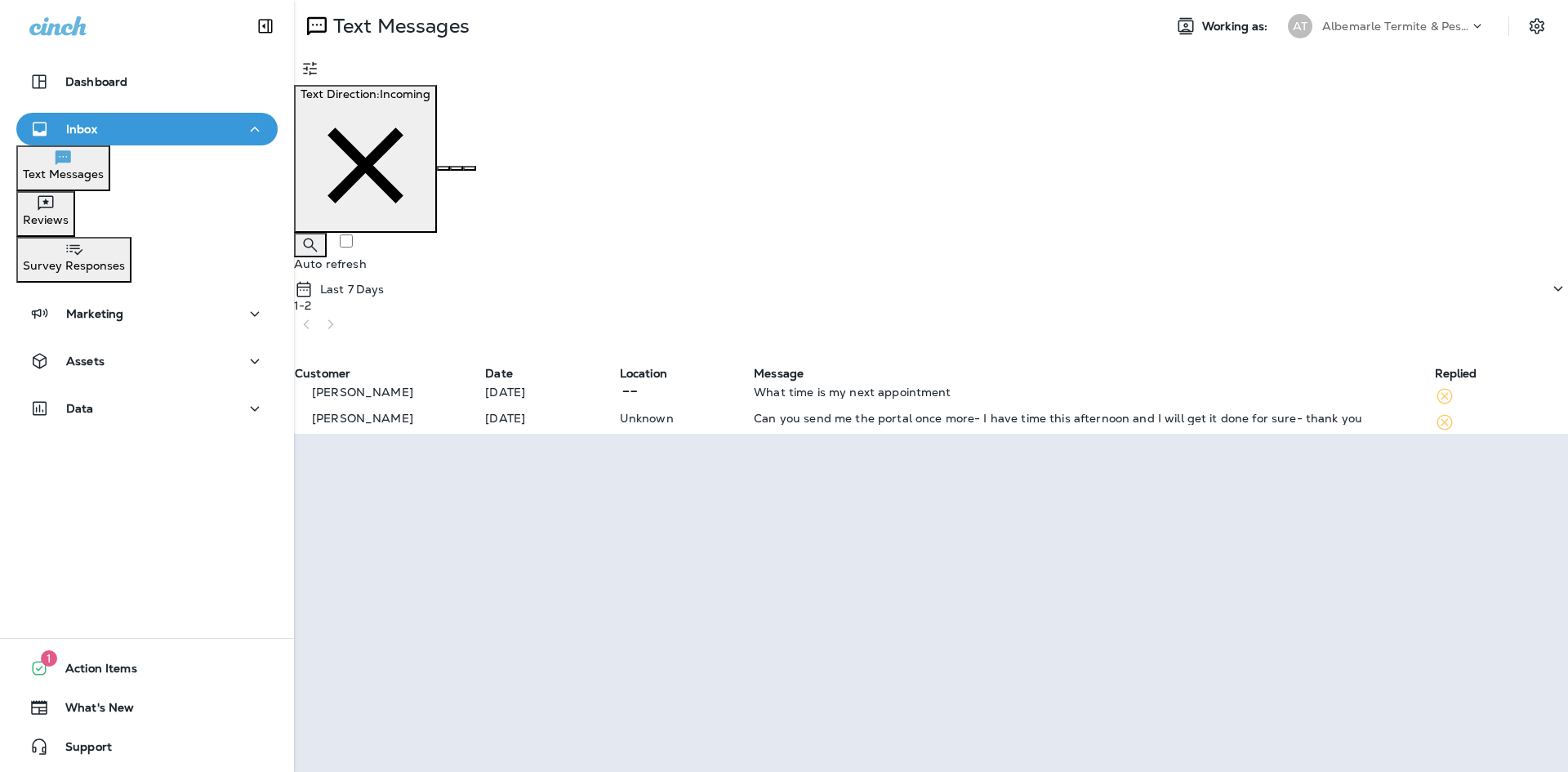
click at [483, 412] on div "LD Mathews" at bounding box center [390, 422] width 189 height 21
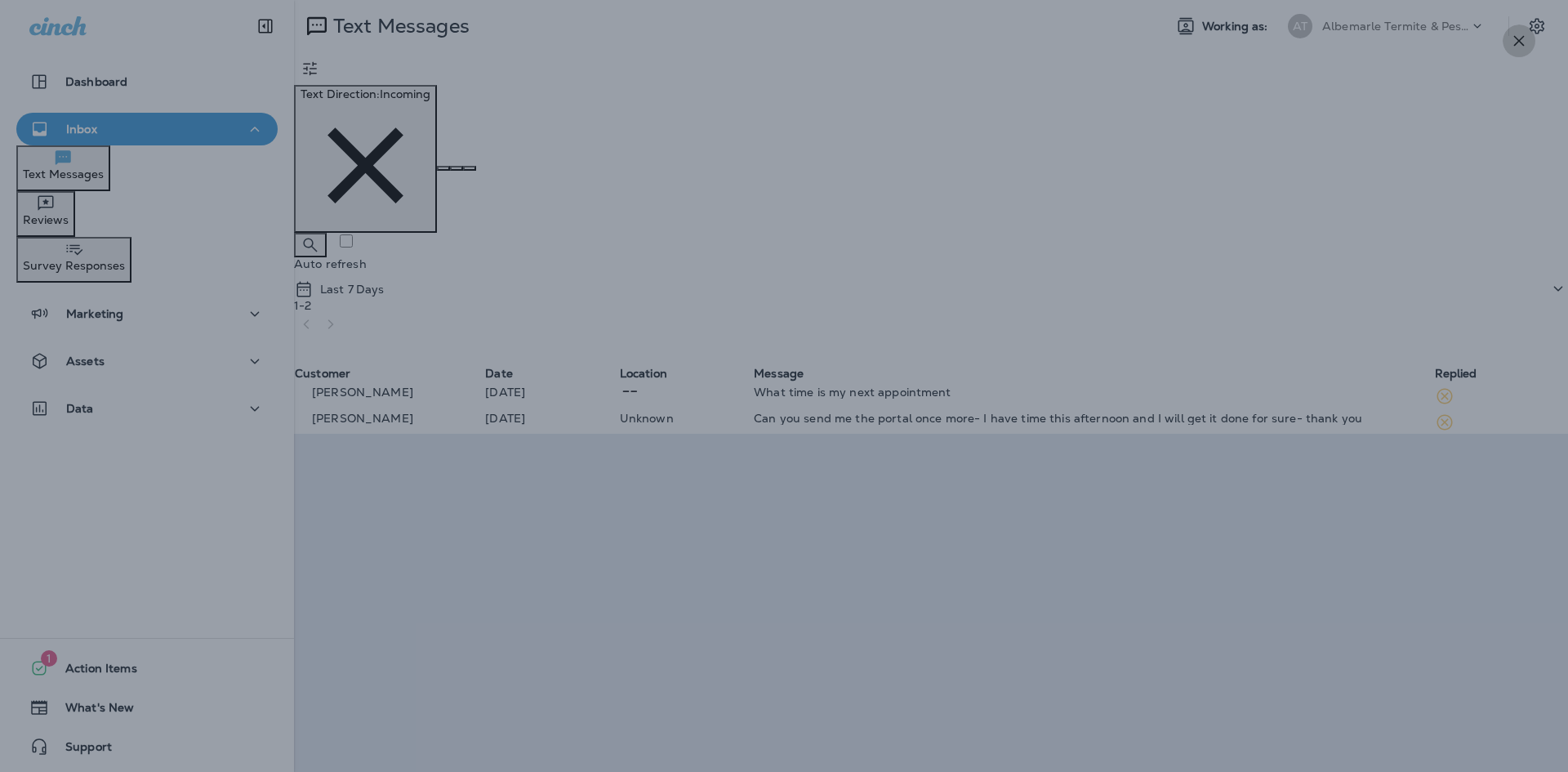
click at [1518, 44] on icon "button" at bounding box center [1518, 40] width 20 height 20
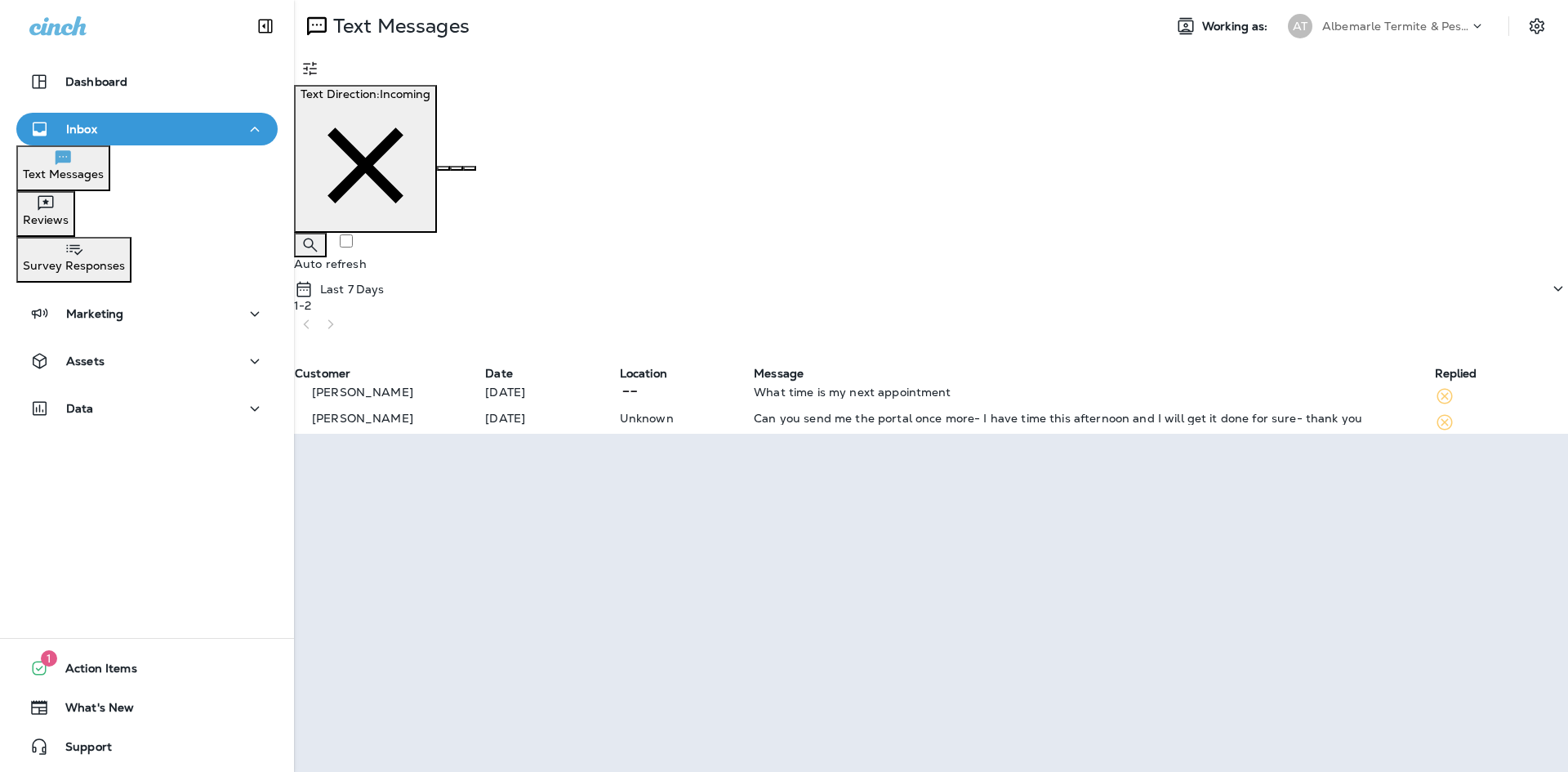
click at [483, 386] on div "Caleb Melazzo" at bounding box center [390, 396] width 189 height 21
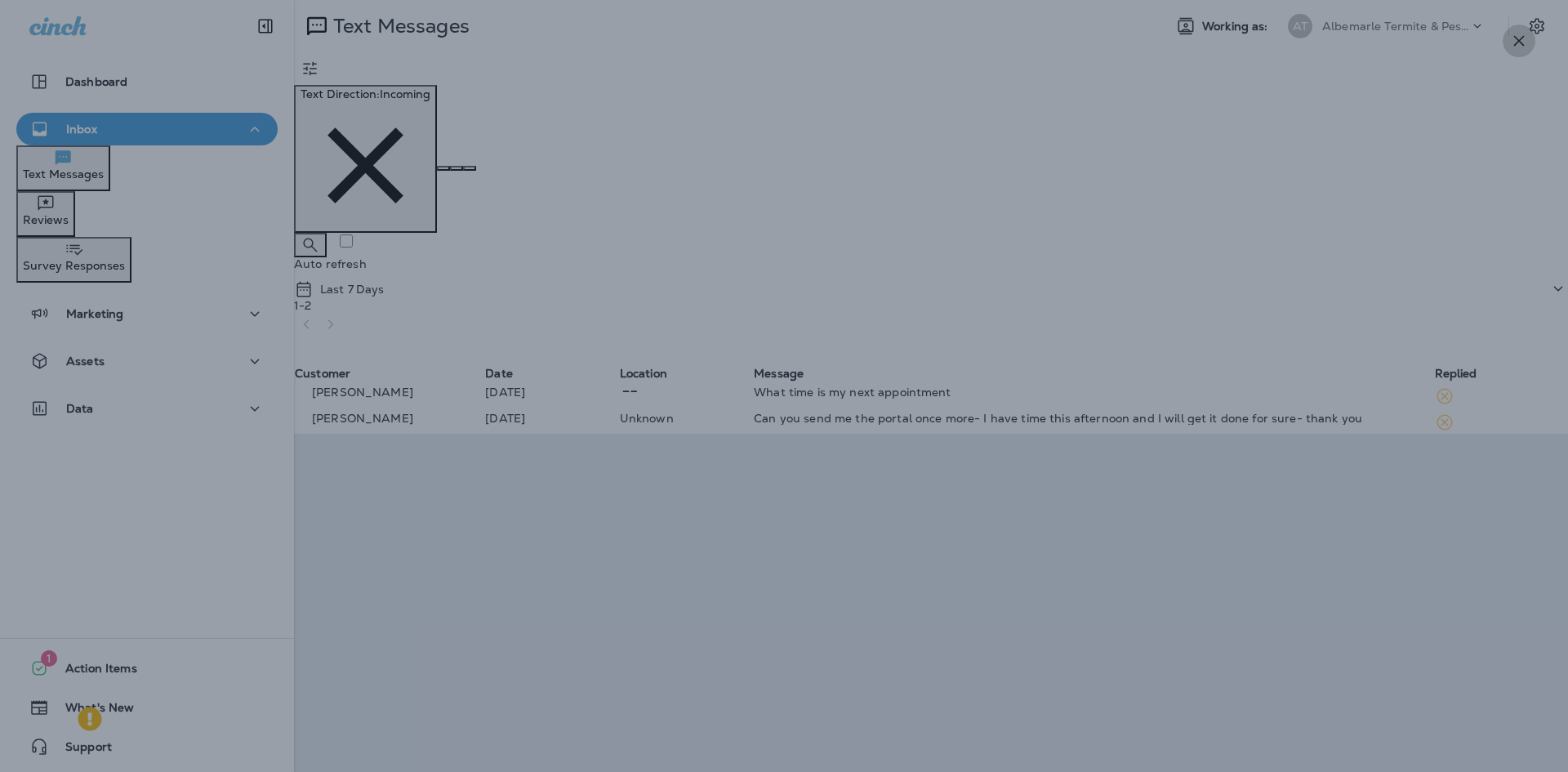
click at [1521, 37] on icon "button" at bounding box center [1518, 40] width 20 height 20
